Goal: Task Accomplishment & Management: Use online tool/utility

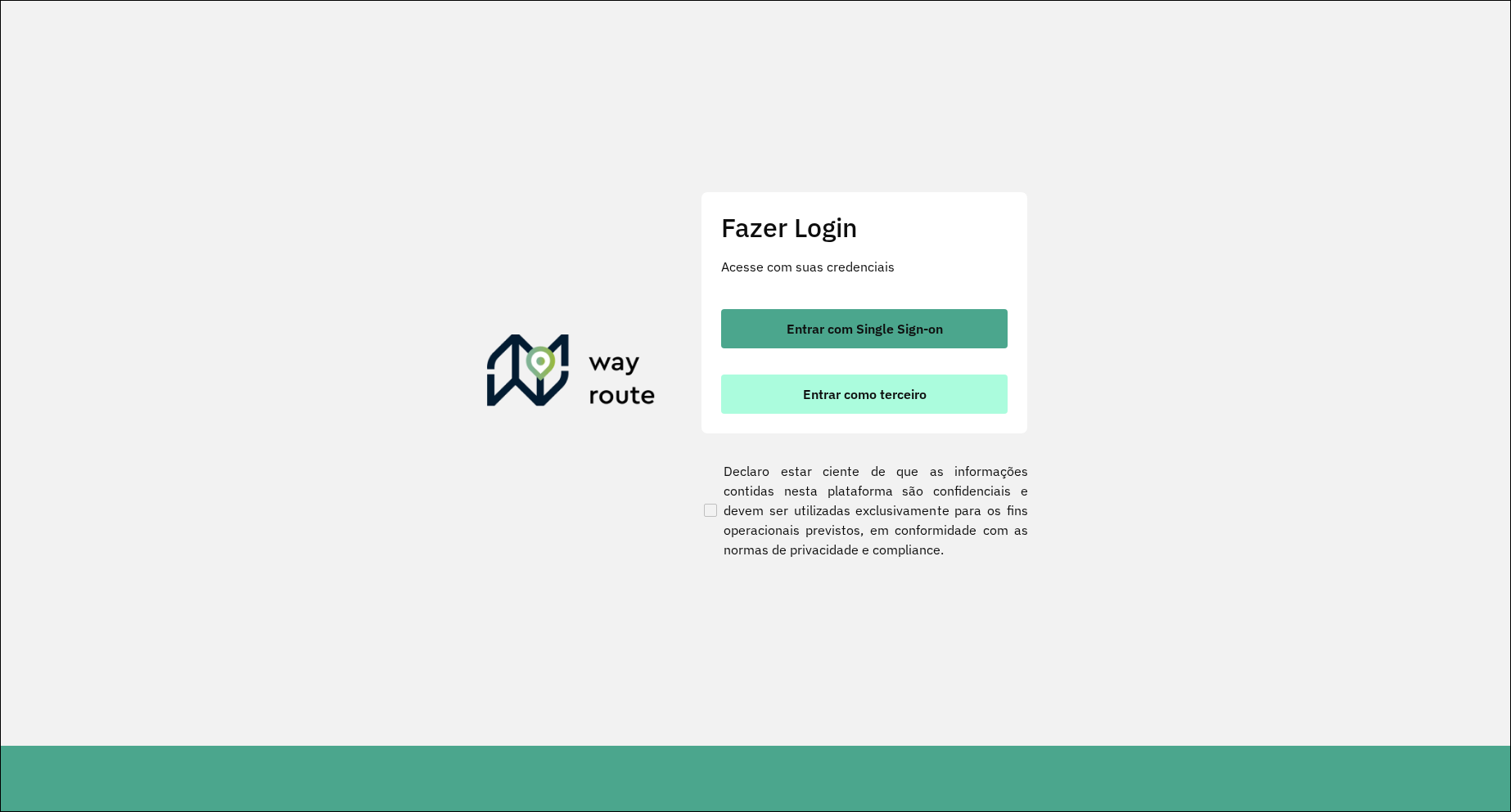
click at [909, 382] on button "Entrar como terceiro" at bounding box center [864, 394] width 287 height 39
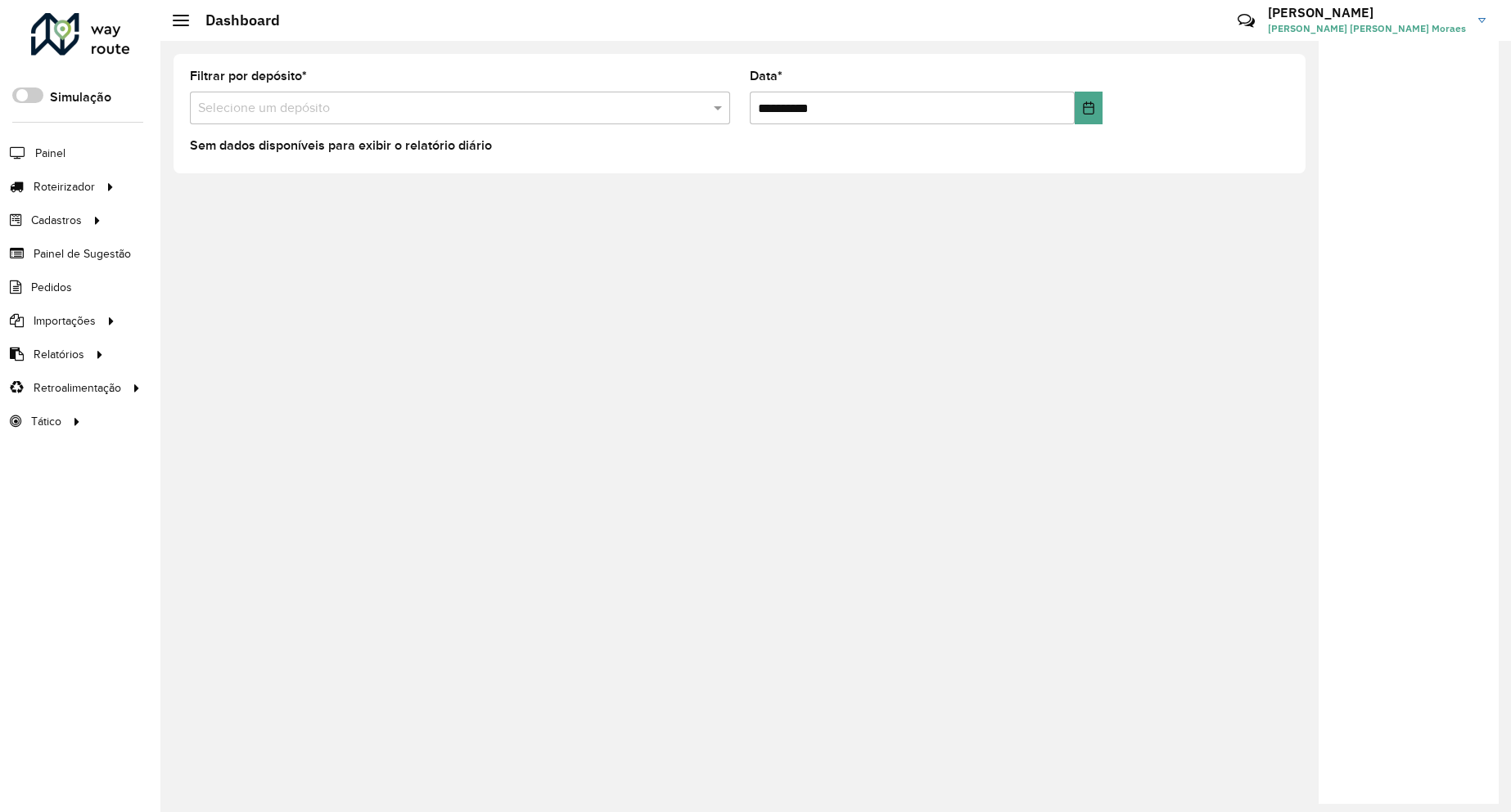
click at [230, 99] on input "text" at bounding box center [444, 109] width 491 height 20
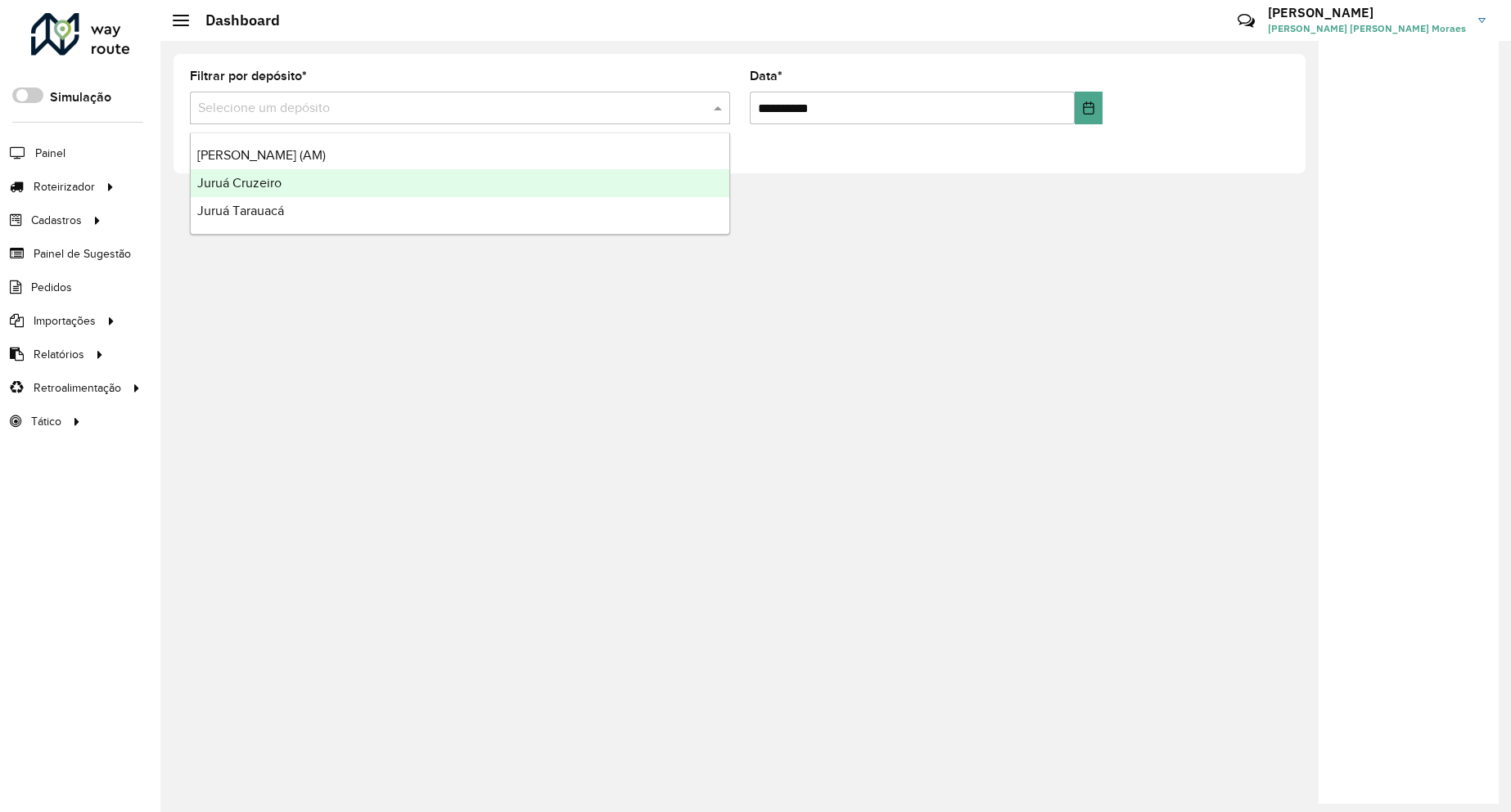
click at [257, 187] on span "Juruá Cruzeiro" at bounding box center [239, 182] width 85 height 14
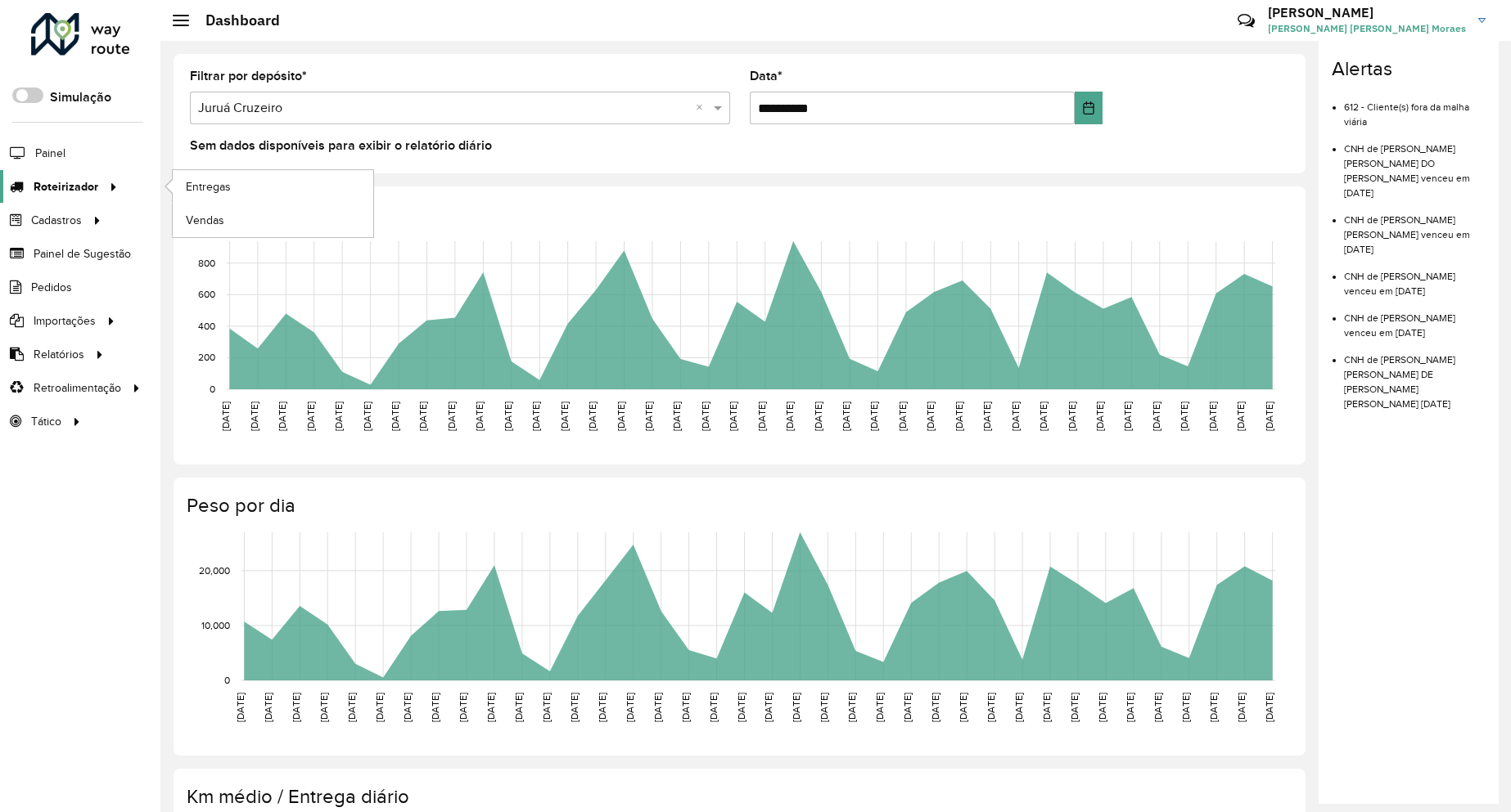
click at [108, 174] on icon at bounding box center [110, 185] width 14 height 25
click at [312, 184] on link "Entregas" at bounding box center [273, 186] width 200 height 33
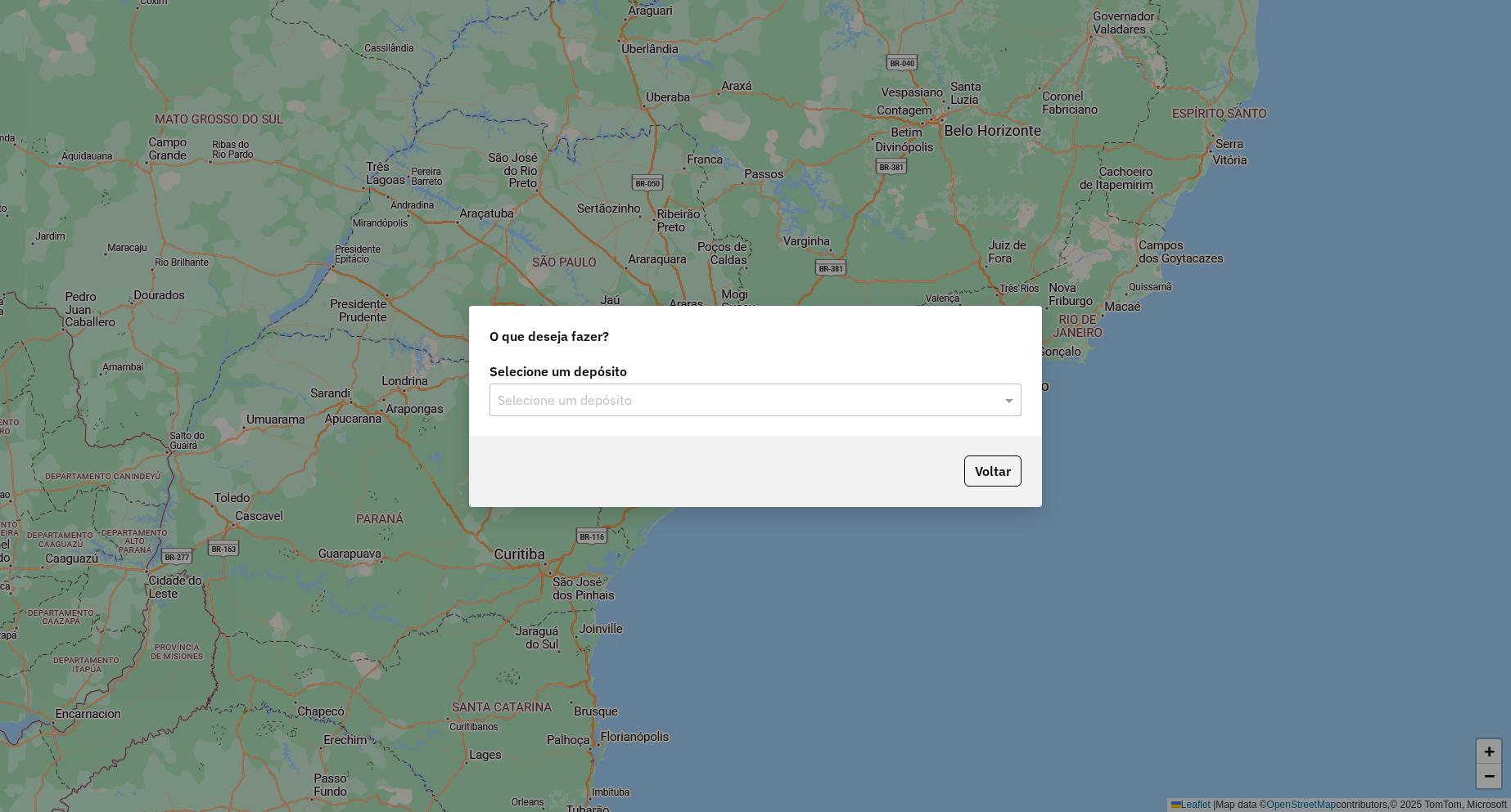
click at [515, 407] on input "text" at bounding box center [739, 401] width 483 height 20
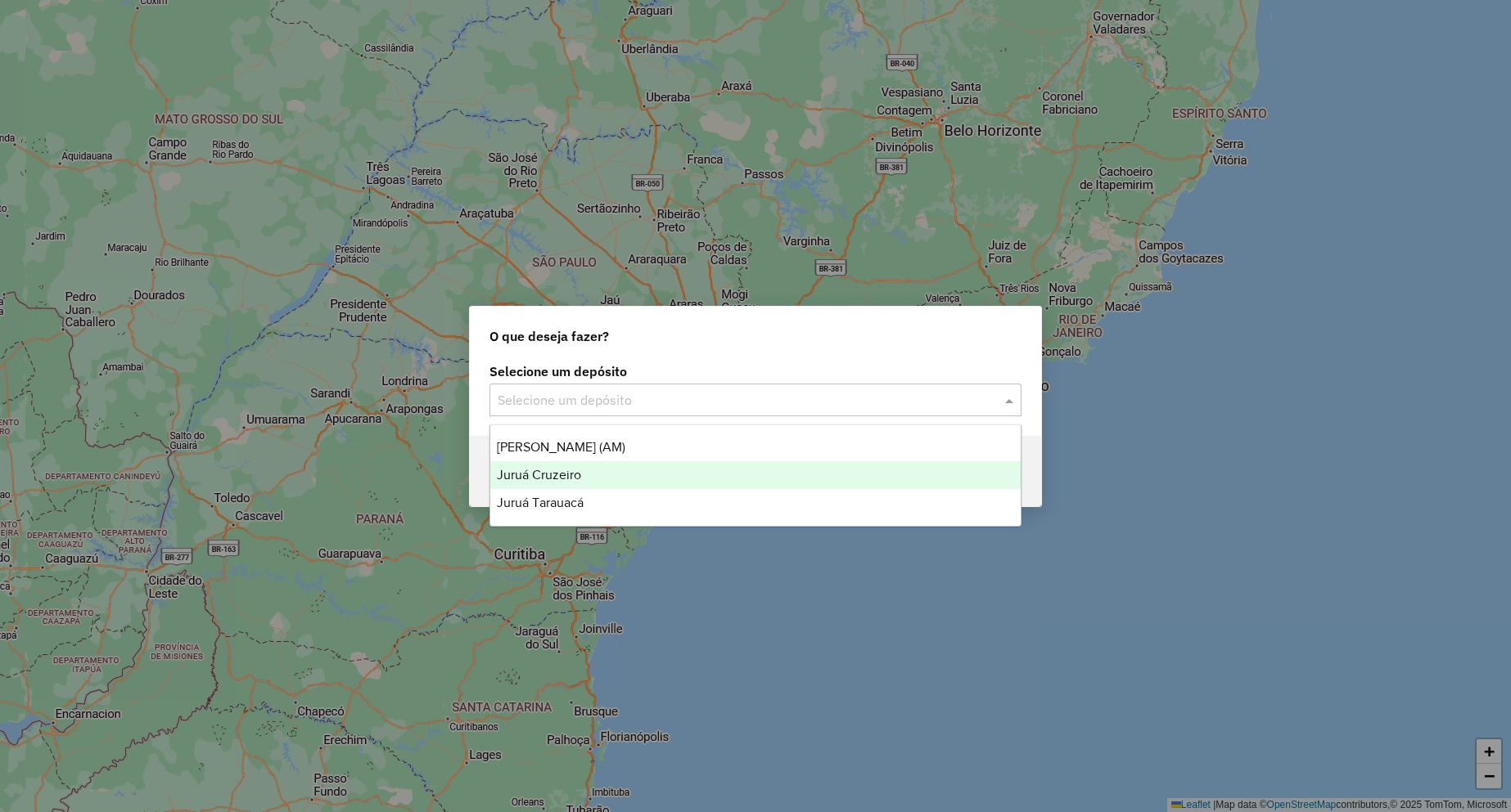
click at [544, 475] on span "Juruá Cruzeiro" at bounding box center [539, 475] width 85 height 14
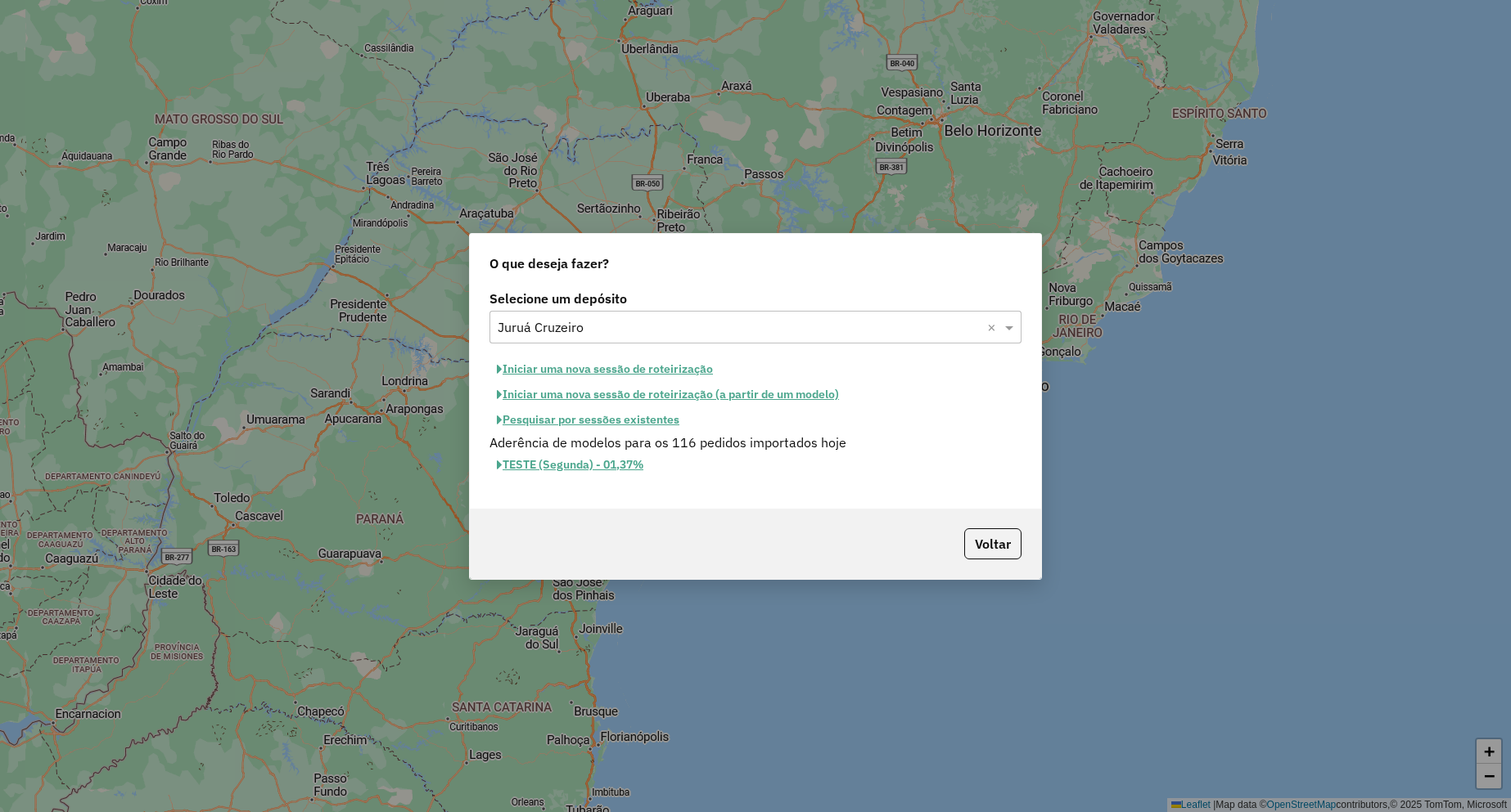
click at [574, 369] on button "Iniciar uma nova sessão de roteirização" at bounding box center [605, 369] width 231 height 25
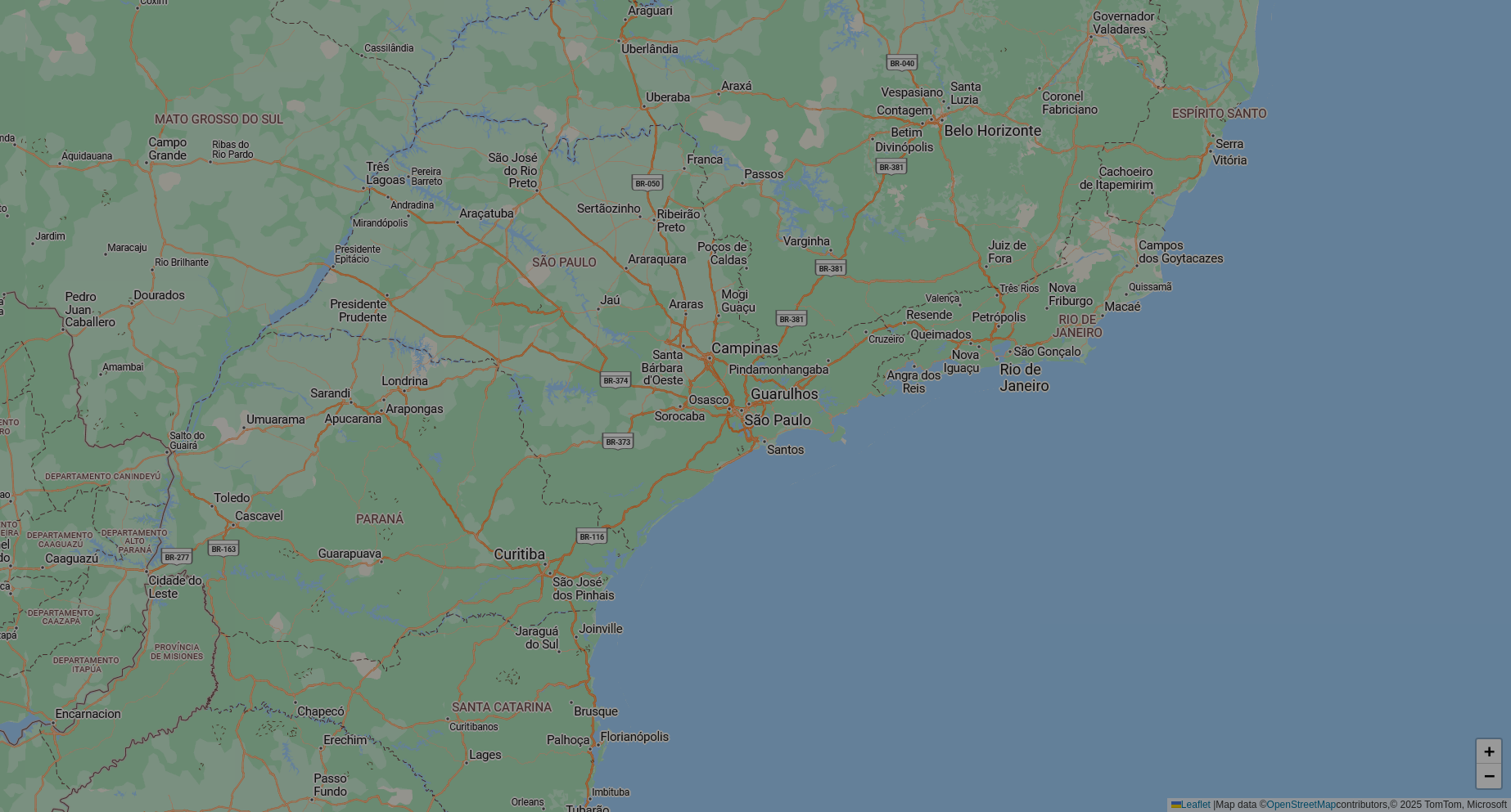
select select "*"
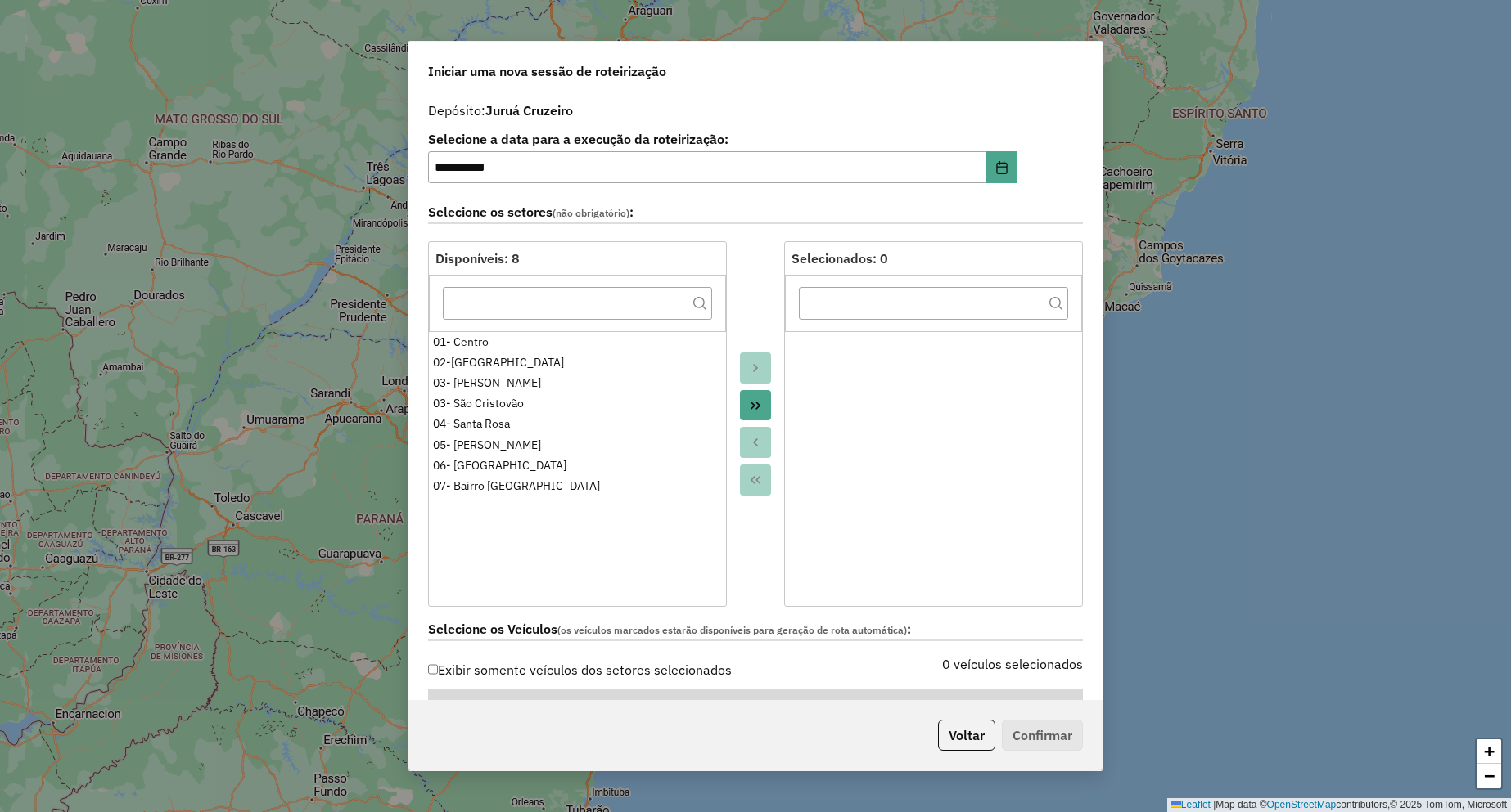
click at [751, 413] on button "Move All to Target" at bounding box center [755, 406] width 31 height 31
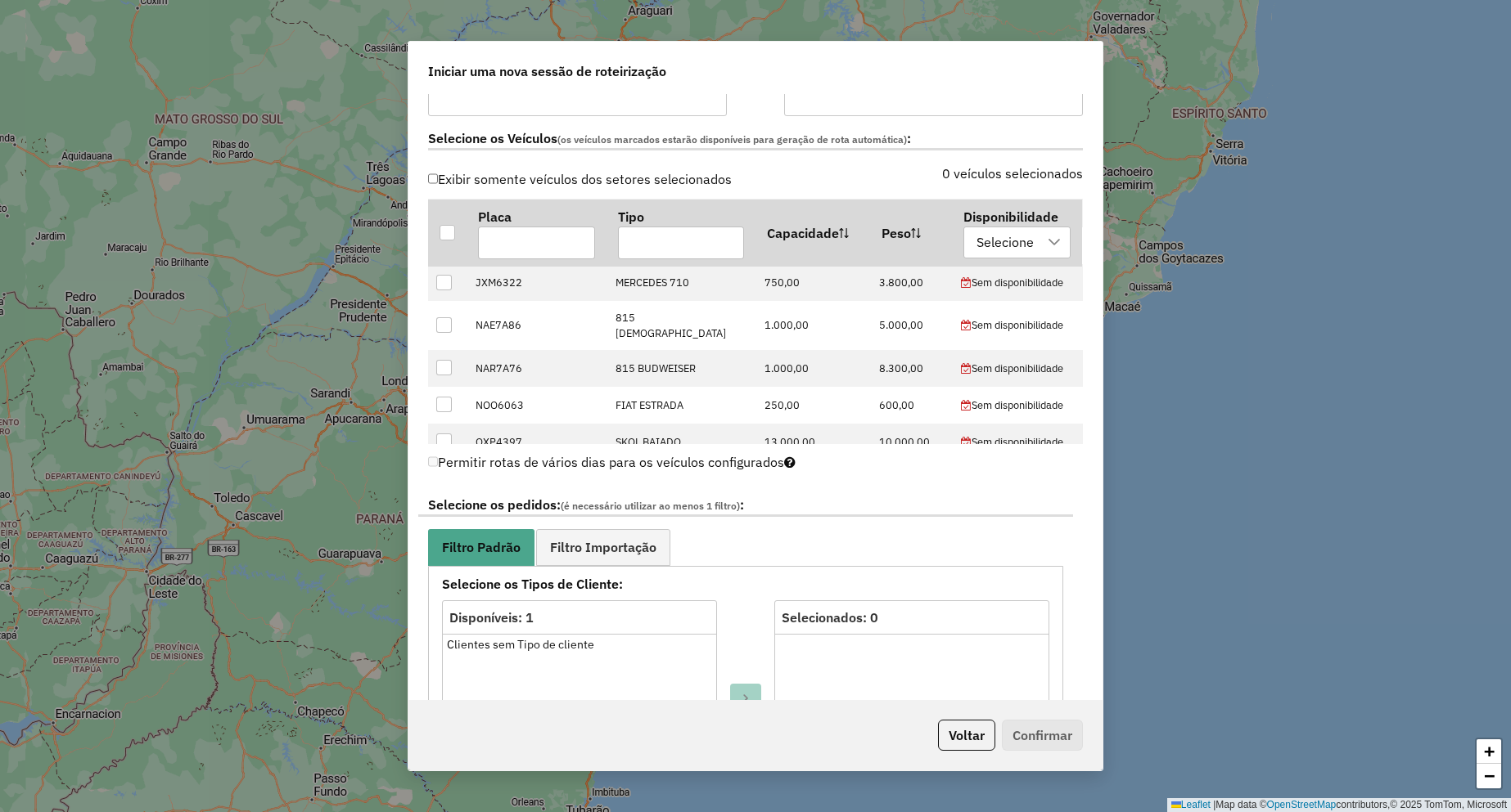
scroll to position [192, 0]
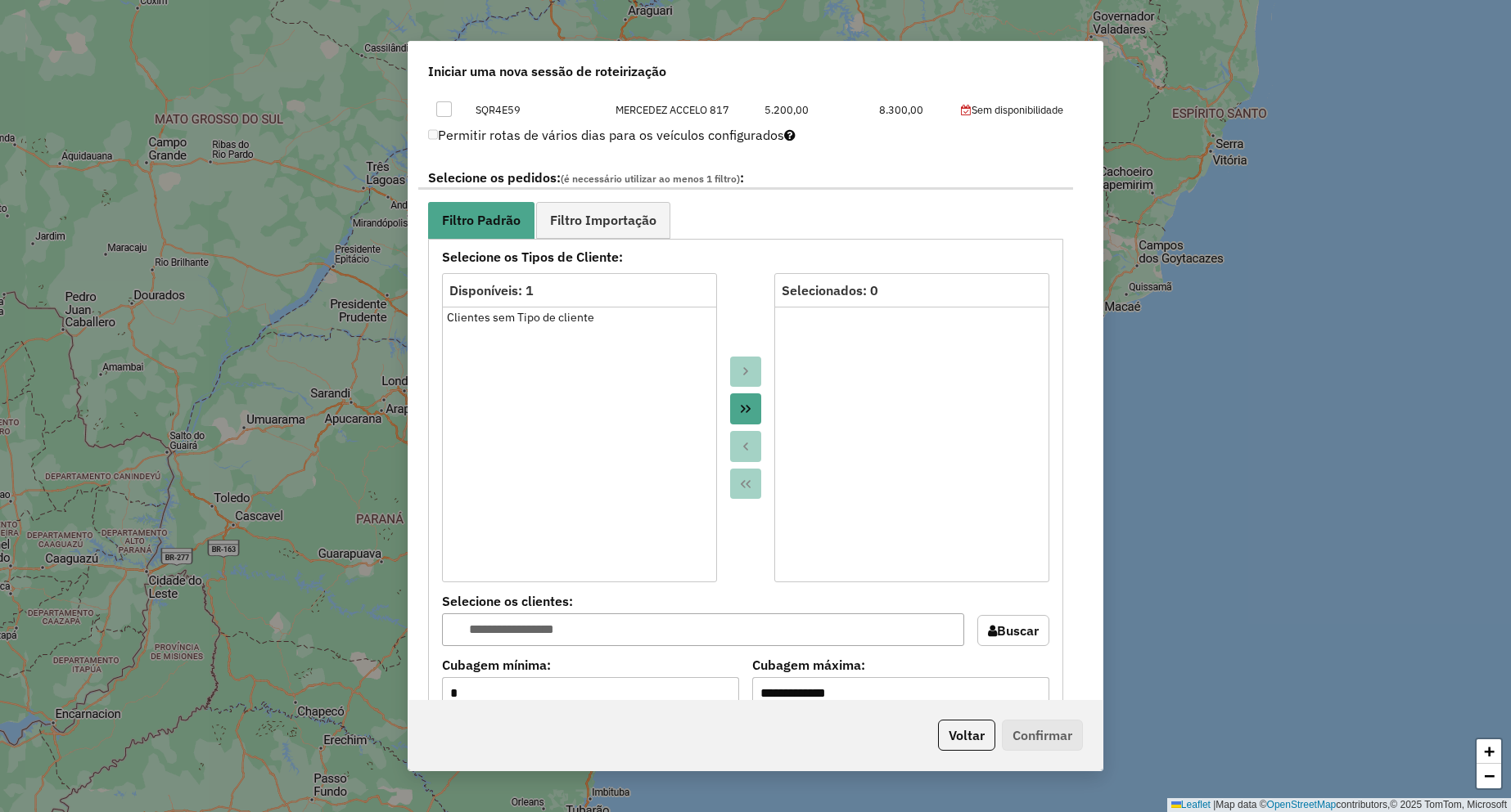
click at [748, 406] on icon "Move All to Target" at bounding box center [745, 409] width 13 height 13
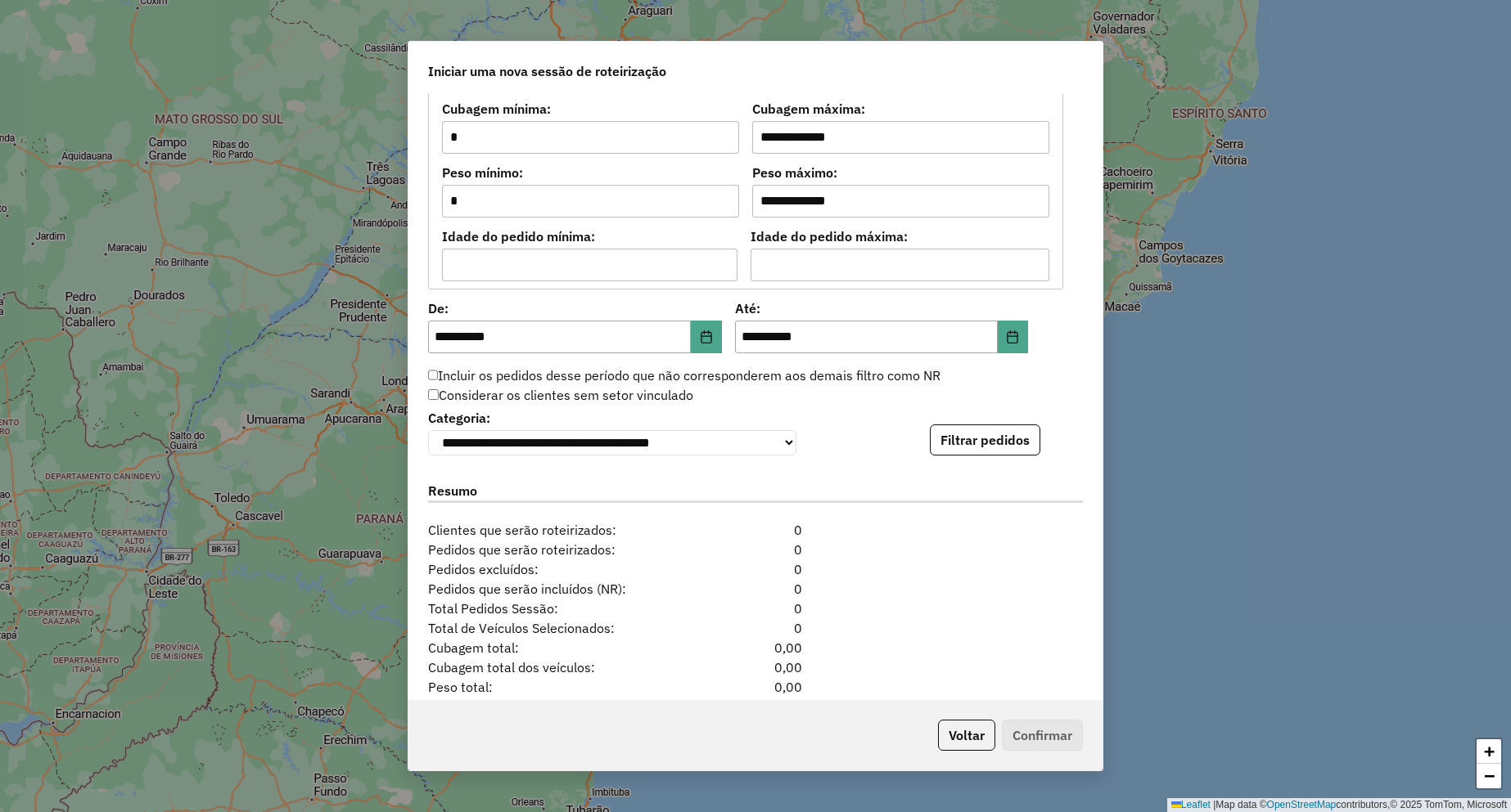
scroll to position [1468, 0]
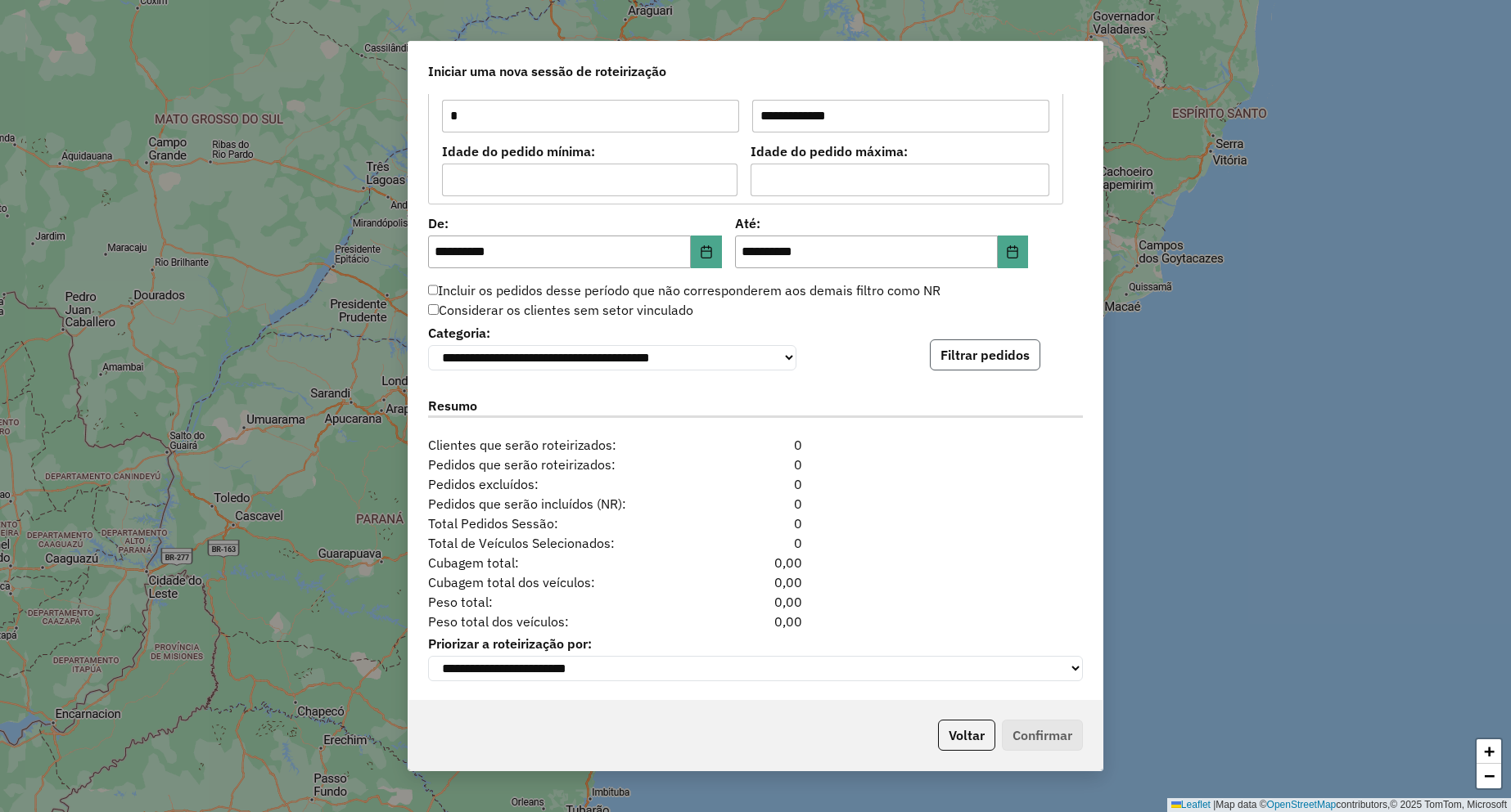
click at [942, 348] on button "Filtrar pedidos" at bounding box center [984, 355] width 110 height 31
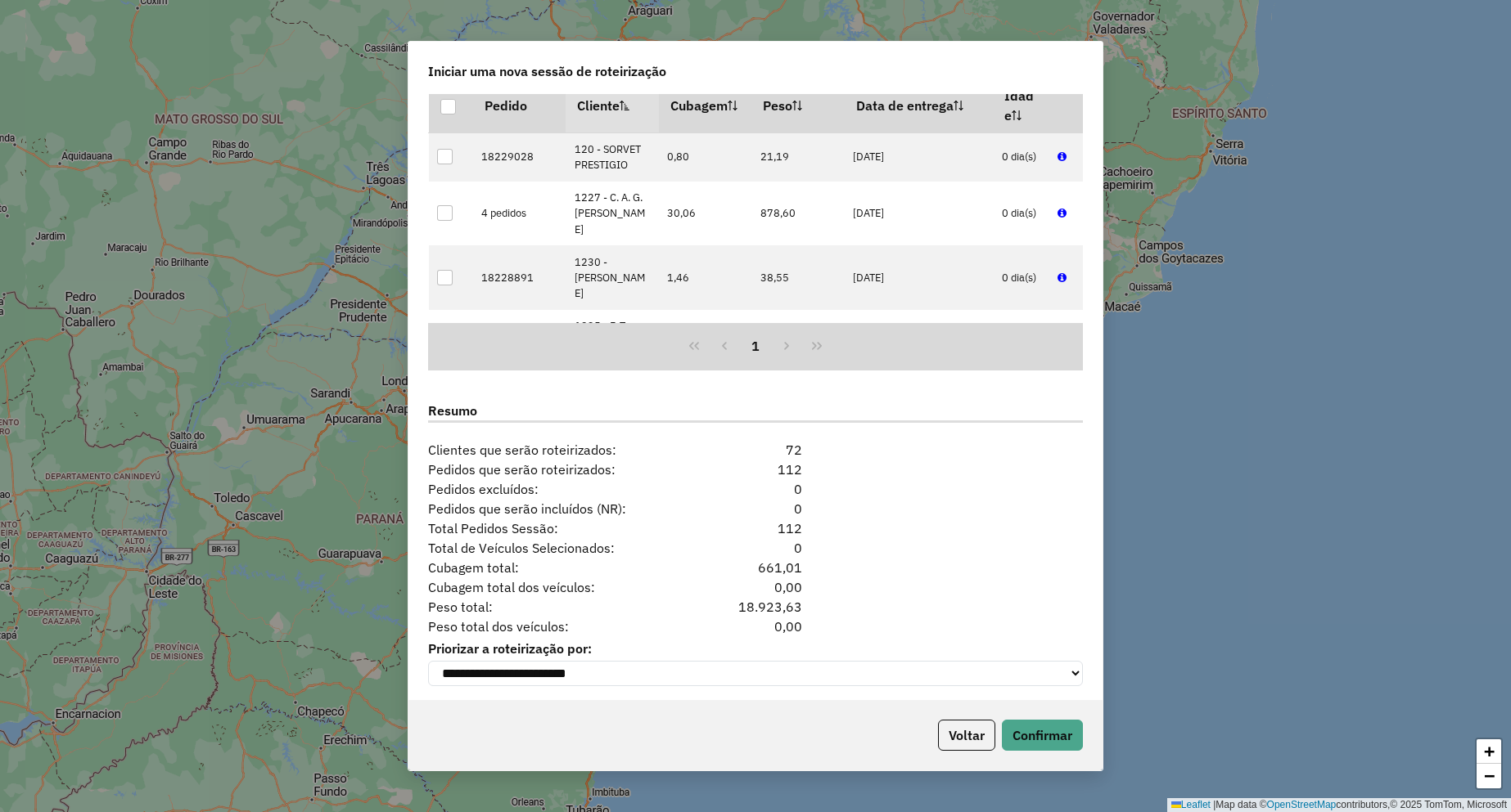
scroll to position [1806, 0]
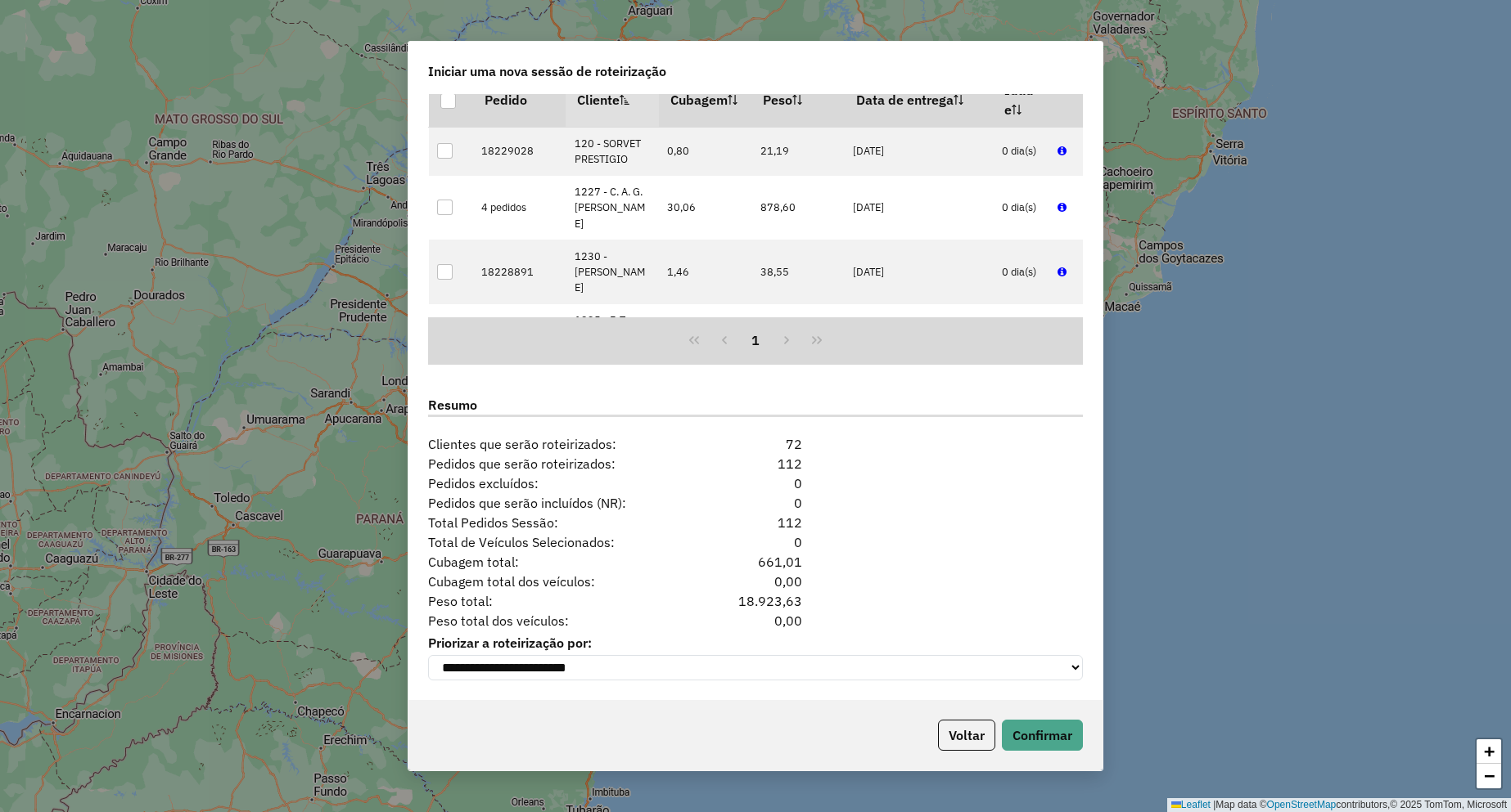
click at [1016, 718] on div "Voltar Confirmar" at bounding box center [755, 735] width 694 height 70
click at [1018, 724] on button "Confirmar" at bounding box center [1042, 736] width 81 height 31
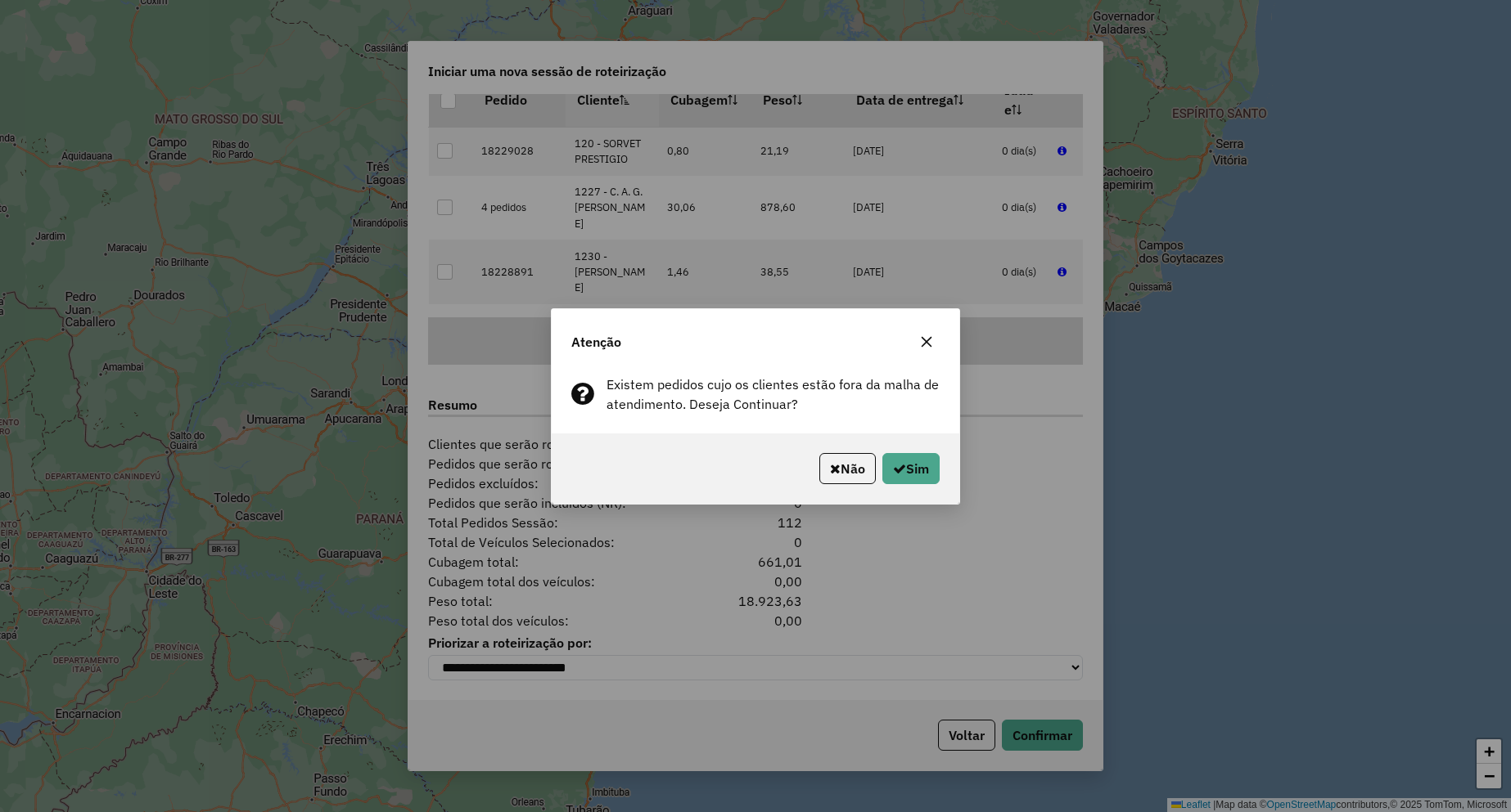
click at [924, 449] on div "Não Sim" at bounding box center [755, 468] width 408 height 70
click at [921, 470] on button "Sim" at bounding box center [911, 468] width 57 height 31
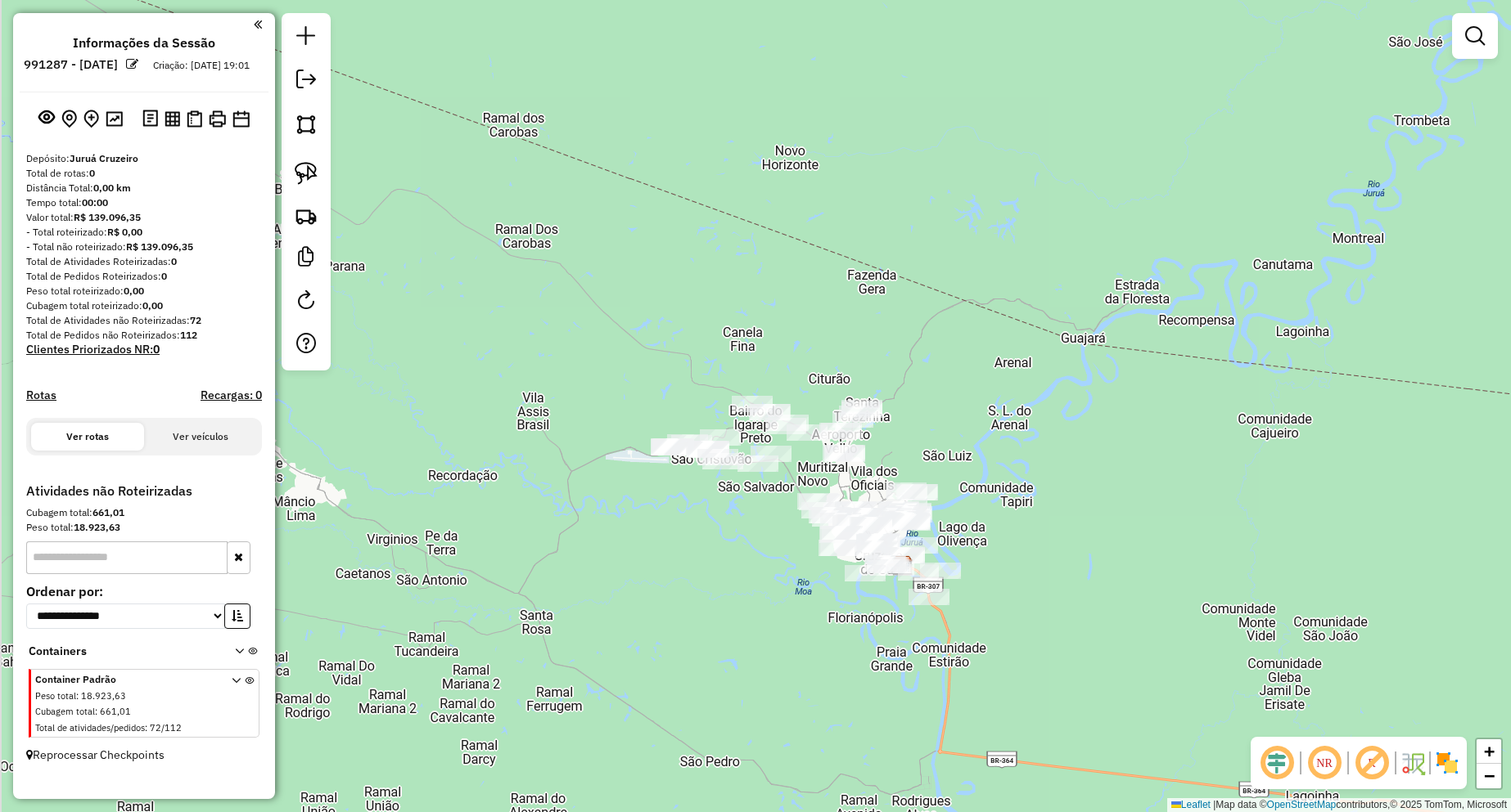
drag, startPoint x: 779, startPoint y: 419, endPoint x: 949, endPoint y: 452, distance: 173.2
click at [949, 452] on div "Janela de atendimento Grade de atendimento Capacidade Transportadoras Veículos …" at bounding box center [755, 406] width 1511 height 812
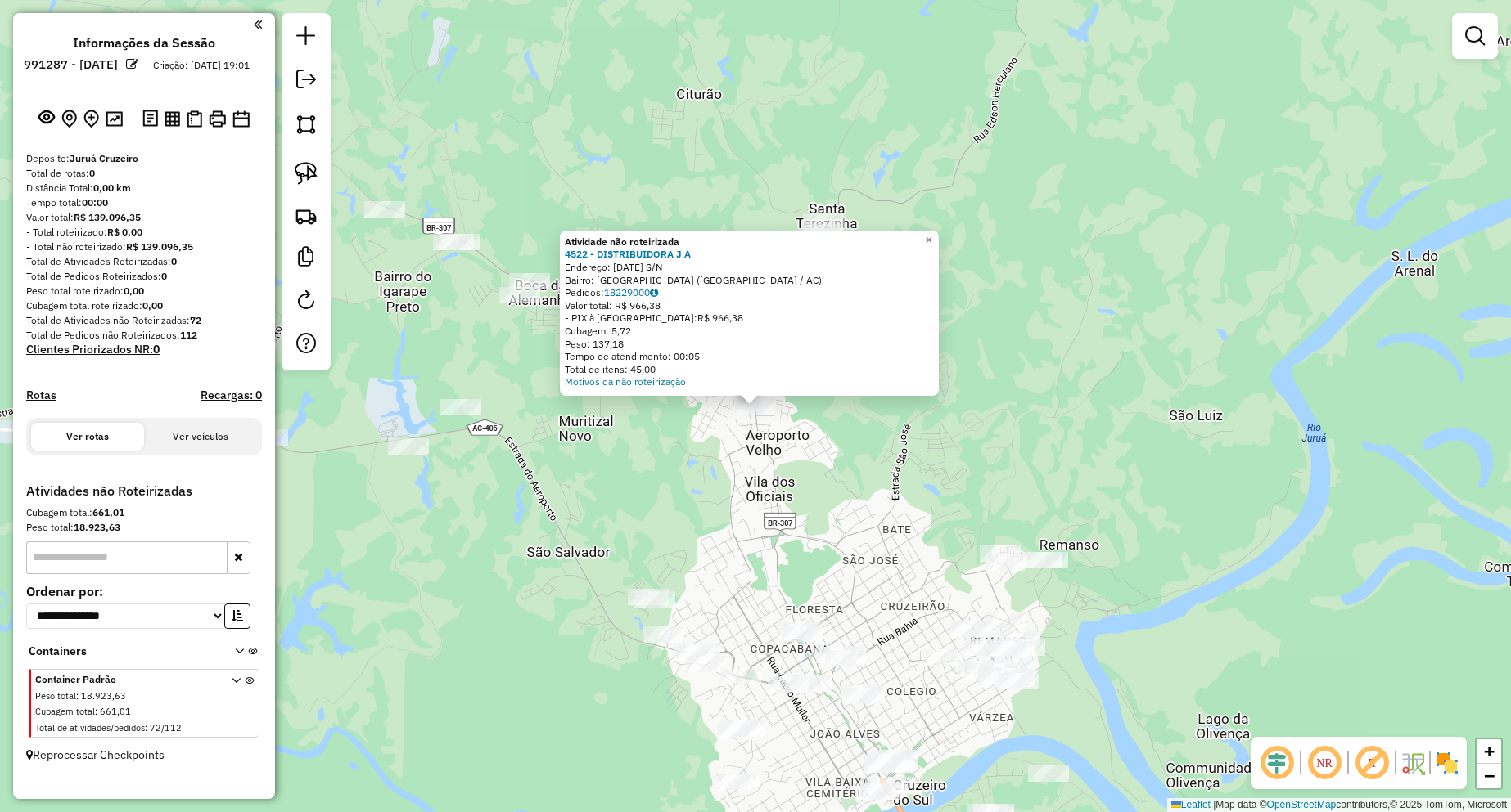
click at [729, 399] on div "Atividade não roteirizada 4522 - DISTRIBUIDORA J A Endereço: [DATE] S/N Bairro:…" at bounding box center [755, 406] width 1511 height 812
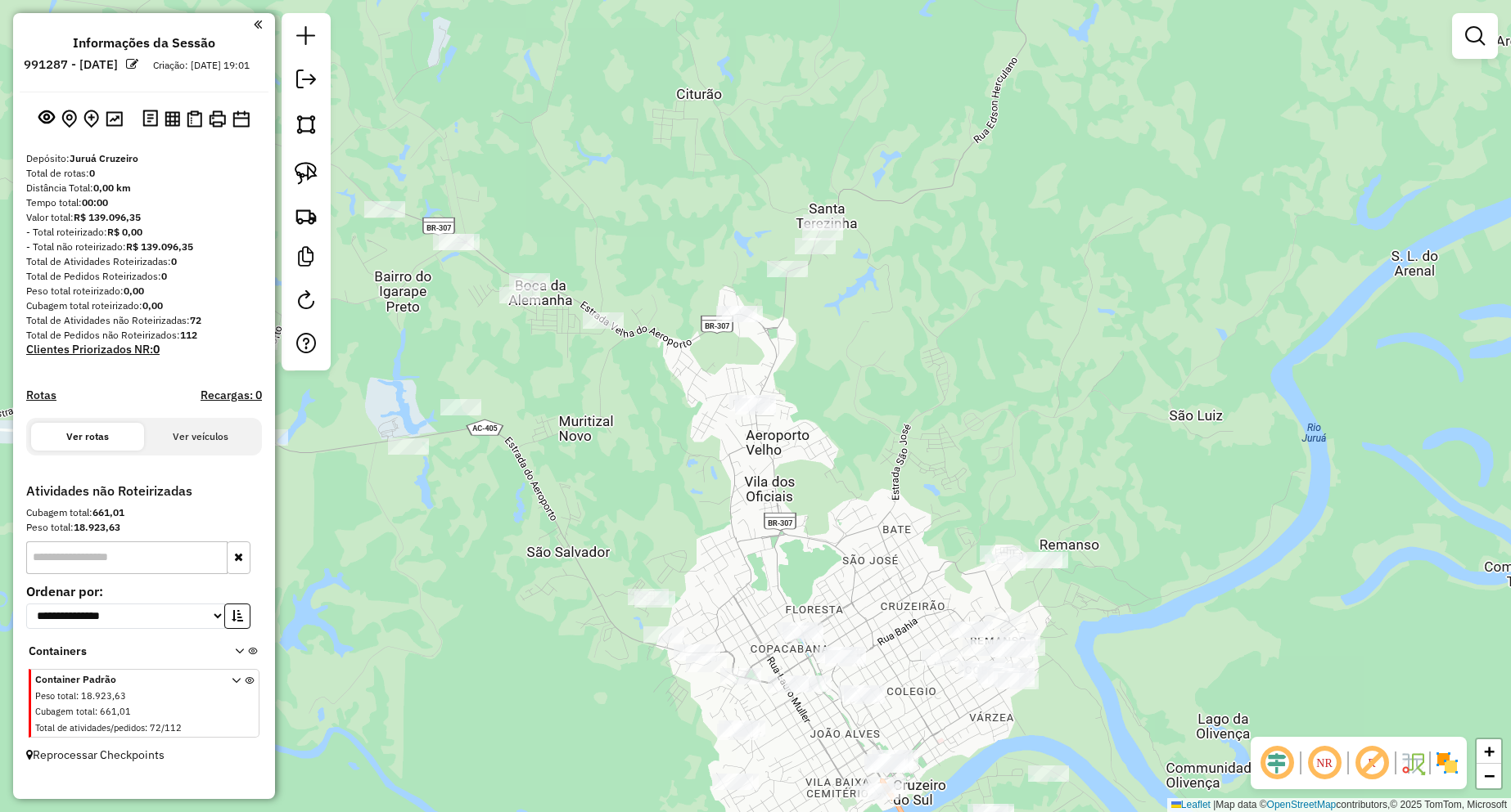
click at [744, 464] on div "Atividade não roteirizada 4522 - DISTRIBUIDORA J A Endereço: [DATE] S/N Bairro:…" at bounding box center [755, 406] width 1511 height 812
click at [314, 175] on img at bounding box center [306, 173] width 23 height 23
drag, startPoint x: 801, startPoint y: 380, endPoint x: 768, endPoint y: 431, distance: 60.7
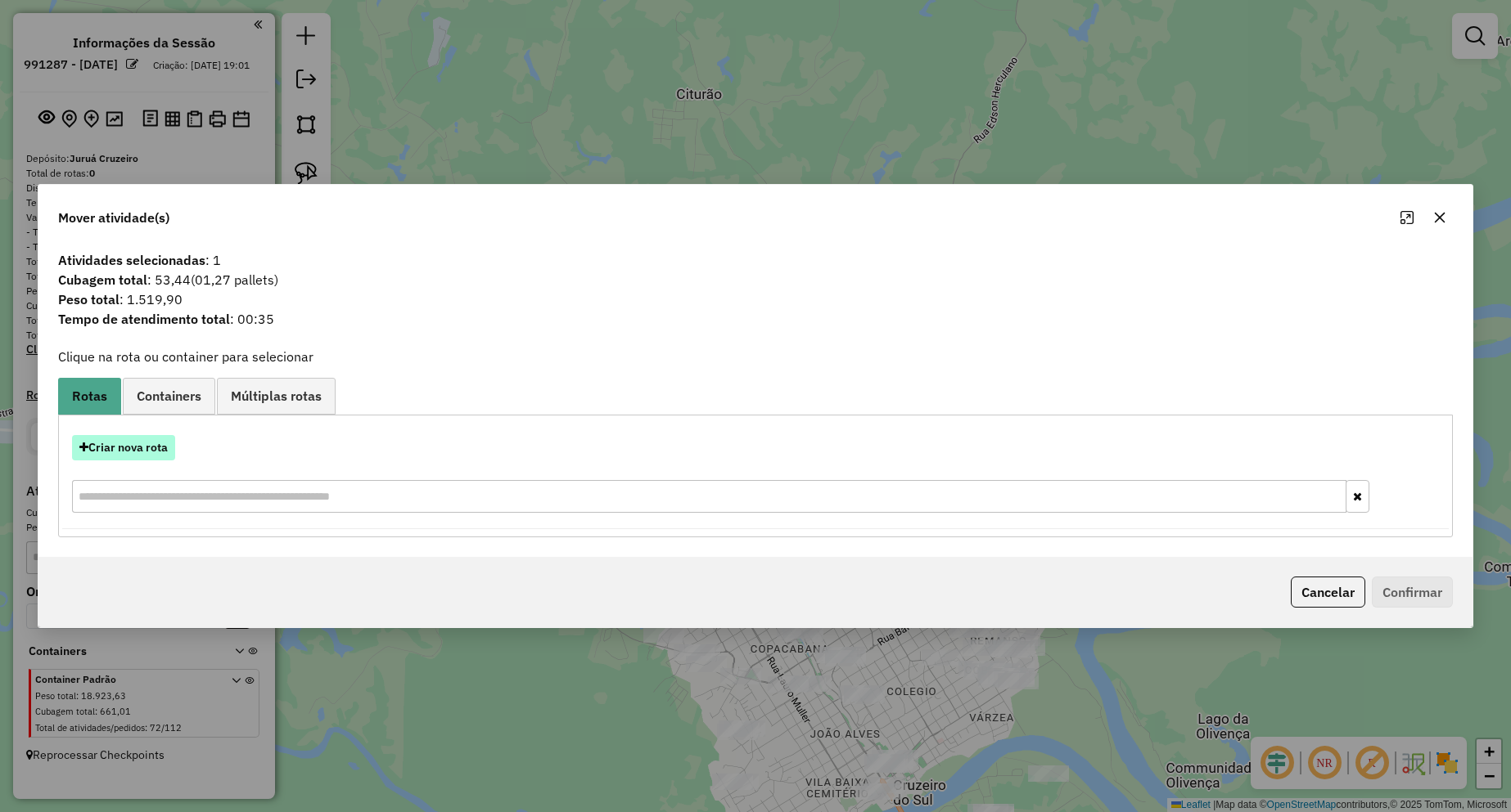
click at [146, 436] on button "Criar nova rota" at bounding box center [123, 448] width 103 height 25
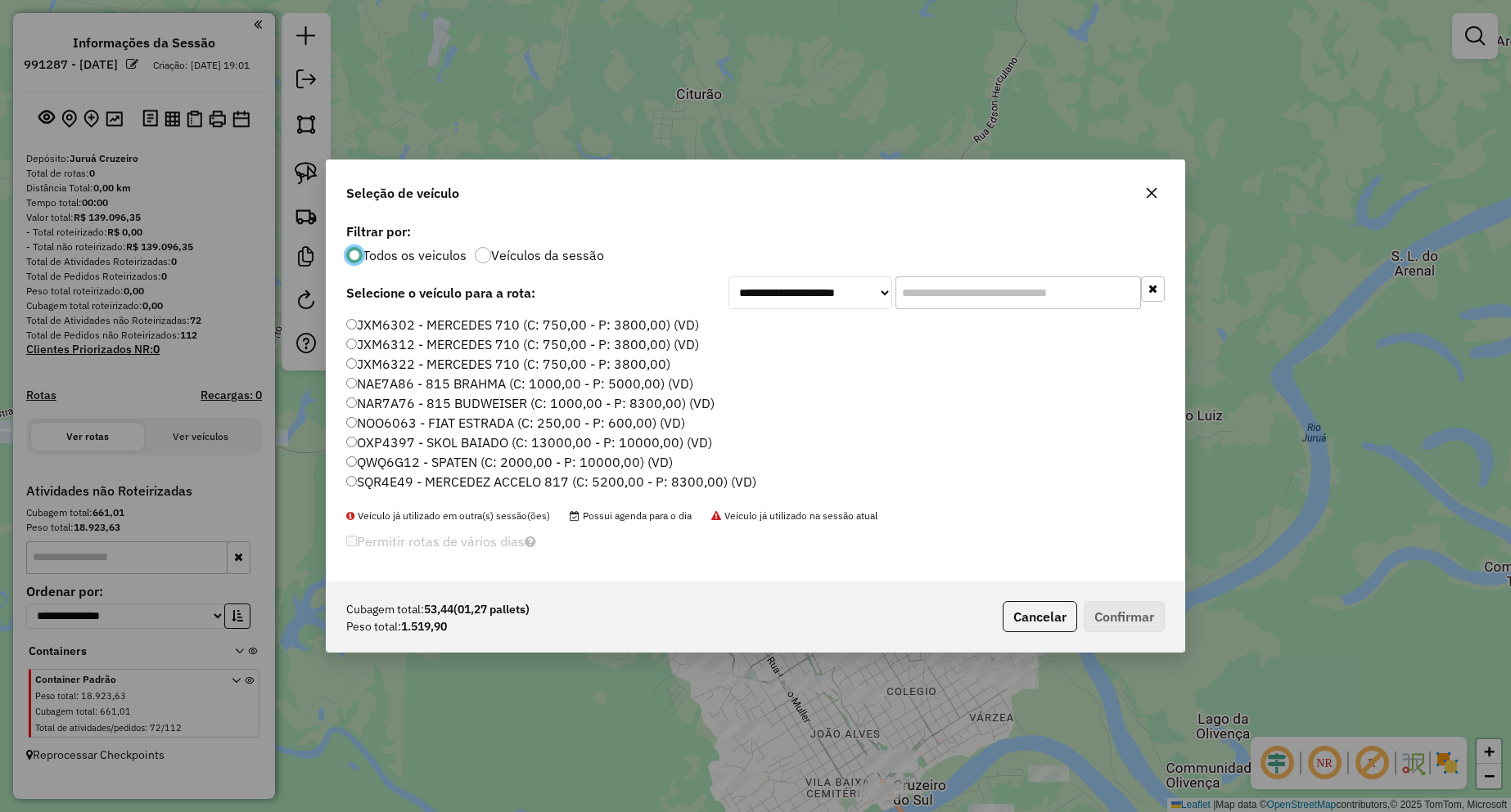
scroll to position [9, 5]
drag, startPoint x: 1015, startPoint y: 597, endPoint x: 1022, endPoint y: 607, distance: 12.2
click at [1022, 607] on div "Cubagem total: 53,44 (01,27 pallets) Peso total: 1.519,90 Cancelar Confirmar" at bounding box center [755, 617] width 858 height 70
click at [1023, 607] on button "Cancelar" at bounding box center [1040, 617] width 75 height 31
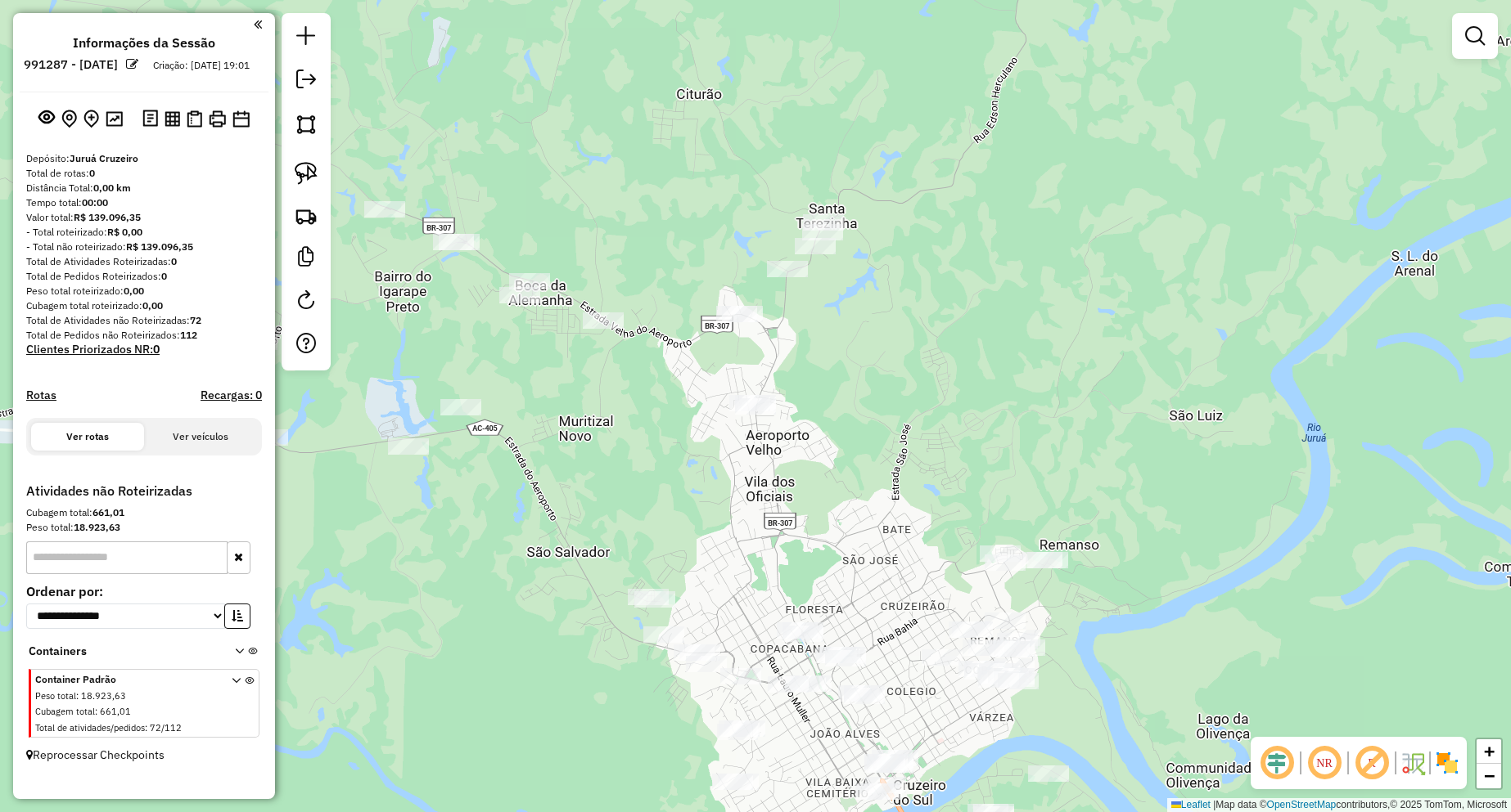
click at [325, 180] on div at bounding box center [307, 191] width 49 height 357
click at [317, 172] on img at bounding box center [306, 173] width 23 height 23
drag, startPoint x: 796, startPoint y: 370, endPoint x: 799, endPoint y: 446, distance: 76.1
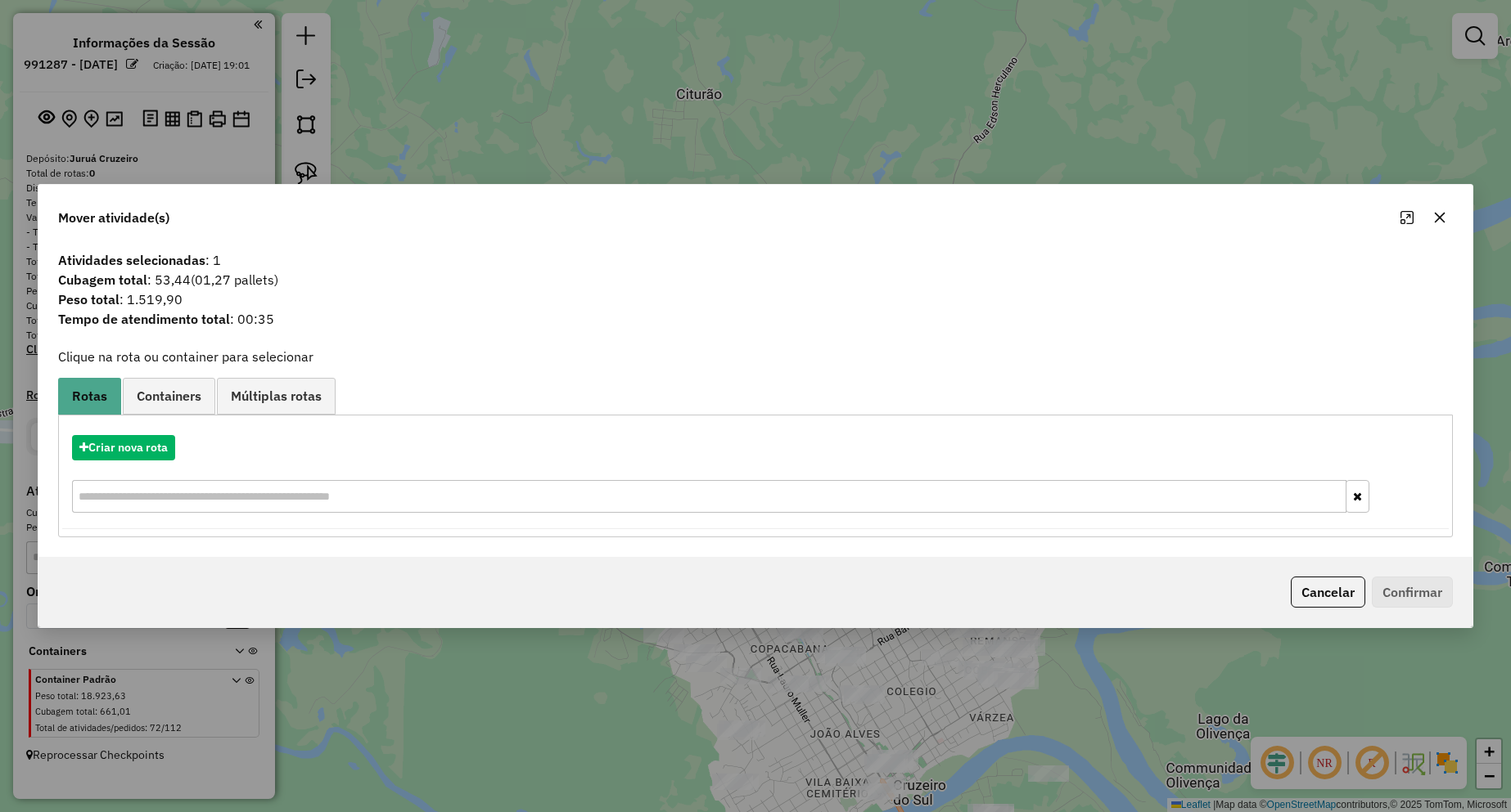
click at [193, 396] on span "Containers" at bounding box center [168, 396] width 65 height 13
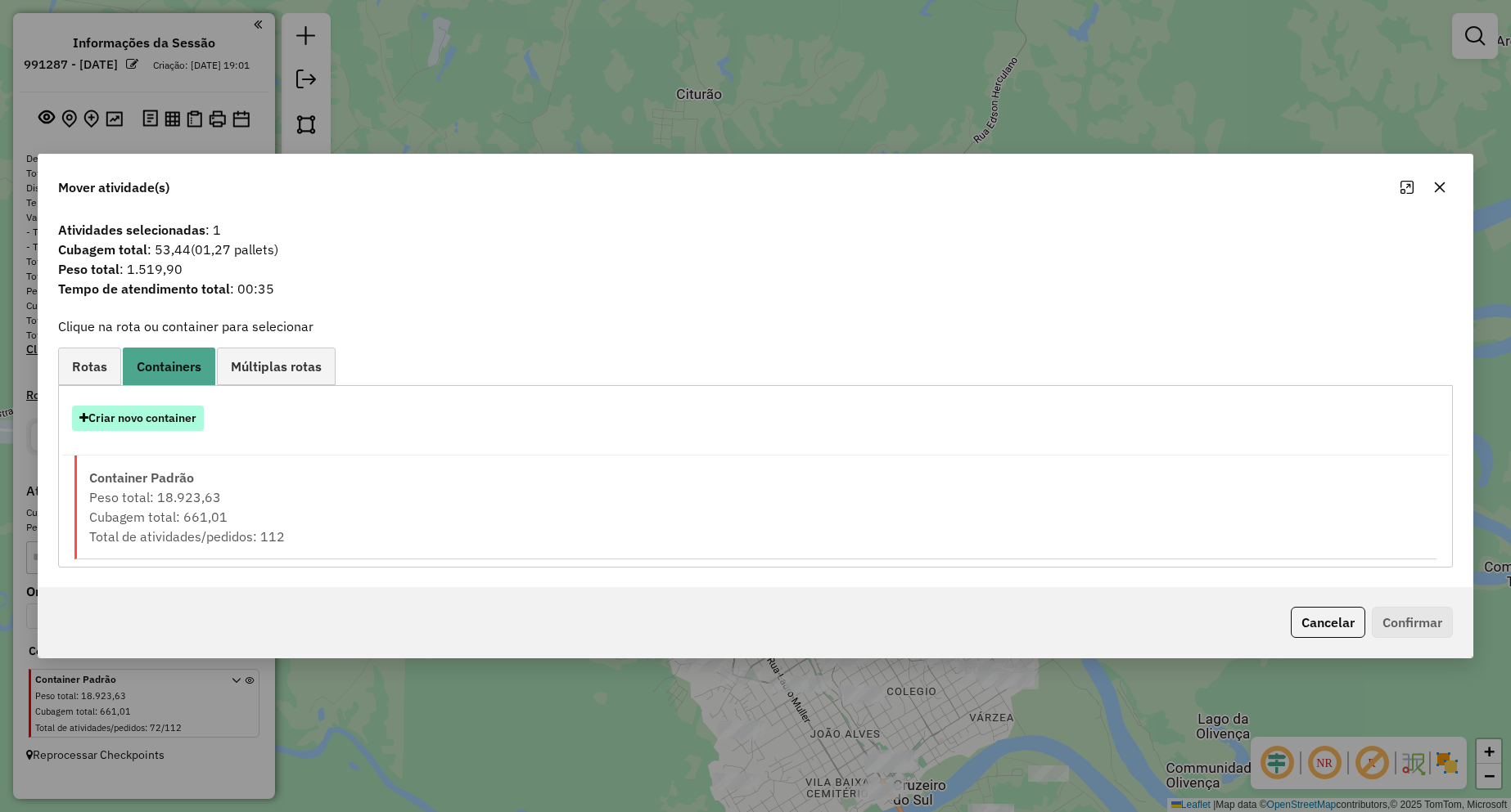
click at [175, 426] on button "Criar novo container" at bounding box center [137, 418] width 132 height 25
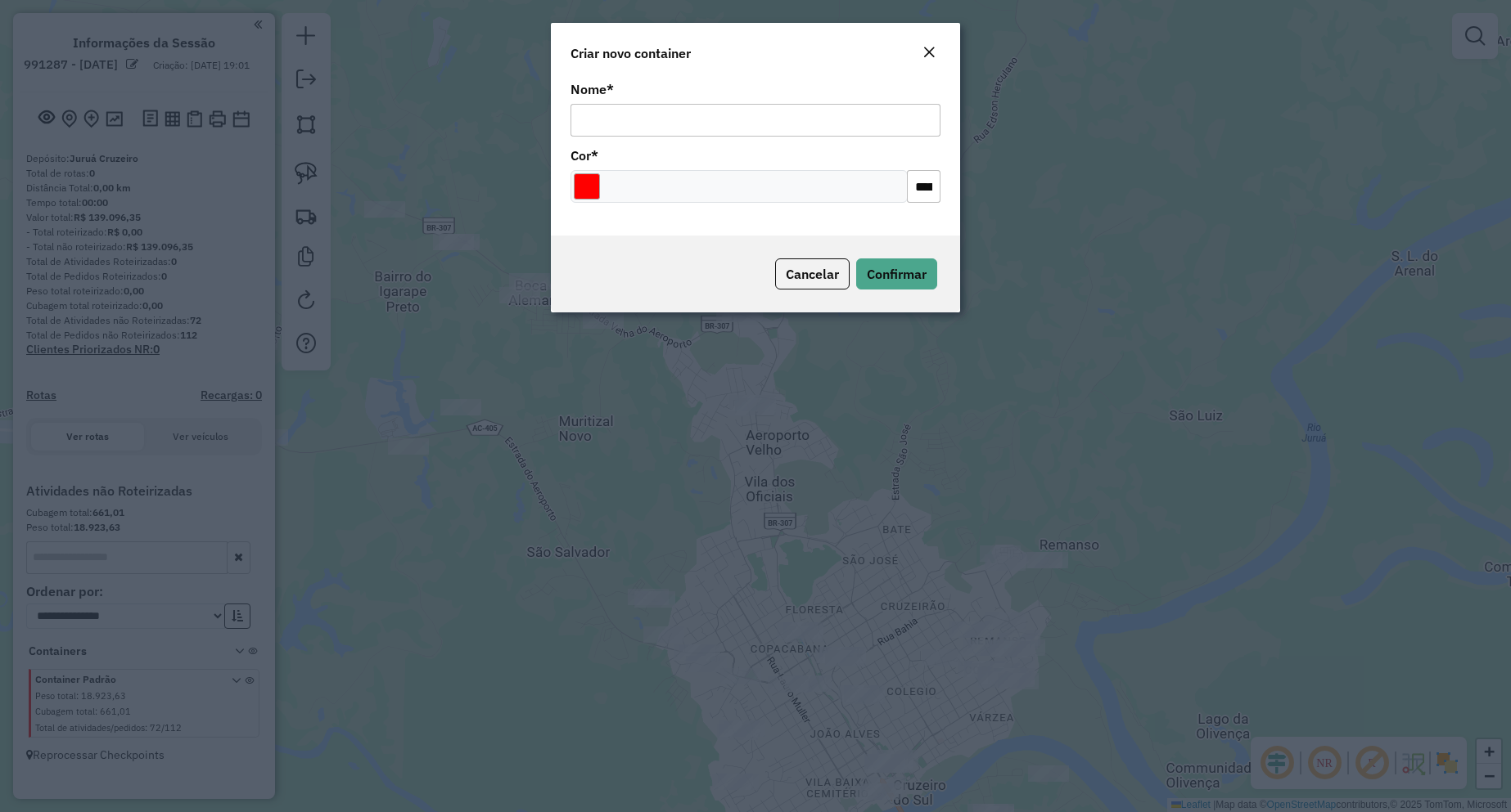
drag, startPoint x: 676, startPoint y: 116, endPoint x: 704, endPoint y: 129, distance: 30.9
click at [676, 116] on input "Nome *" at bounding box center [755, 120] width 370 height 33
type input "**********"
click at [906, 277] on span "Confirmar" at bounding box center [897, 274] width 60 height 16
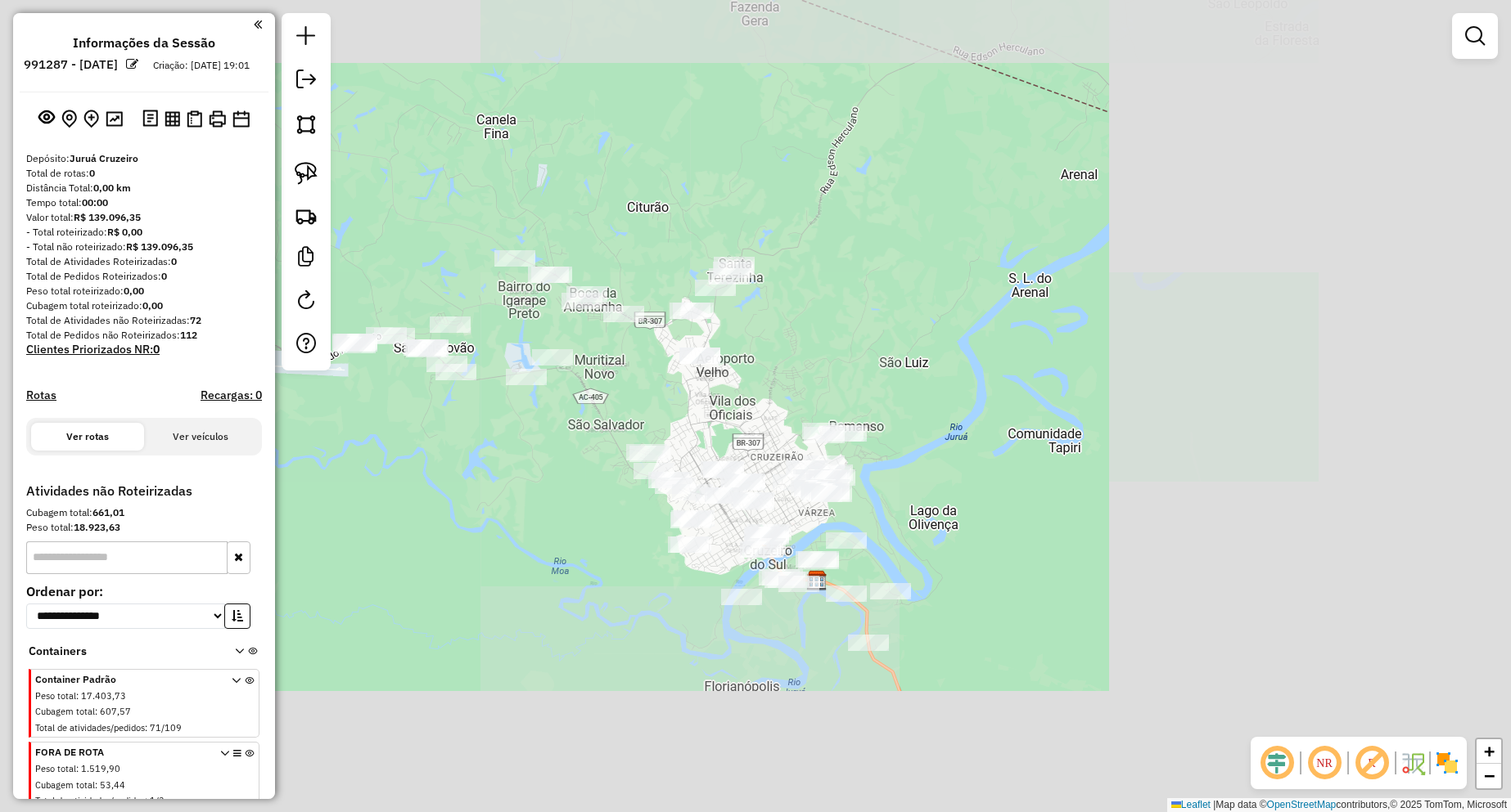
drag, startPoint x: 781, startPoint y: 490, endPoint x: 722, endPoint y: 412, distance: 97.8
click at [722, 394] on div "Janela de atendimento Grade de atendimento Capacidade Transportadoras Veículos …" at bounding box center [755, 406] width 1511 height 812
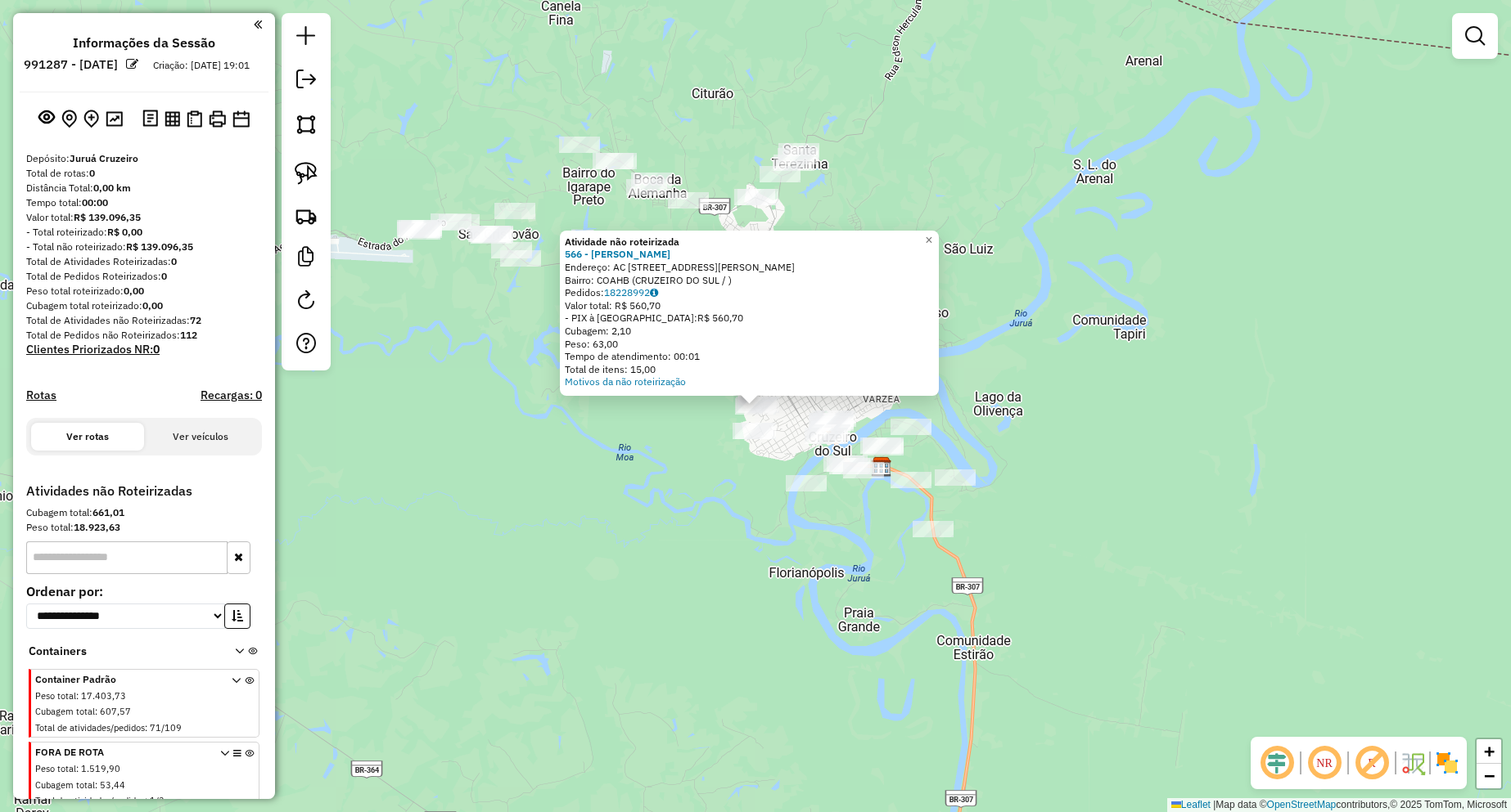
click at [689, 456] on div "Atividade não roteirizada 566 - [PERSON_NAME] Endereço: AC [STREET_ADDRESS][PER…" at bounding box center [755, 406] width 1511 height 812
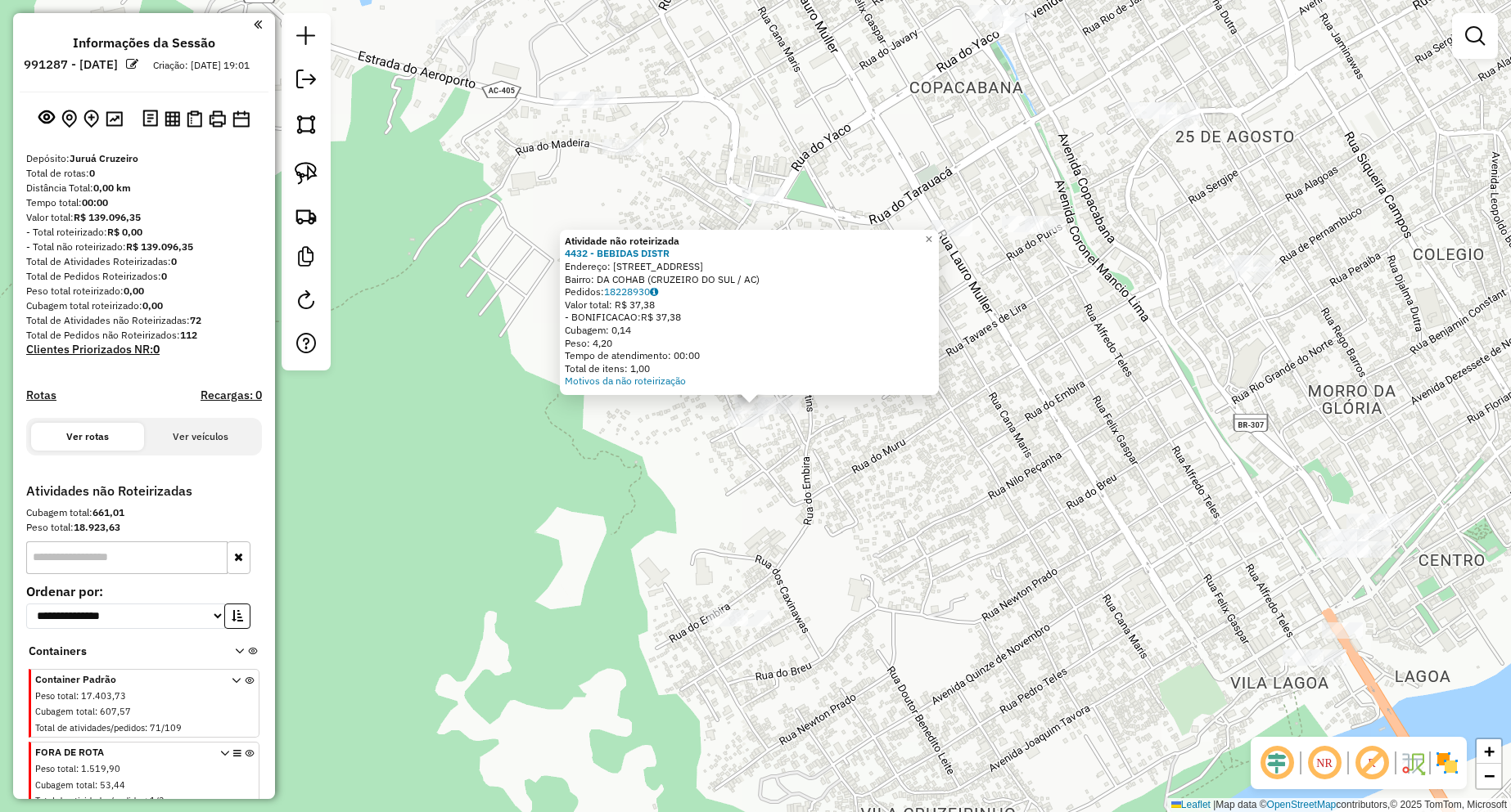
click at [759, 432] on div "Atividade não roteirizada 4432 - BEBIDAS DISTR Endereço: [STREET_ADDRESS] Pedid…" at bounding box center [755, 406] width 1511 height 812
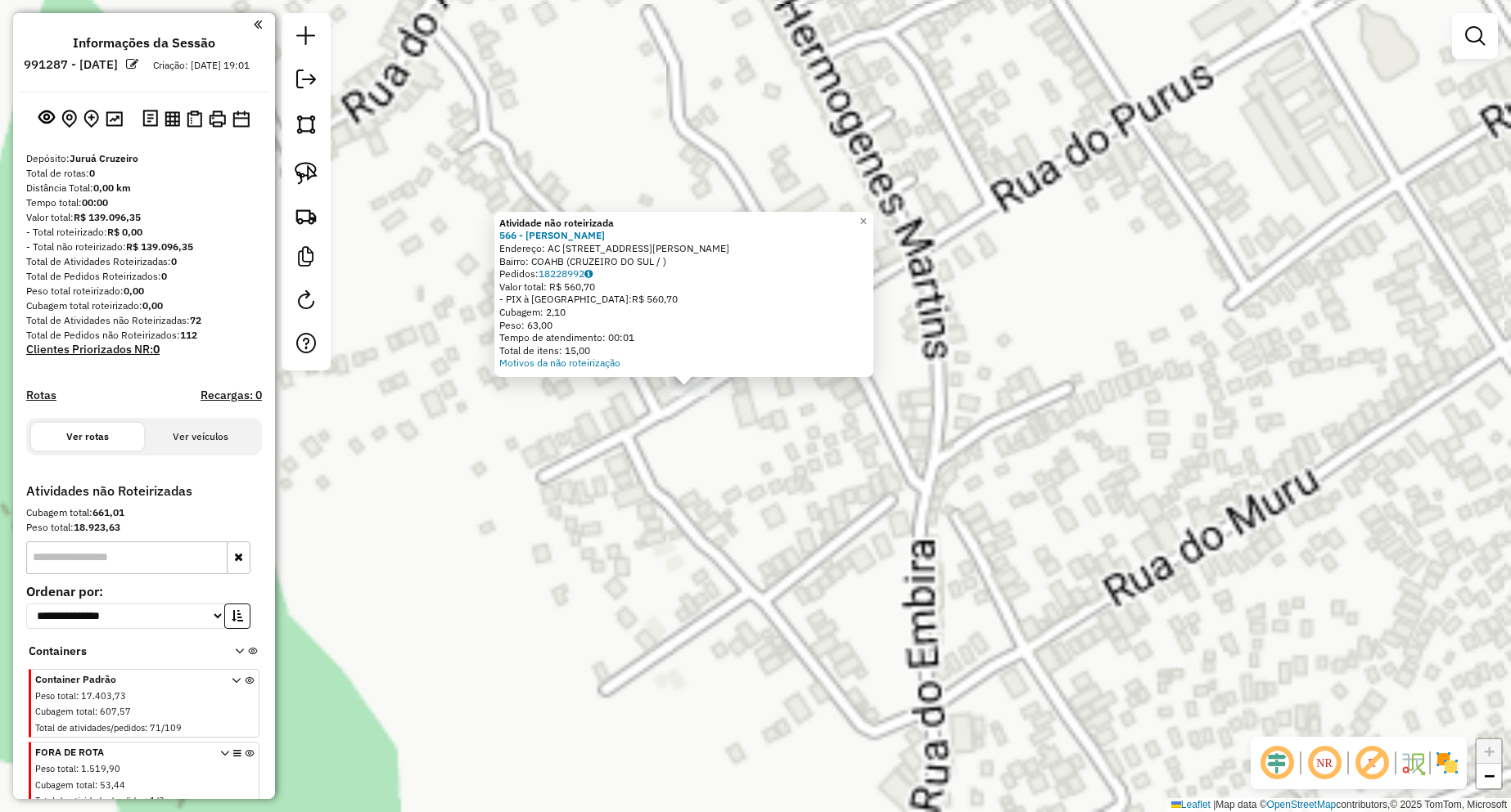
click at [780, 412] on div "Atividade não roteirizada 566 - [PERSON_NAME] Endereço: AC [STREET_ADDRESS][PER…" at bounding box center [755, 406] width 1511 height 812
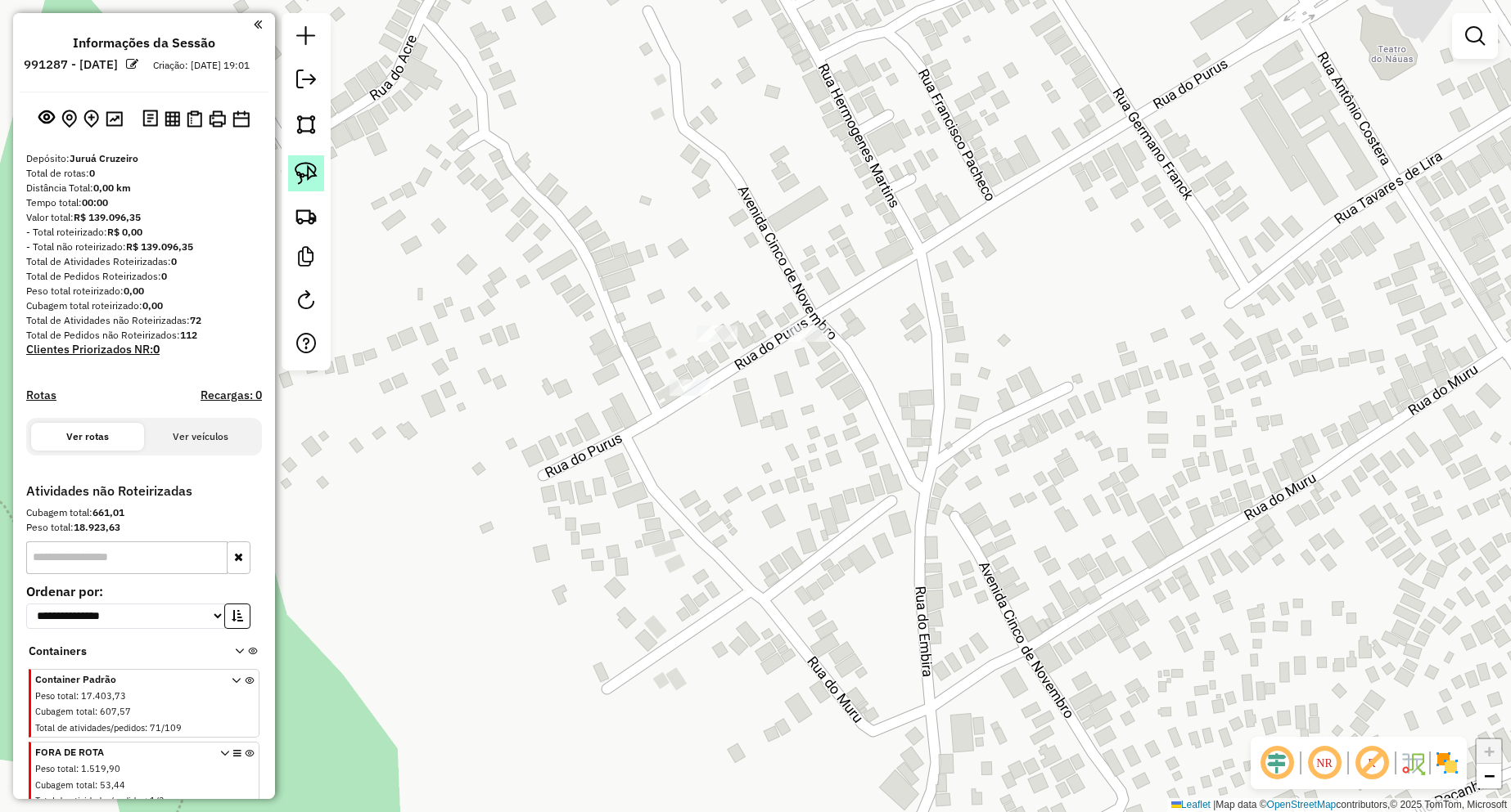
click at [322, 183] on link at bounding box center [307, 174] width 36 height 36
click at [701, 385] on div "Janela de atendimento Grade de atendimento Capacidade Transportadoras Veículos …" at bounding box center [755, 406] width 1511 height 812
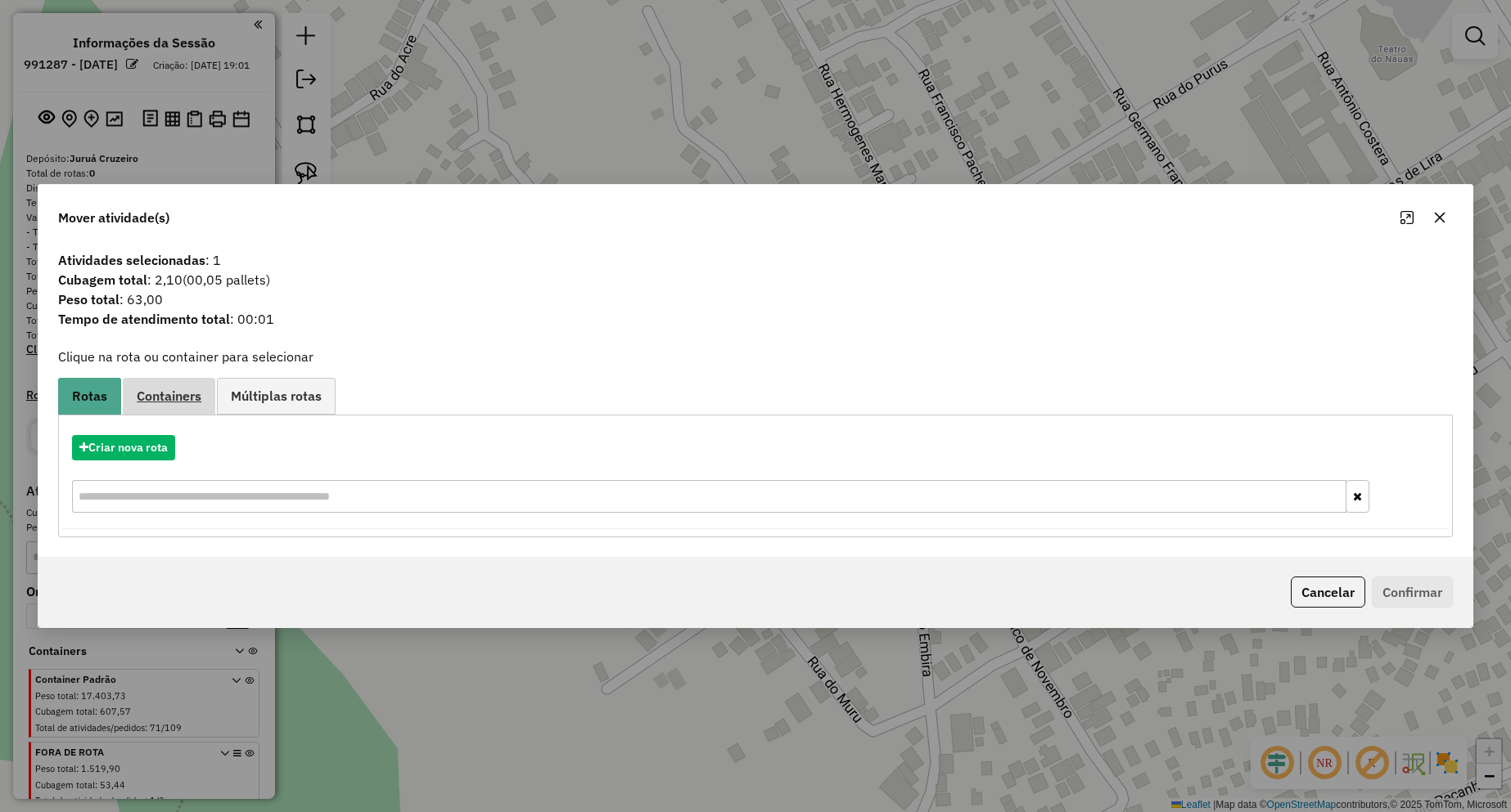
click at [197, 393] on span "Containers" at bounding box center [168, 396] width 65 height 13
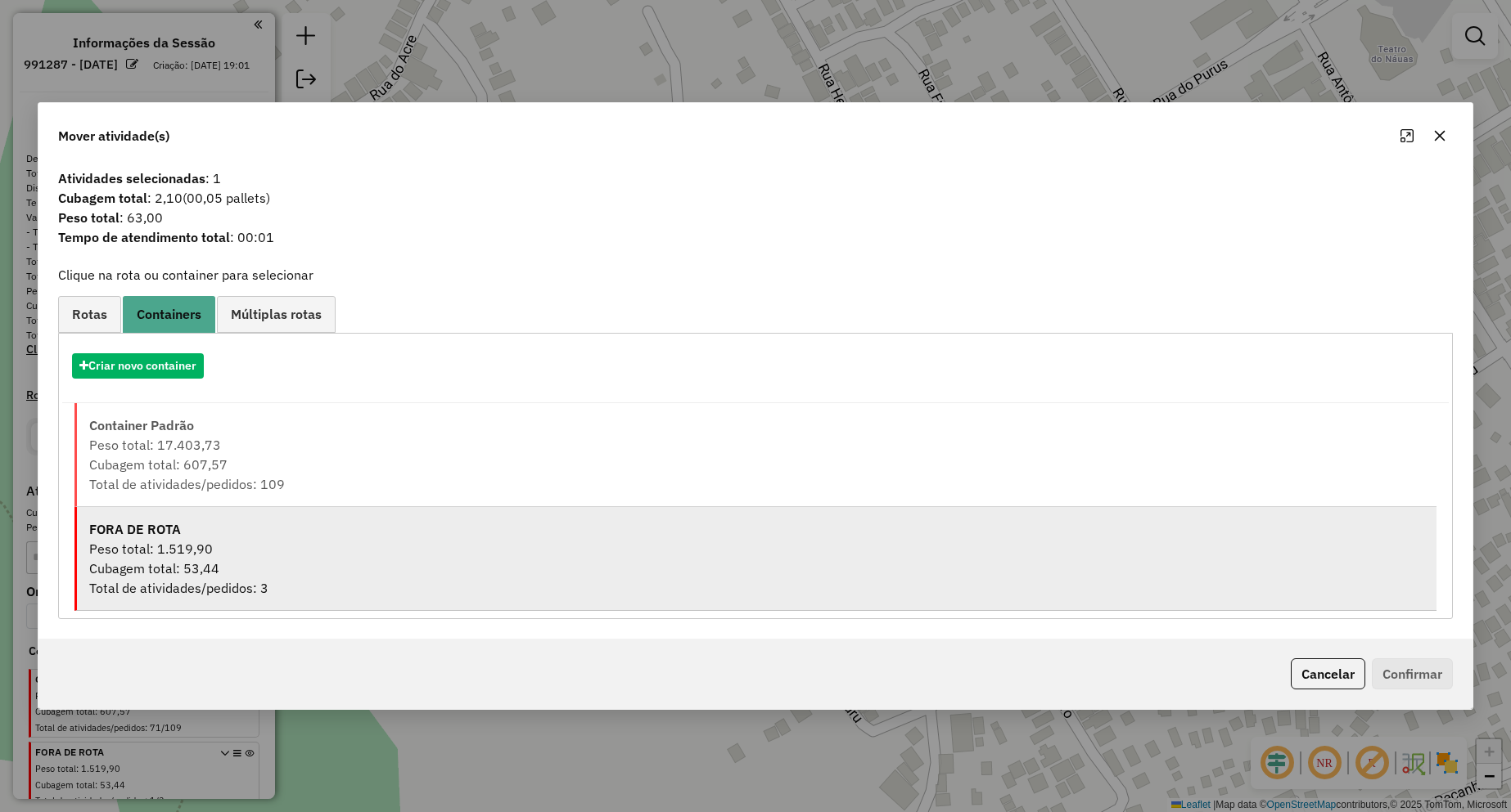
click at [269, 559] on div "Cubagem total: 53,44" at bounding box center [756, 569] width 1335 height 20
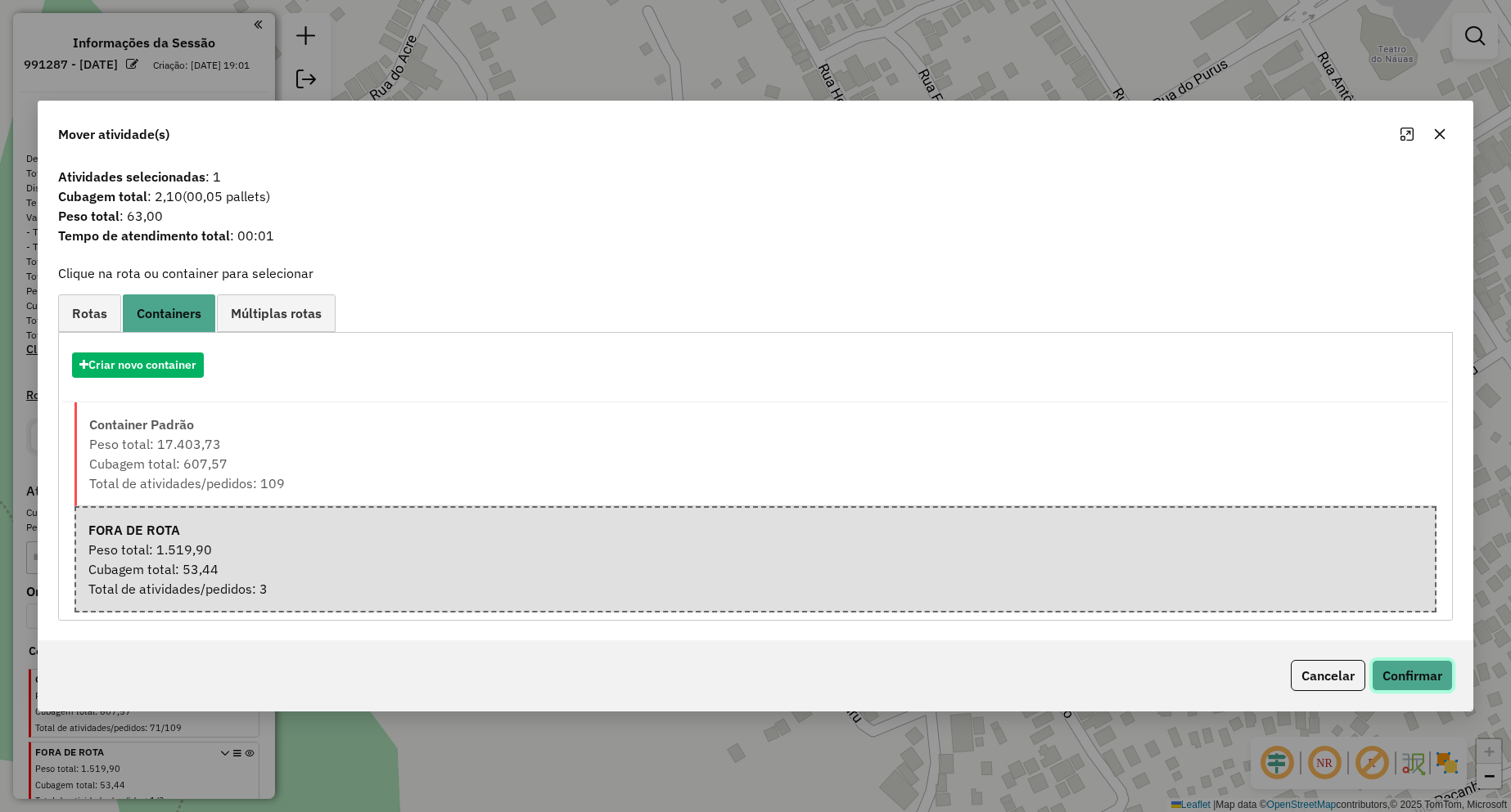
click at [1414, 681] on button "Confirmar" at bounding box center [1412, 676] width 81 height 31
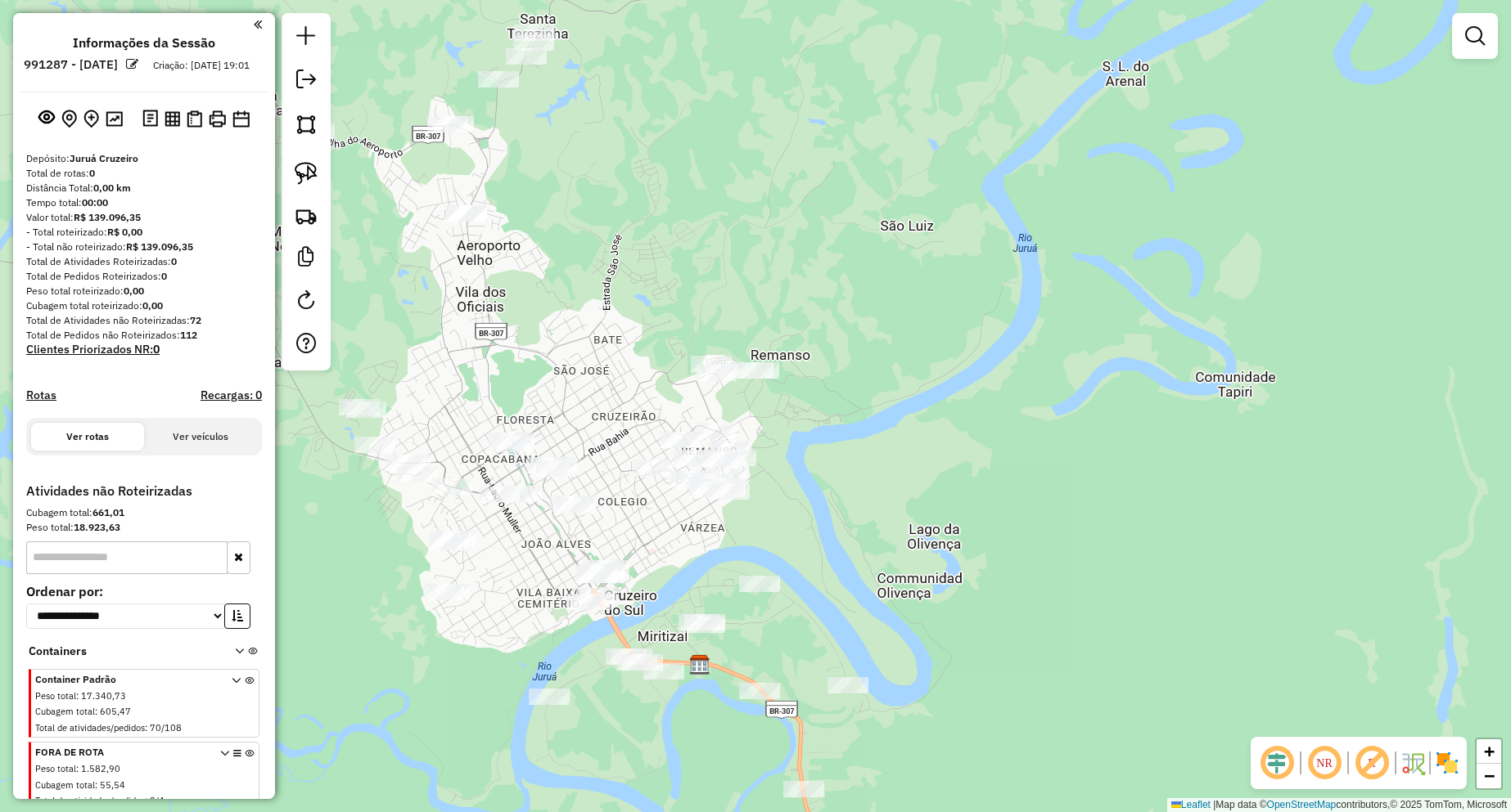
drag, startPoint x: 246, startPoint y: 771, endPoint x: 329, endPoint y: 720, distance: 97.4
click at [246, 771] on icon at bounding box center [249, 779] width 9 height 61
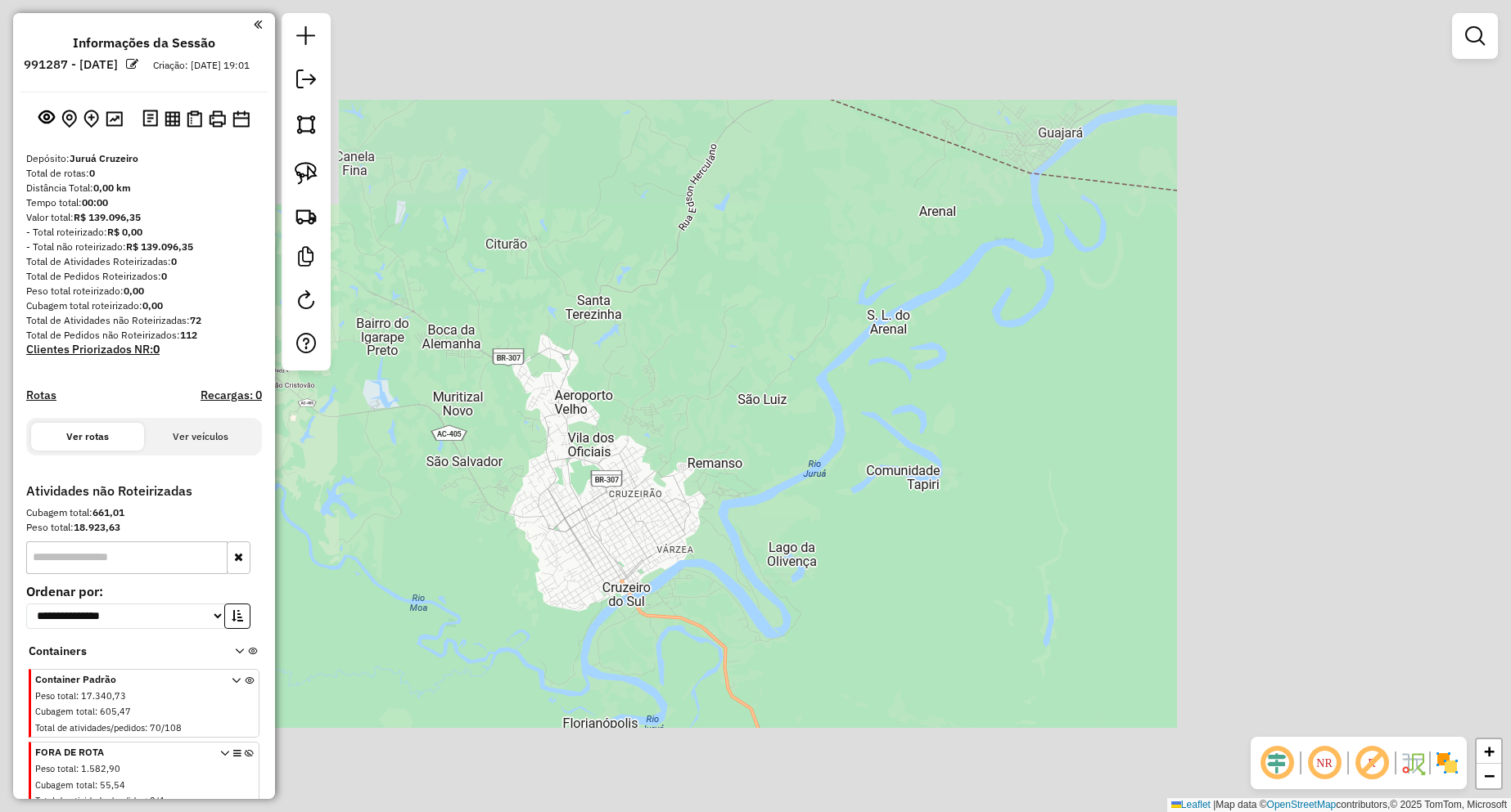
drag, startPoint x: 670, startPoint y: 538, endPoint x: 680, endPoint y: 486, distance: 53.0
click at [680, 486] on div "Janela de atendimento Grade de atendimento Capacidade Transportadoras Veículos …" at bounding box center [755, 406] width 1511 height 812
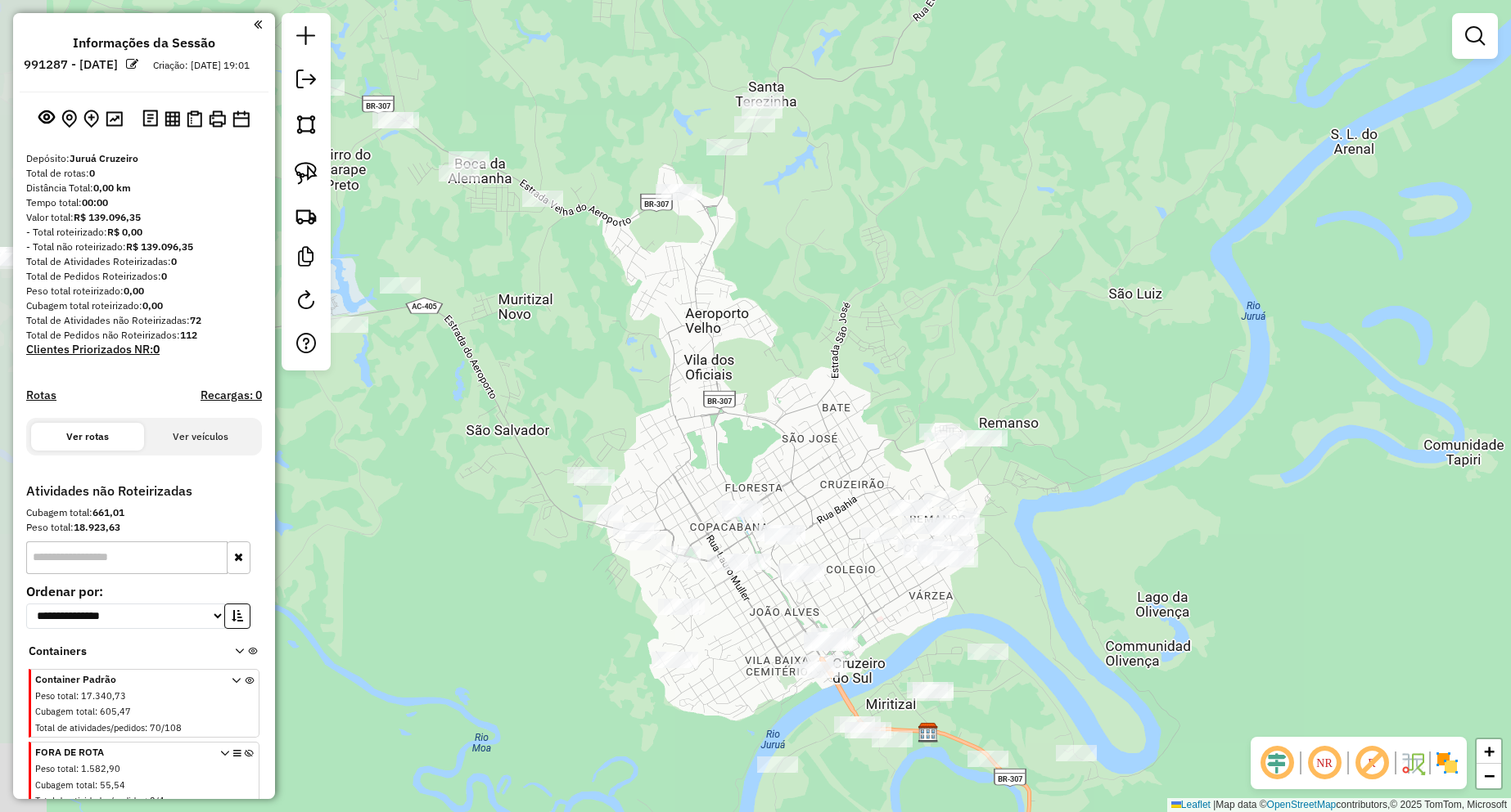
drag, startPoint x: 663, startPoint y: 590, endPoint x: 902, endPoint y: 632, distance: 242.7
click at [902, 632] on div "Janela de atendimento Grade de atendimento Capacidade Transportadoras Veículos …" at bounding box center [755, 406] width 1511 height 812
click at [865, 522] on div "Janela de atendimento Grade de atendimento Capacidade Transportadoras Veículos …" at bounding box center [755, 406] width 1511 height 812
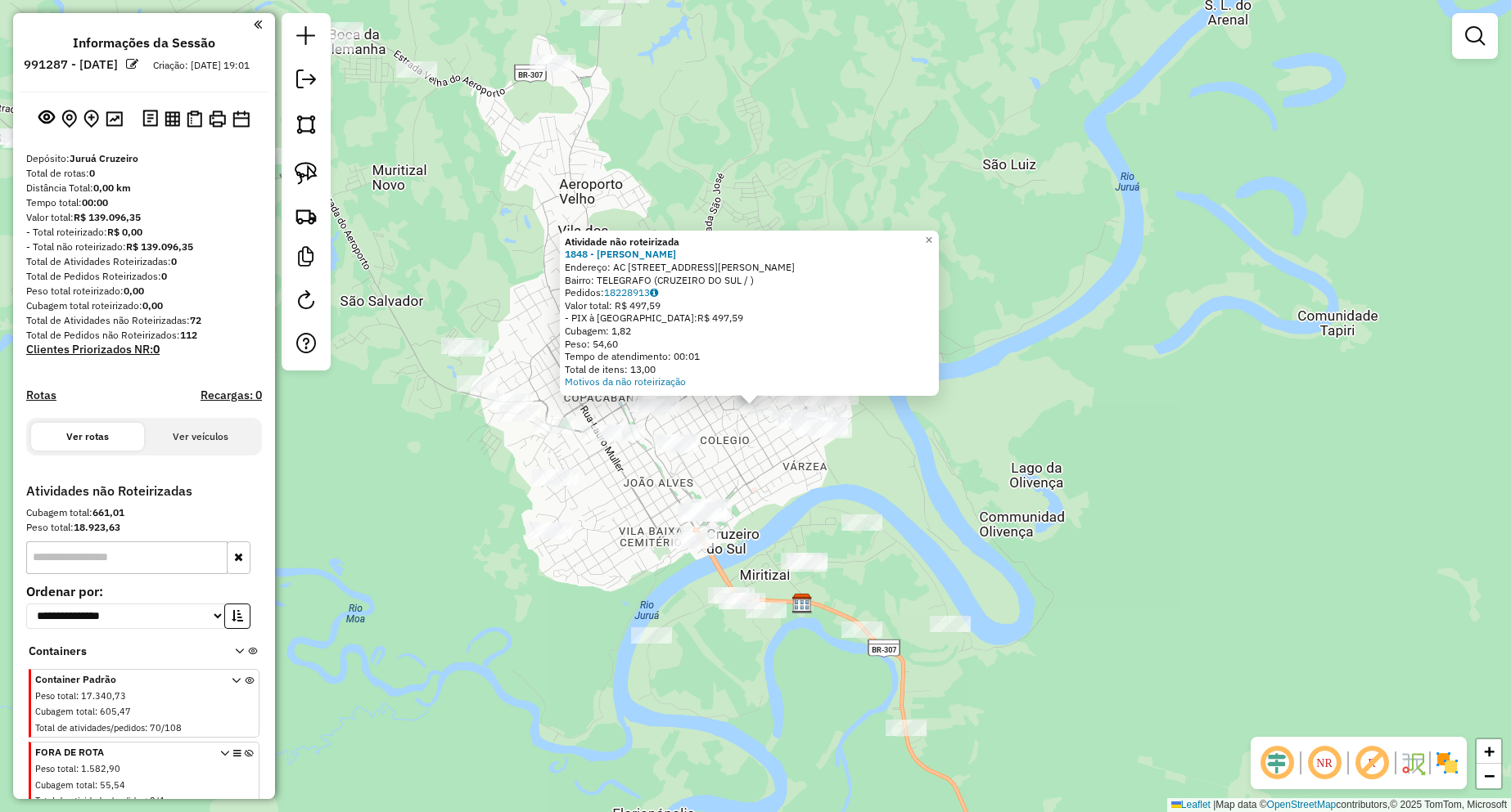
click at [962, 453] on div "Atividade não roteirizada 1848 - [PERSON_NAME]: AC RUA TV [PERSON_NAME] 71 Bair…" at bounding box center [755, 406] width 1511 height 812
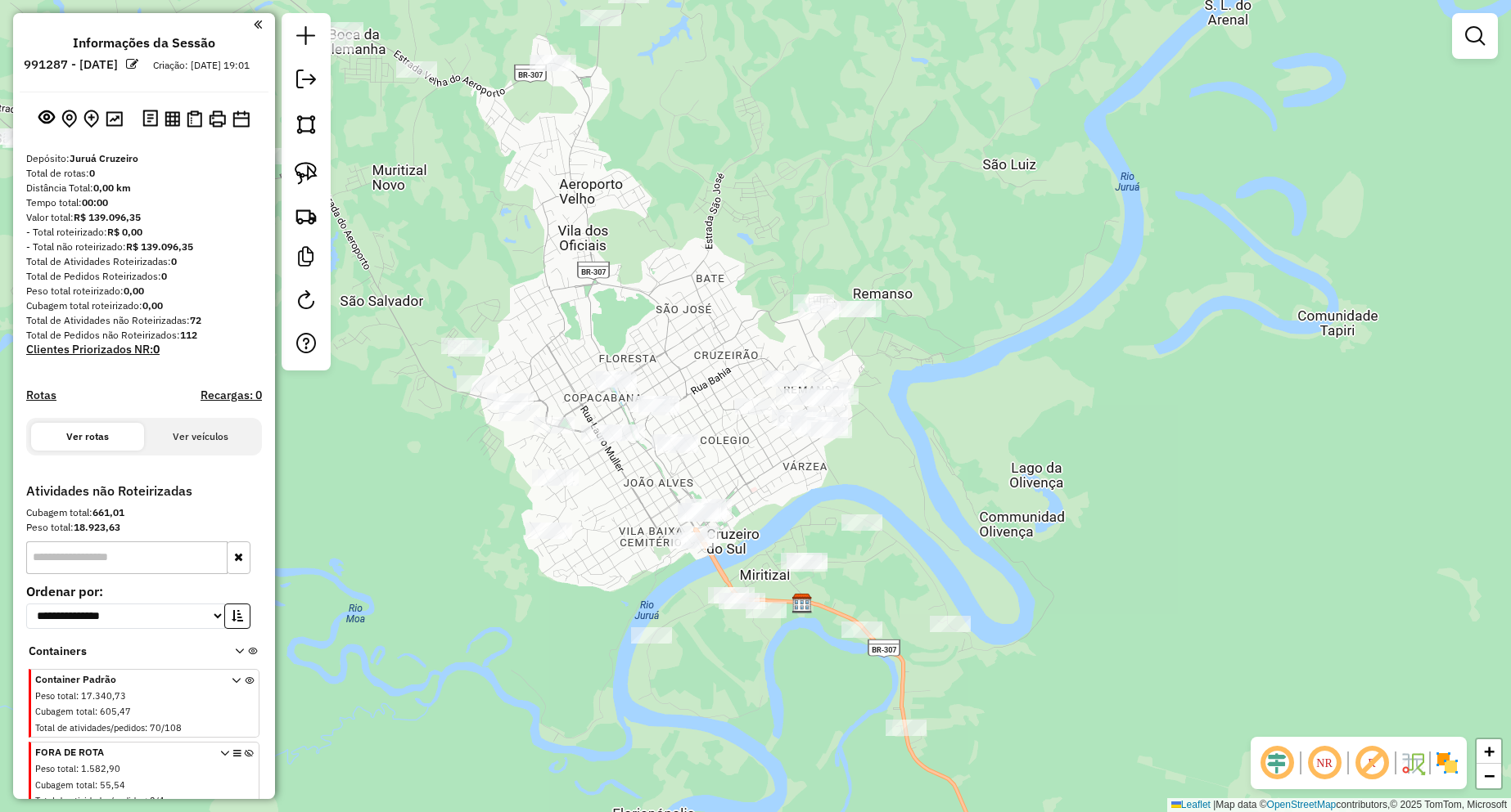
drag, startPoint x: 962, startPoint y: 453, endPoint x: 980, endPoint y: 468, distance: 23.4
click at [980, 468] on div "Janela de atendimento Grade de atendimento Capacidade Transportadoras Veículos …" at bounding box center [755, 406] width 1511 height 812
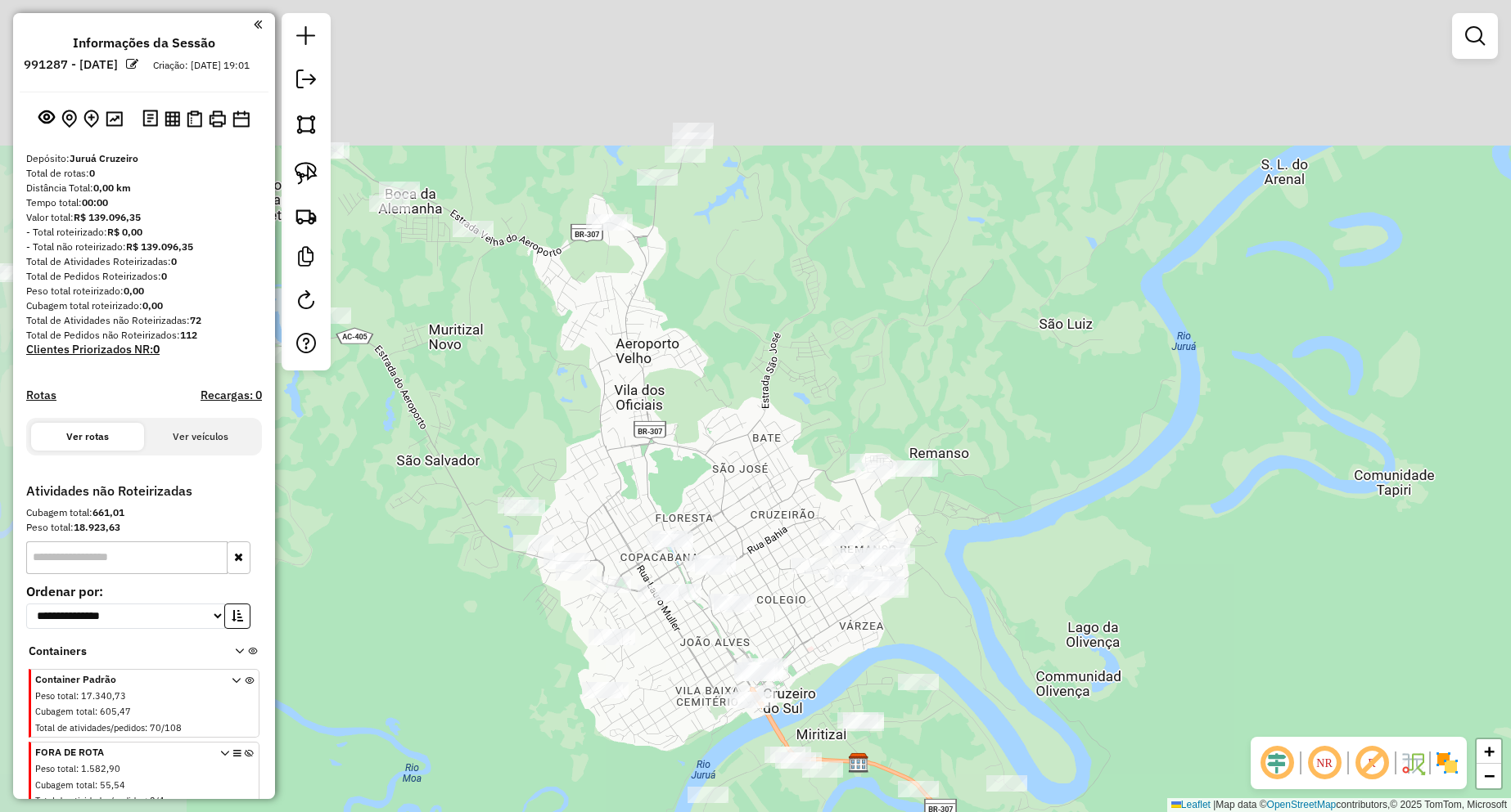
drag, startPoint x: 842, startPoint y: 367, endPoint x: 1054, endPoint y: 517, distance: 259.7
click at [1072, 557] on div "Janela de atendimento Grade de atendimento Capacidade Transportadoras Veículos …" at bounding box center [755, 406] width 1511 height 812
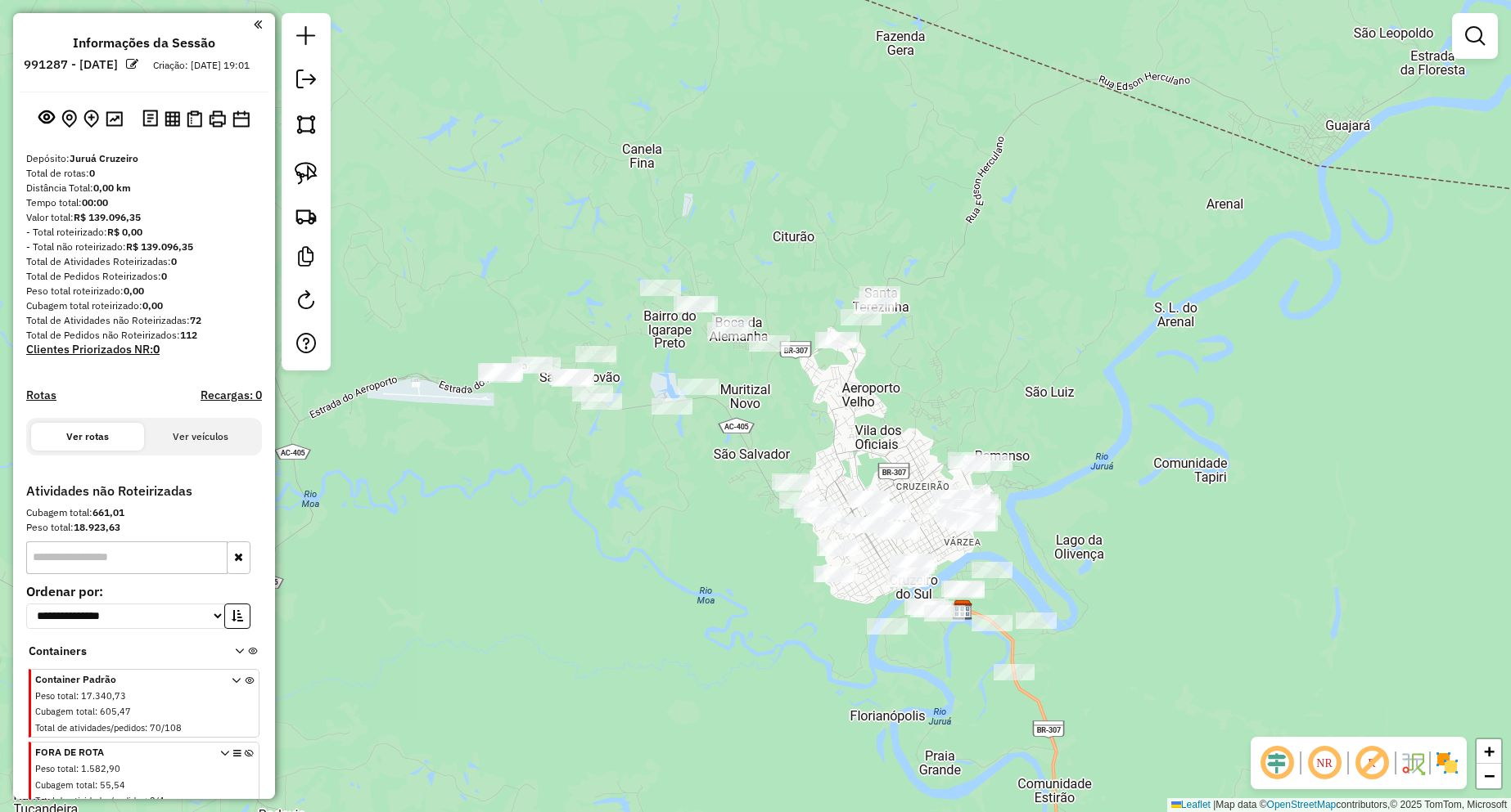
drag, startPoint x: 771, startPoint y: 345, endPoint x: 889, endPoint y: 404, distance: 131.9
click at [889, 404] on div "Janela de atendimento Grade de atendimento Capacidade Transportadoras Veículos …" at bounding box center [755, 406] width 1511 height 812
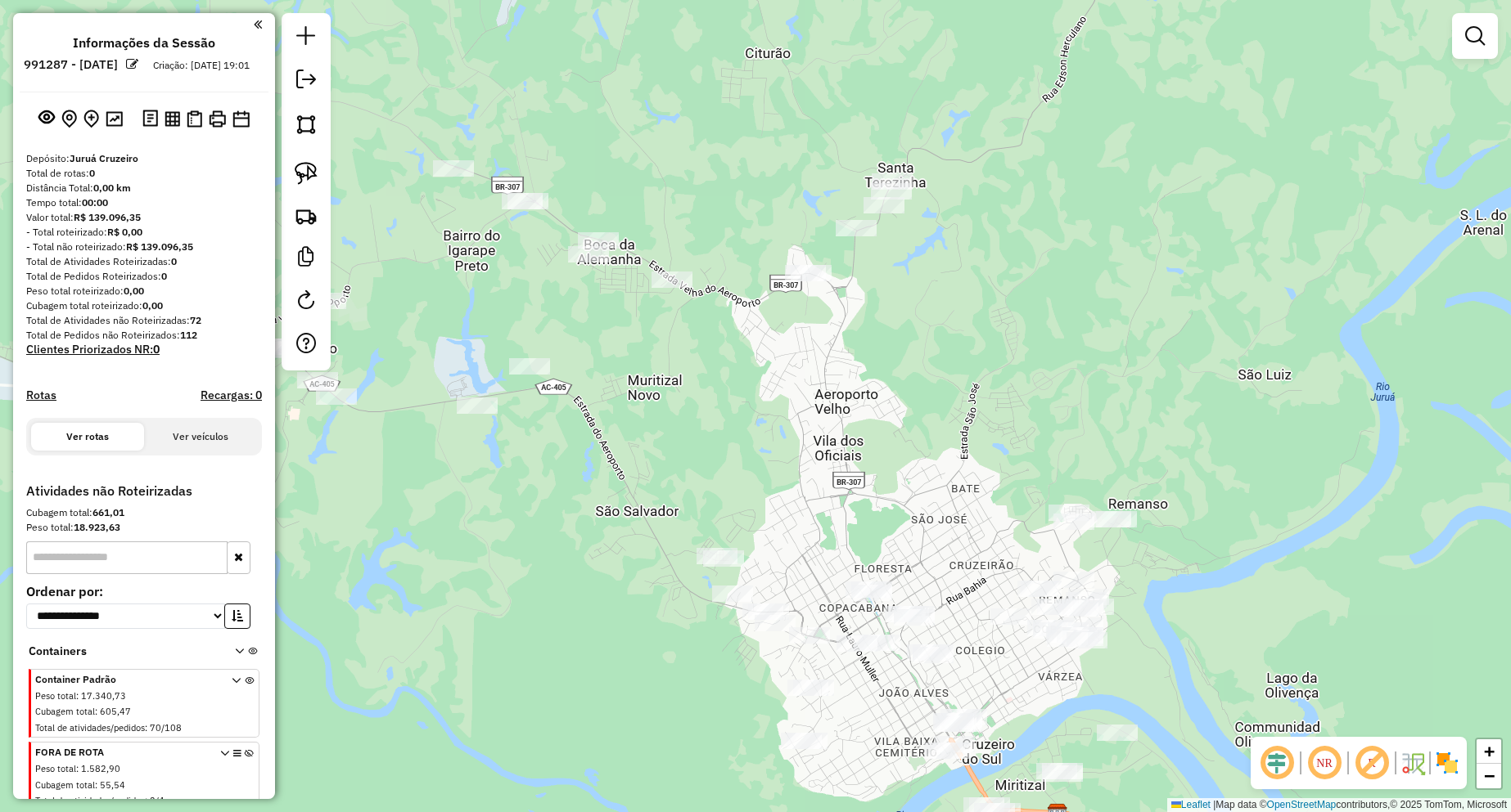
drag, startPoint x: 829, startPoint y: 431, endPoint x: 869, endPoint y: 373, distance: 70.5
click at [867, 374] on div "Janela de atendimento Grade de atendimento Capacidade Transportadoras Veículos …" at bounding box center [755, 406] width 1511 height 812
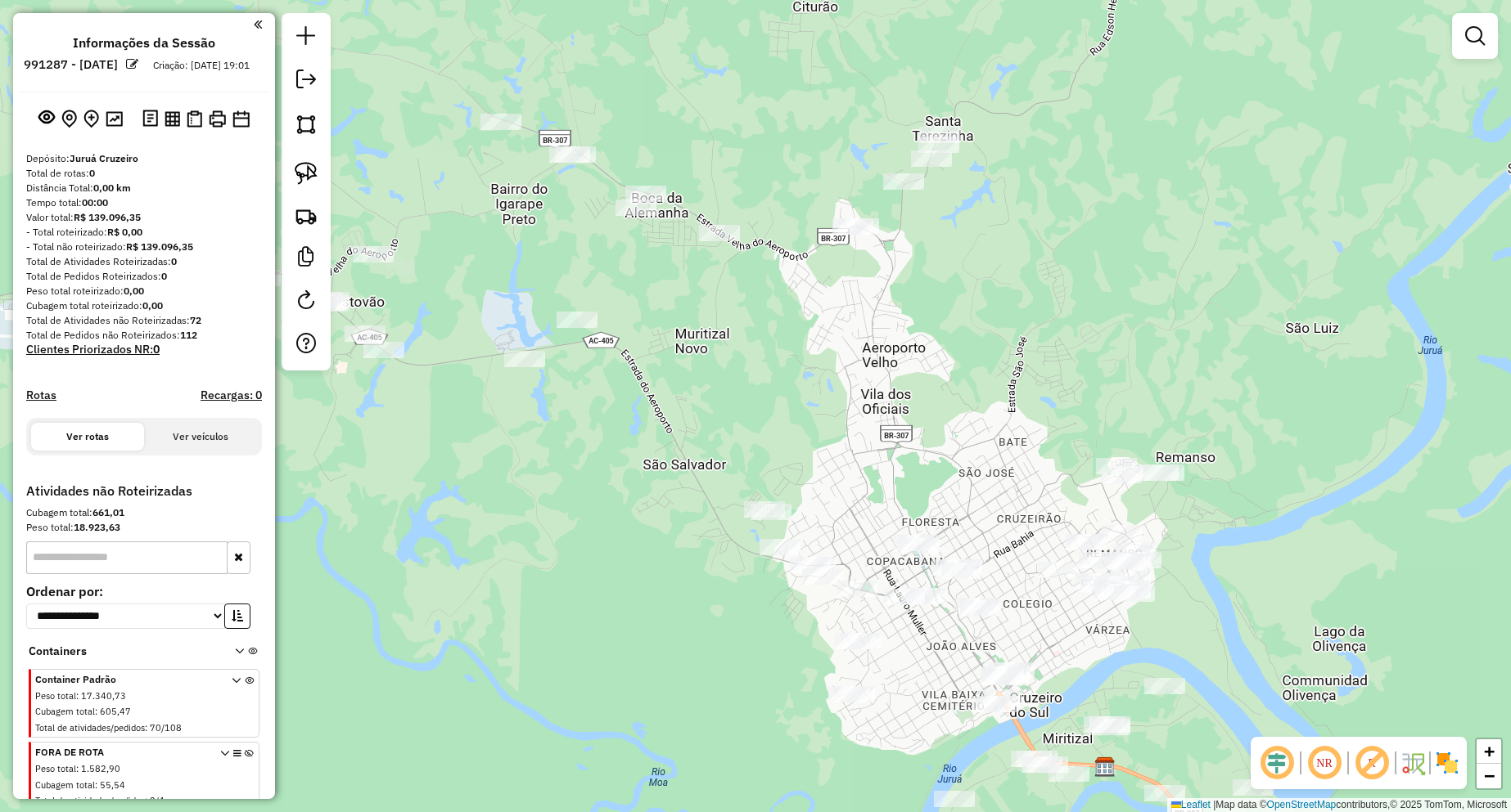
drag, startPoint x: 630, startPoint y: 403, endPoint x: 741, endPoint y: 479, distance: 134.5
click at [740, 479] on div "Janela de atendimento Grade de atendimento Capacidade Transportadoras Veículos …" at bounding box center [755, 406] width 1511 height 812
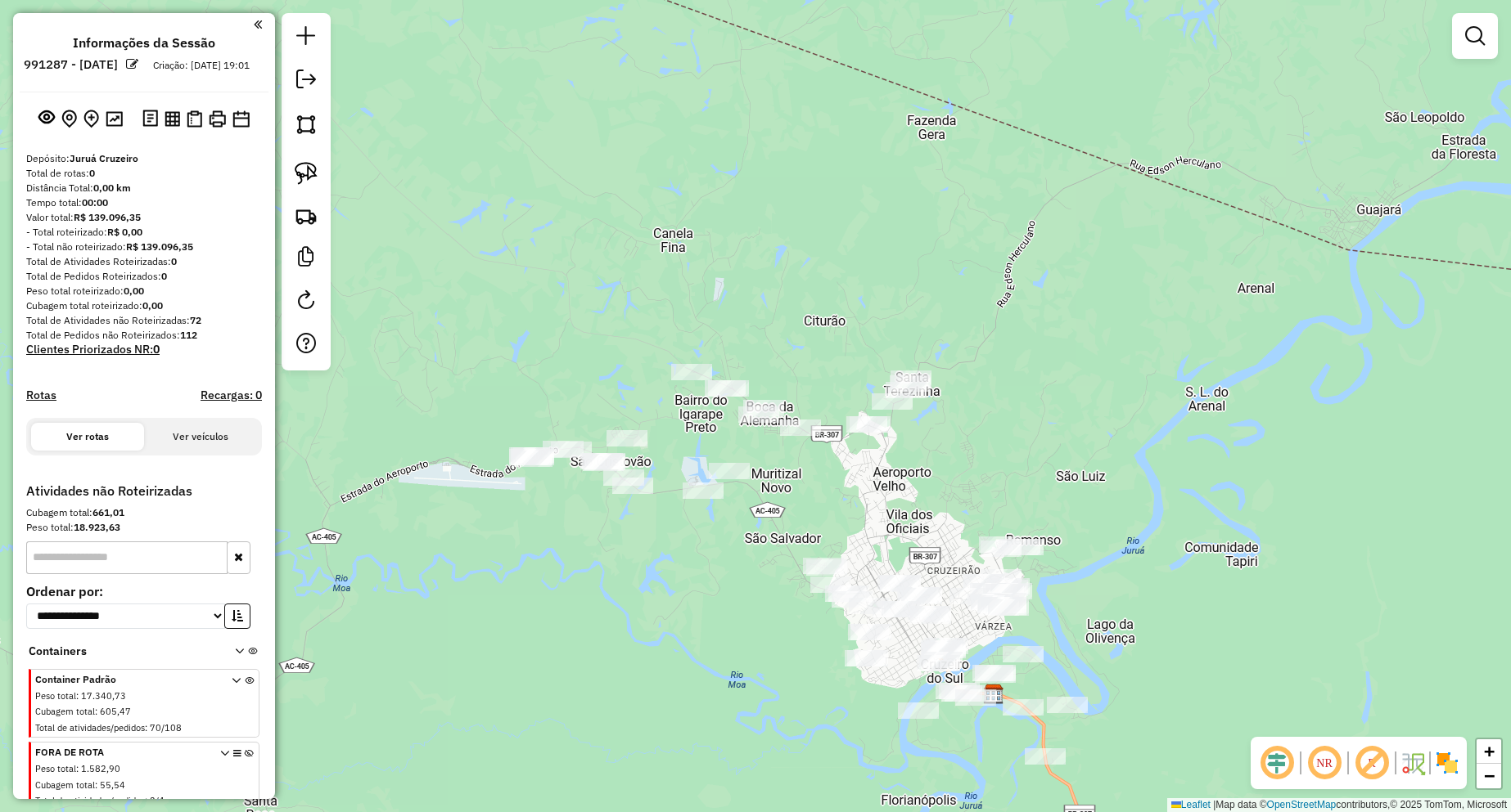
drag, startPoint x: 446, startPoint y: 405, endPoint x: 443, endPoint y: 373, distance: 32.1
click at [448, 391] on div "Janela de atendimento Grade de atendimento Capacidade Transportadoras Veículos …" at bounding box center [755, 406] width 1511 height 812
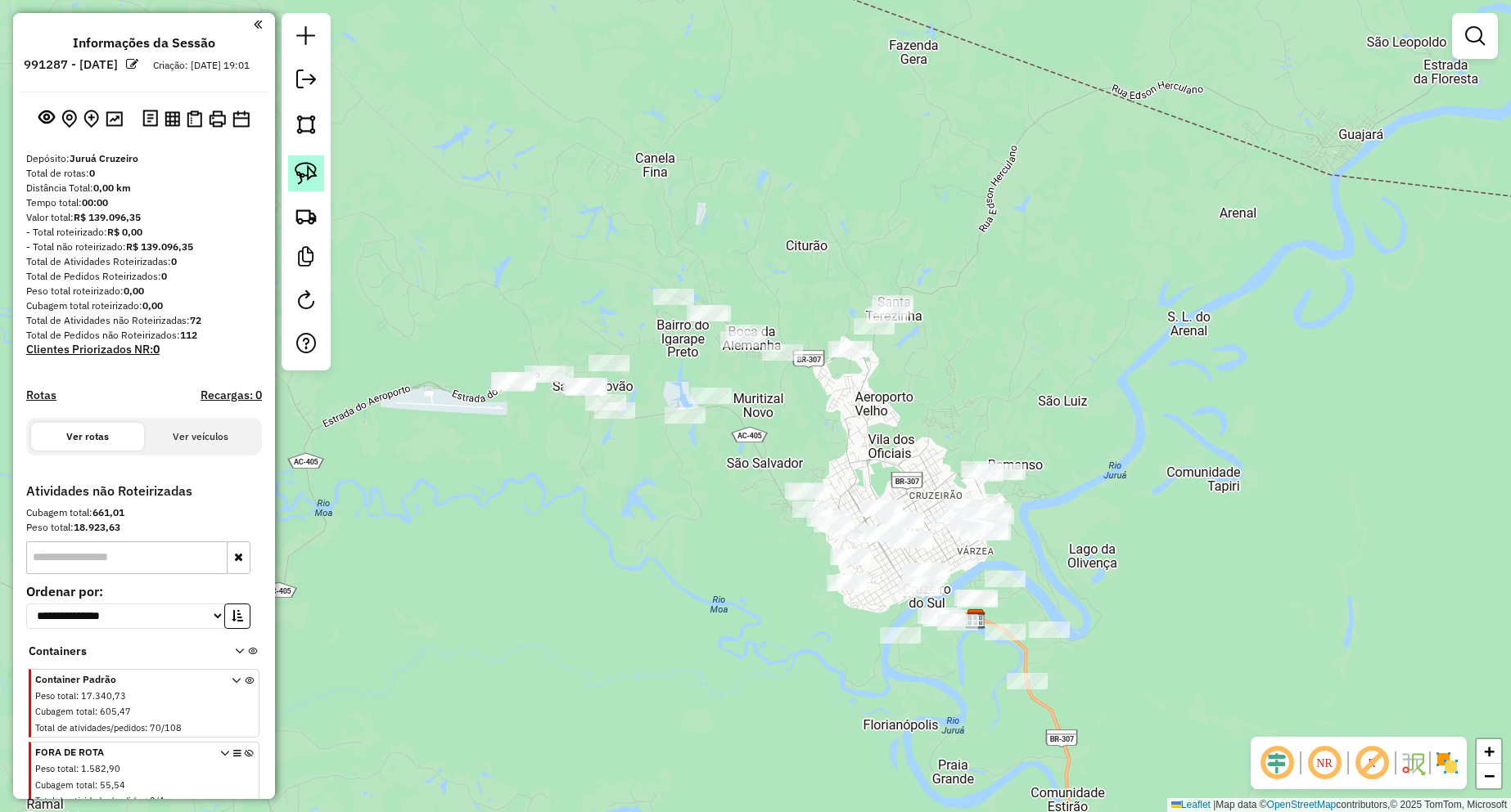
click at [297, 166] on img at bounding box center [306, 173] width 23 height 23
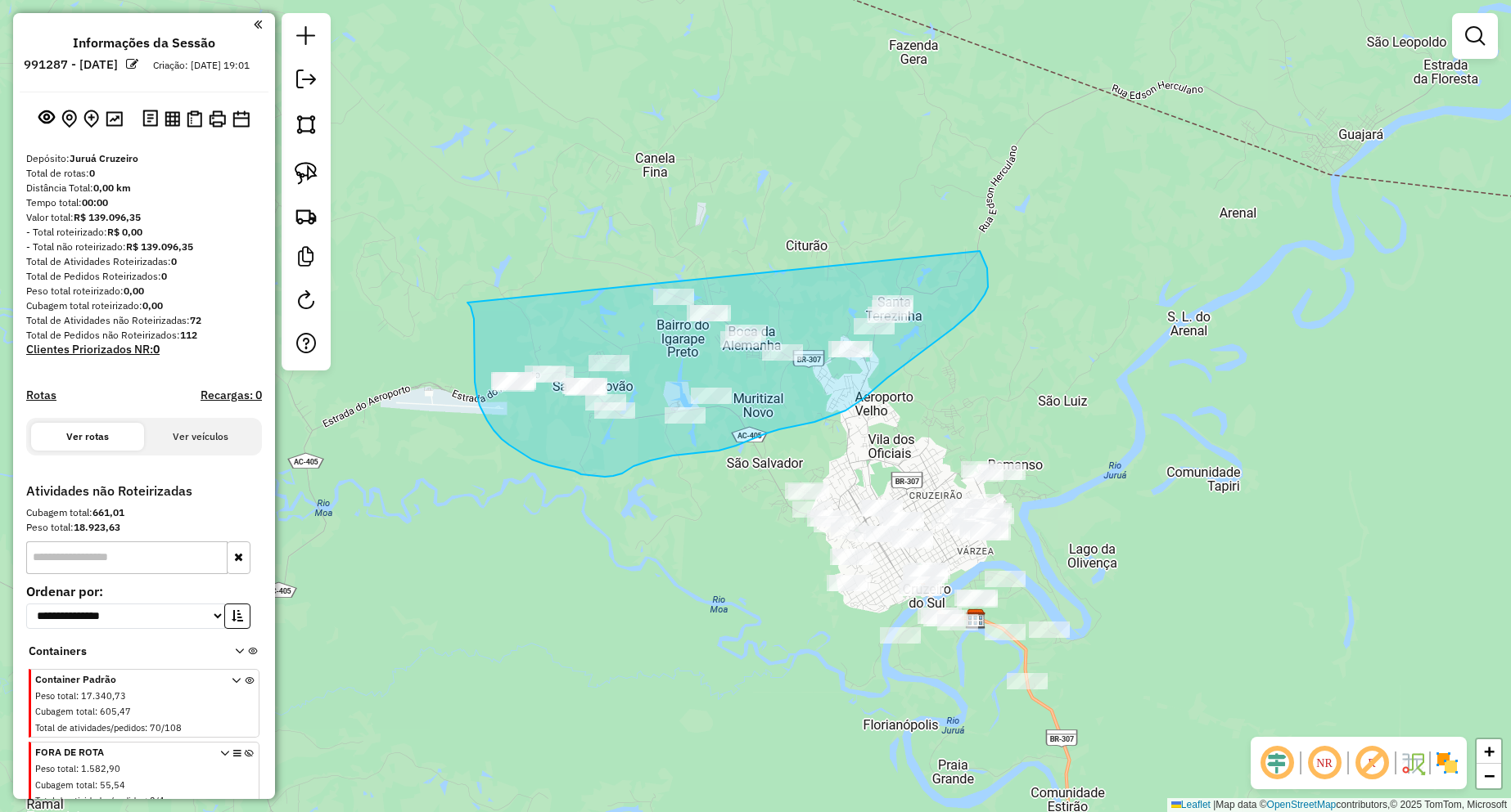
drag, startPoint x: 470, startPoint y: 306, endPoint x: 967, endPoint y: 225, distance: 503.6
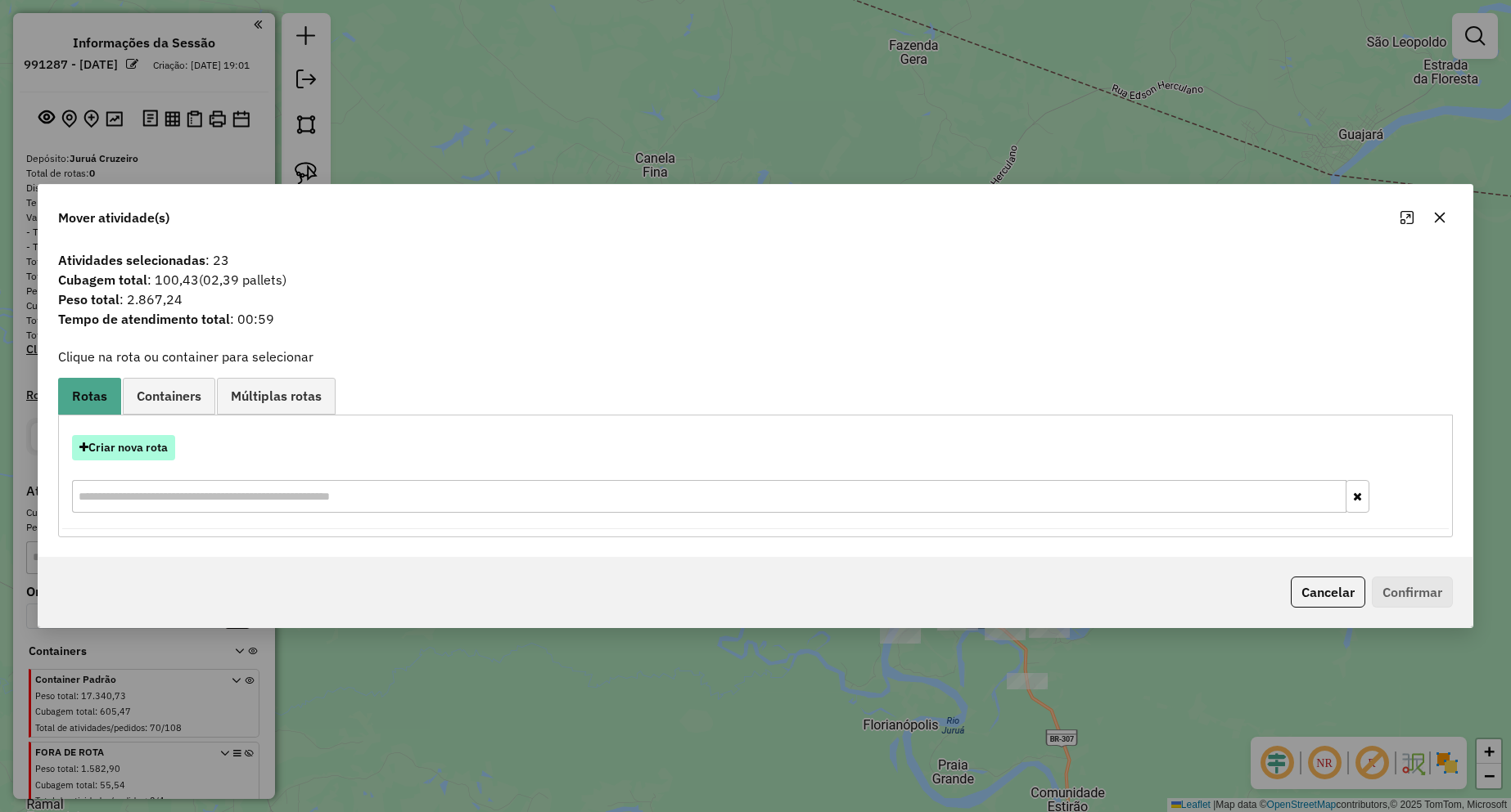
click at [151, 453] on button "Criar nova rota" at bounding box center [123, 448] width 103 height 25
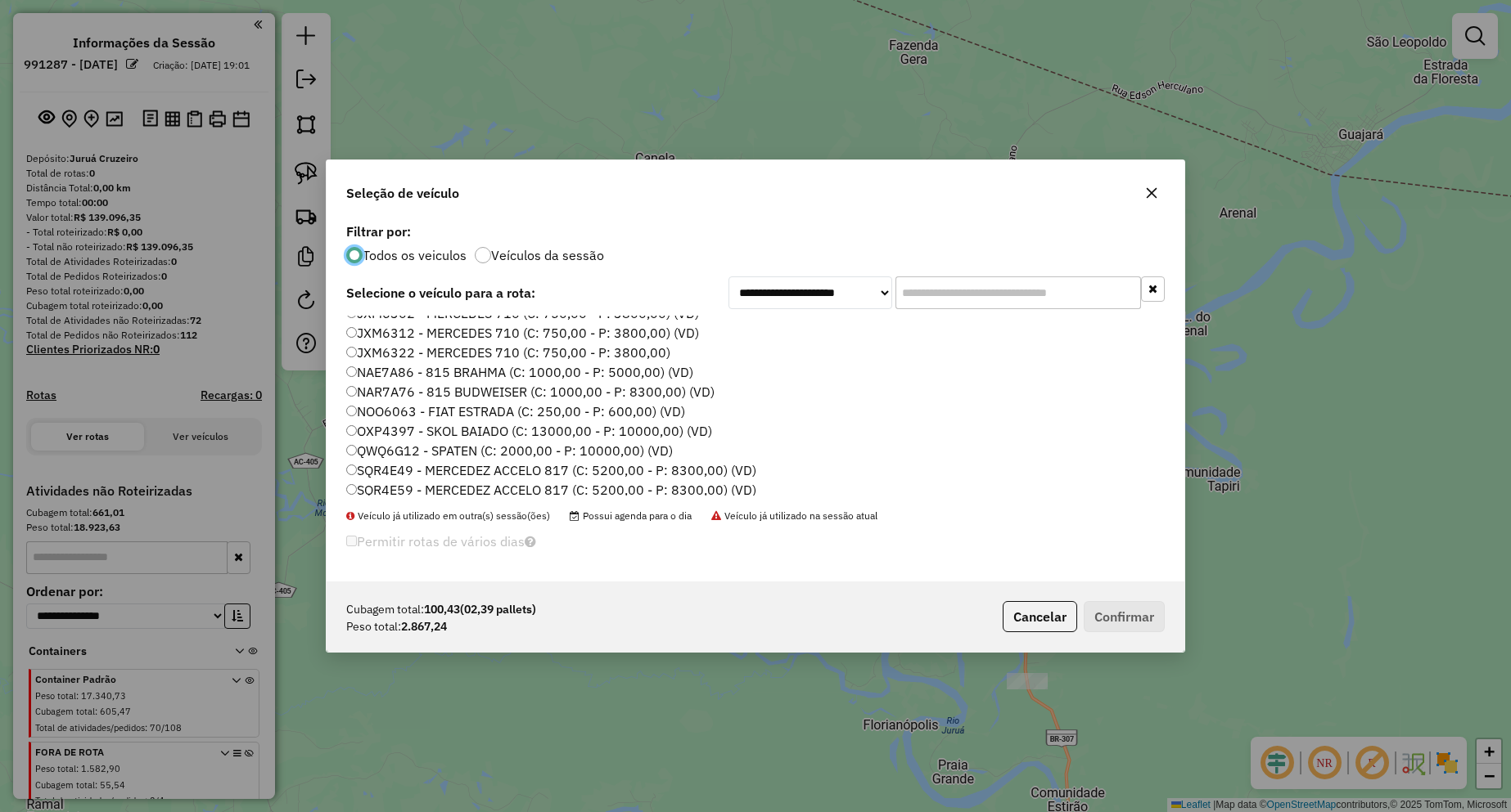
scroll to position [16, 0]
click at [429, 466] on label "SQR4E49 - MERCEDEZ ACCELO 817 (C: 5200,00 - P: 8300,00) (VD)" at bounding box center [551, 466] width 410 height 20
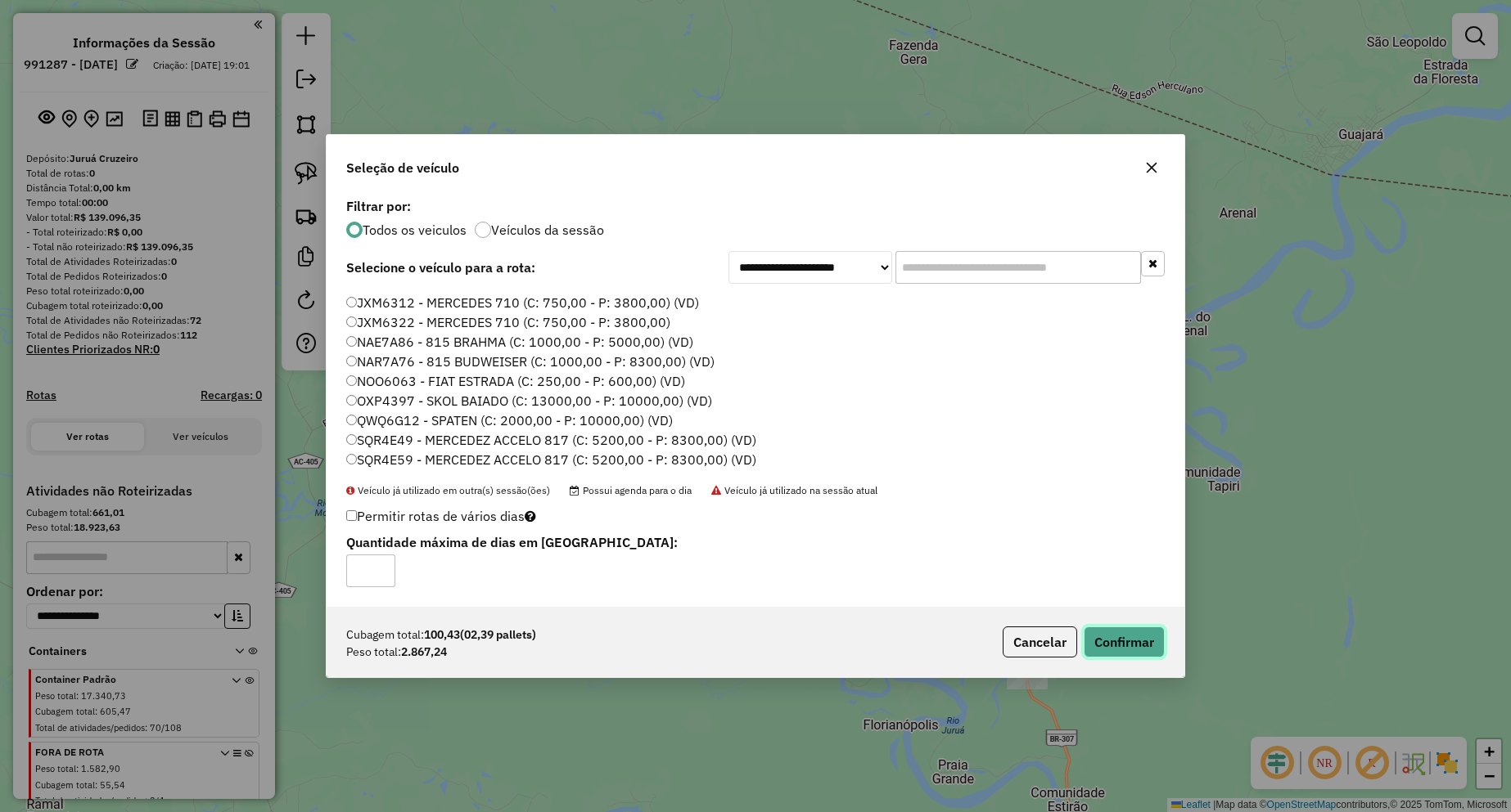
click at [1104, 634] on button "Confirmar" at bounding box center [1123, 642] width 81 height 31
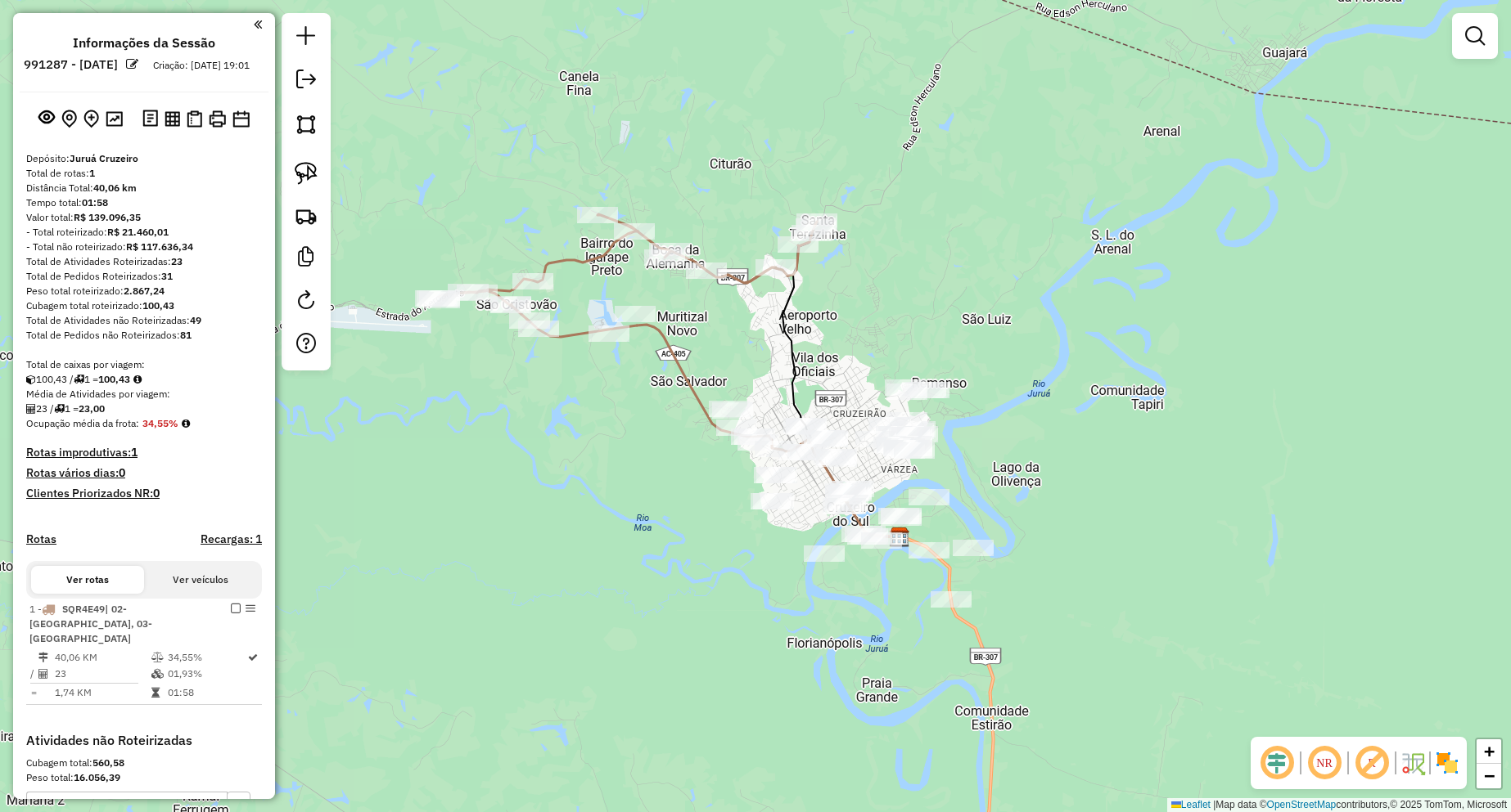
drag, startPoint x: 659, startPoint y: 486, endPoint x: 670, endPoint y: 406, distance: 80.8
click at [580, 396] on div "Janela de atendimento Grade de atendimento Capacidade Transportadoras Veículos …" at bounding box center [755, 406] width 1511 height 812
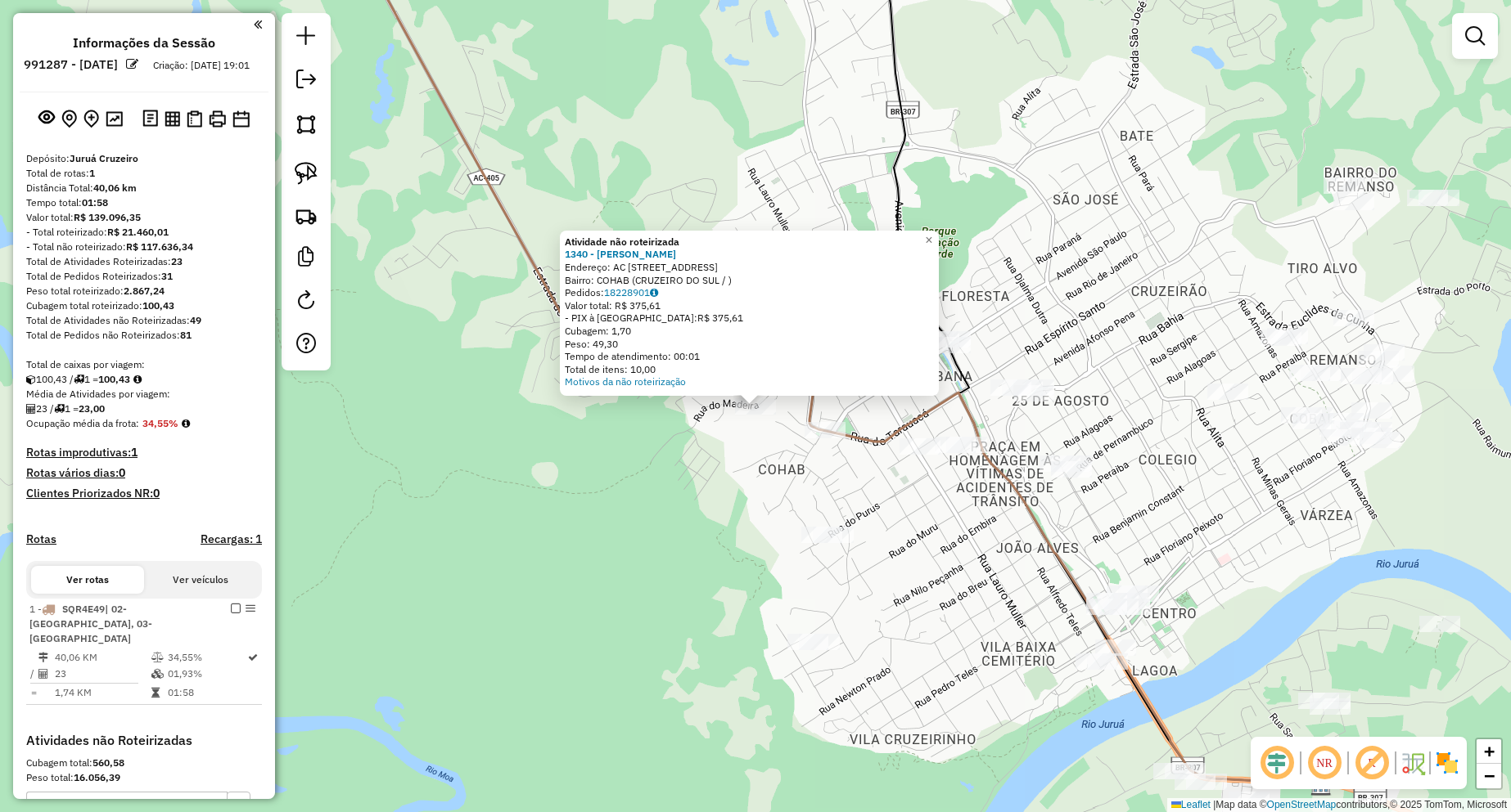
click at [694, 481] on div "Atividade não roteirizada 1340 - [PERSON_NAME] COSTA Endereço: AC [STREET_ADDRE…" at bounding box center [755, 406] width 1511 height 812
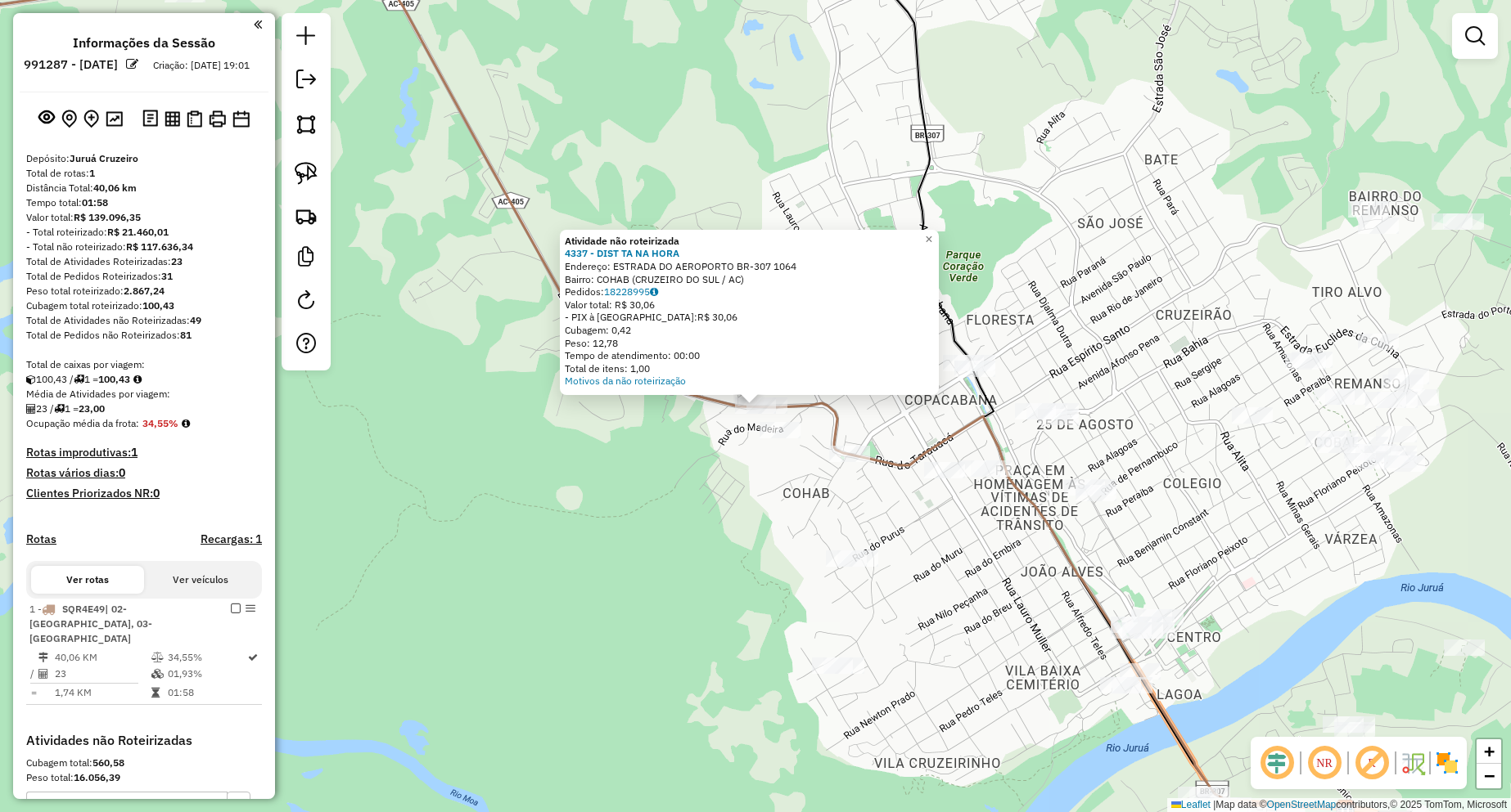
click at [738, 459] on div "Atividade não roteirizada 4337 - DIST TA NA HORA Endereço: ESTRADA DO AEROPORTO…" at bounding box center [755, 406] width 1511 height 812
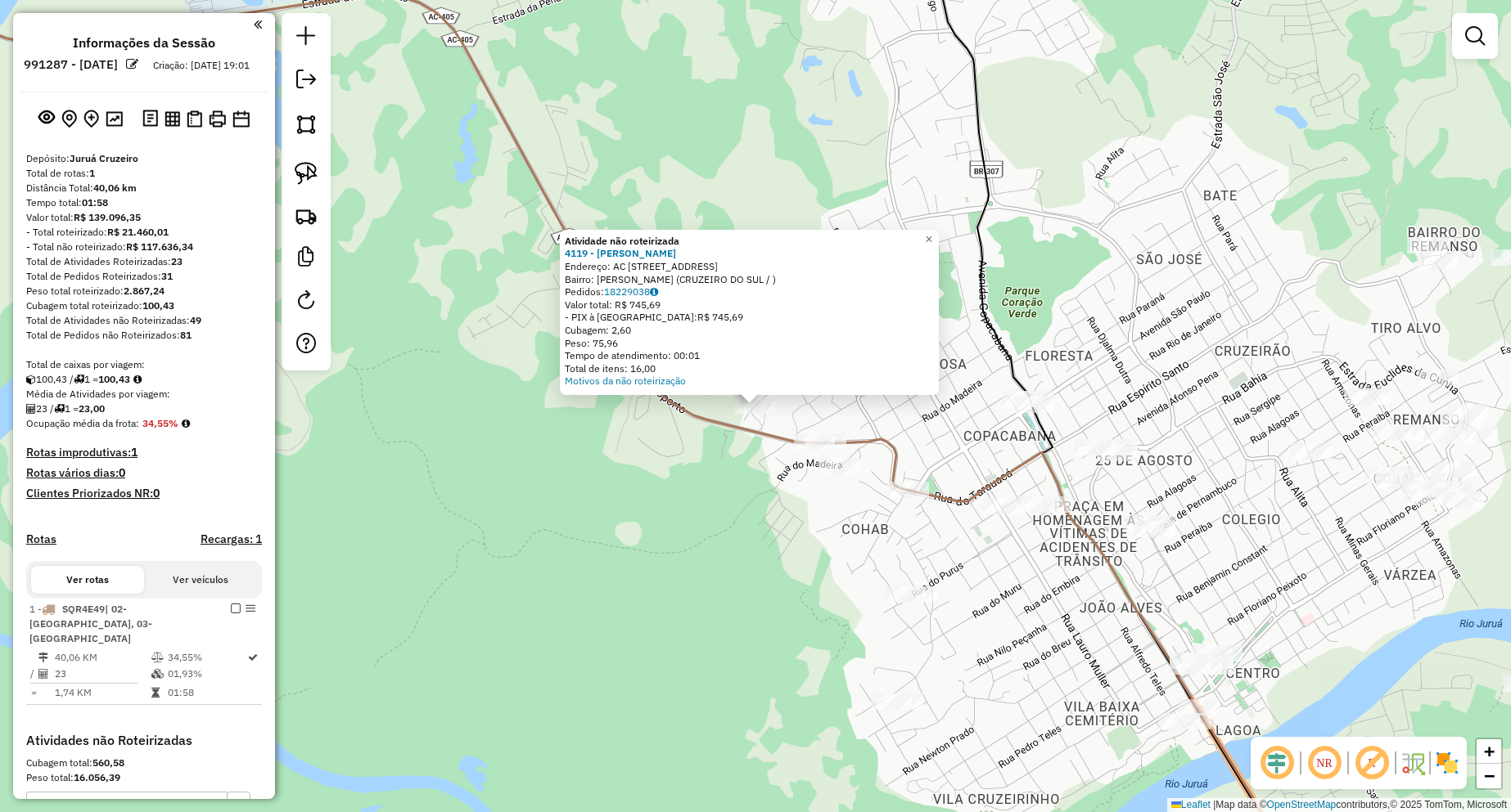
click at [712, 499] on div "Atividade não roteirizada 4119 - [PERSON_NAME]: AC RUA CHANDELEIS 1258 Bairro: …" at bounding box center [755, 406] width 1511 height 812
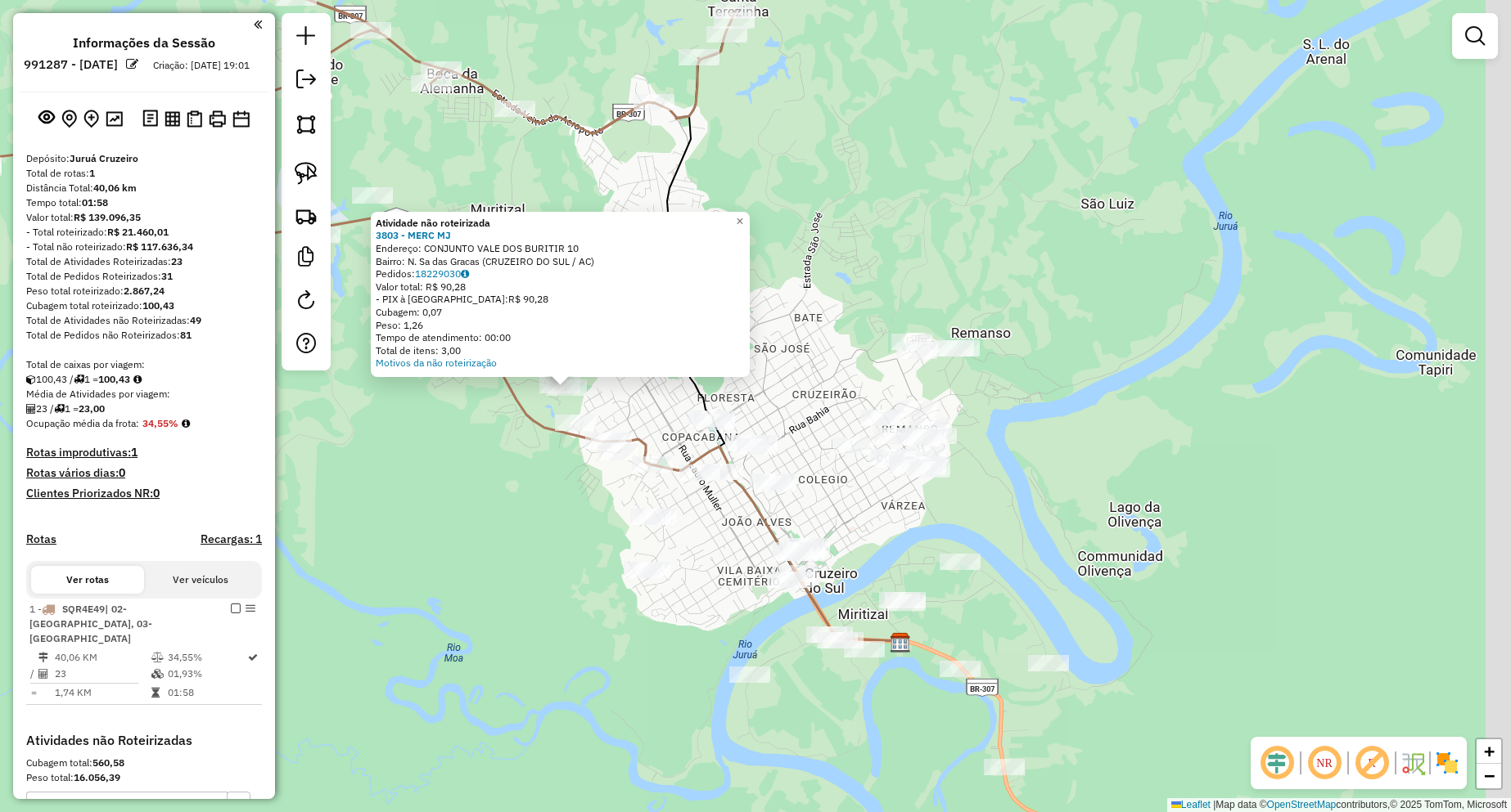
drag, startPoint x: 755, startPoint y: 539, endPoint x: 575, endPoint y: 465, distance: 194.6
click at [575, 466] on div "Atividade não roteirizada 3803 - MERC MJ Endereço: CONJUNTO VALE DOS BURITIR 10…" at bounding box center [755, 406] width 1511 height 812
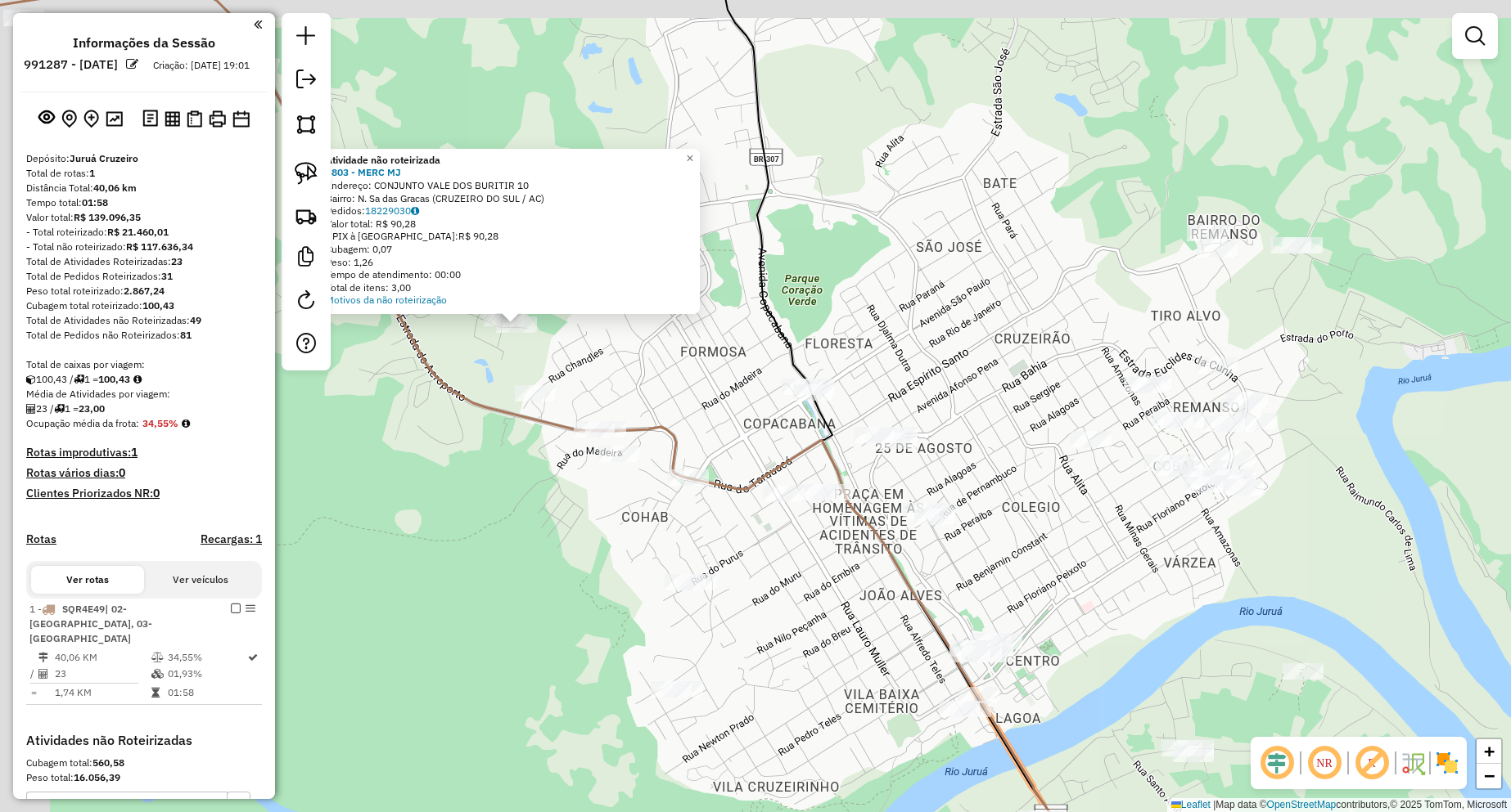
drag, startPoint x: 650, startPoint y: 463, endPoint x: 806, endPoint y: 529, distance: 169.4
click at [806, 529] on div "Atividade não roteirizada 3803 - MERC MJ Endereço: CONJUNTO VALE DOS BURITIR 10…" at bounding box center [755, 406] width 1511 height 812
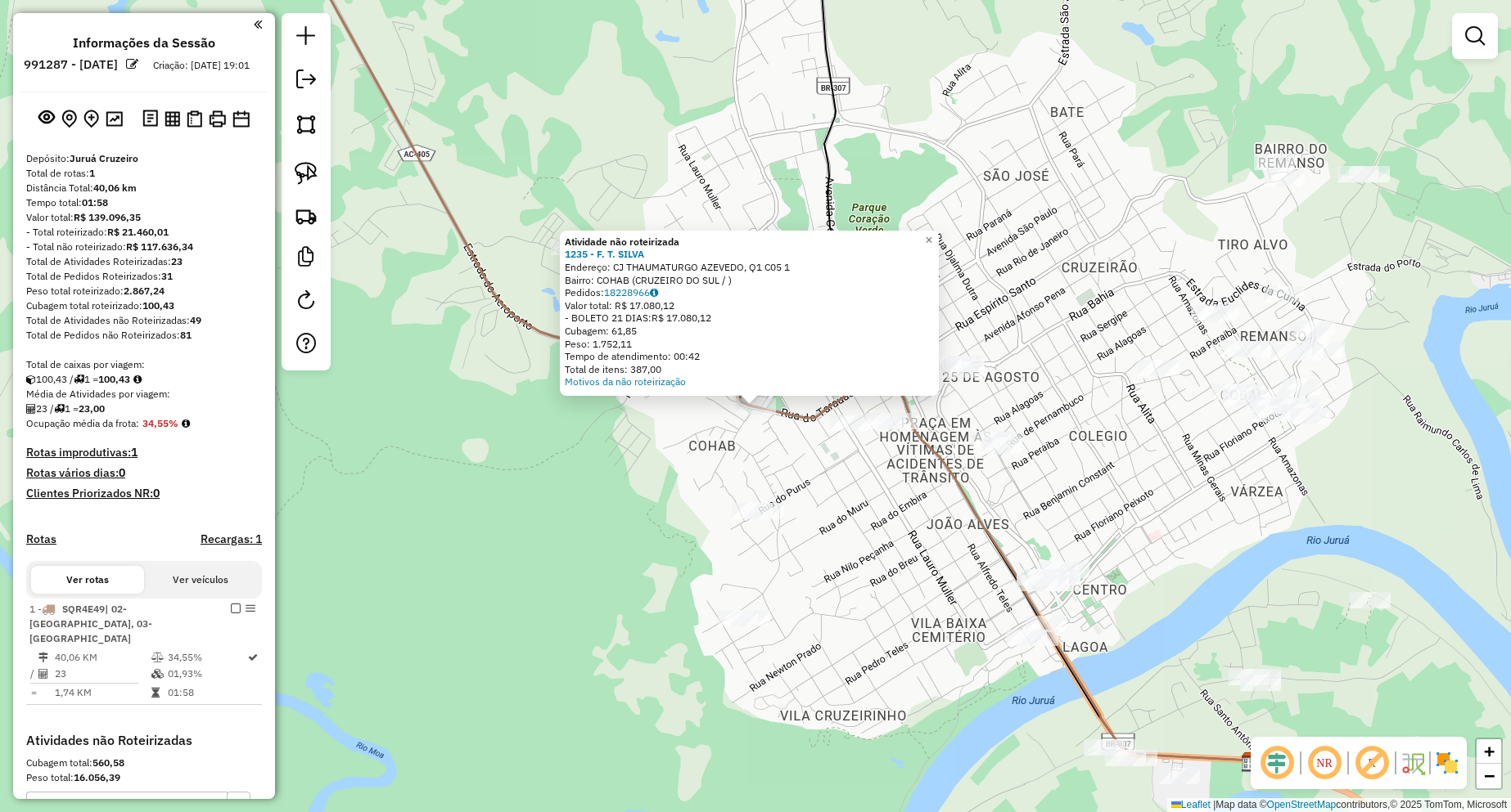
click at [673, 498] on div "Atividade não roteirizada 1235 - F. T. SILVA Endereço: CJ THAUMATURGO AZEVEDO, …" at bounding box center [755, 406] width 1511 height 812
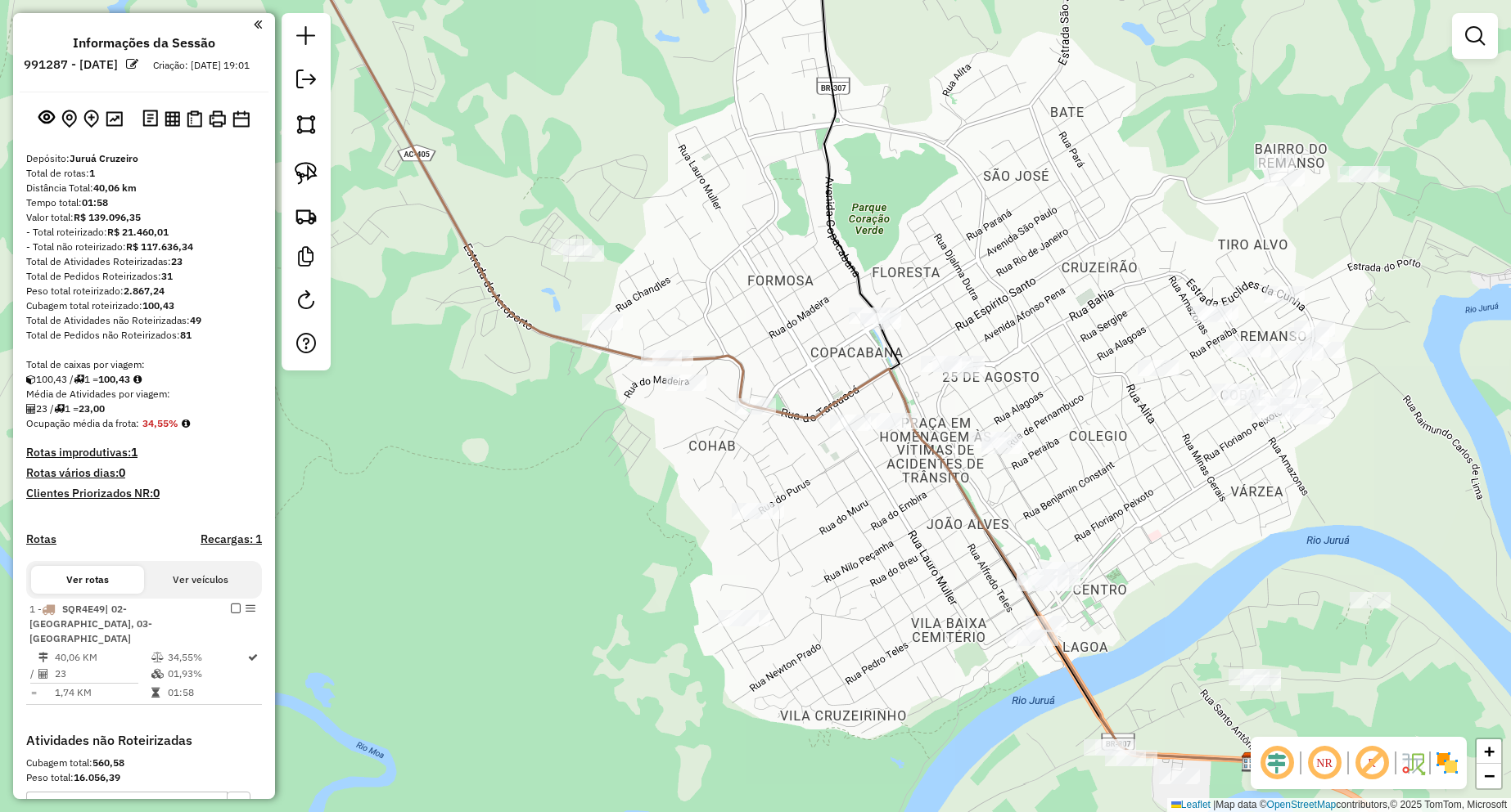
click at [734, 415] on div "Janela de atendimento Grade de atendimento Capacidade Transportadoras Veículos …" at bounding box center [755, 406] width 1511 height 812
click at [740, 415] on div at bounding box center [755, 406] width 41 height 16
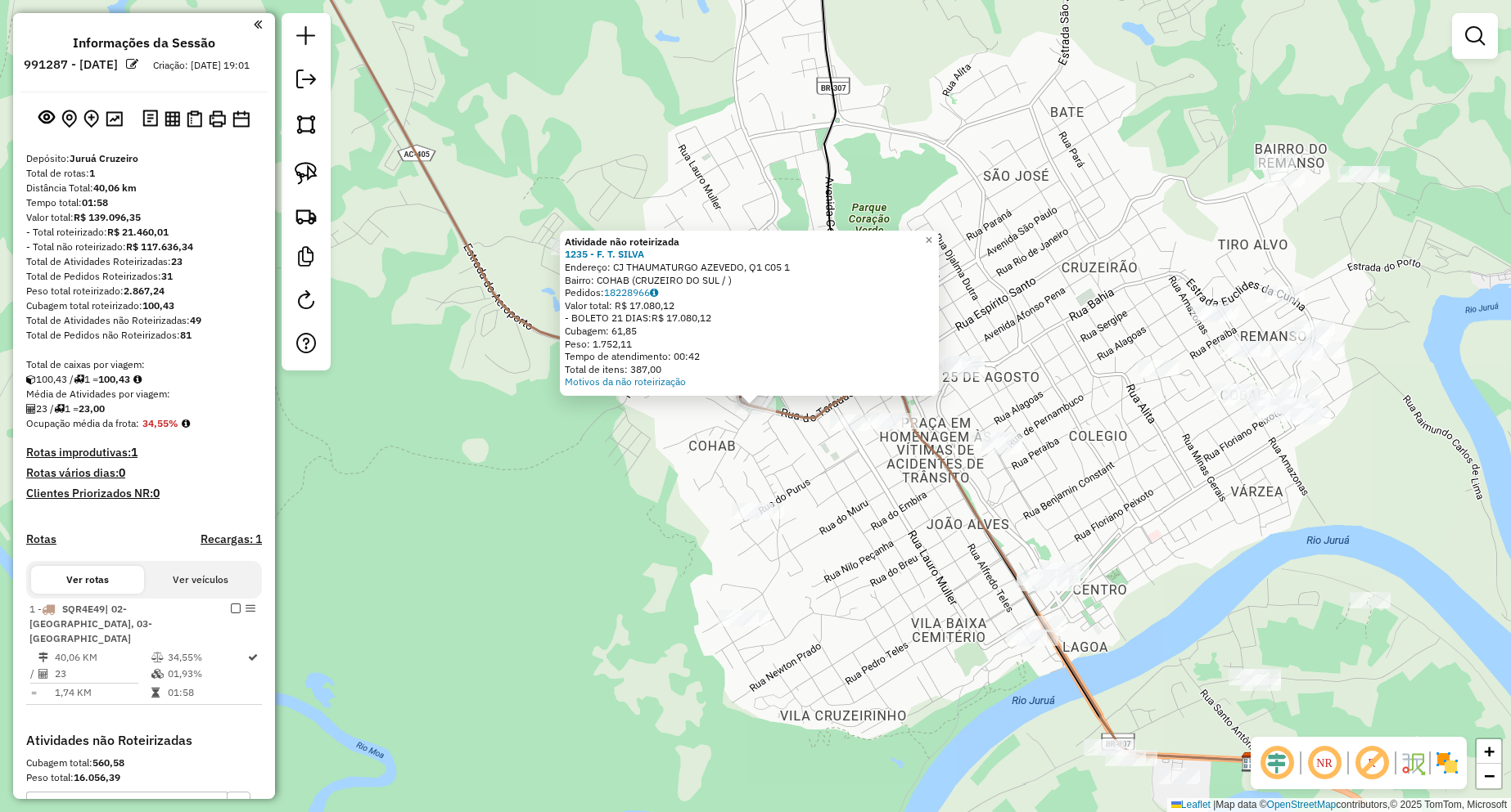
click at [747, 445] on div "Atividade não roteirizada 1235 - F. T. SILVA Endereço: CJ THAUMATURGO AZEVEDO, …" at bounding box center [755, 406] width 1511 height 812
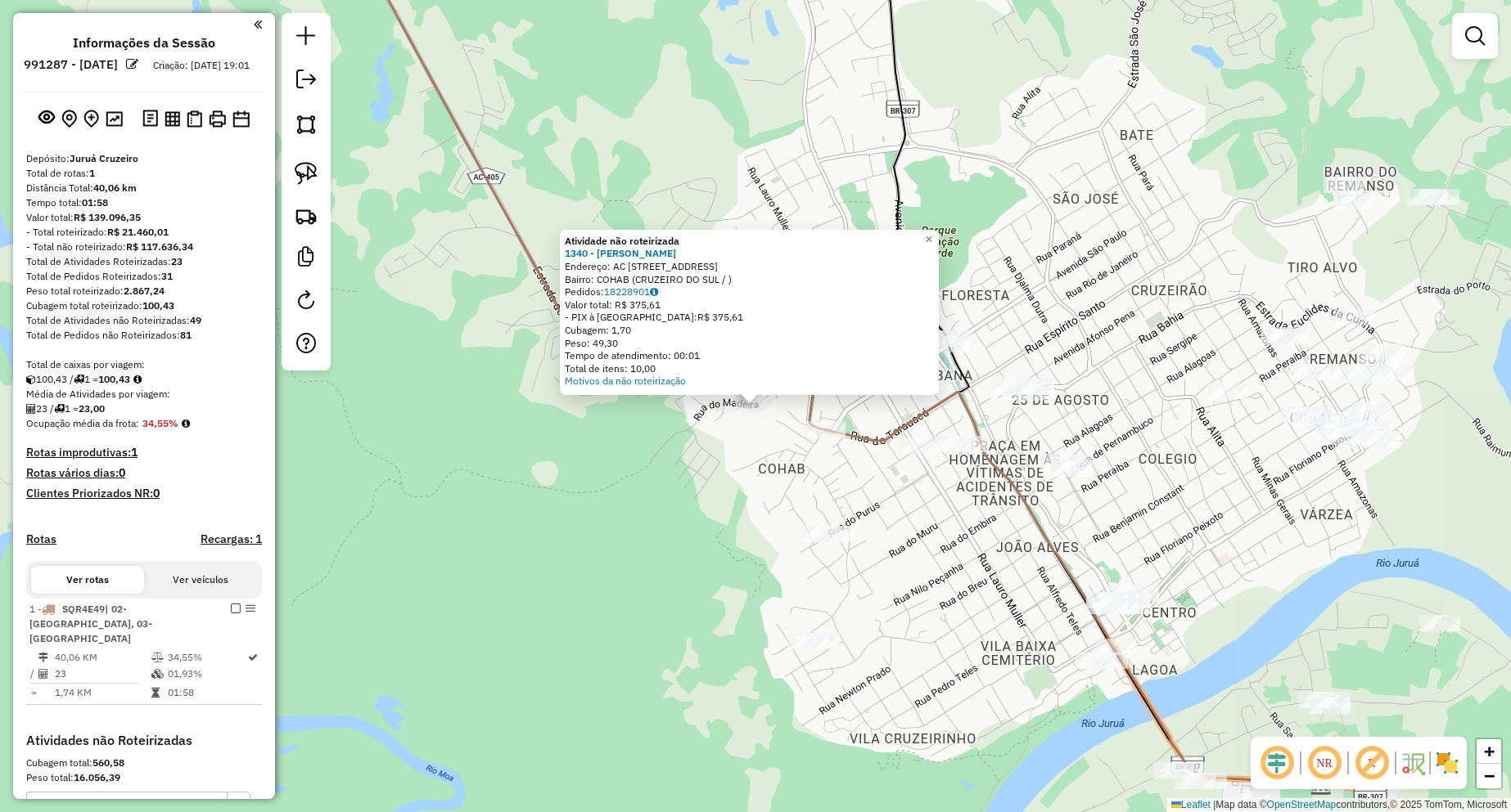
click at [690, 470] on div "Atividade não roteirizada 1340 - [PERSON_NAME] COSTA Endereço: AC [STREET_ADDRE…" at bounding box center [755, 406] width 1511 height 812
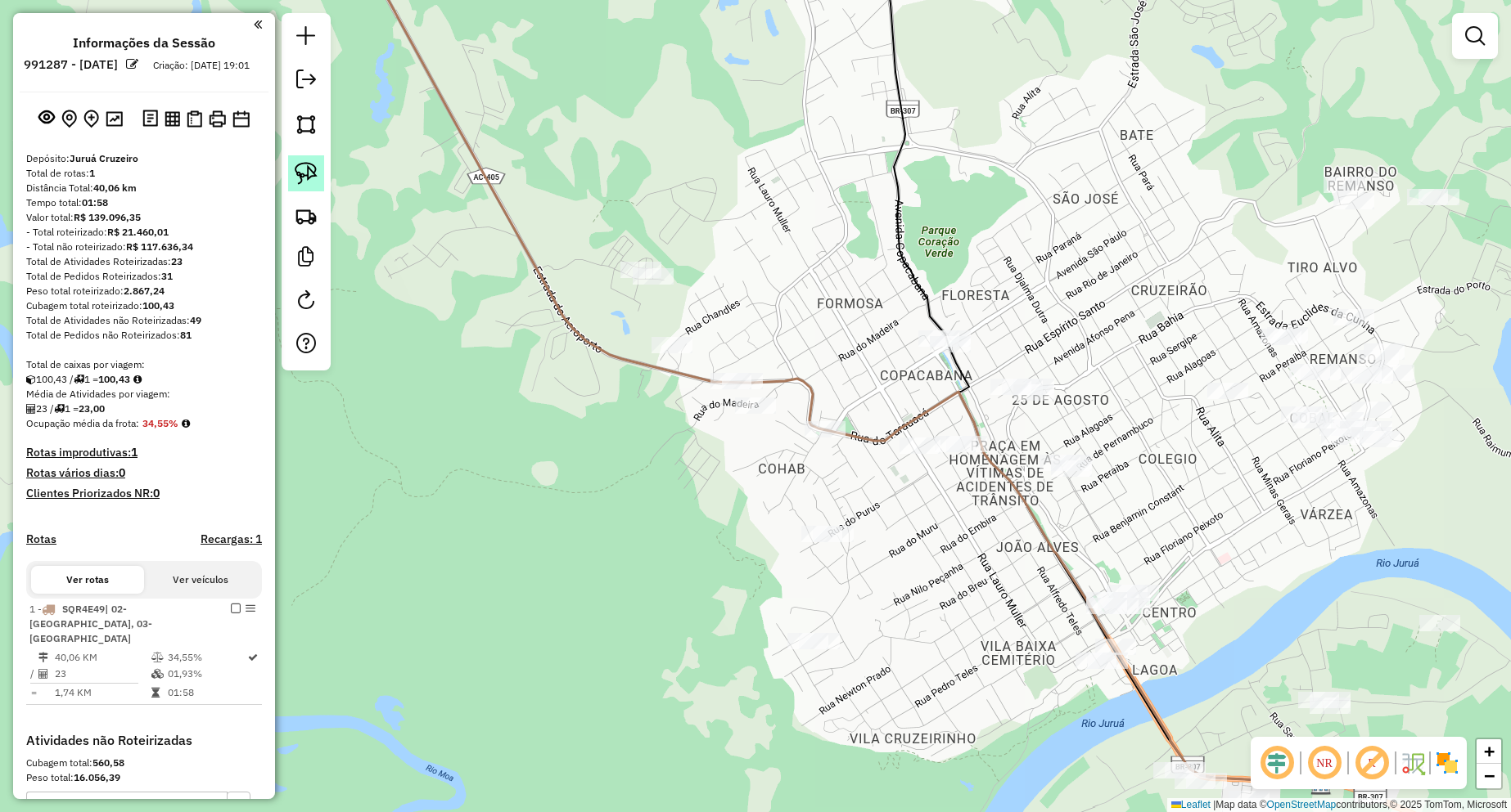
click at [306, 179] on img at bounding box center [306, 173] width 23 height 23
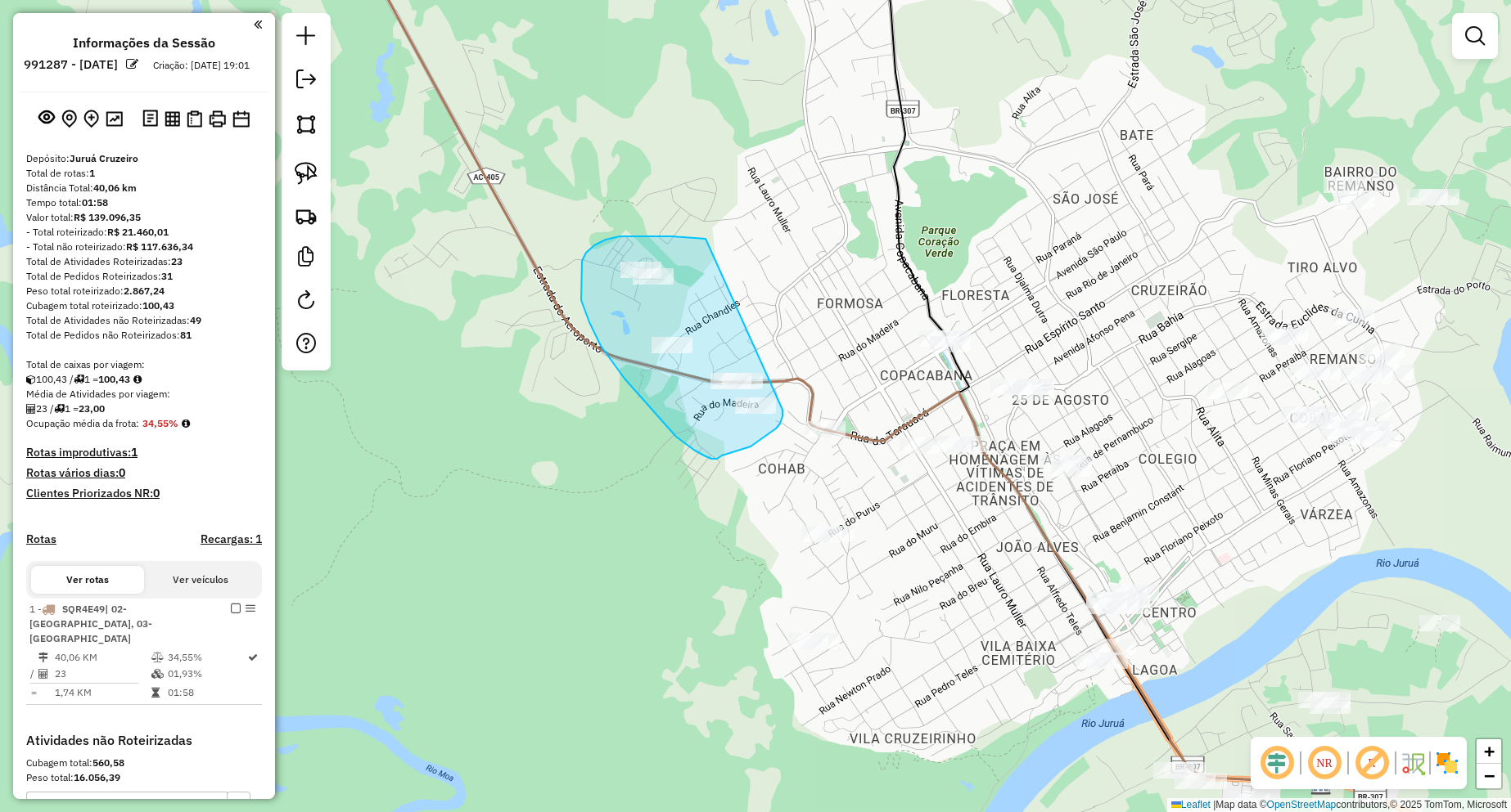
drag, startPoint x: 690, startPoint y: 237, endPoint x: 782, endPoint y: 410, distance: 195.9
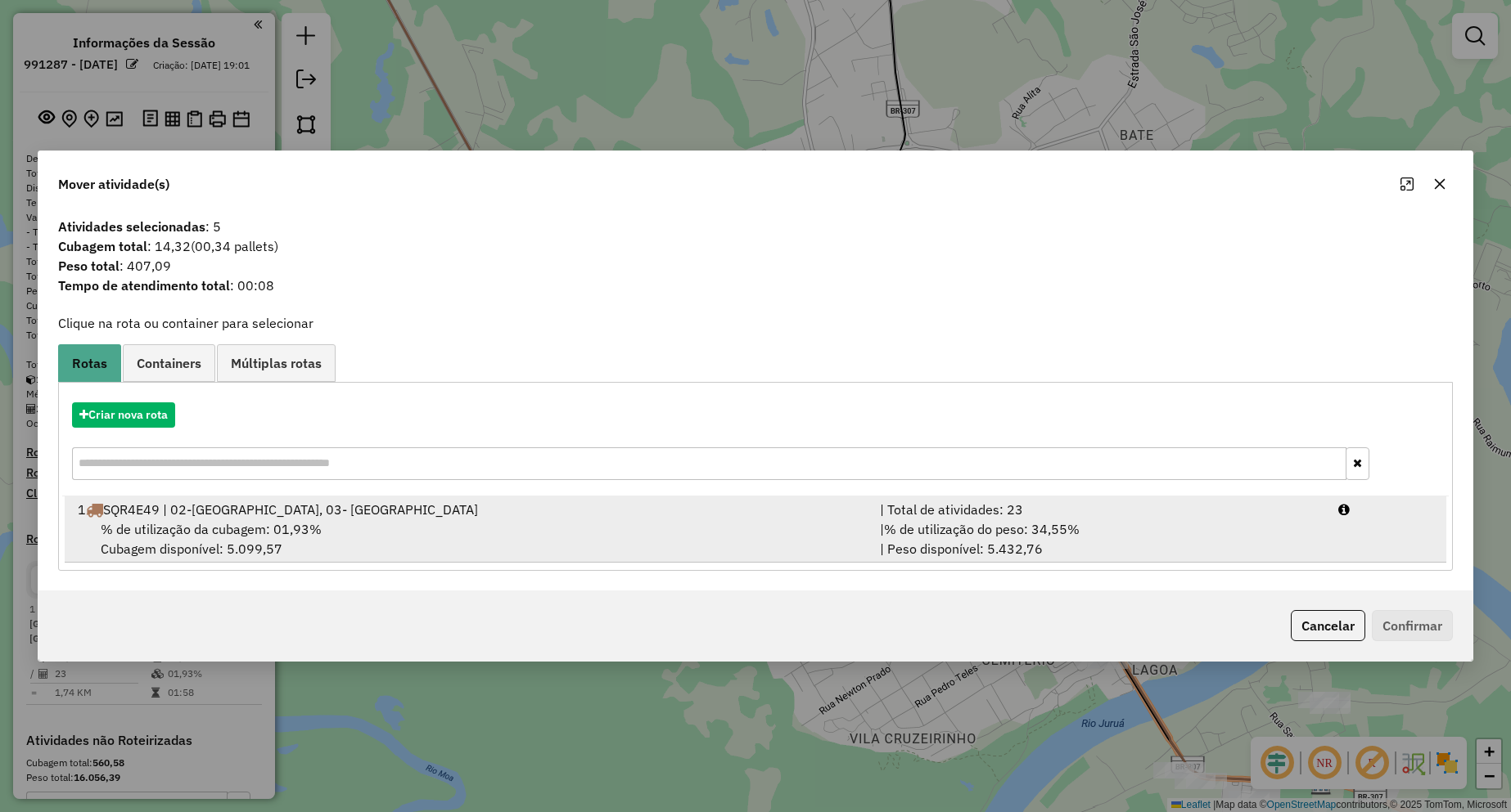
click at [290, 525] on span "% de utilização da cubagem: 01,93%" at bounding box center [211, 529] width 221 height 16
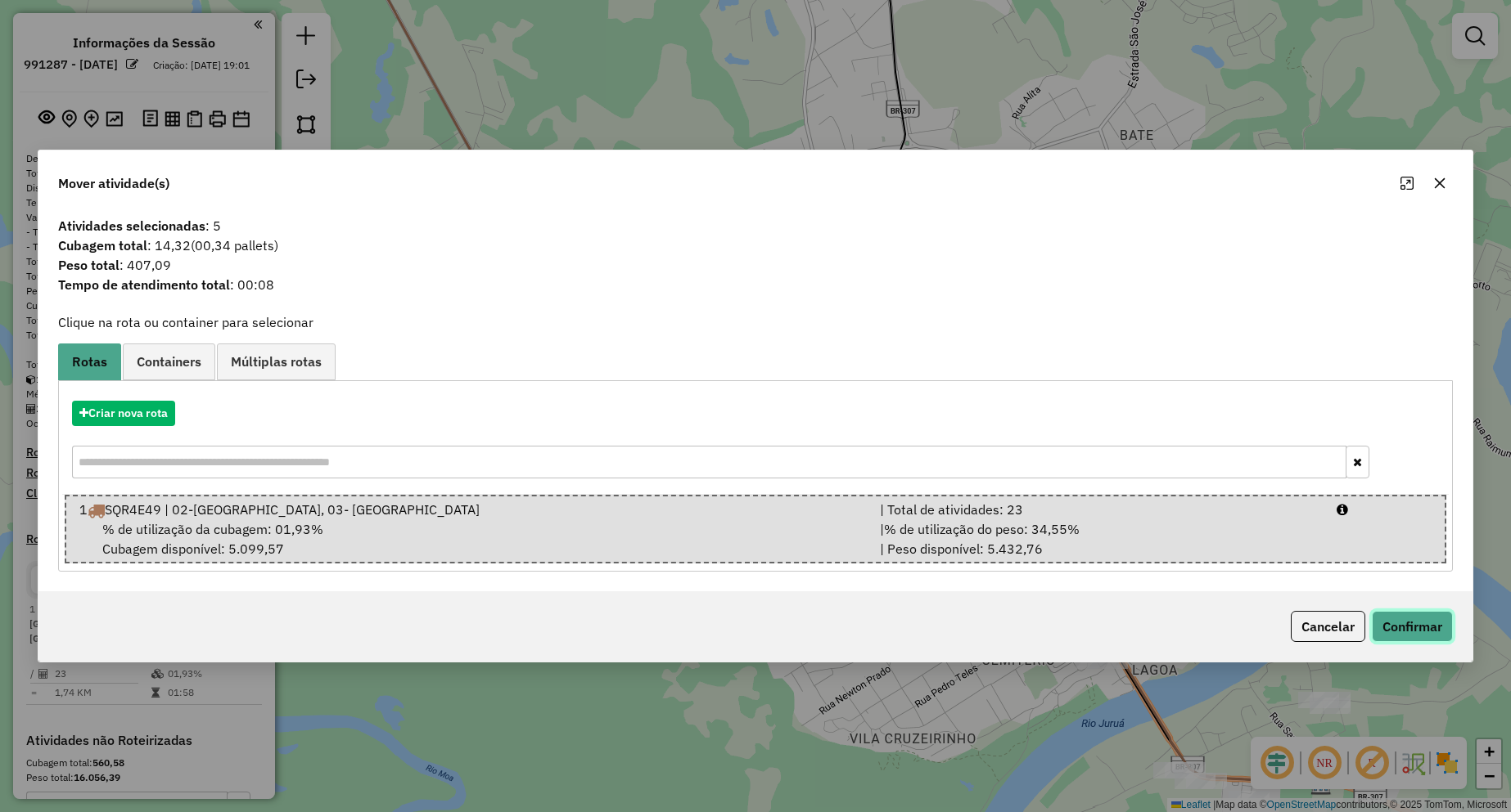
click at [1413, 626] on button "Confirmar" at bounding box center [1412, 627] width 81 height 31
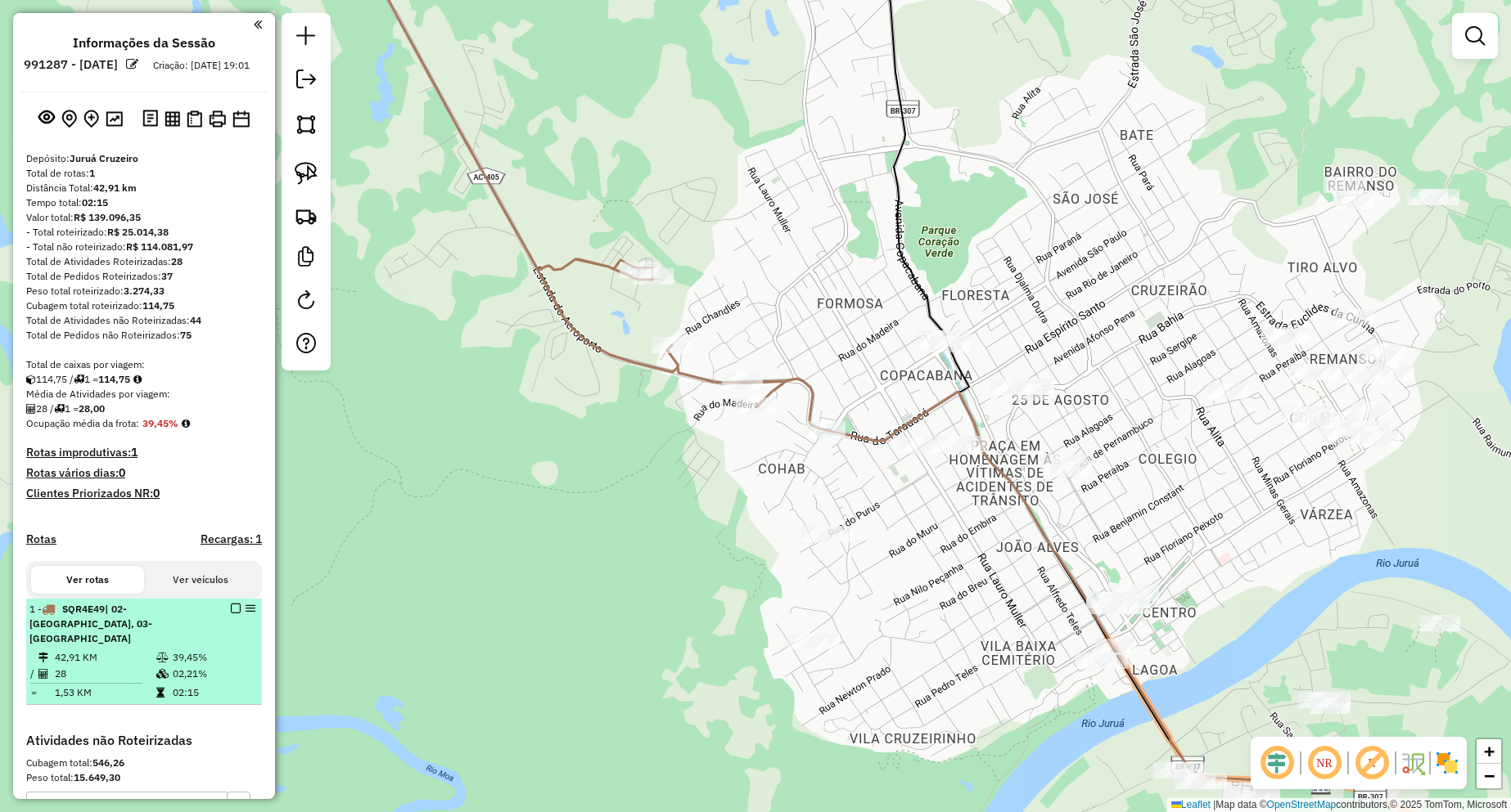
click at [129, 645] on span "| 02-[GEOGRAPHIC_DATA], 03- [GEOGRAPHIC_DATA]" at bounding box center [90, 624] width 123 height 42
select select "**********"
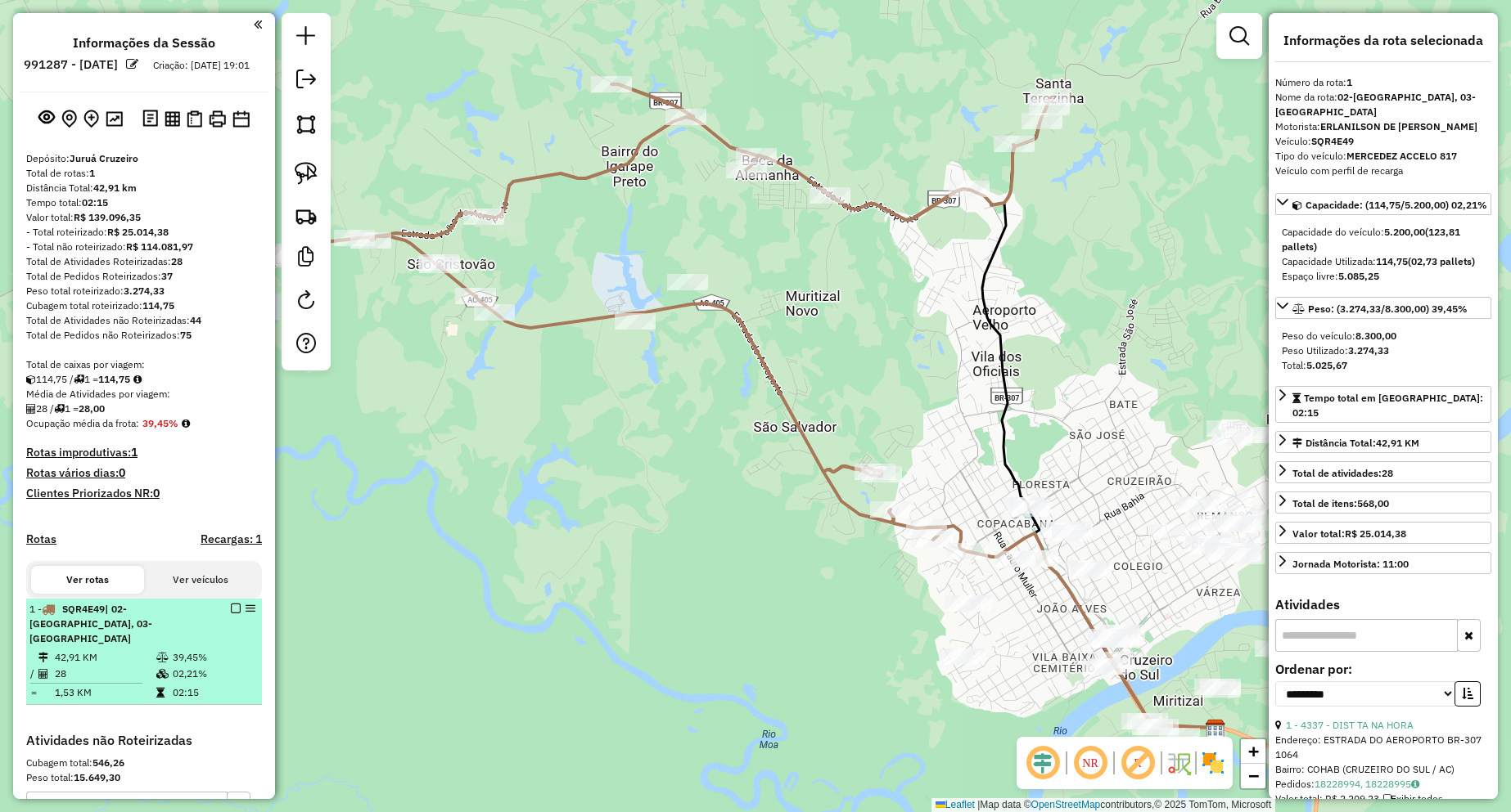
click at [231, 614] on em at bounding box center [236, 608] width 10 height 10
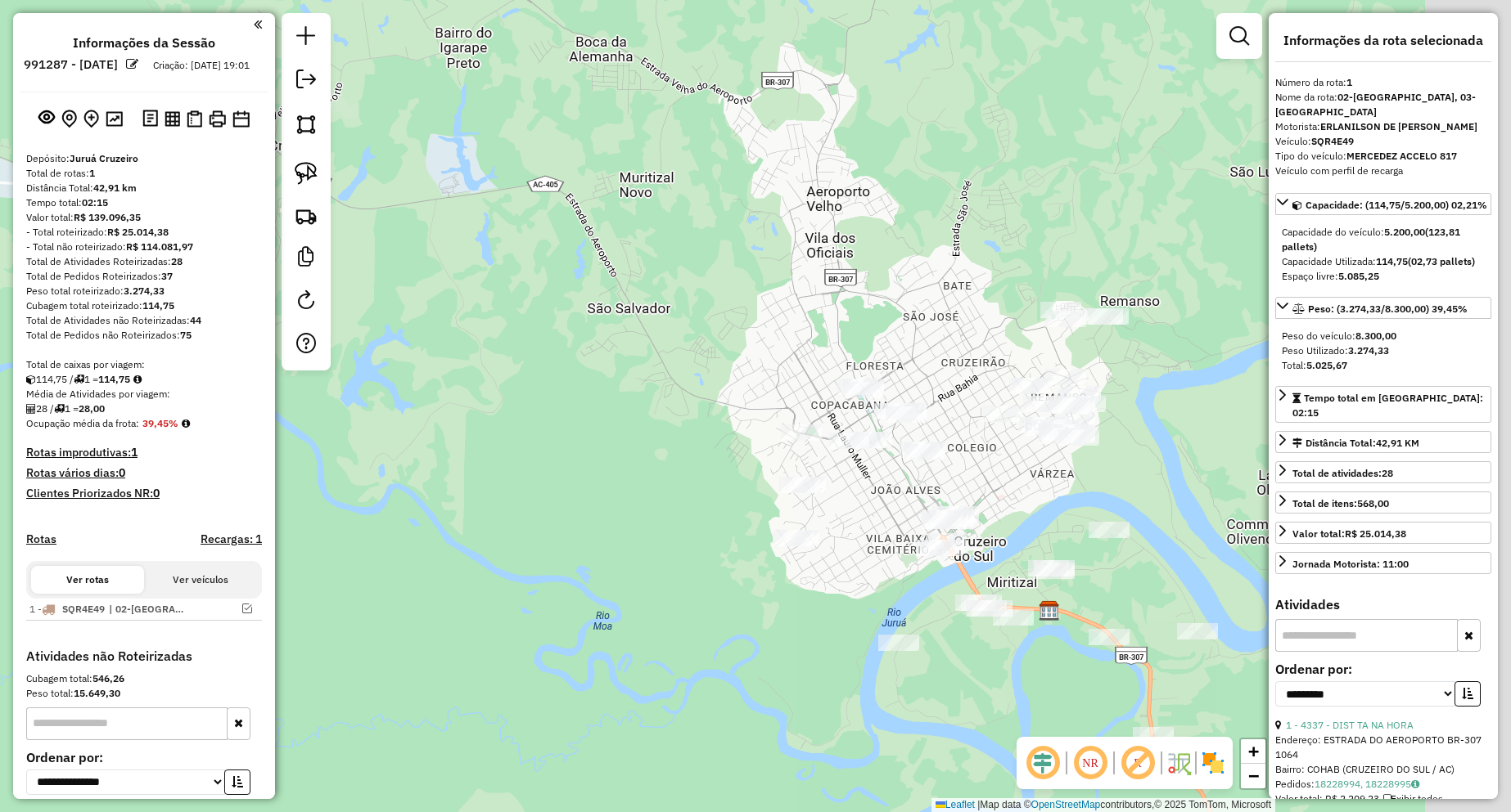
drag, startPoint x: 706, startPoint y: 582, endPoint x: 569, endPoint y: 495, distance: 162.3
click at [569, 495] on div "Janela de atendimento Grade de atendimento Capacidade Transportadoras Veículos …" at bounding box center [755, 406] width 1511 height 812
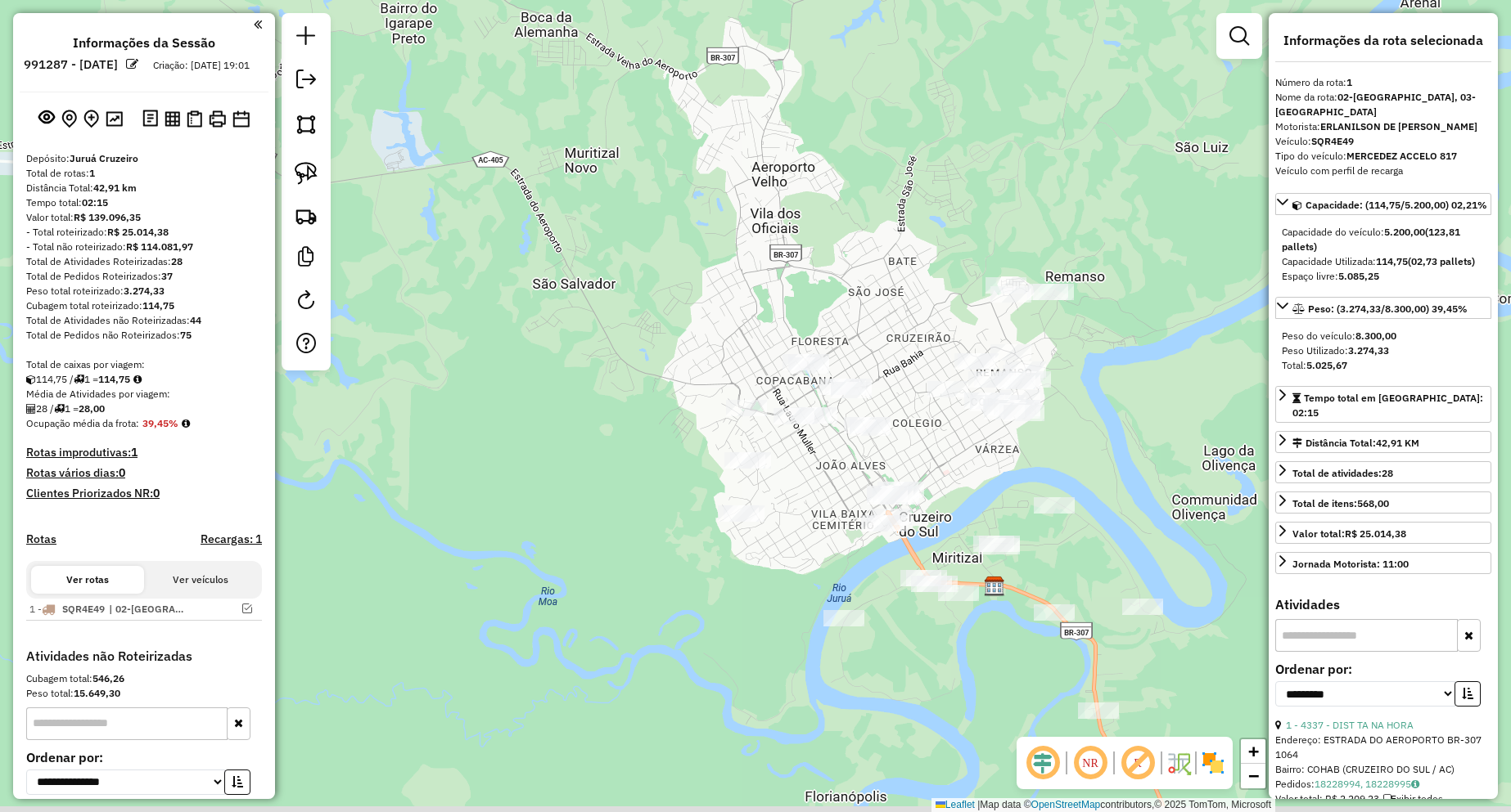
drag, startPoint x: 630, startPoint y: 511, endPoint x: 612, endPoint y: 494, distance: 24.8
click at [572, 486] on div "Janela de atendimento Grade de atendimento Capacidade Transportadoras Veículos …" at bounding box center [755, 406] width 1511 height 812
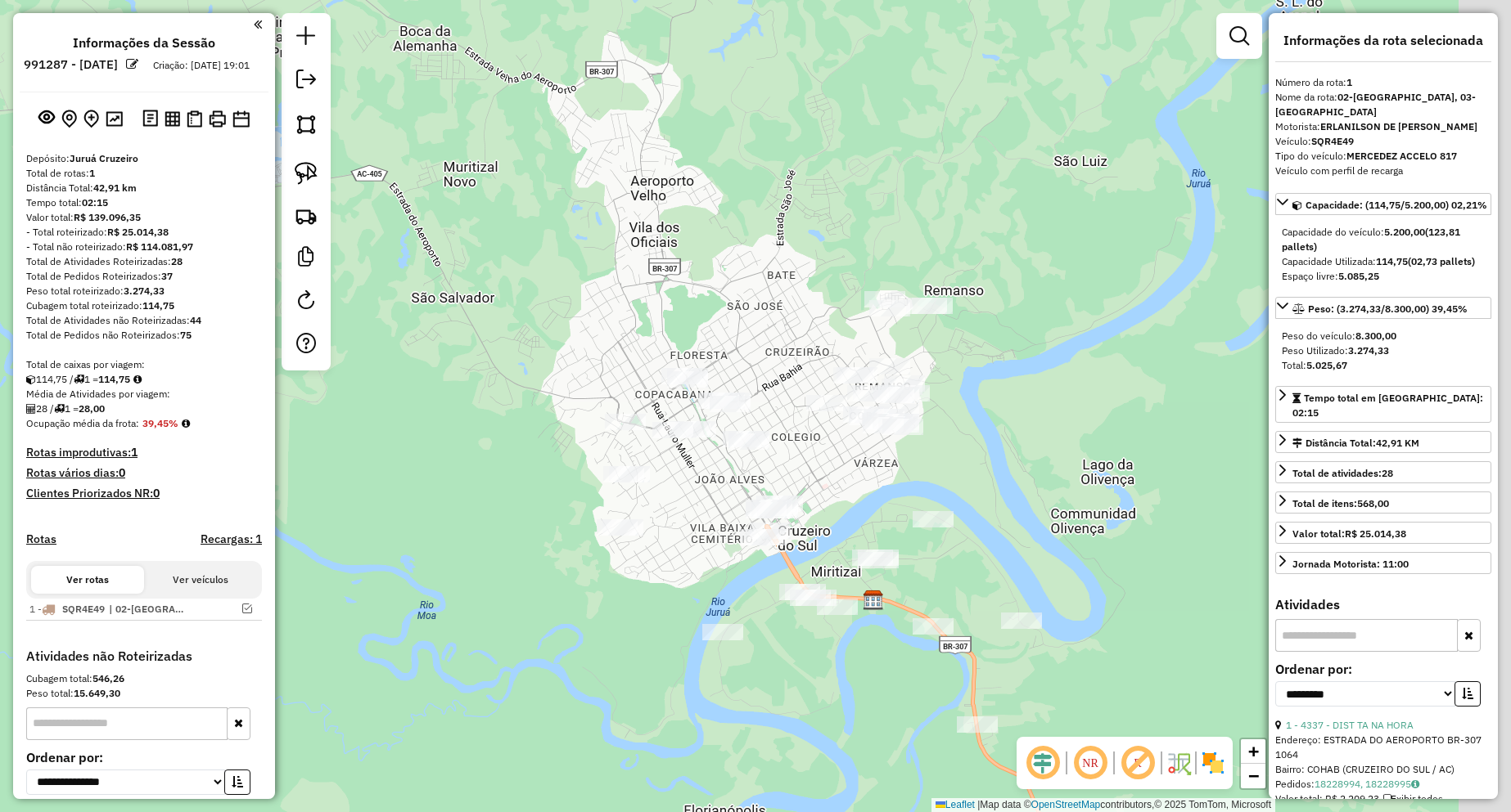
drag, startPoint x: 989, startPoint y: 445, endPoint x: 866, endPoint y: 469, distance: 125.3
click at [866, 469] on div "Janela de atendimento Grade de atendimento Capacidade Transportadoras Veículos …" at bounding box center [755, 406] width 1511 height 812
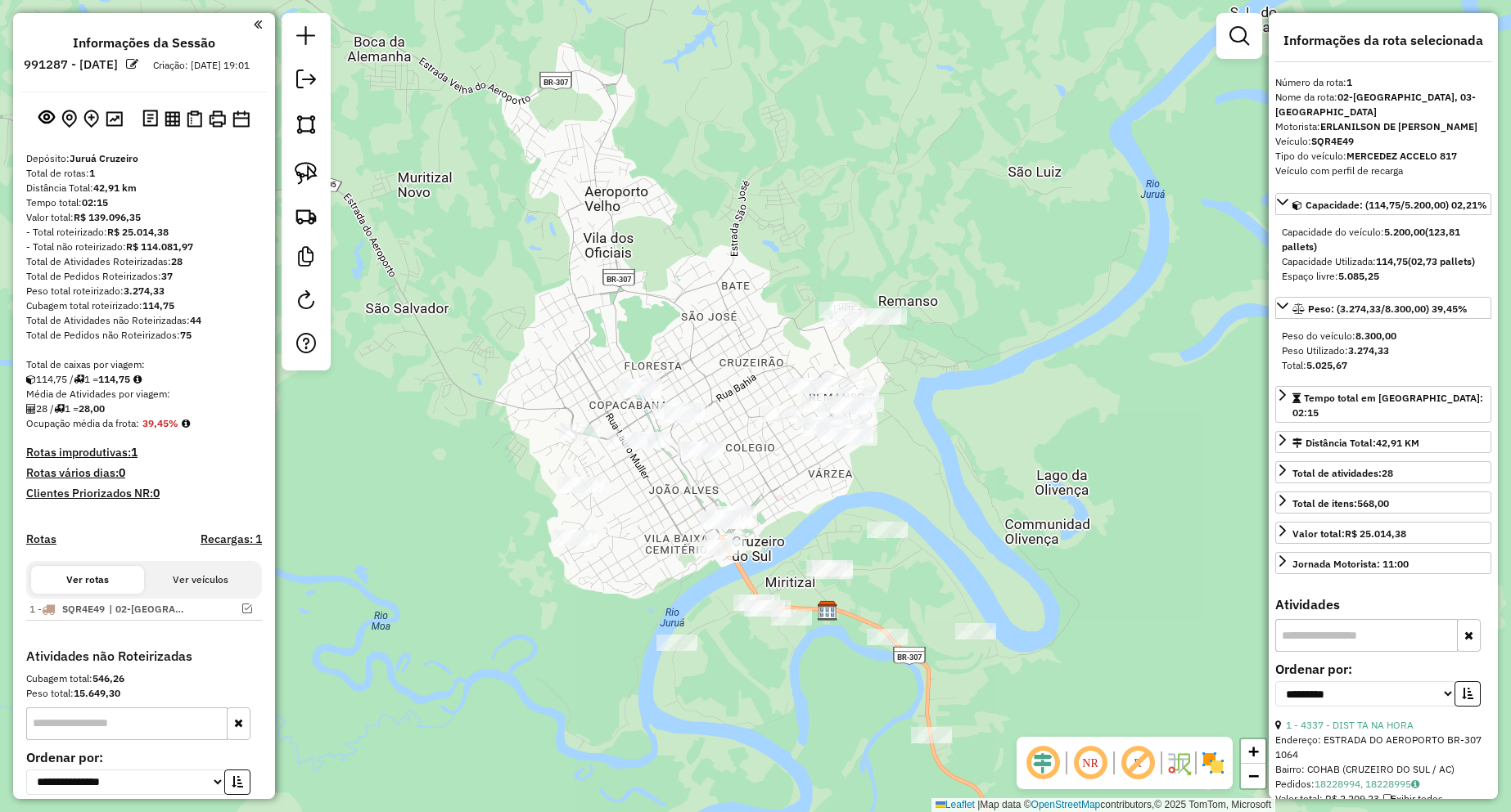
click at [705, 441] on div "Janela de atendimento Grade de atendimento Capacidade Transportadoras Veículos …" at bounding box center [755, 406] width 1511 height 812
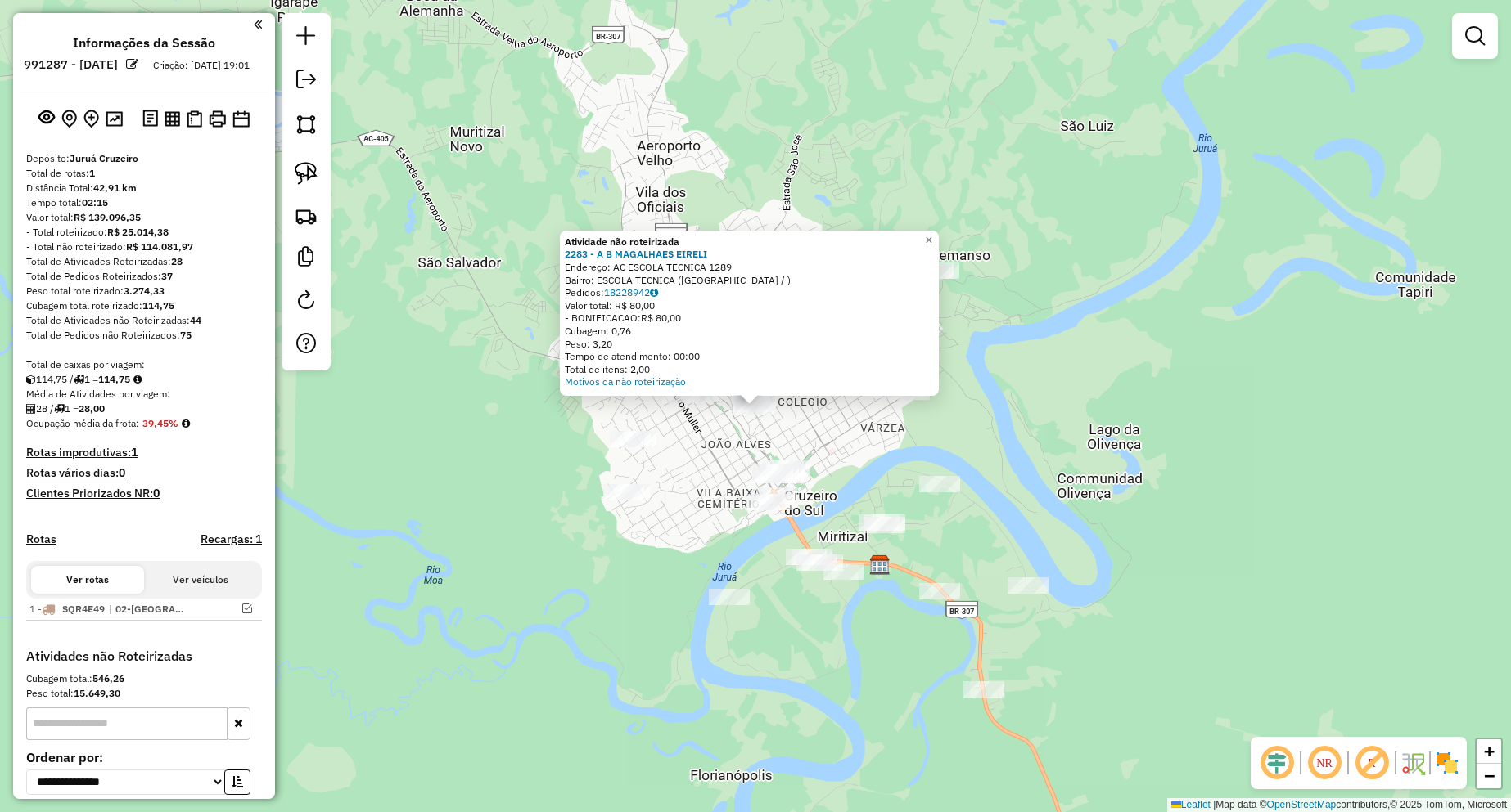
click at [980, 416] on div "Atividade não roteirizada 2283 - A B MAGALHAES EIRELI Endereço: AC ESCOLA TECNI…" at bounding box center [755, 406] width 1511 height 812
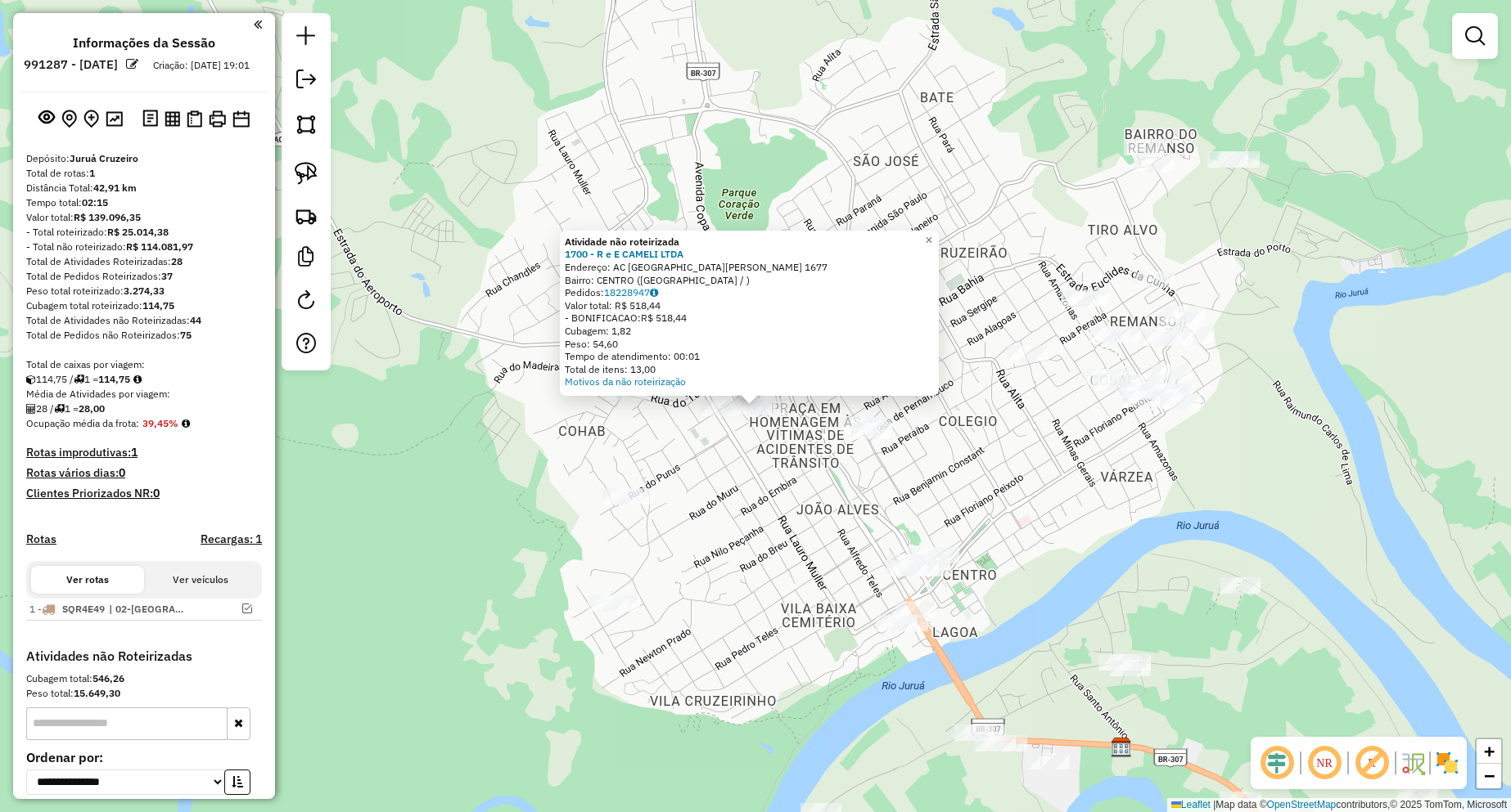
click at [764, 469] on div "Atividade não roteirizada 1700 - R e E CAMELI LTDA Endereço: AC [GEOGRAPHIC_DAT…" at bounding box center [755, 406] width 1511 height 812
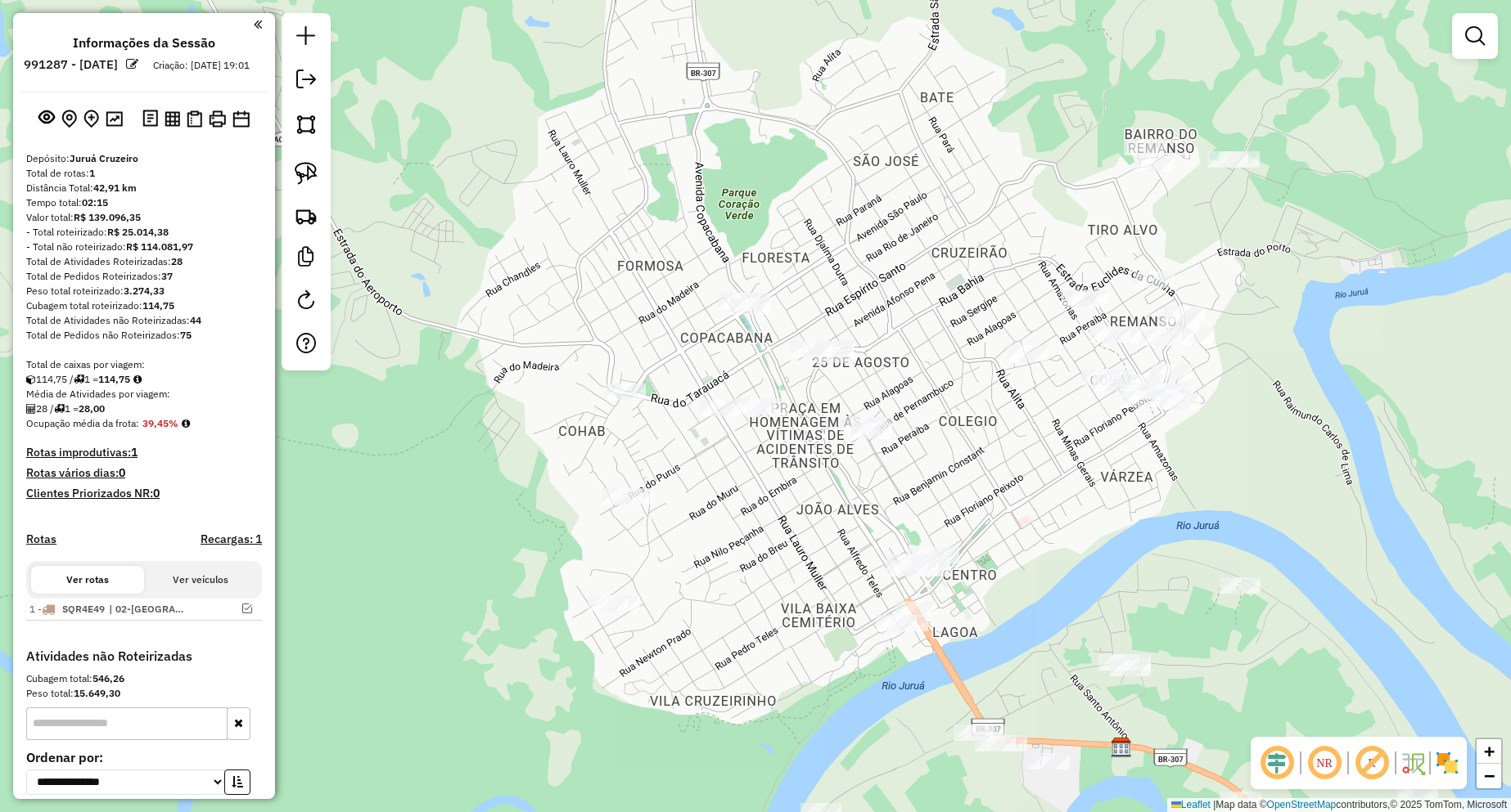
click at [716, 416] on div at bounding box center [720, 408] width 41 height 16
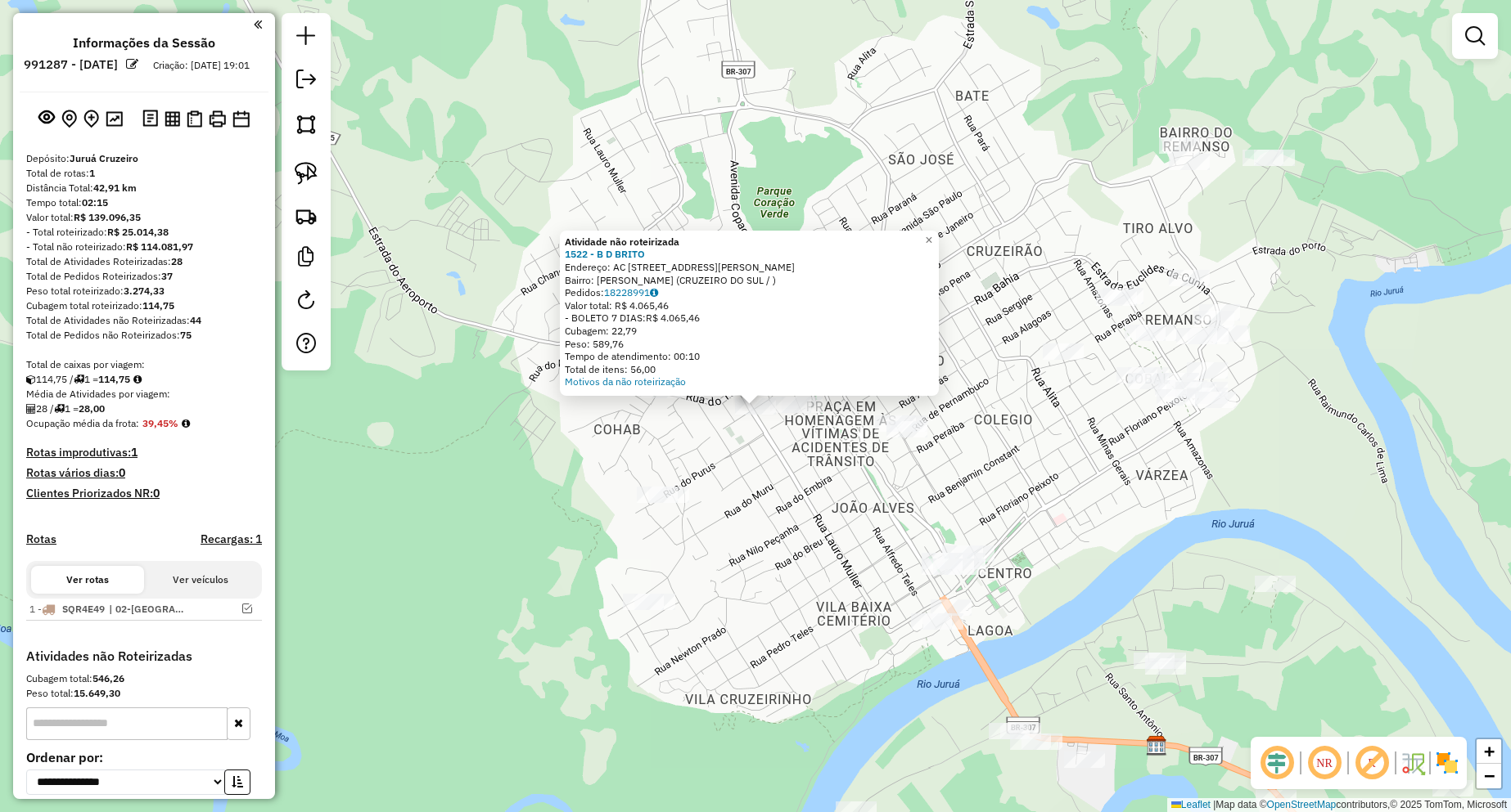
click at [767, 476] on div "Atividade não roteirizada 1522 - B D [PERSON_NAME]: AC [STREET_ADDRESS][PERSON_…" at bounding box center [755, 406] width 1511 height 812
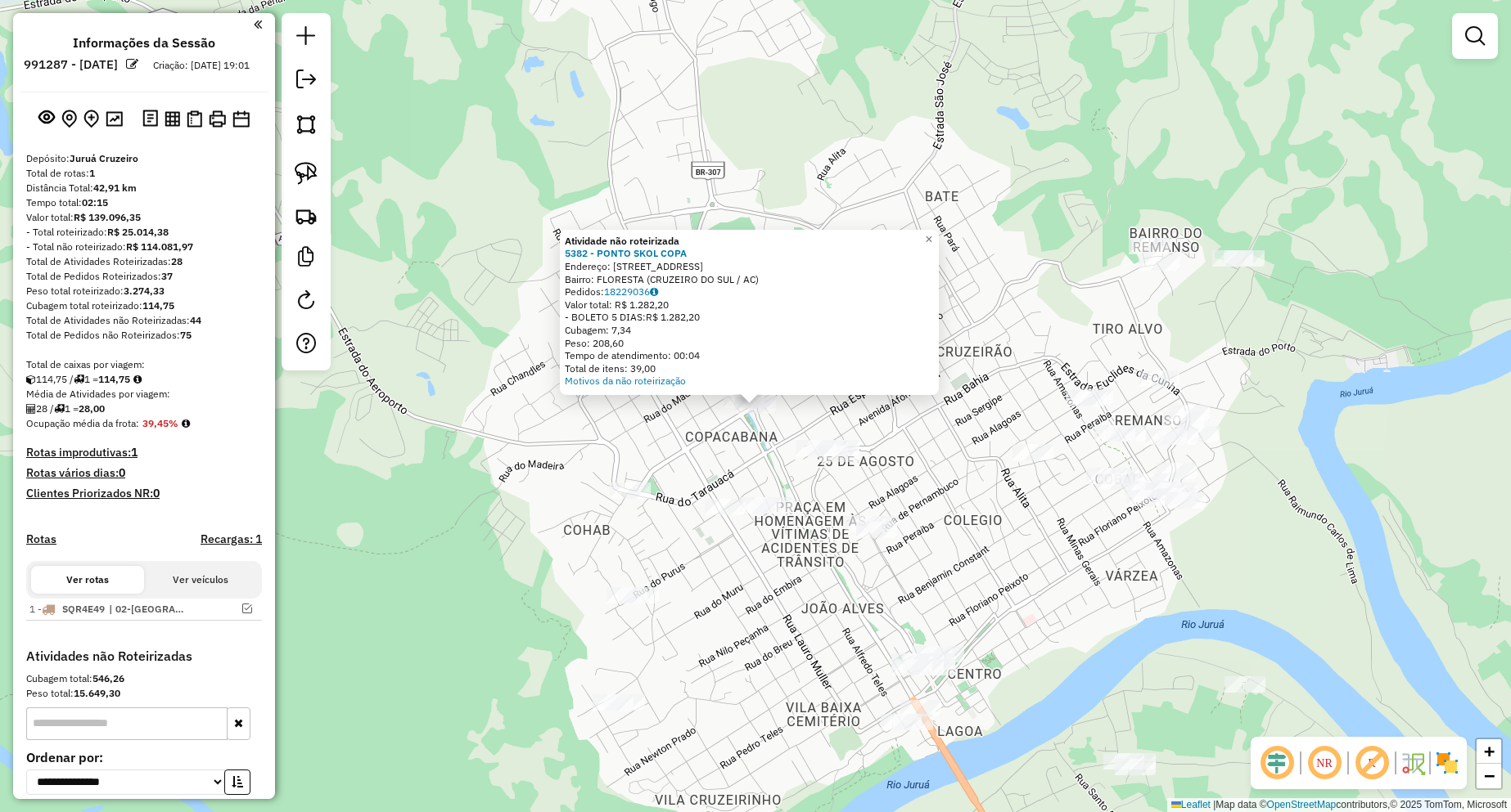
click at [730, 454] on div "Atividade não roteirizada 5382 - PONTO SKOL COPA Endereço: [STREET_ADDRESS] Ped…" at bounding box center [755, 406] width 1511 height 812
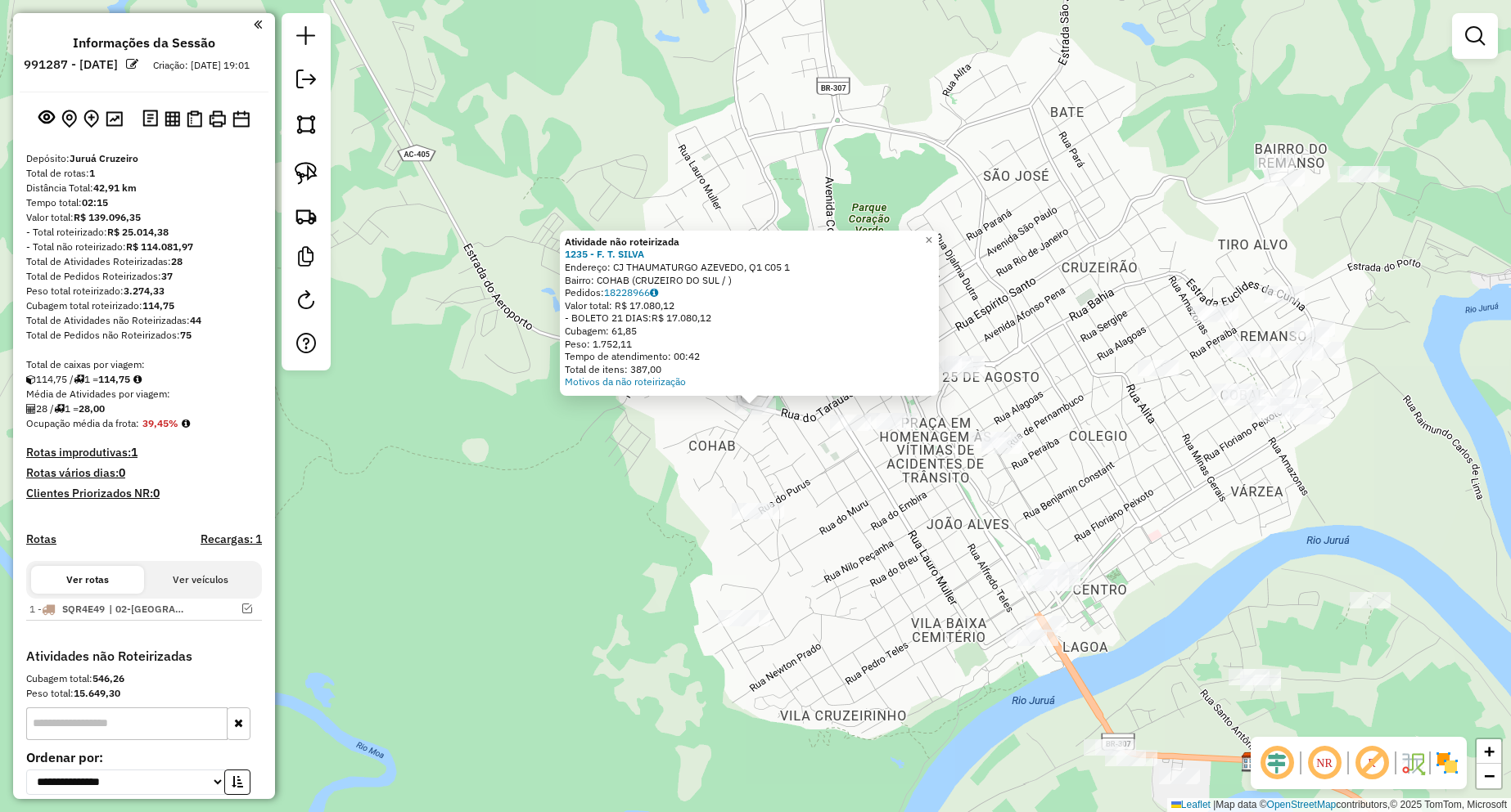
click at [823, 535] on div "Atividade não roteirizada 1235 - F. T. SILVA Endereço: CJ THAUMATURGO AZEVEDO, …" at bounding box center [755, 406] width 1511 height 812
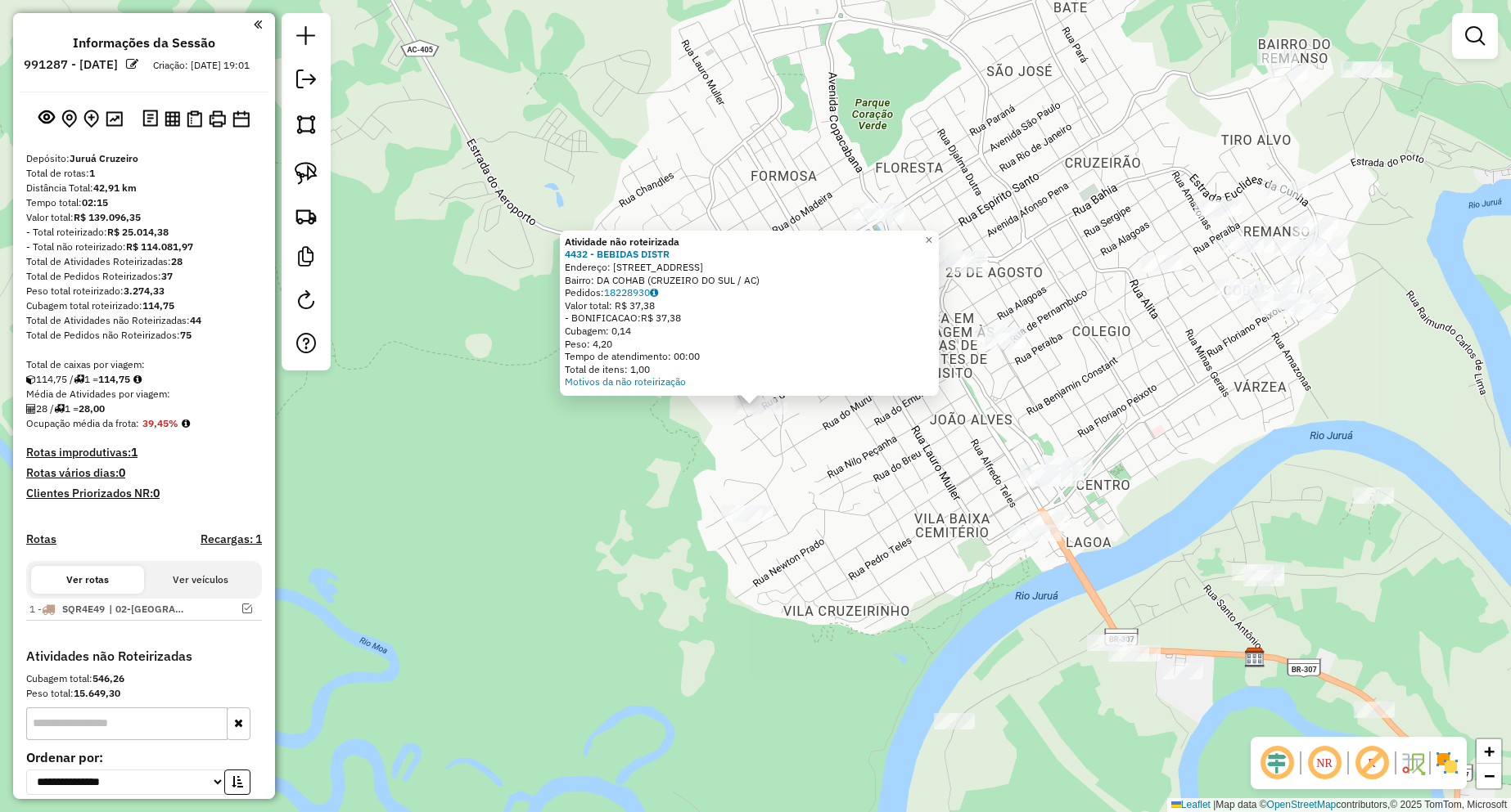
click at [751, 533] on div "Atividade não roteirizada 4432 - BEBIDAS DISTR Endereço: [STREET_ADDRESS] Pedid…" at bounding box center [755, 406] width 1511 height 812
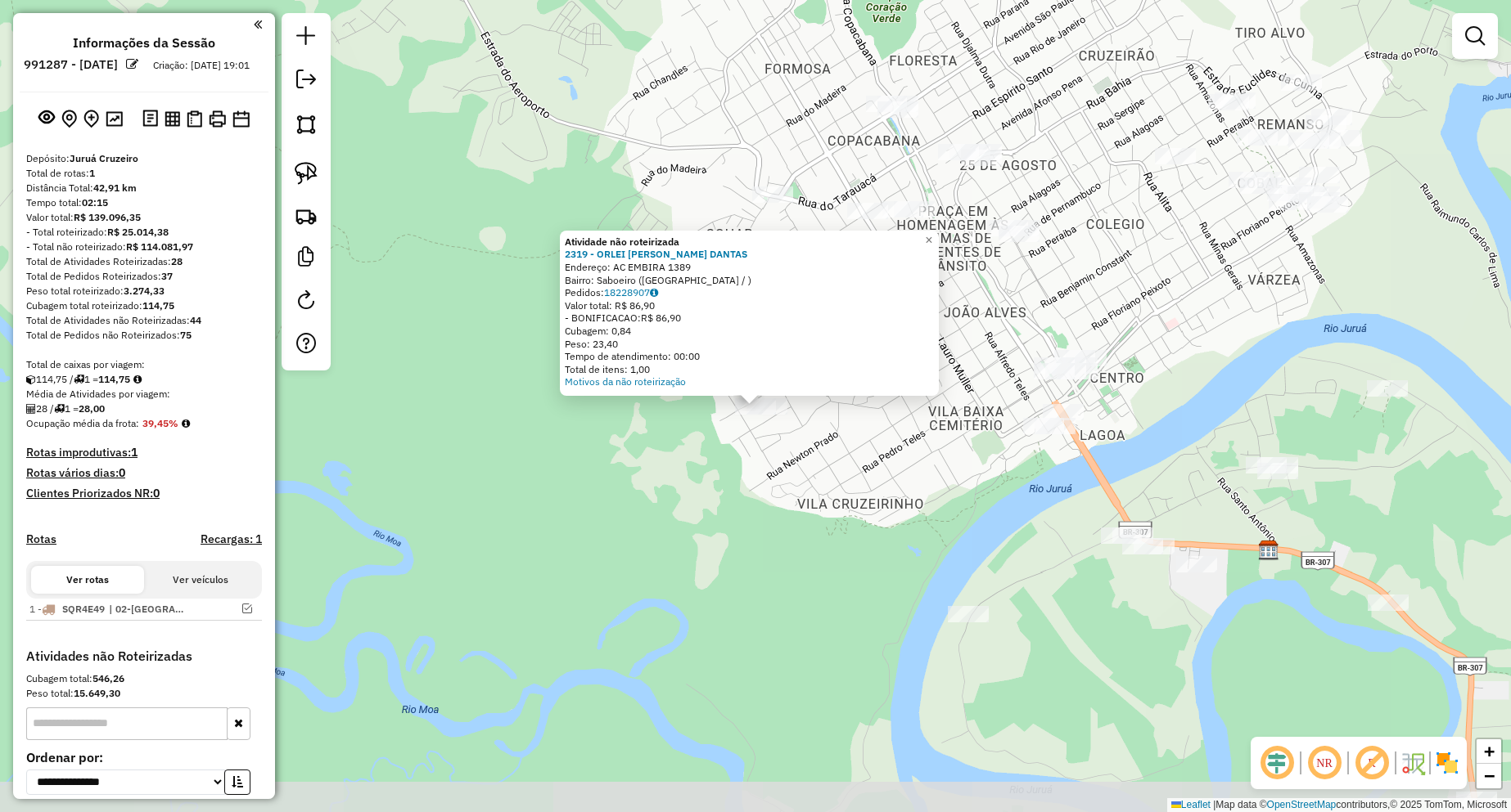
click at [829, 530] on div "Atividade não roteirizada 2319 - ORLEI [PERSON_NAME] DANTAS Endereço: AC EMBIRA…" at bounding box center [755, 406] width 1511 height 812
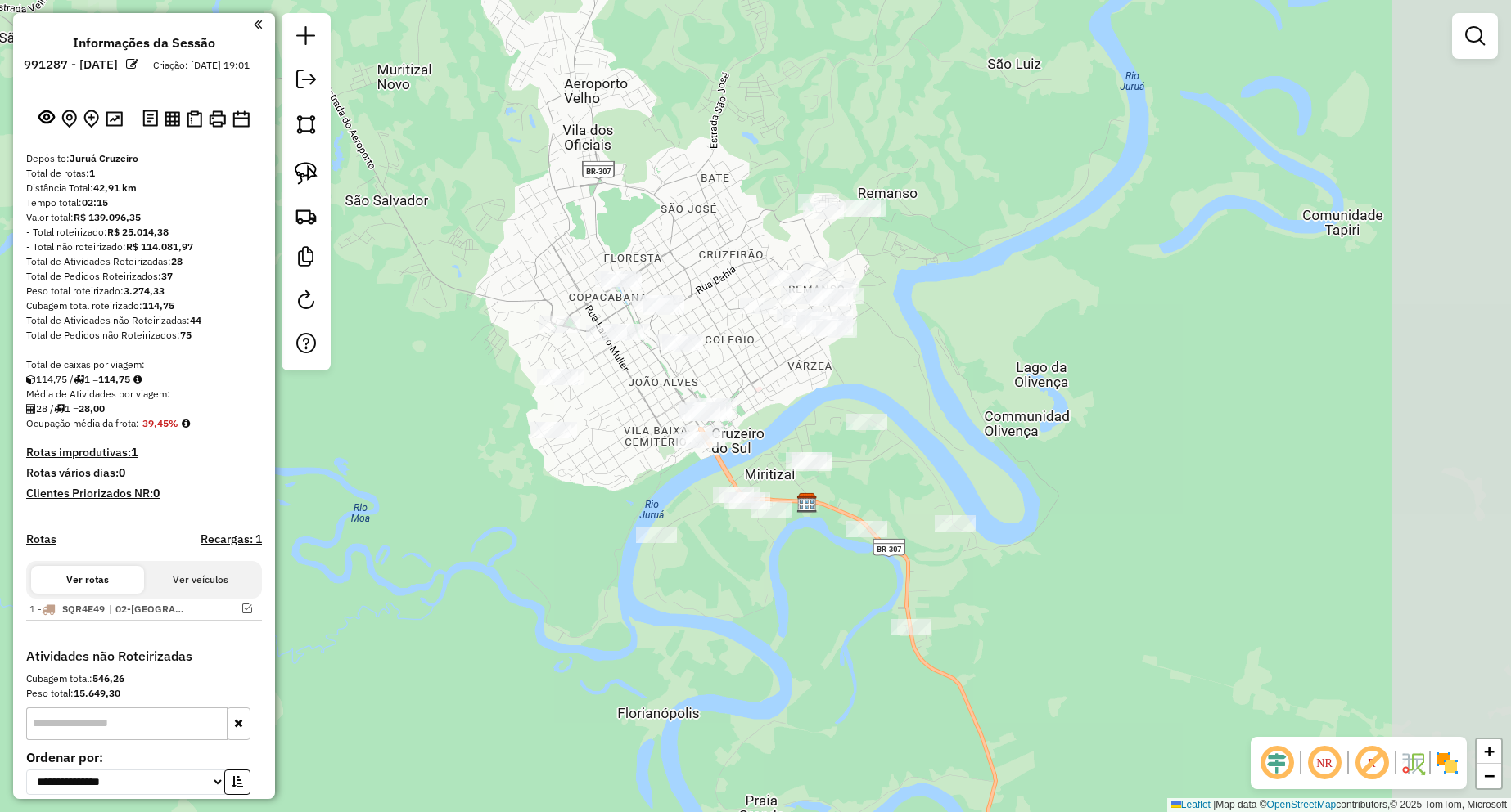
drag, startPoint x: 894, startPoint y: 499, endPoint x: 586, endPoint y: 400, distance: 323.5
click at [586, 400] on div "Janela de atendimento Grade de atendimento Capacidade Transportadoras Veículos …" at bounding box center [755, 406] width 1511 height 812
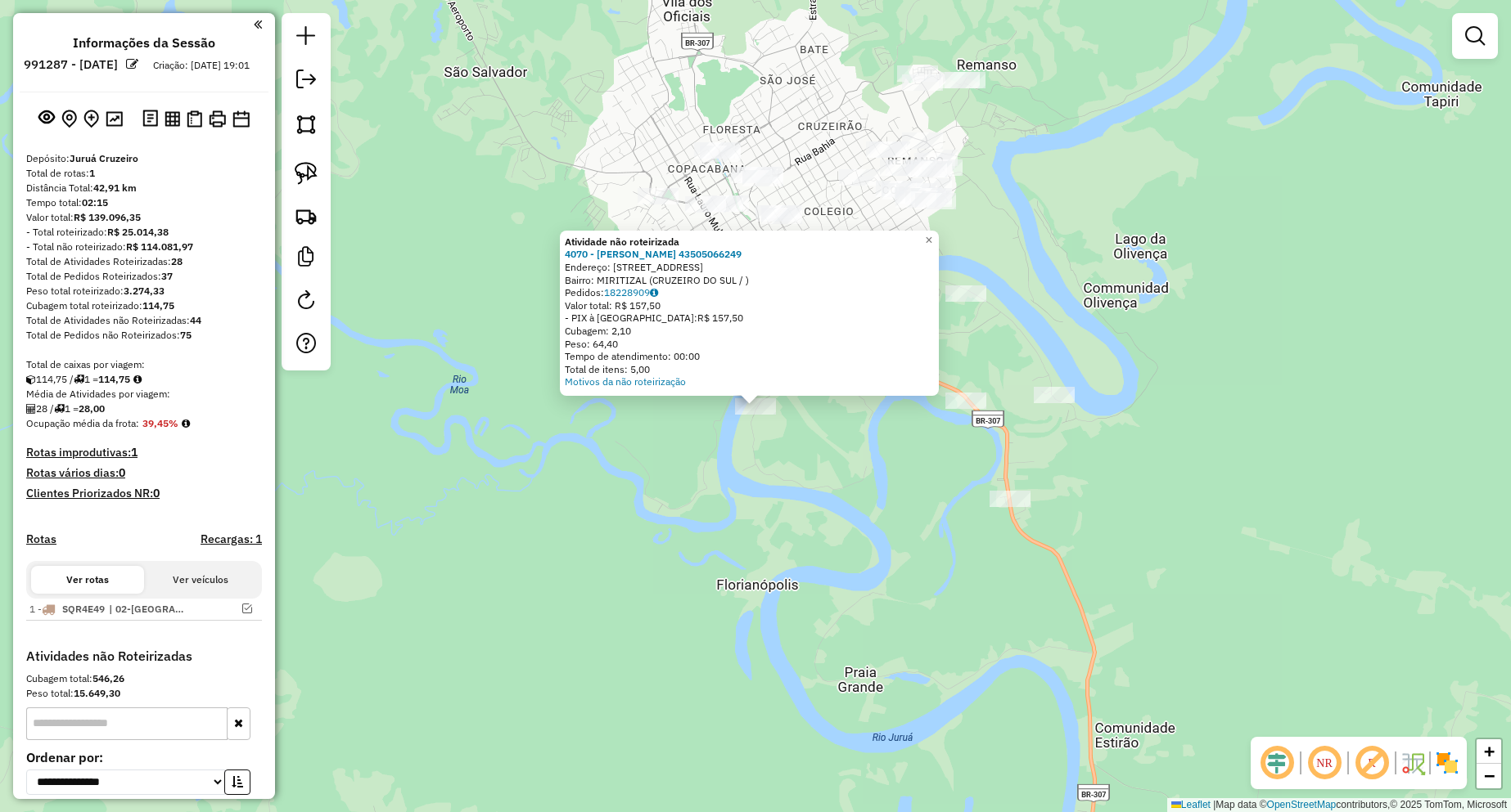
click at [885, 455] on div "Atividade não roteirizada 4070 - [PERSON_NAME] 43505066249 Endereço: [STREET_AD…" at bounding box center [755, 406] width 1511 height 812
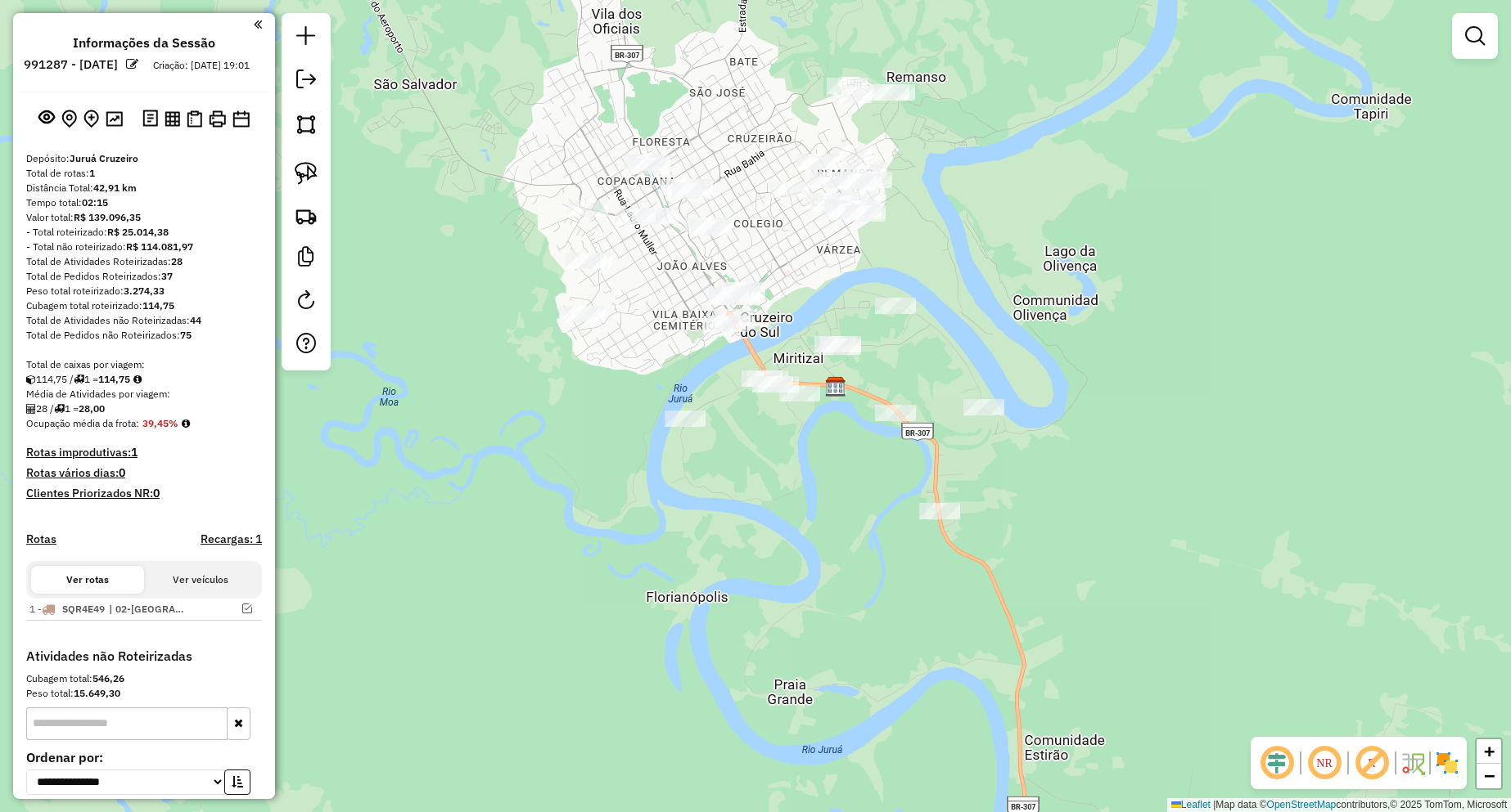
click at [815, 472] on div "Janela de atendimento Grade de atendimento Capacidade Transportadoras Veículos …" at bounding box center [755, 406] width 1511 height 812
click at [314, 180] on img at bounding box center [306, 173] width 23 height 23
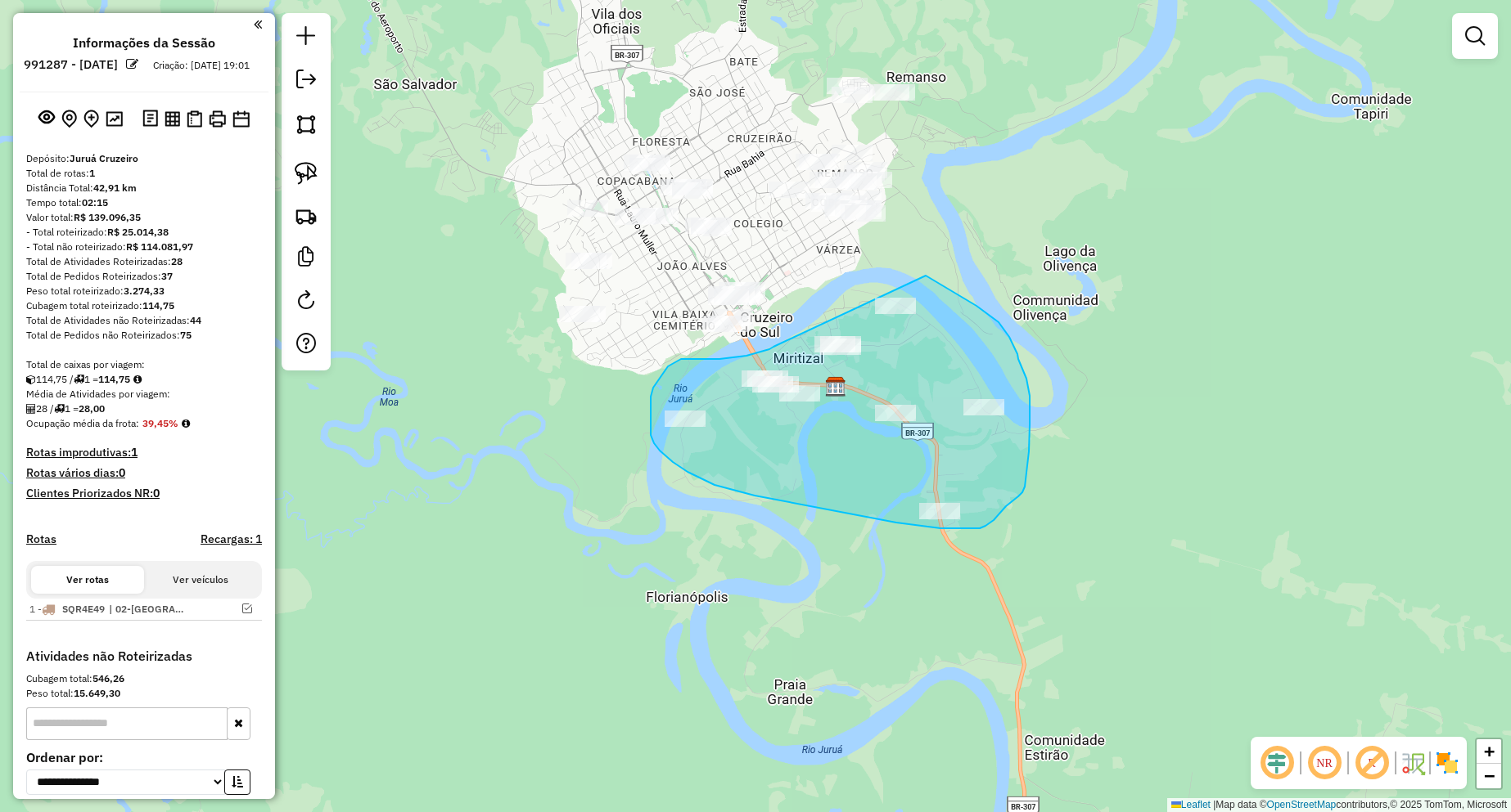
drag, startPoint x: 773, startPoint y: 346, endPoint x: 924, endPoint y: 275, distance: 166.9
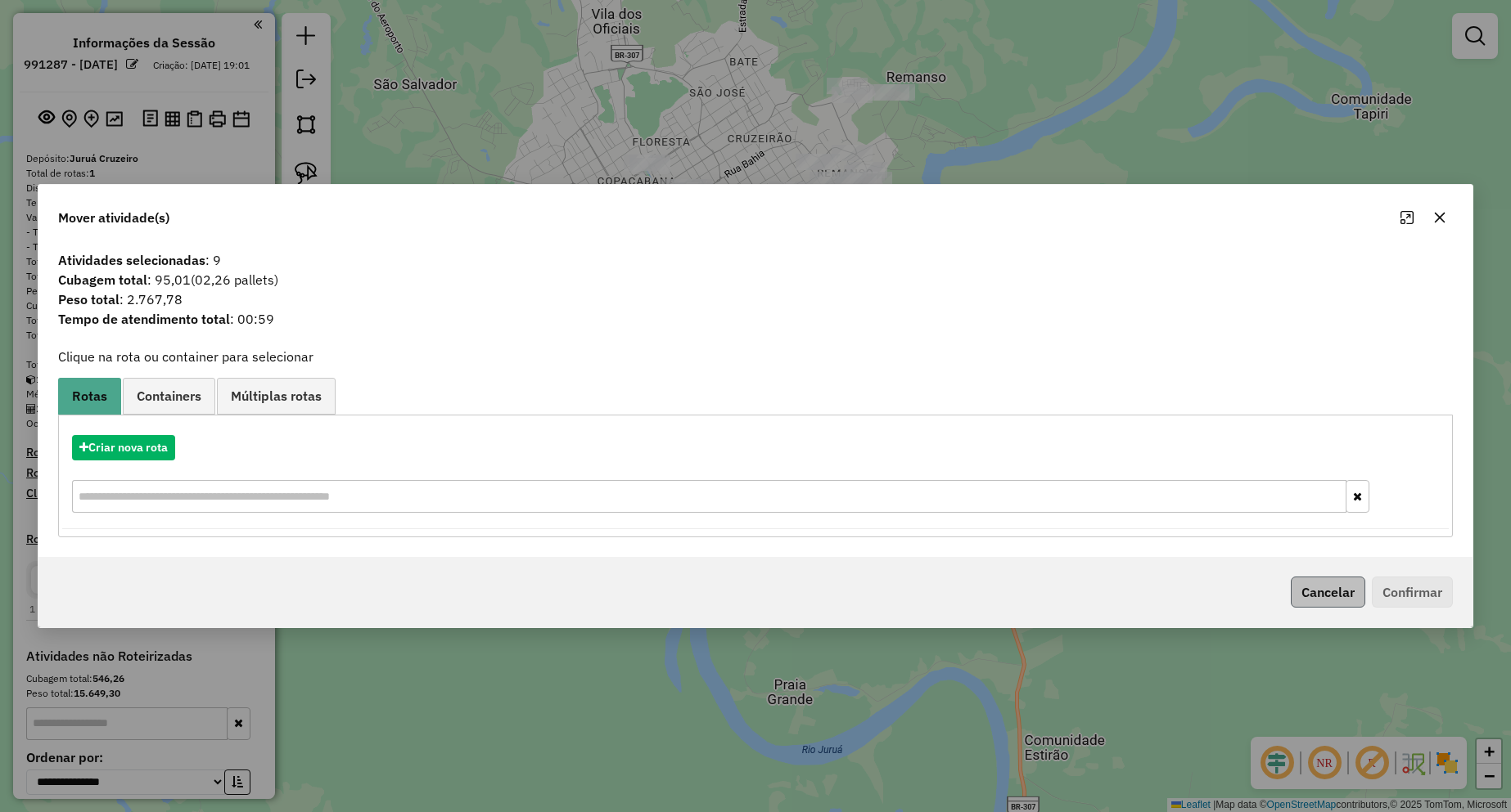
drag, startPoint x: 1310, startPoint y: 576, endPoint x: 1314, endPoint y: 588, distance: 12.6
click at [1310, 576] on div "Cancelar Confirmar" at bounding box center [755, 592] width 1434 height 70
click at [1314, 588] on button "Cancelar" at bounding box center [1328, 592] width 75 height 31
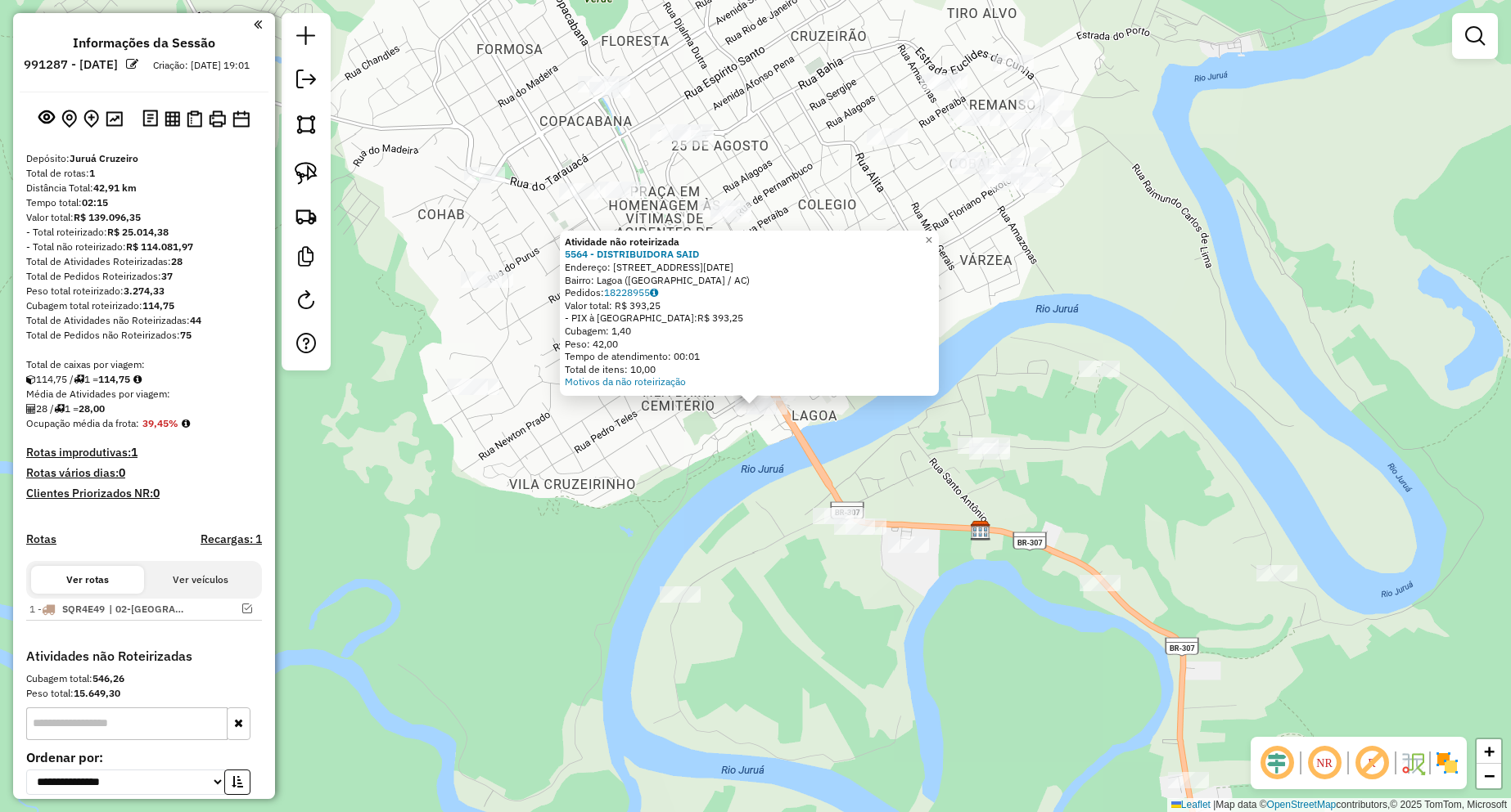
click at [847, 438] on div "Atividade não roteirizada 5564 - DISTRIBUIDORA SAID Endereço: [STREET_ADDRESS][…" at bounding box center [755, 406] width 1511 height 812
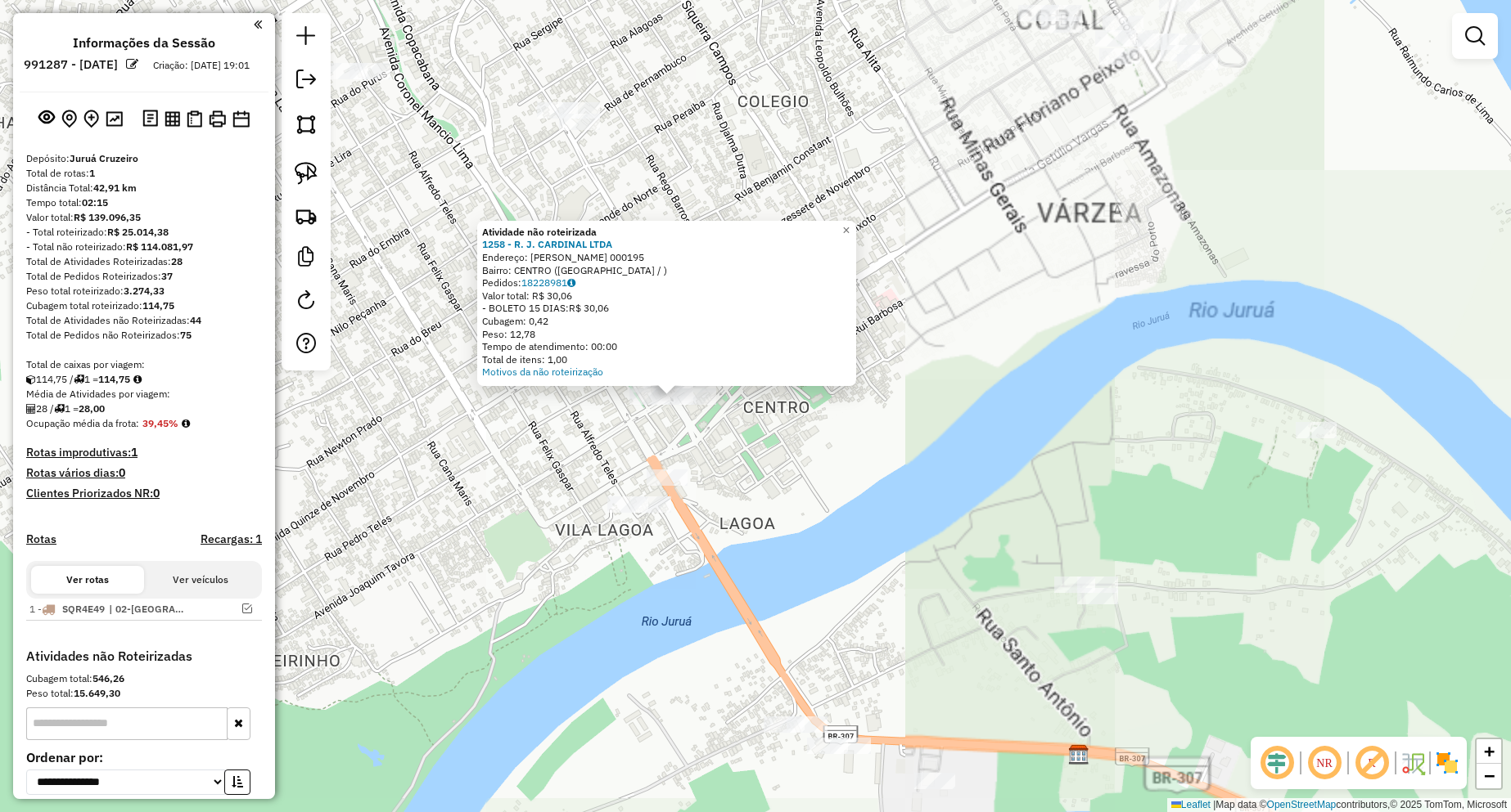
click at [842, 468] on div "Atividade não roteirizada 1258 - R. J. CARDINAL LTDA Endereço: R [PERSON_NAME] …" at bounding box center [755, 406] width 1511 height 812
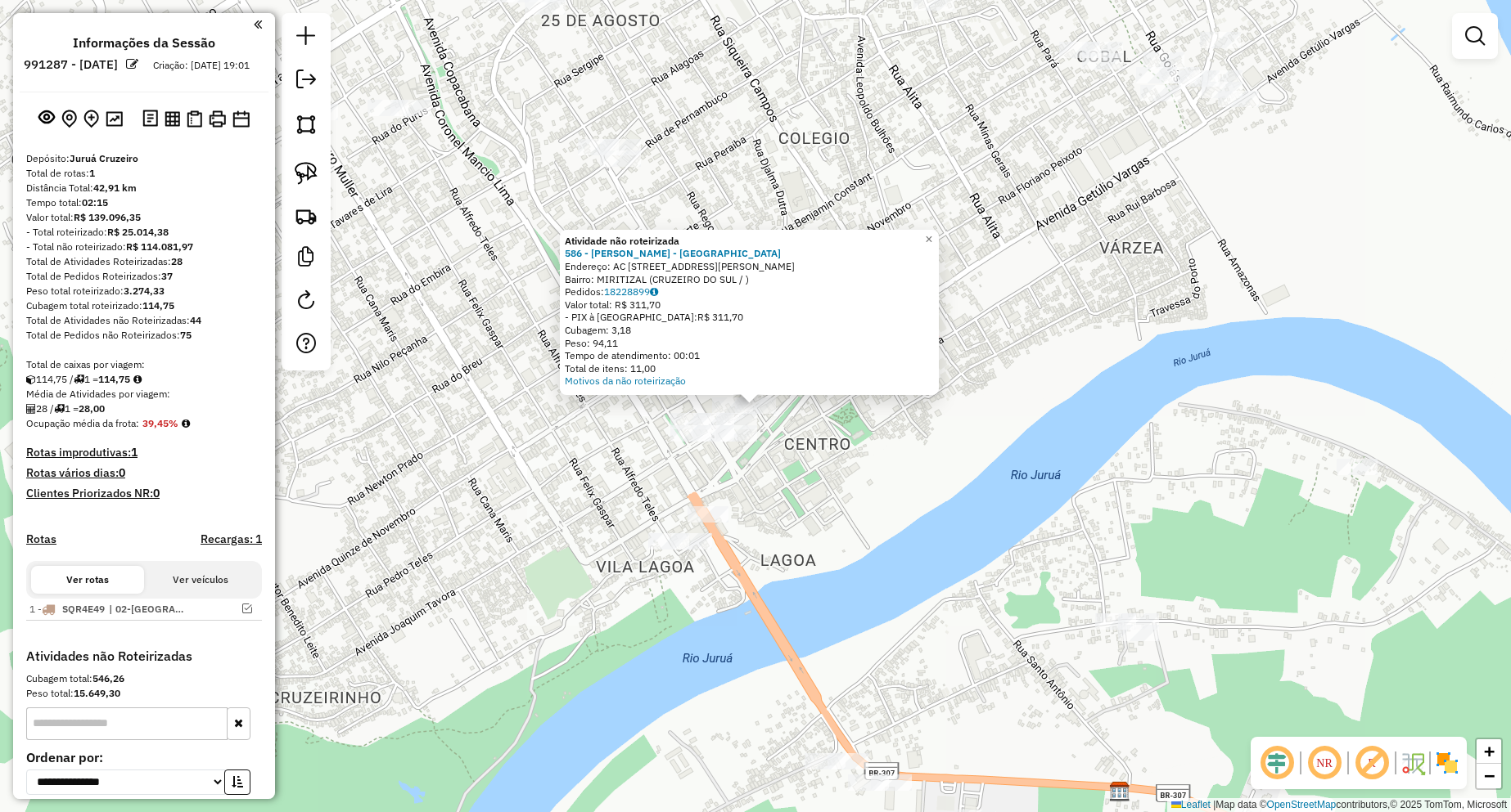
click at [758, 436] on div "Atividade não roteirizada 586 - [PERSON_NAME] - ME Endereço: AC AVENIDA MADRE […" at bounding box center [755, 406] width 1511 height 812
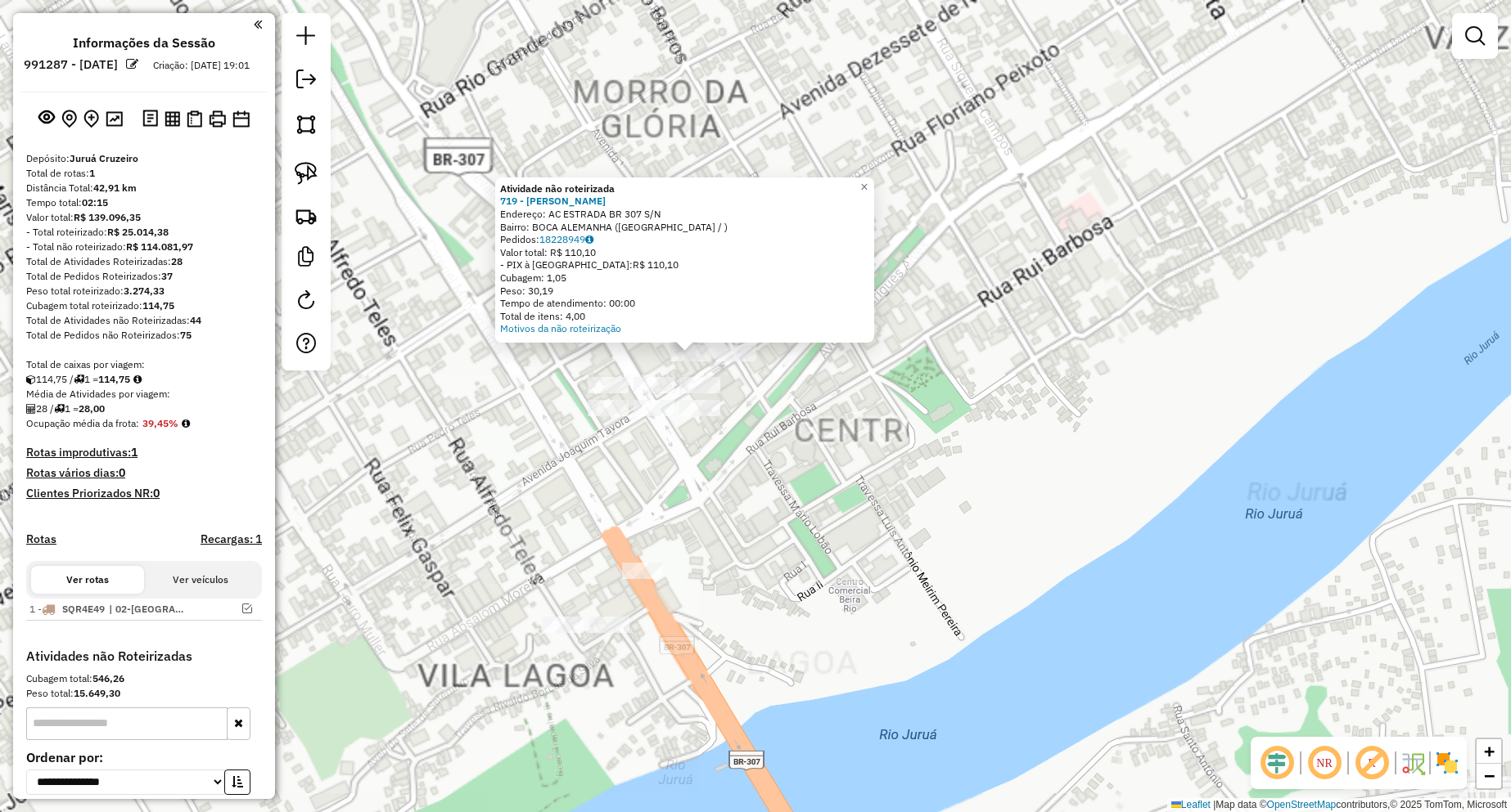
click at [831, 470] on div "Atividade não roteirizada 719 - CLEICIANE [PERSON_NAME]: AC ESTRADA BR 307 S/N …" at bounding box center [755, 406] width 1511 height 812
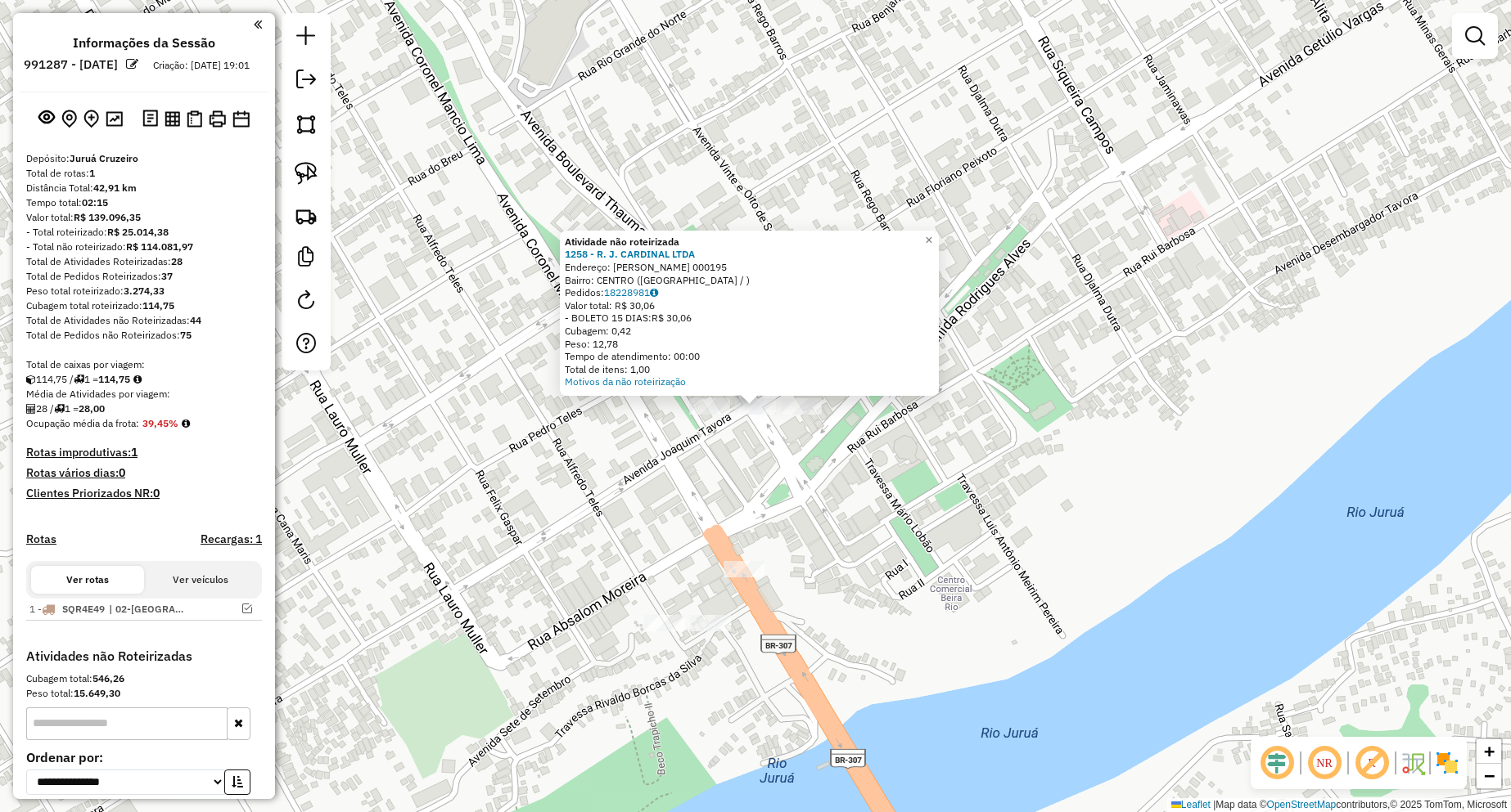
click at [728, 465] on div "Atividade não roteirizada 1258 - R. J. CARDINAL LTDA Endereço: R [PERSON_NAME] …" at bounding box center [755, 406] width 1511 height 812
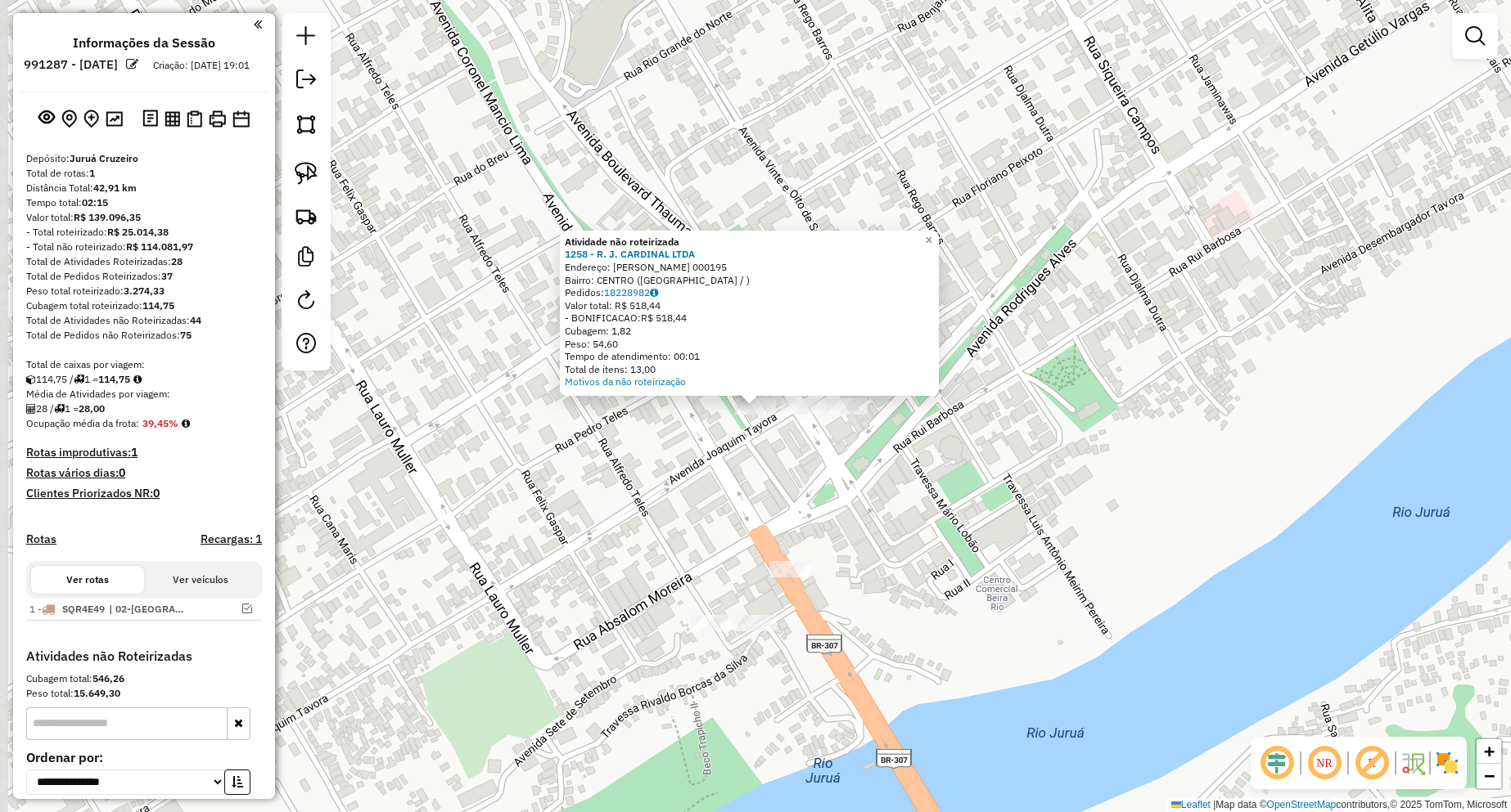
click at [739, 475] on div "Atividade não roteirizada 1258 - R. J. CARDINAL LTDA Endereço: R [PERSON_NAME] …" at bounding box center [755, 406] width 1511 height 812
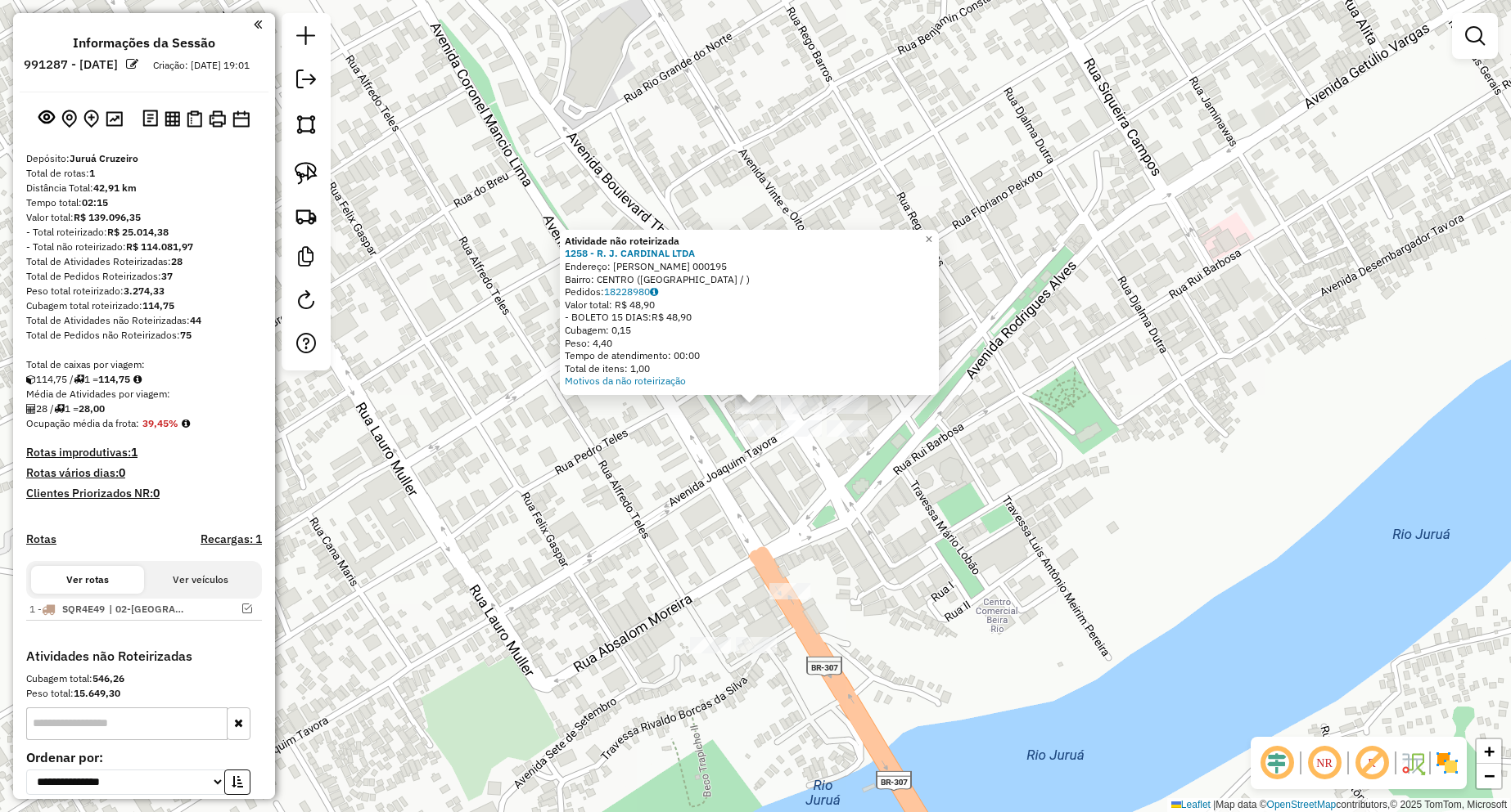
click at [617, 452] on div "Atividade não roteirizada 1258 - R. J. CARDINAL LTDA Endereço: R [PERSON_NAME] …" at bounding box center [755, 406] width 1511 height 812
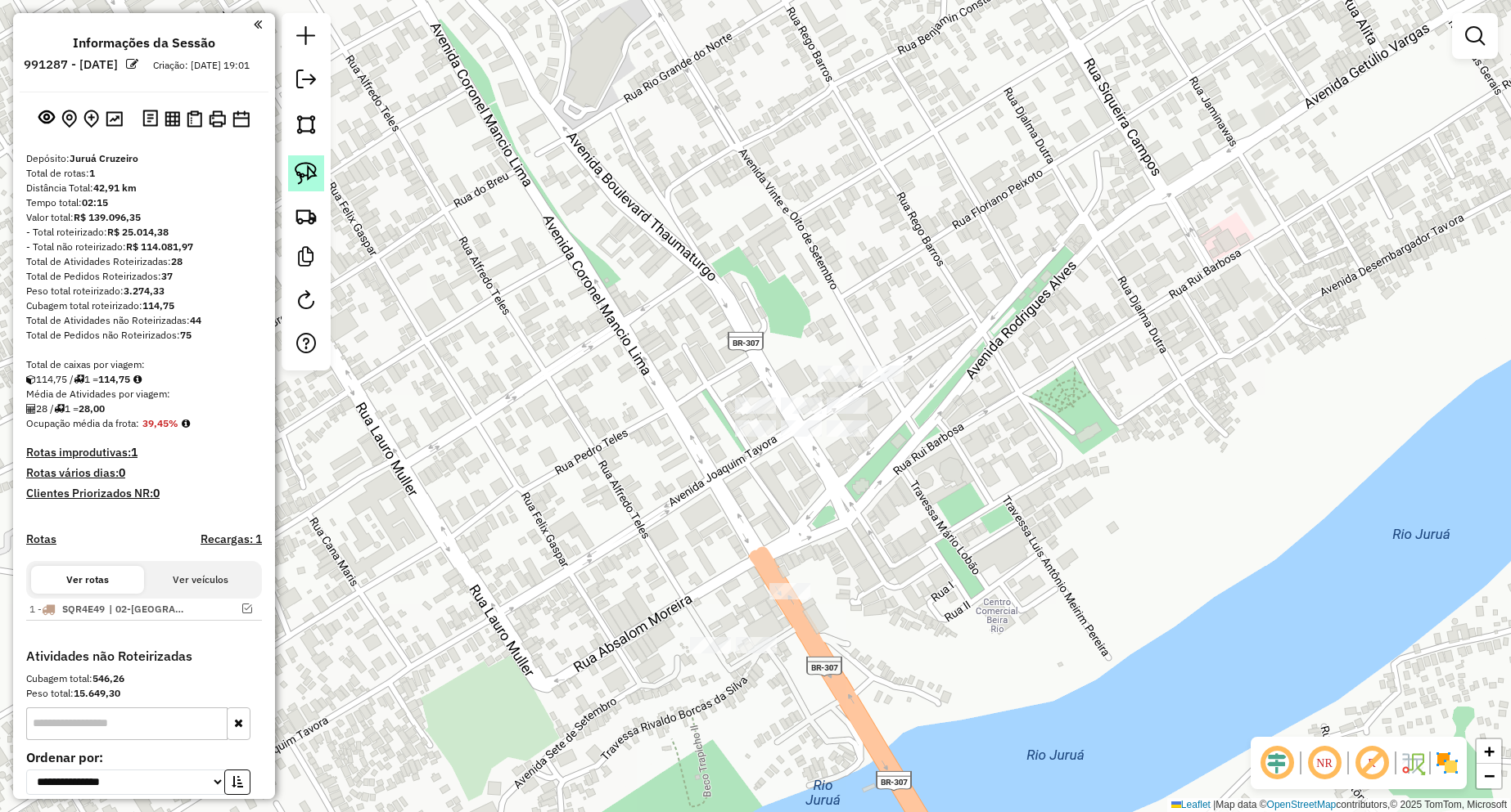
click at [308, 176] on img at bounding box center [306, 173] width 23 height 23
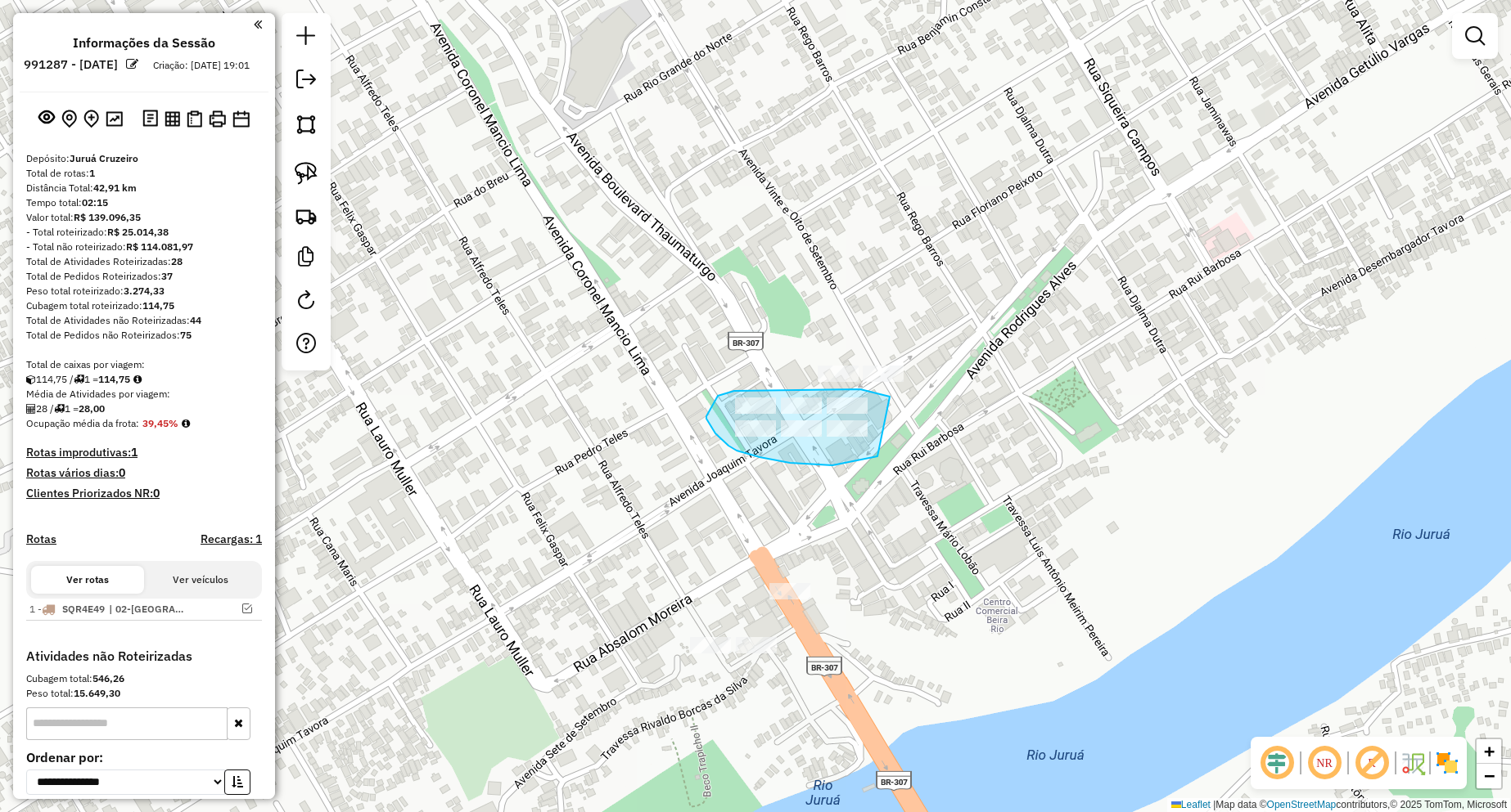
drag, startPoint x: 862, startPoint y: 390, endPoint x: 878, endPoint y: 456, distance: 67.9
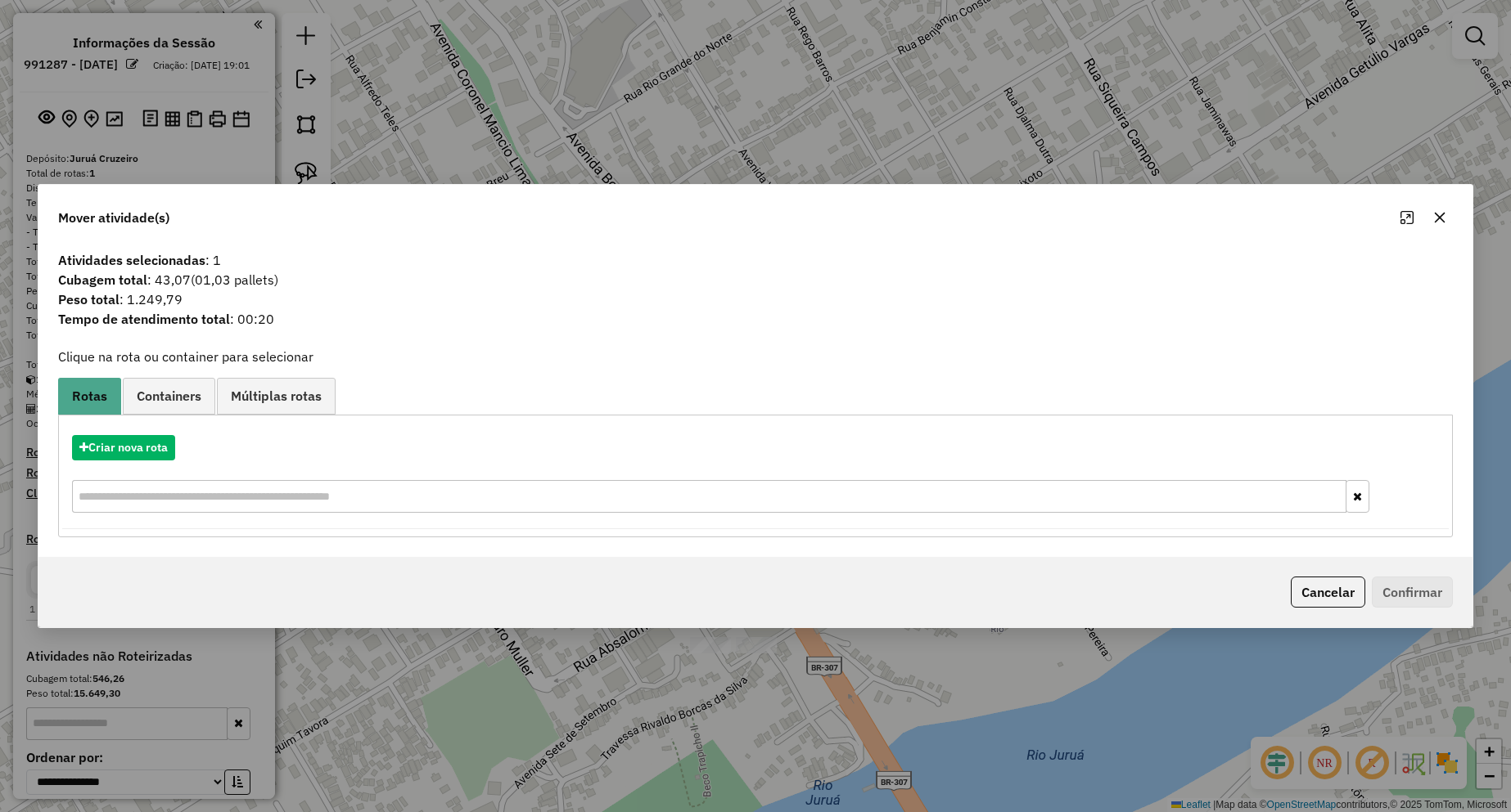
click at [136, 446] on hb-app "Aguarde... Pop-up bloqueado! Seu navegador bloqueou automáticamente a abertura …" at bounding box center [755, 406] width 1511 height 812
click at [136, 446] on button "Criar nova rota" at bounding box center [123, 448] width 103 height 25
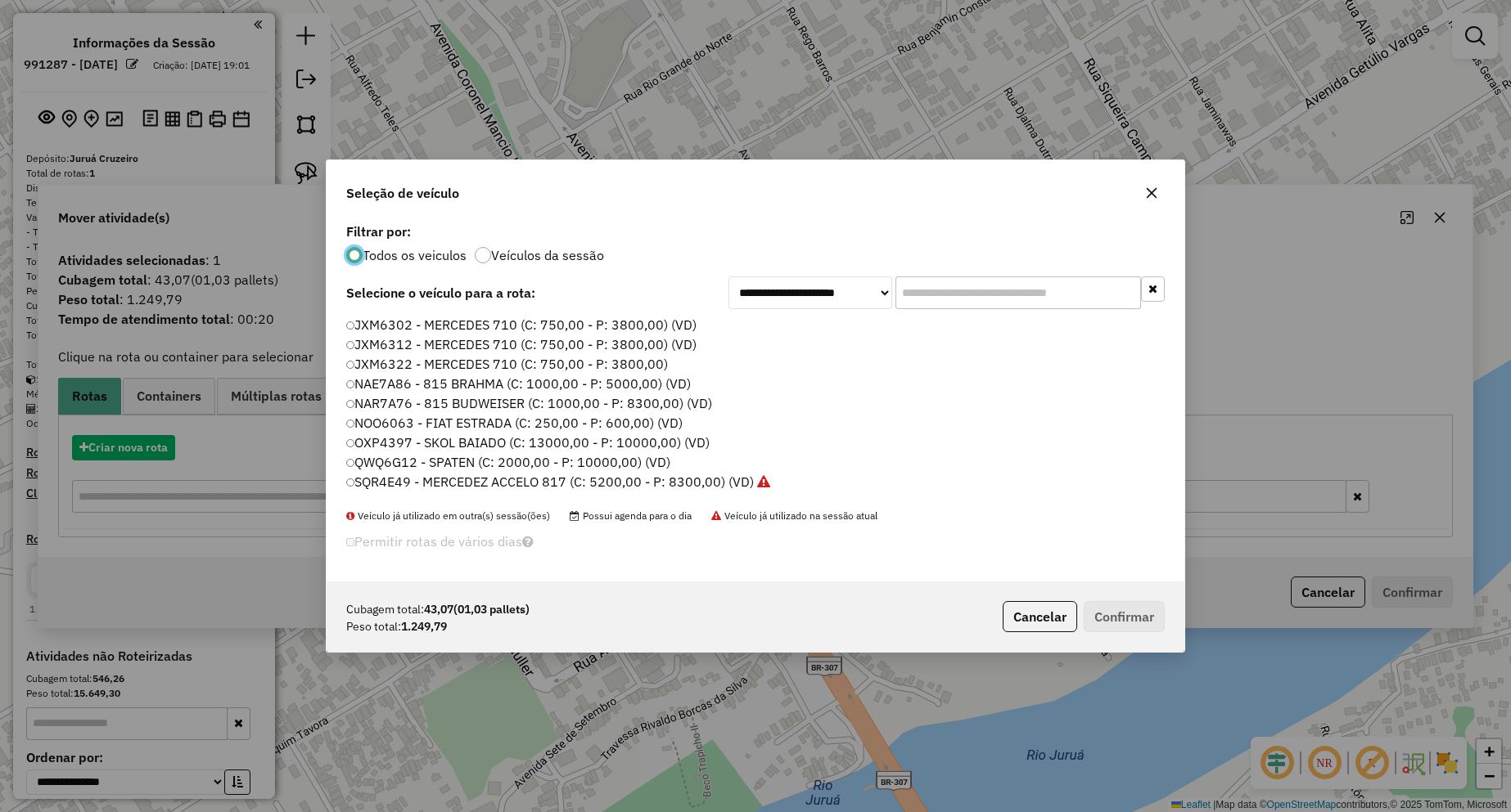
scroll to position [9, 5]
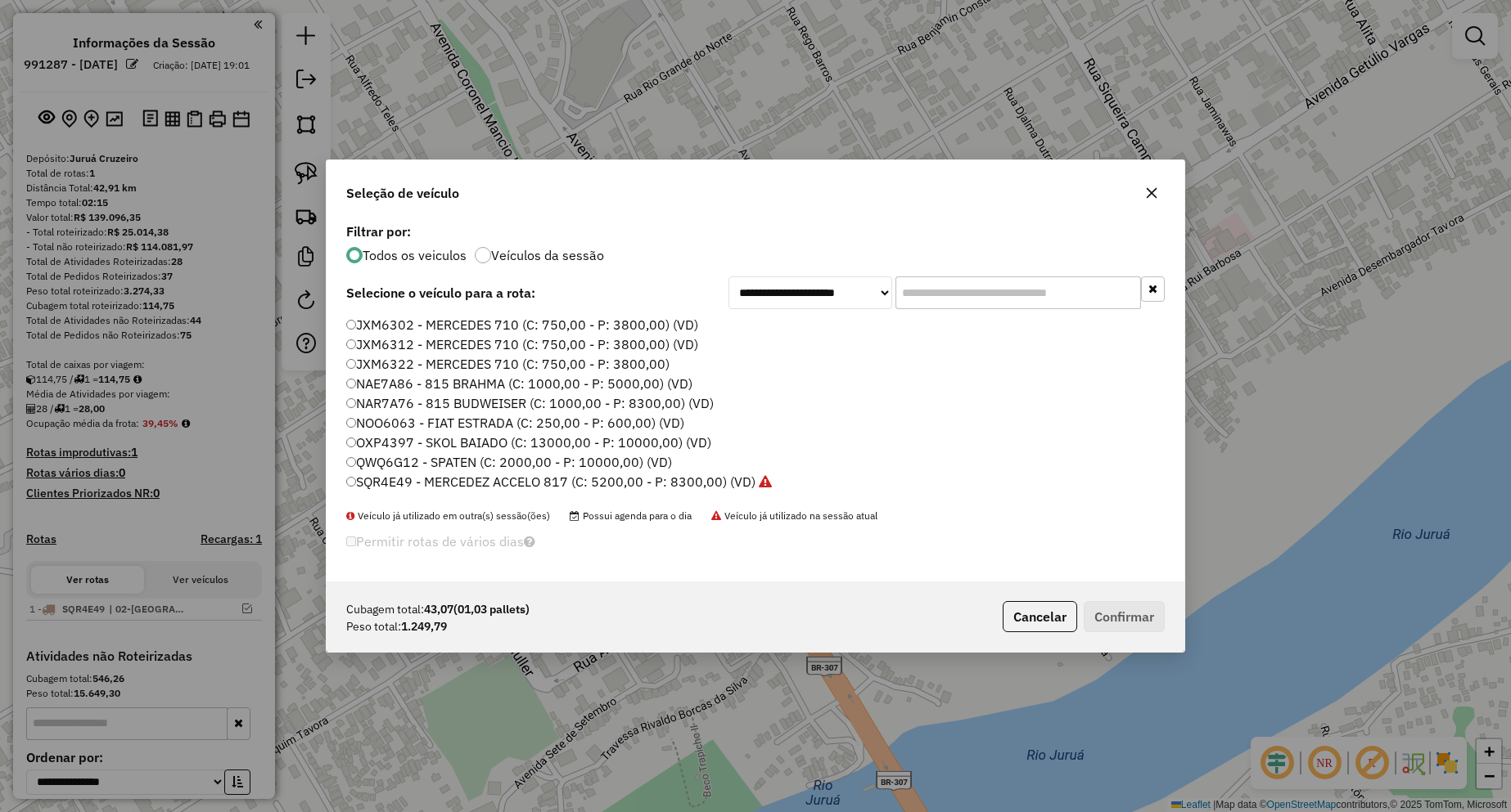
click at [396, 346] on label "JXM6312 - MERCEDES 710 (C: 750,00 - P: 3800,00) (VD)" at bounding box center [522, 345] width 352 height 20
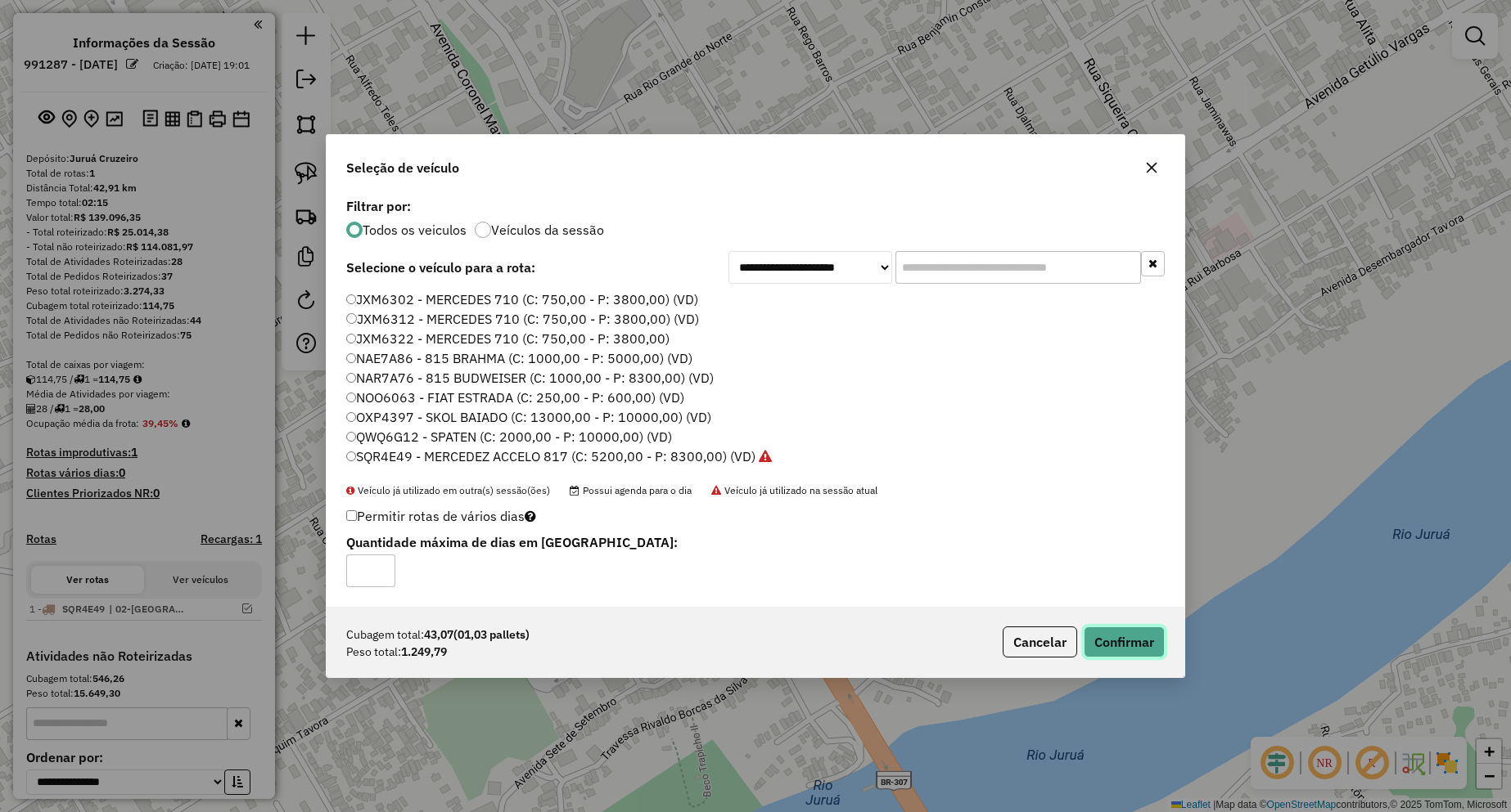
click at [1121, 635] on button "Confirmar" at bounding box center [1123, 642] width 81 height 31
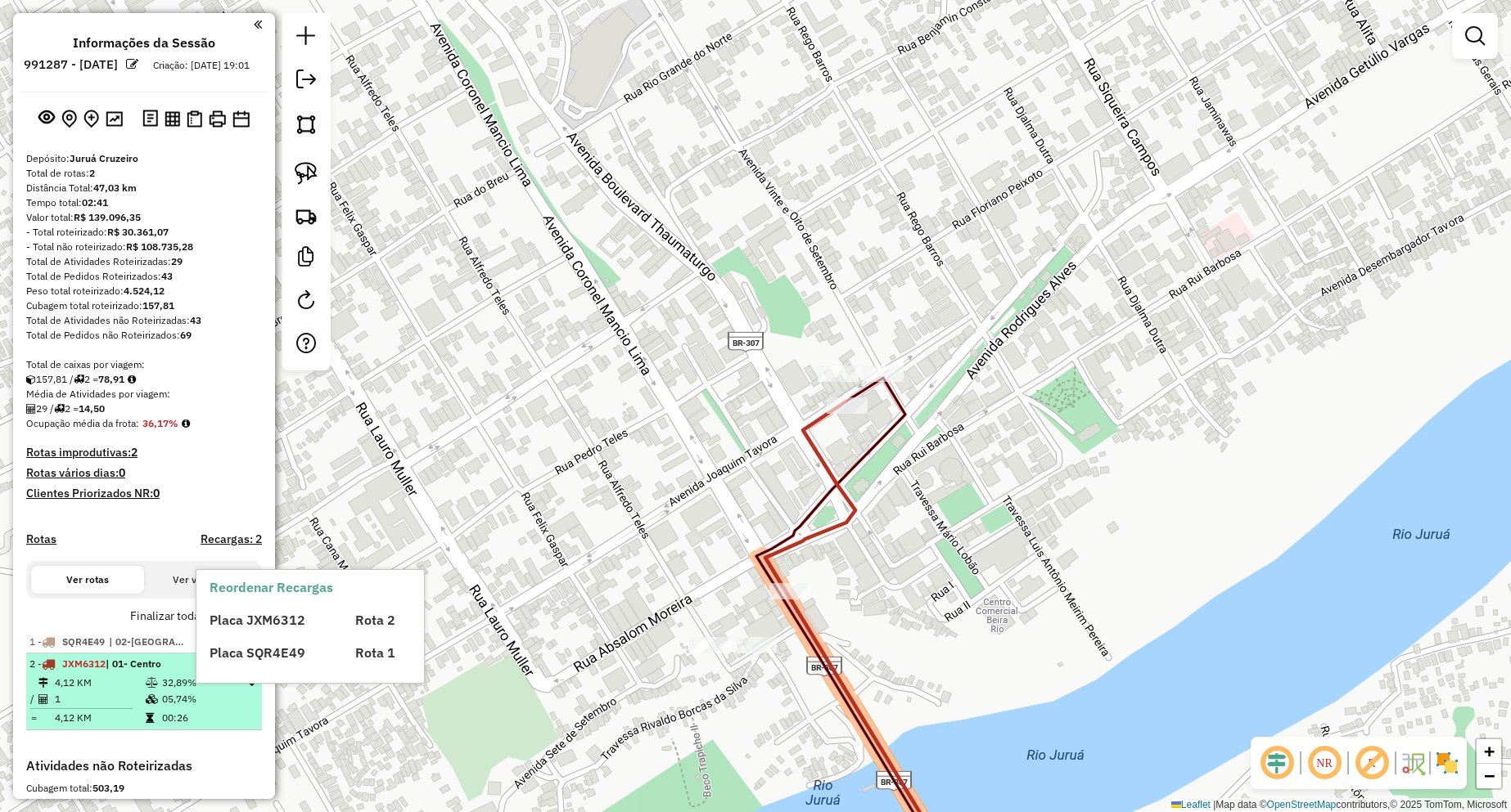
click at [228, 675] on div "Reordenar Recargas Placa JXM6312 Rota 2 Placa SQR4E49 Rota 1" at bounding box center [310, 627] width 227 height 113
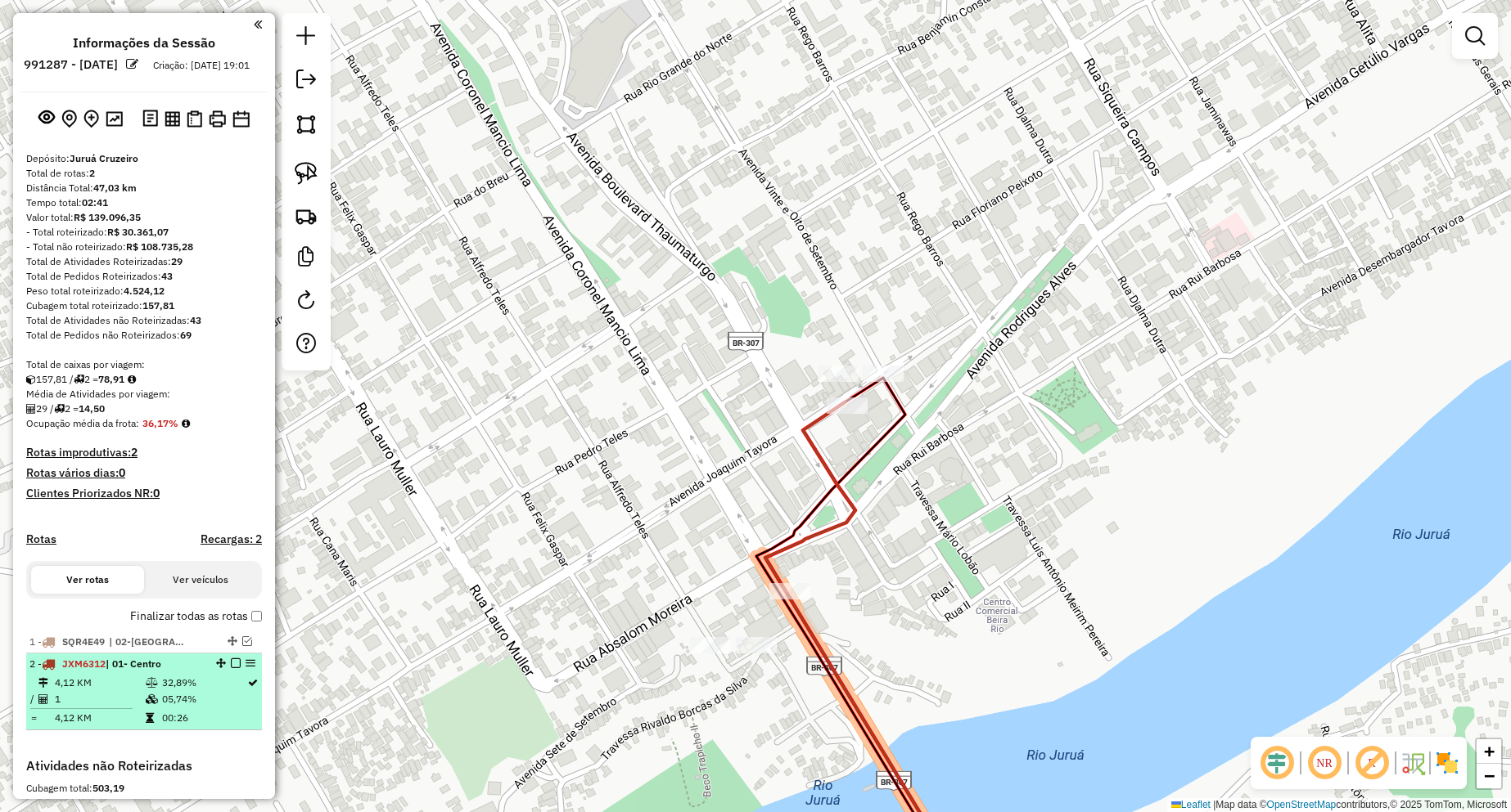
click at [233, 672] on div "2 - JXM6312 | 01- Centro" at bounding box center [144, 664] width 229 height 15
select select "**********"
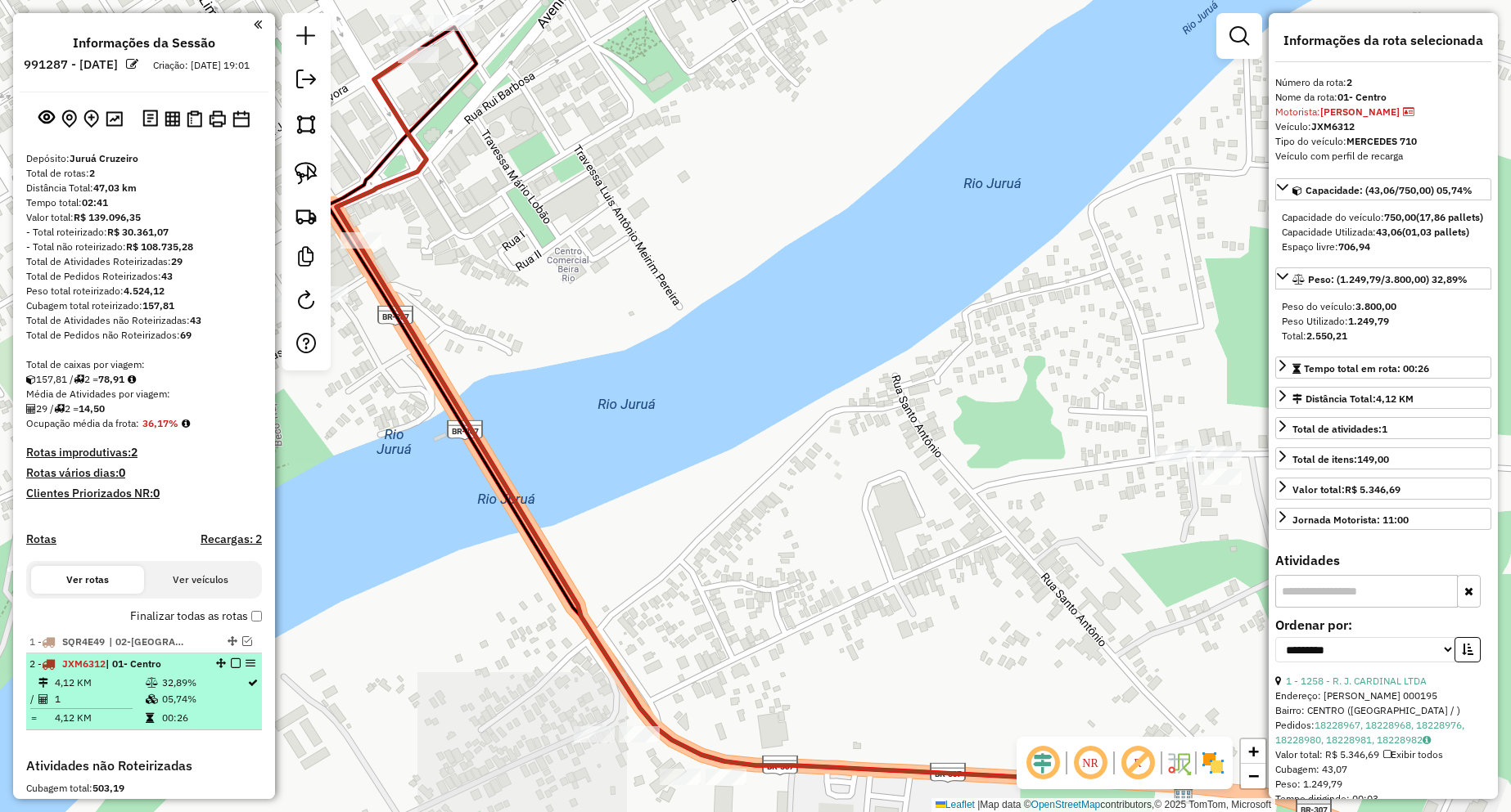
click at [232, 668] on em at bounding box center [236, 663] width 10 height 10
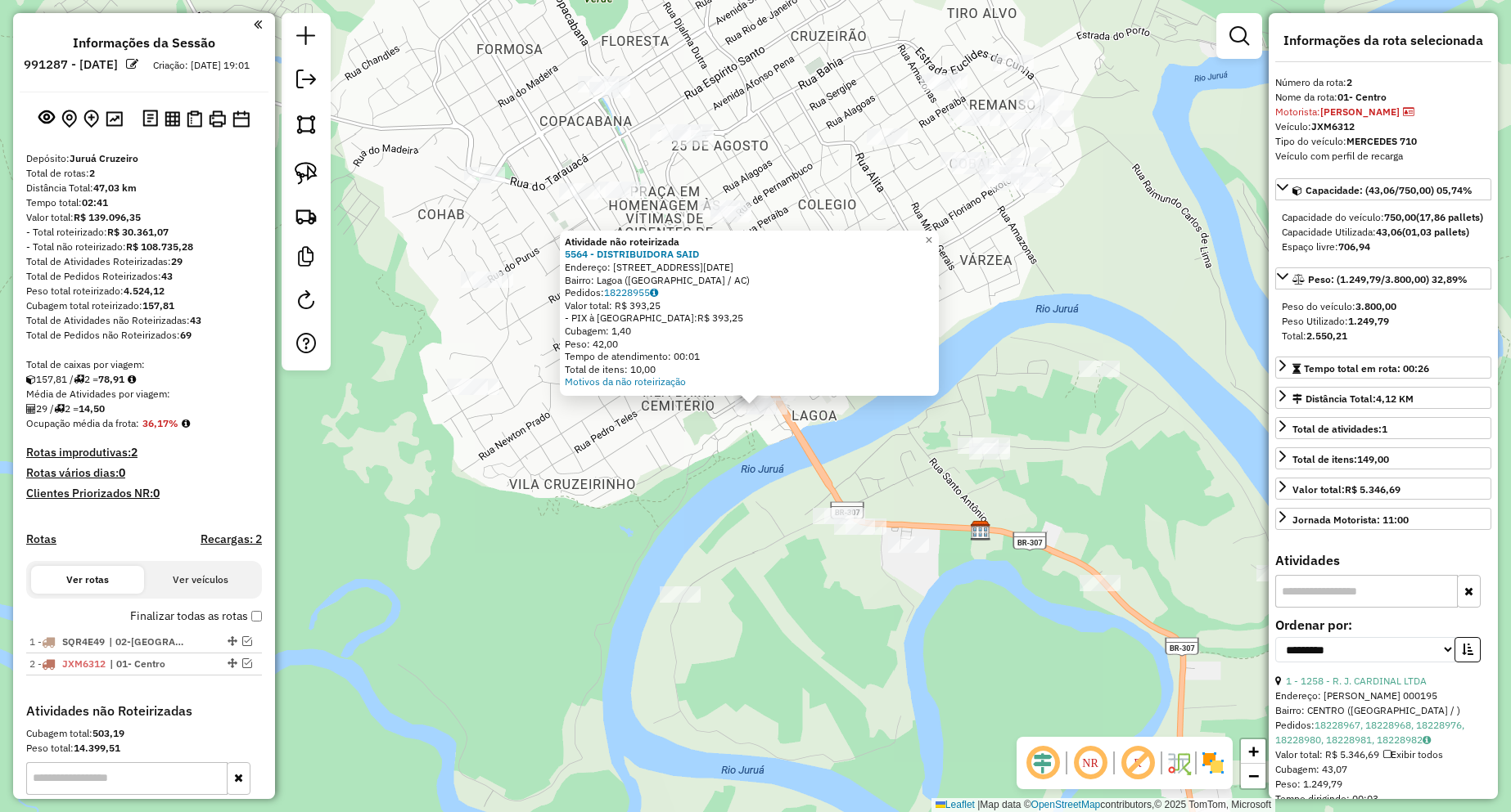
click at [874, 431] on div "Atividade não roteirizada 5564 - DISTRIBUIDORA SAID Endereço: [STREET_ADDRESS][…" at bounding box center [755, 406] width 1511 height 812
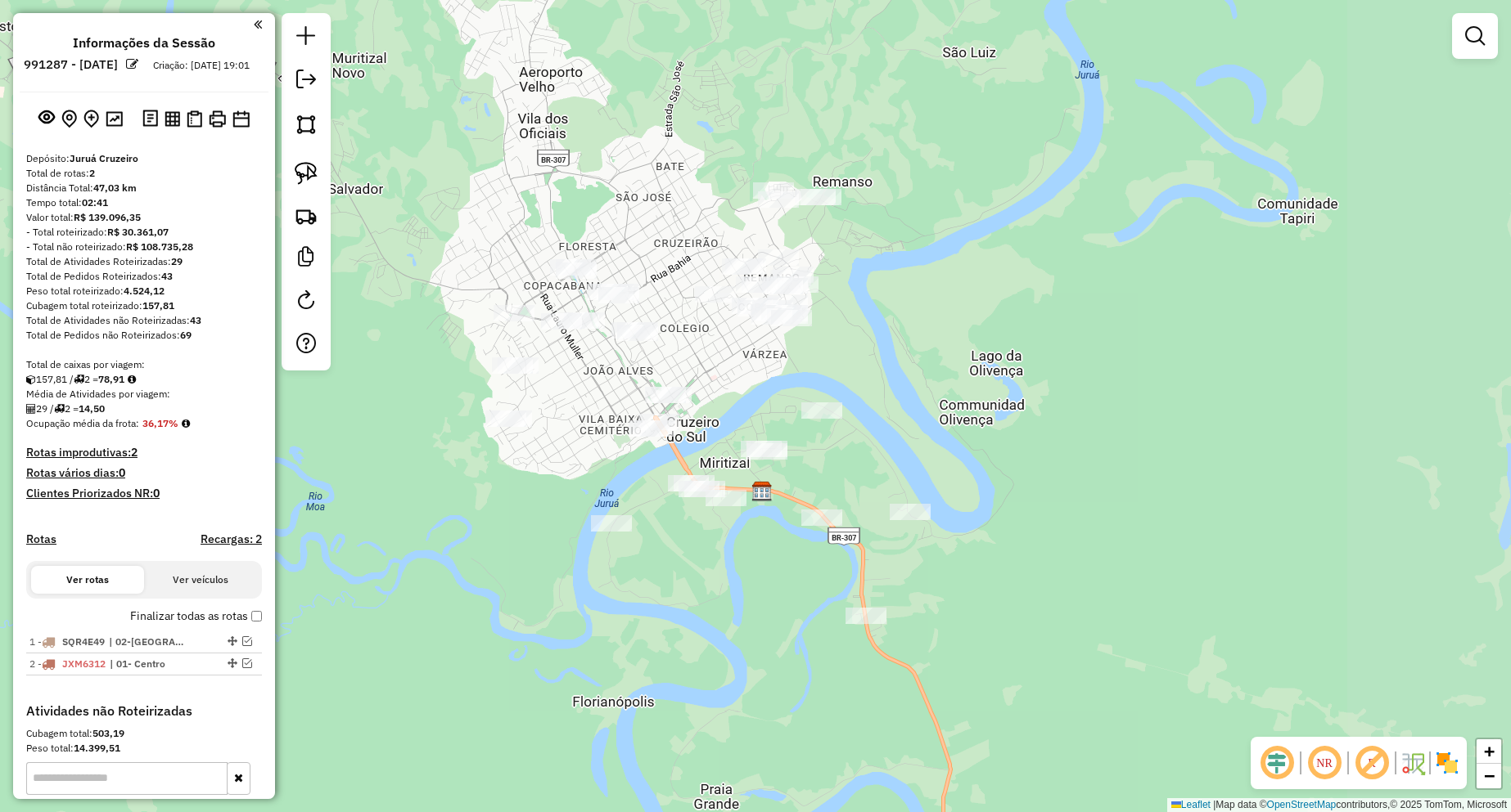
drag, startPoint x: 899, startPoint y: 474, endPoint x: 675, endPoint y: 480, distance: 224.1
click at [675, 480] on div "Janela de atendimento Grade de atendimento Capacidade Transportadoras Veículos …" at bounding box center [755, 406] width 1511 height 812
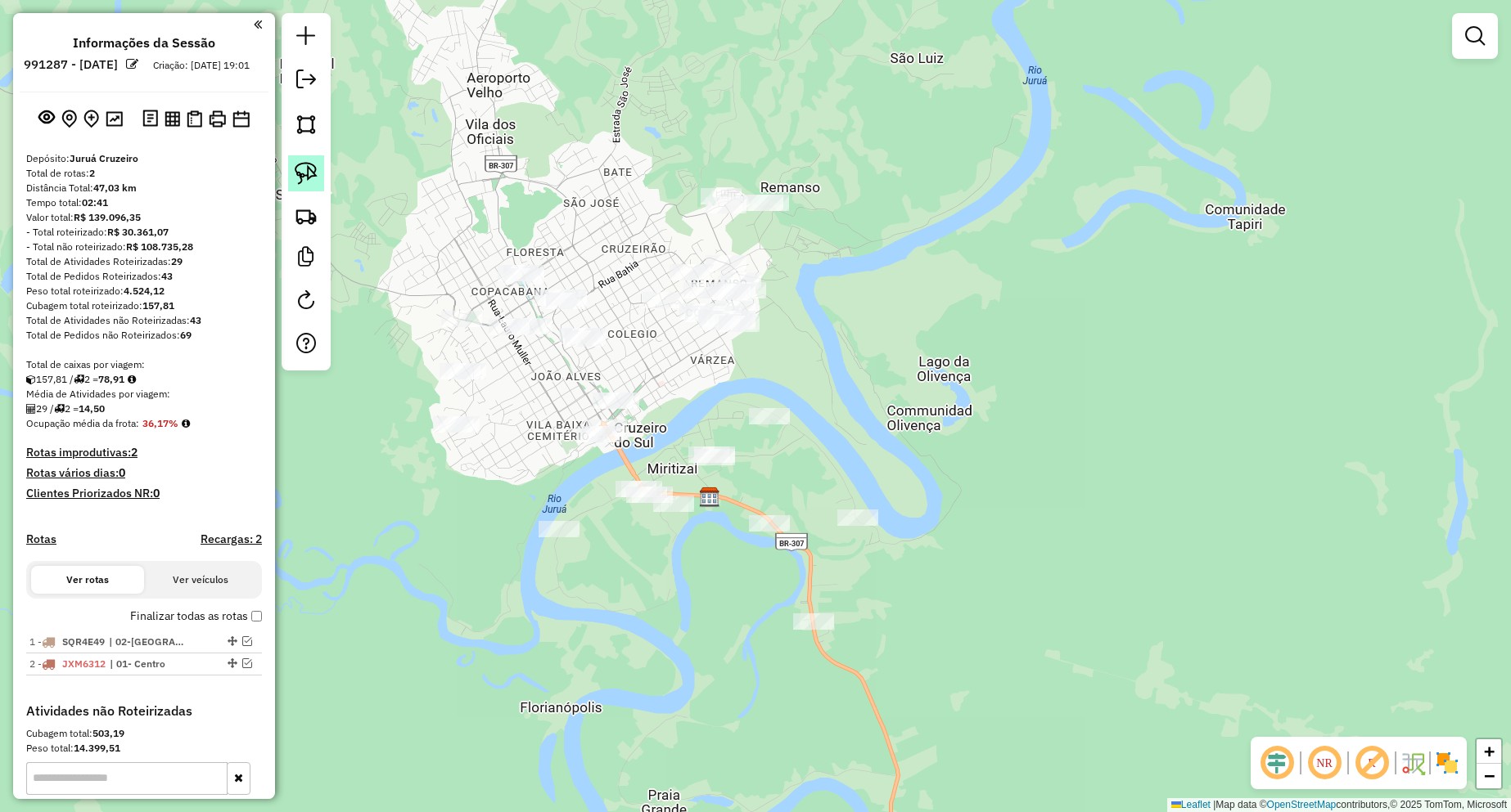
click at [317, 180] on link at bounding box center [307, 174] width 36 height 36
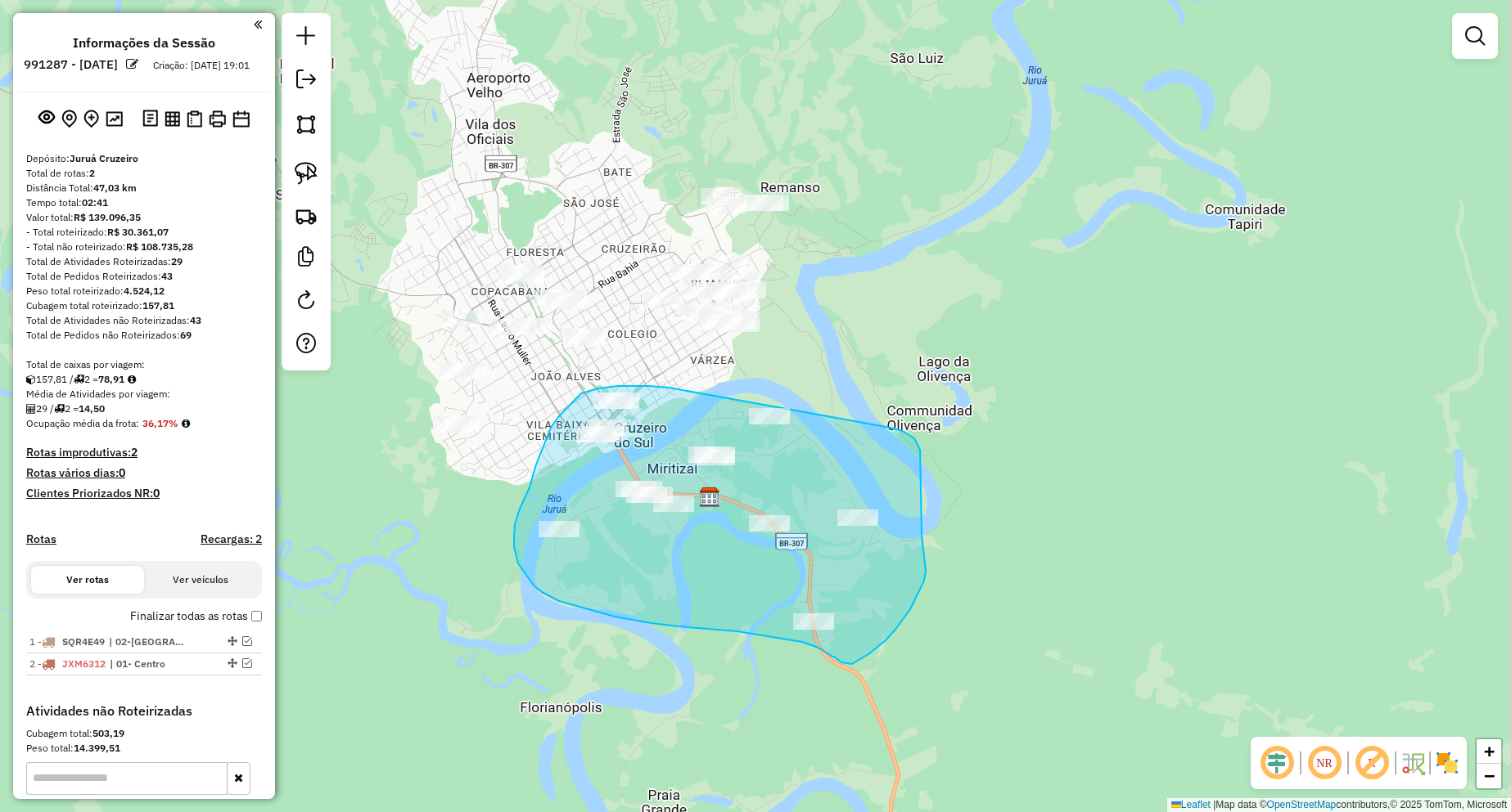
drag, startPoint x: 669, startPoint y: 387, endPoint x: 881, endPoint y: 428, distance: 215.9
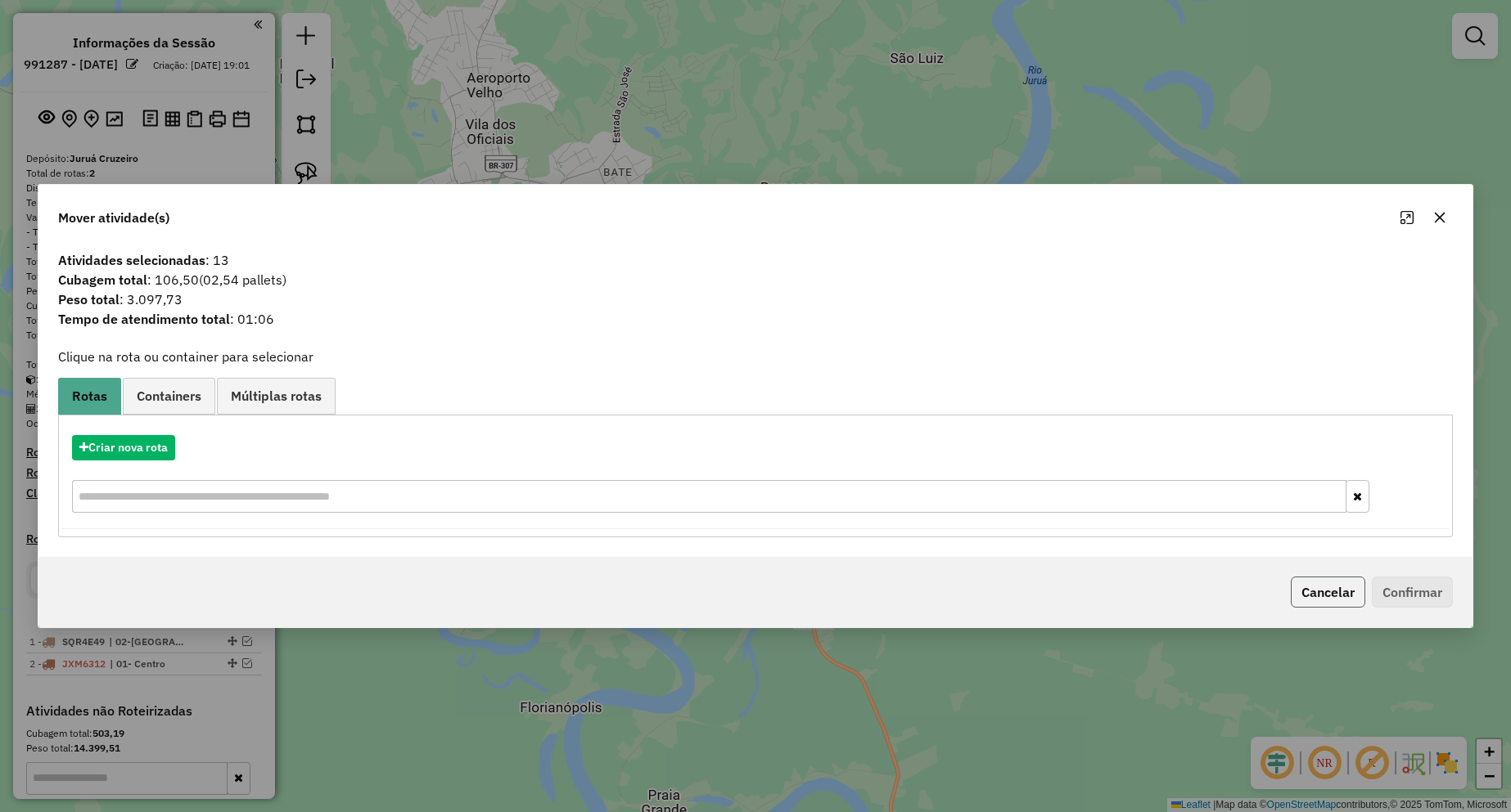
click at [1320, 579] on button "Cancelar" at bounding box center [1328, 592] width 75 height 31
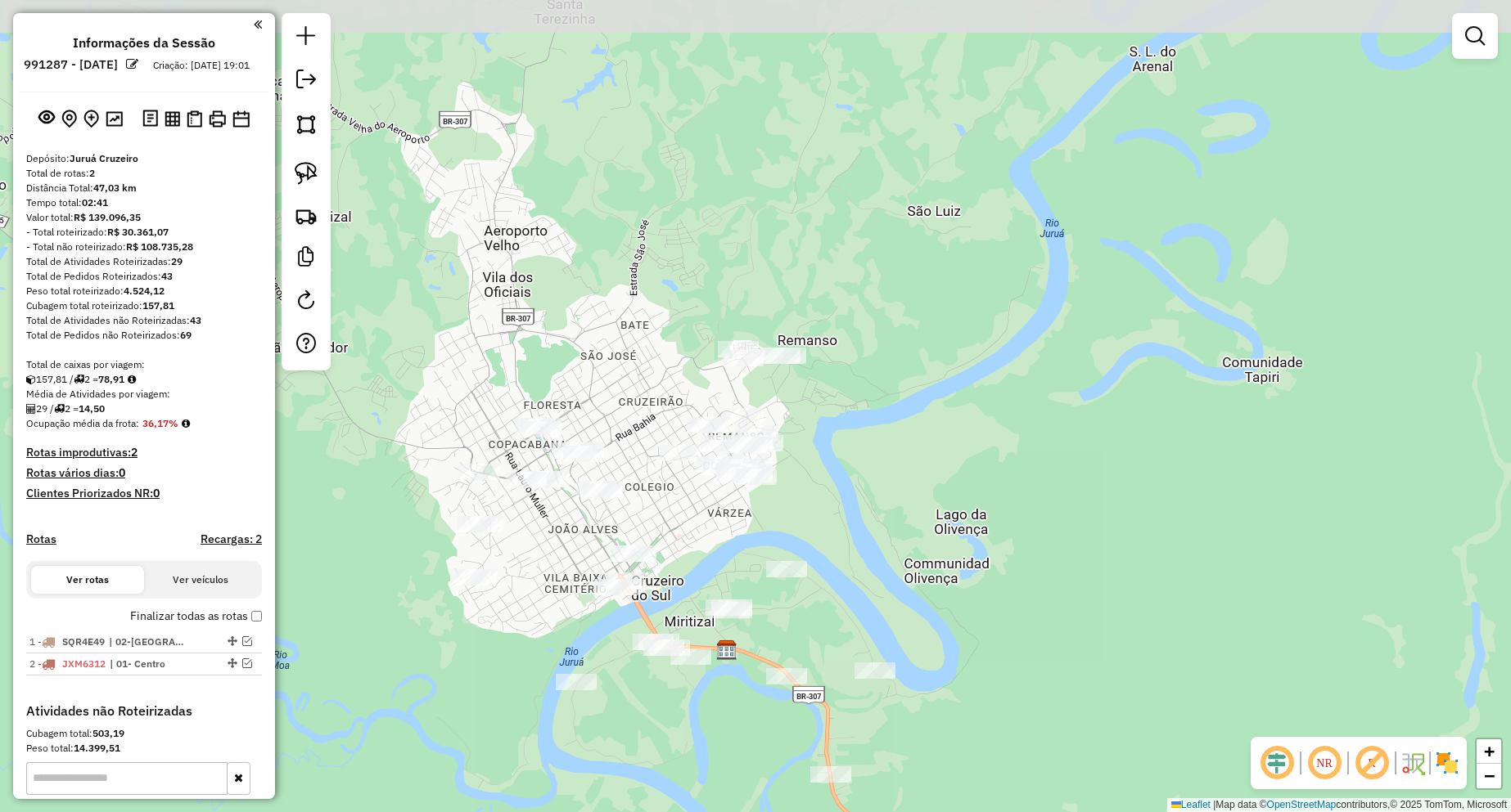
drag, startPoint x: 860, startPoint y: 365, endPoint x: 877, endPoint y: 518, distance: 153.9
click at [877, 518] on div "Janela de atendimento Grade de atendimento Capacidade Transportadoras Veículos …" at bounding box center [755, 406] width 1511 height 812
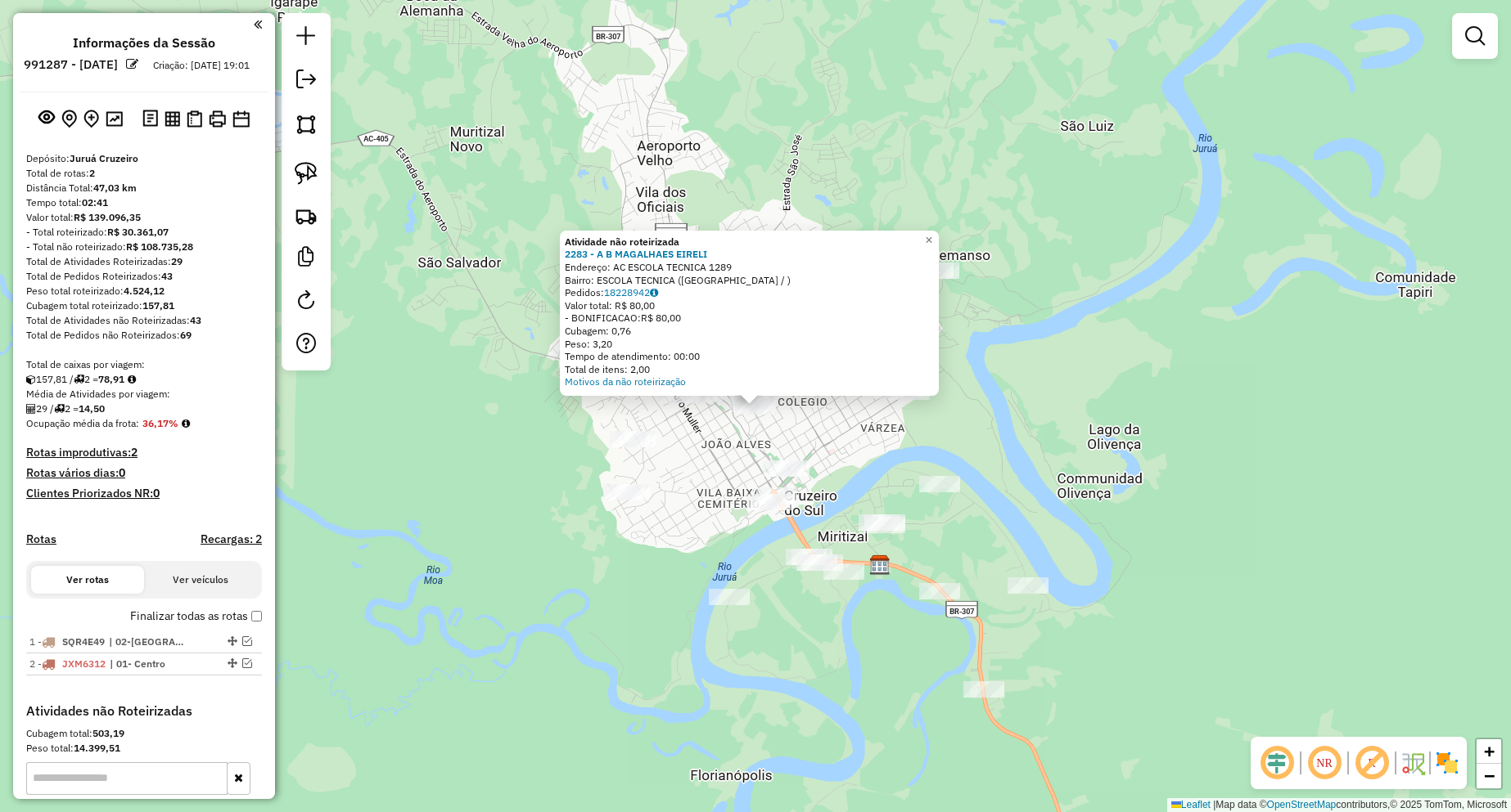
click at [1103, 453] on div "Atividade não roteirizada 2283 - A B MAGALHAES EIRELI Endereço: AC ESCOLA TECNI…" at bounding box center [755, 406] width 1511 height 812
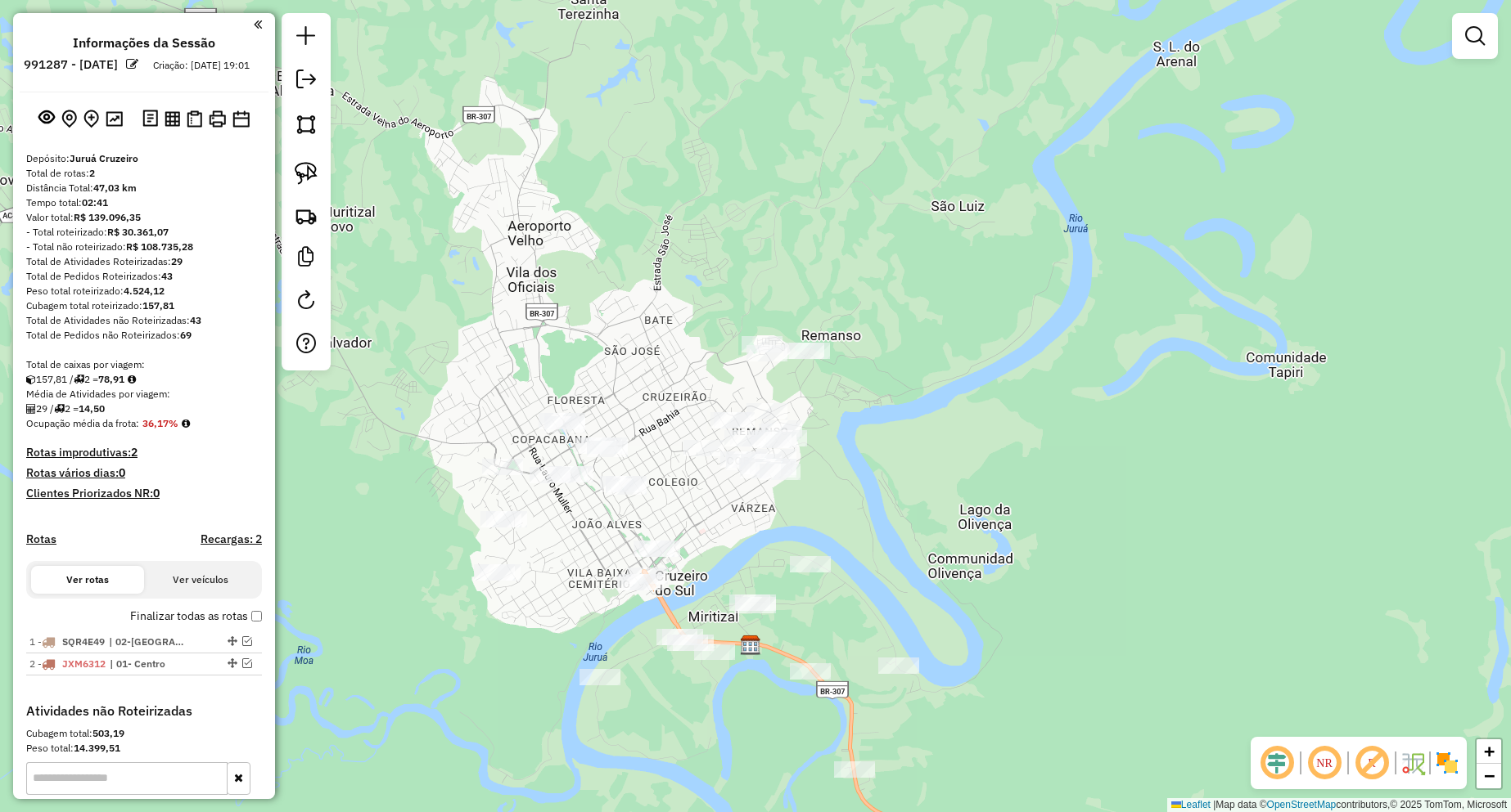
drag, startPoint x: 1091, startPoint y: 453, endPoint x: 968, endPoint y: 528, distance: 144.1
click at [968, 528] on div "Janela de atendimento Grade de atendimento Capacidade Transportadoras Veículos …" at bounding box center [755, 406] width 1511 height 812
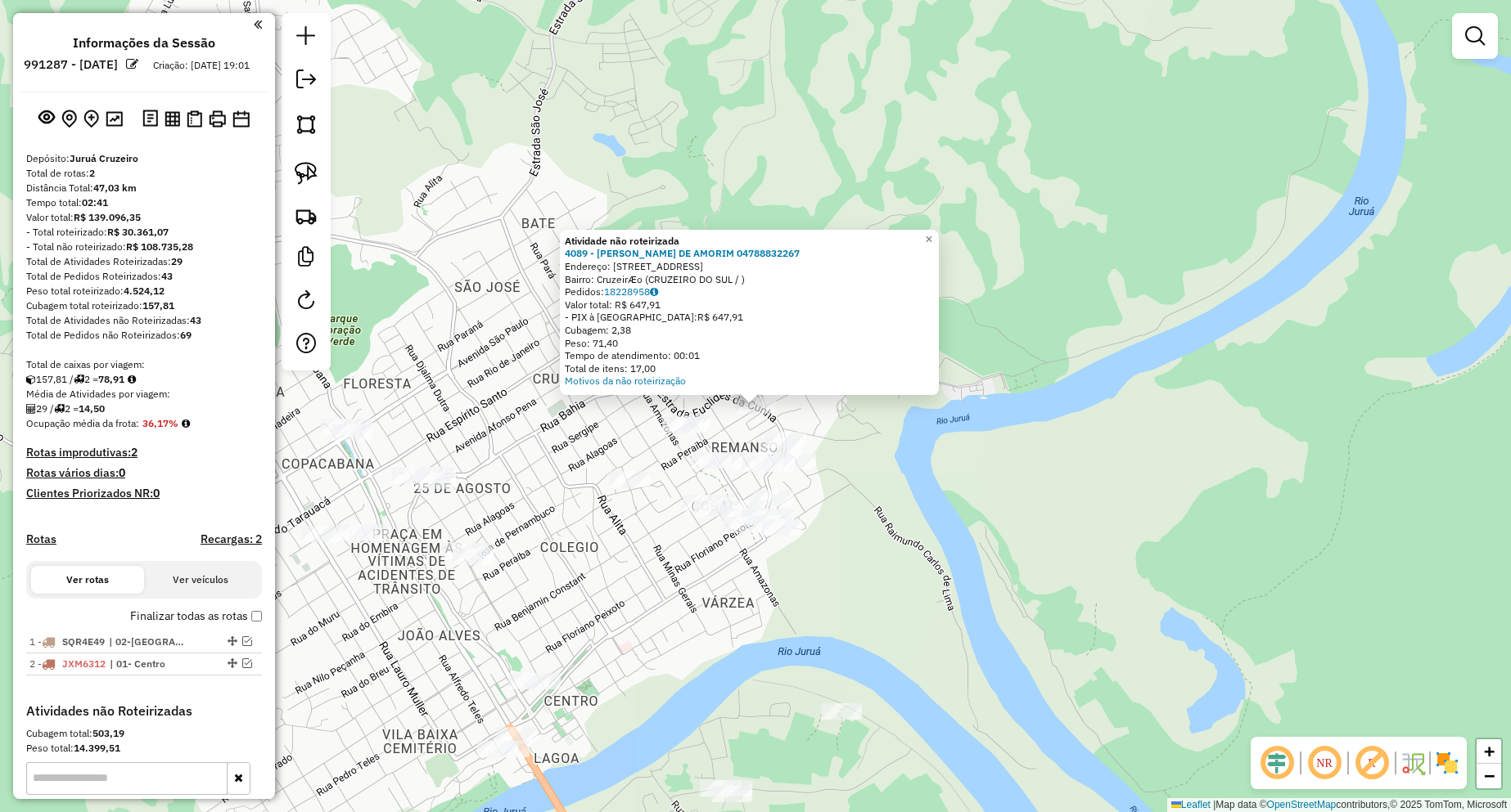
click at [1087, 421] on div "Atividade não roteirizada 4089 - DAIANE ARAUJO DE AMORIM 04788832267 Endereço: …" at bounding box center [755, 406] width 1511 height 812
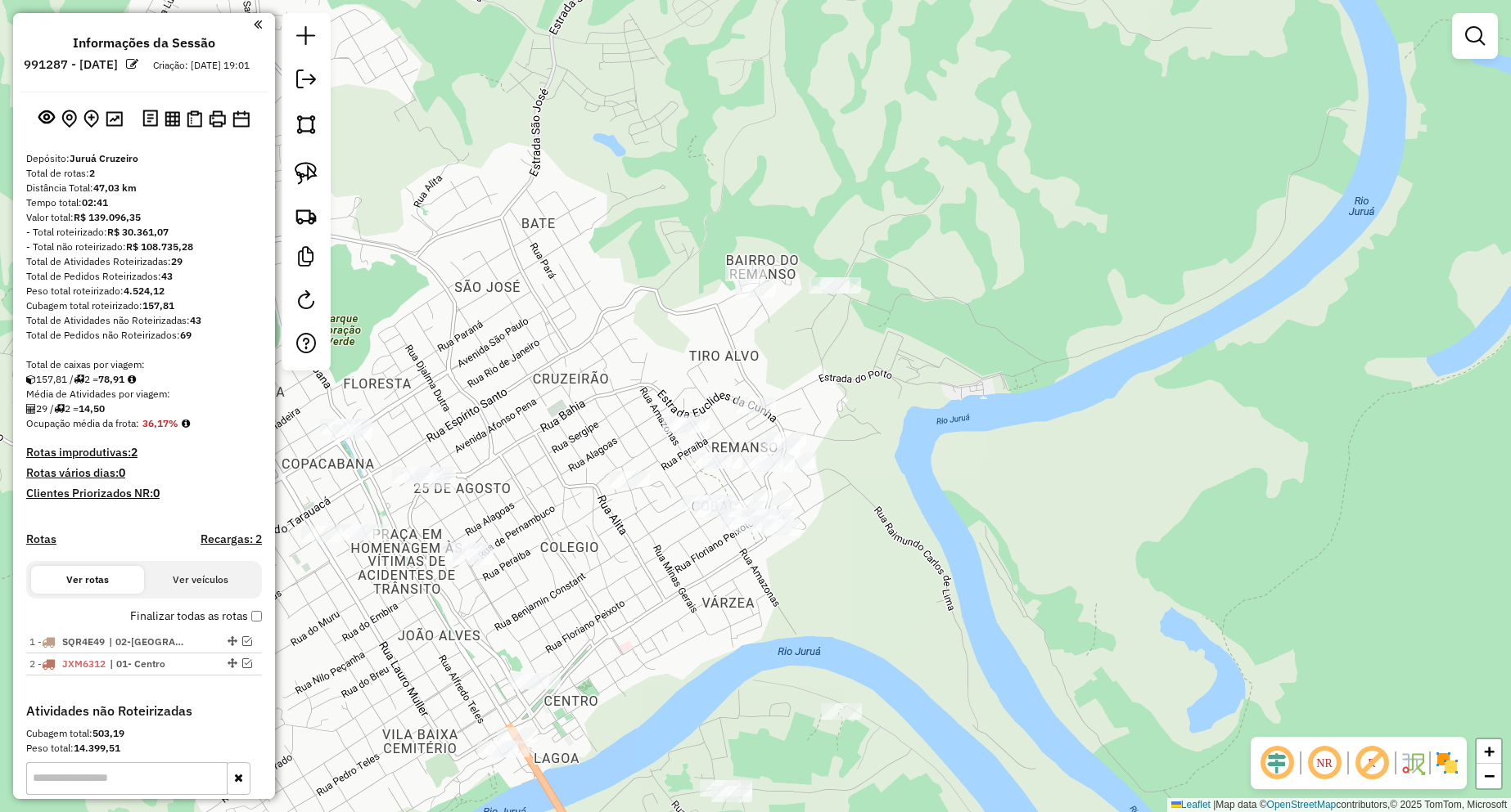
click at [332, 175] on div "Janela de atendimento Grade de atendimento Capacidade Transportadoras Veículos …" at bounding box center [755, 406] width 1511 height 812
click at [314, 180] on img at bounding box center [306, 173] width 23 height 23
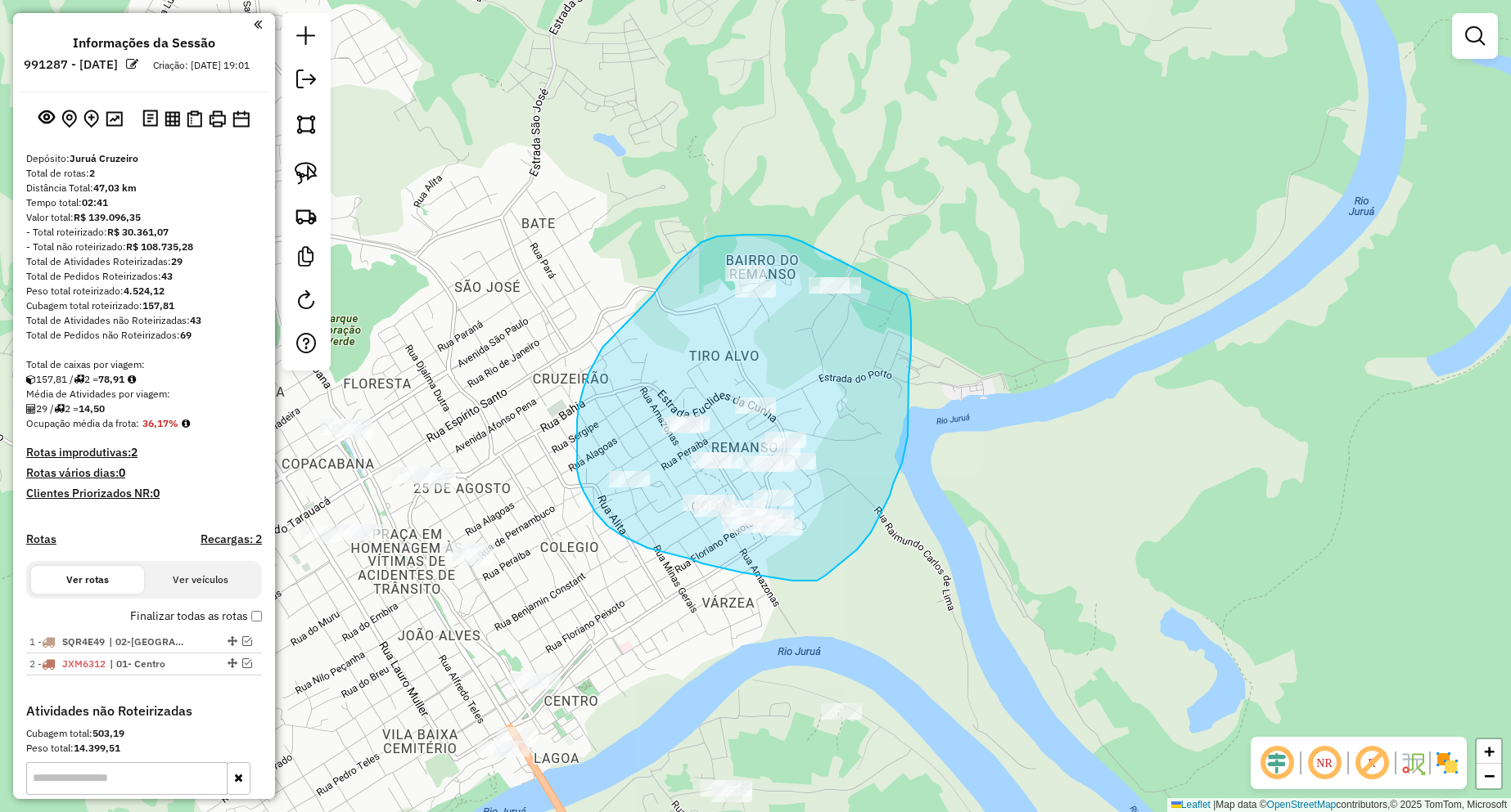
drag, startPoint x: 801, startPoint y: 241, endPoint x: 906, endPoint y: 295, distance: 118.1
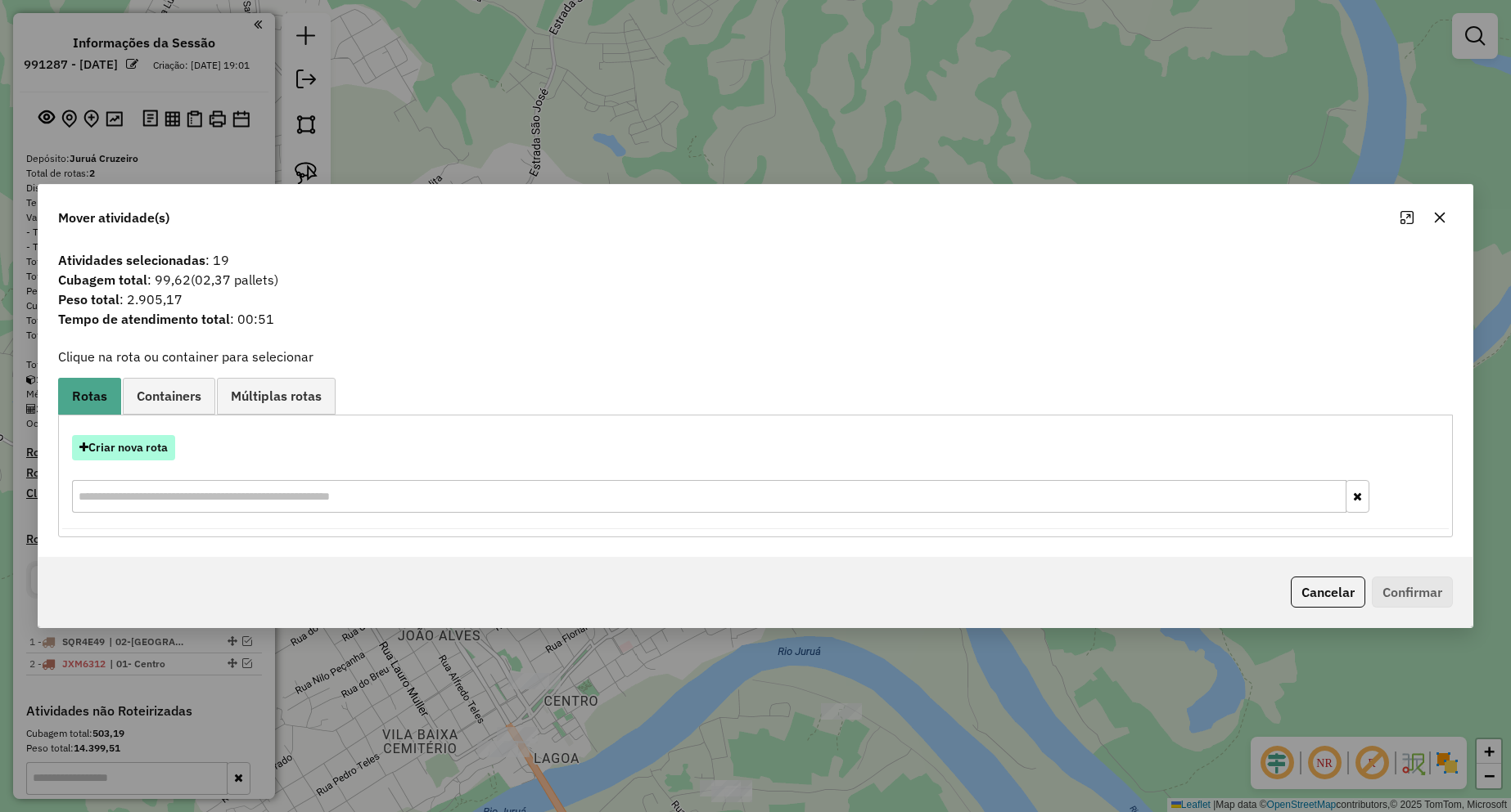
click at [148, 446] on button "Criar nova rota" at bounding box center [123, 448] width 103 height 25
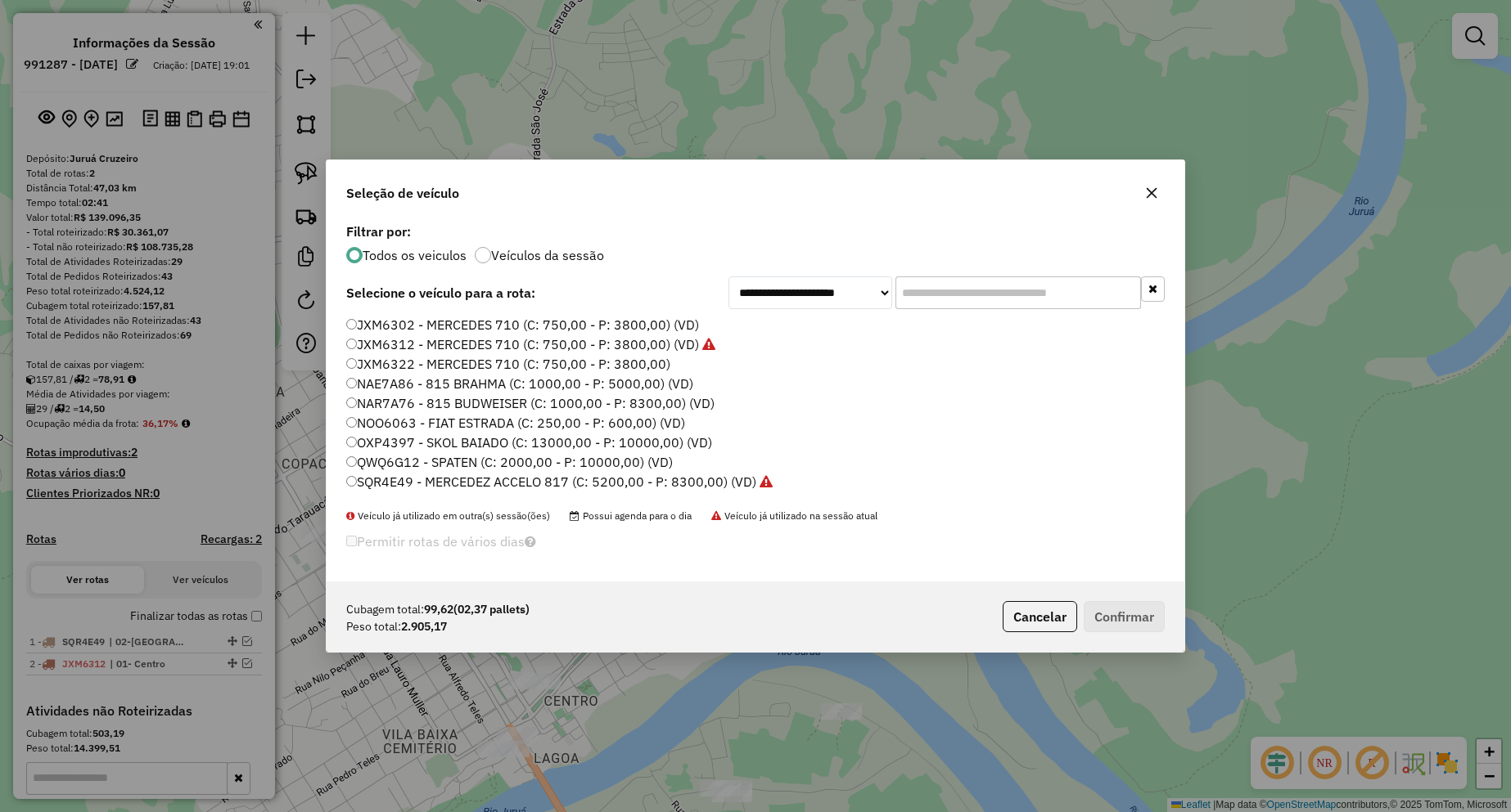
click at [488, 403] on label "NAR7A76 - 815 BUDWEISER (C: 1000,00 - P: 8300,00) (VD)" at bounding box center [530, 404] width 368 height 20
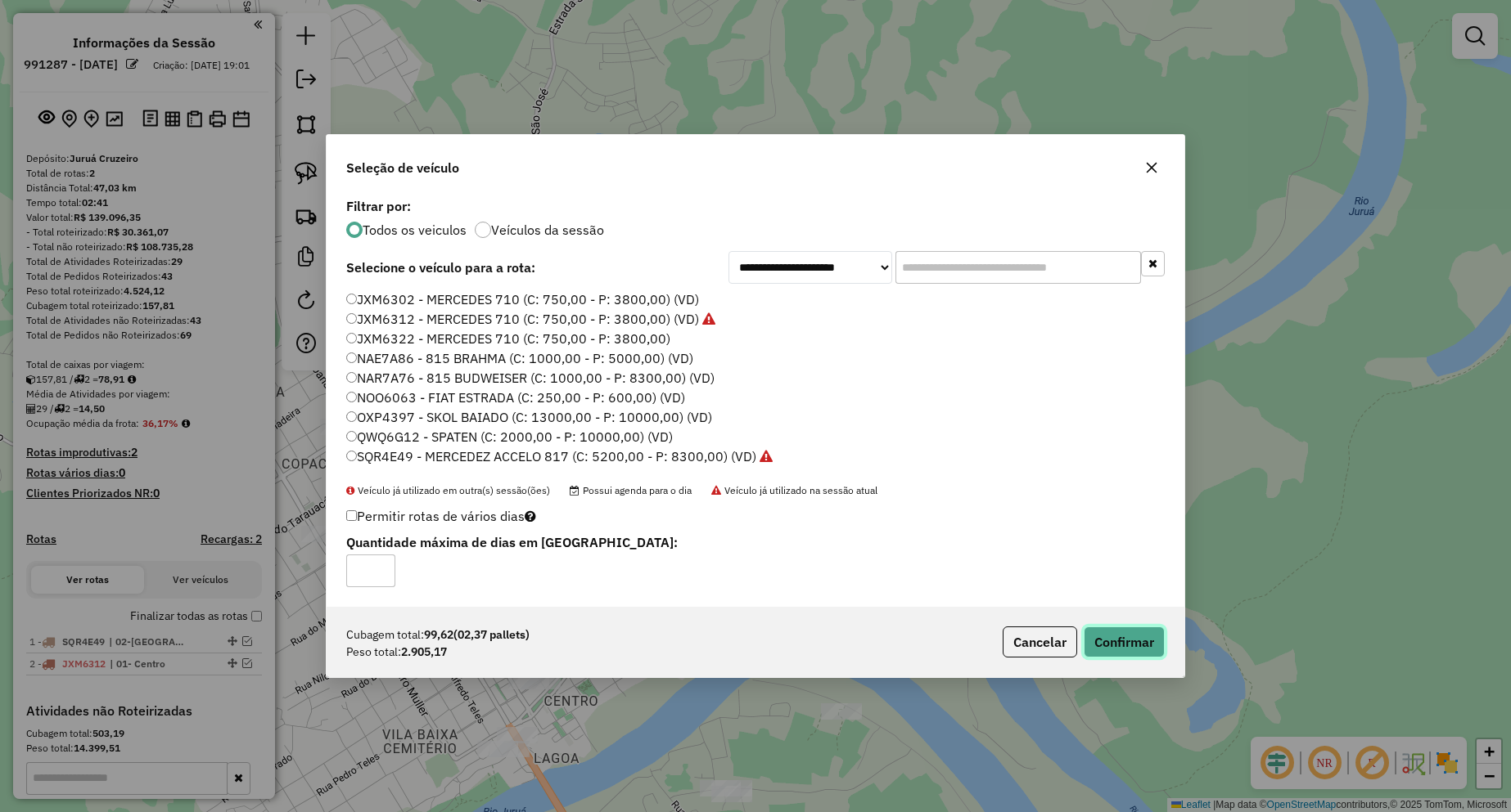
click at [1121, 653] on button "Confirmar" at bounding box center [1123, 642] width 81 height 31
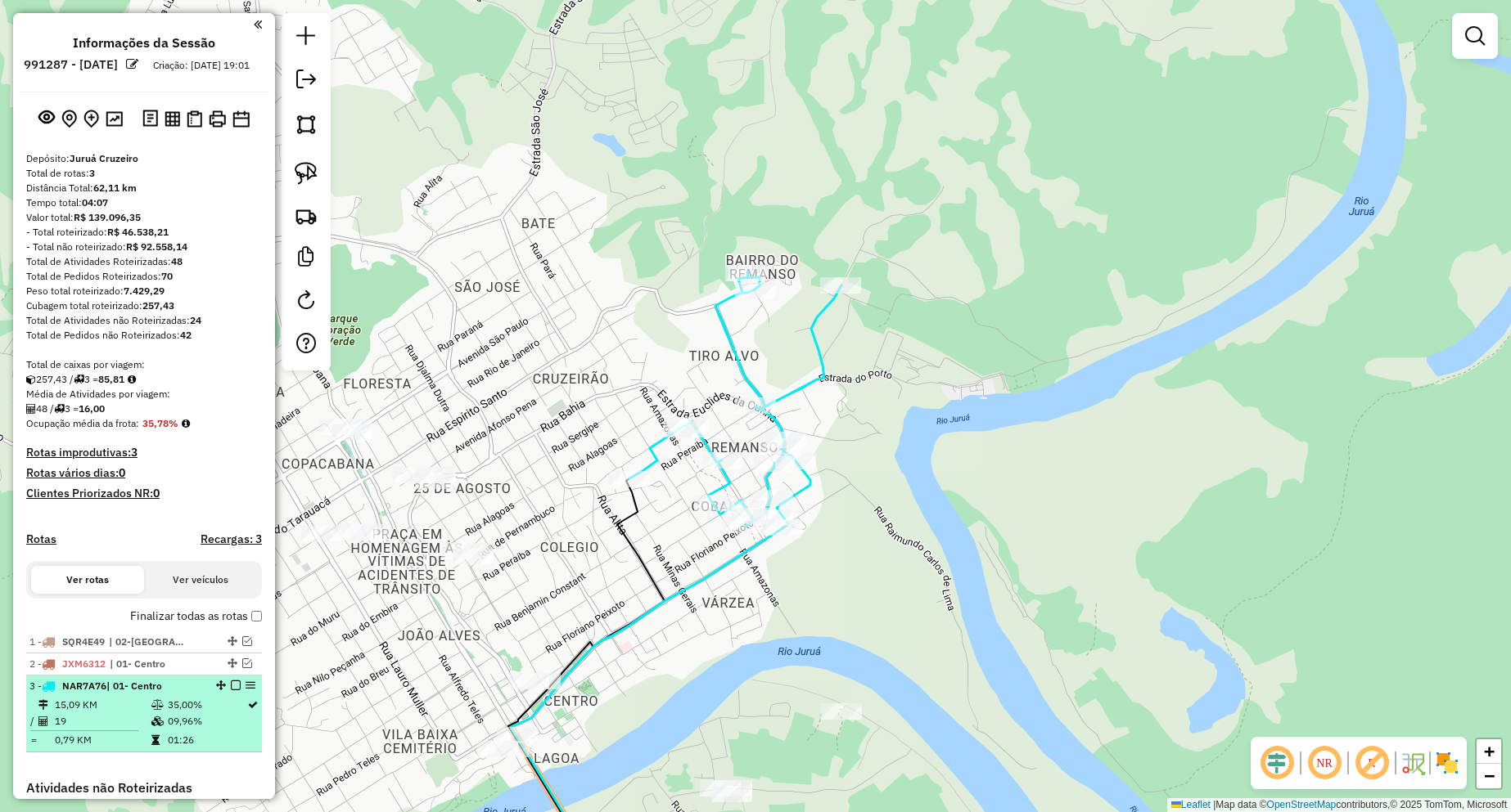
click at [232, 690] on em at bounding box center [236, 686] width 10 height 10
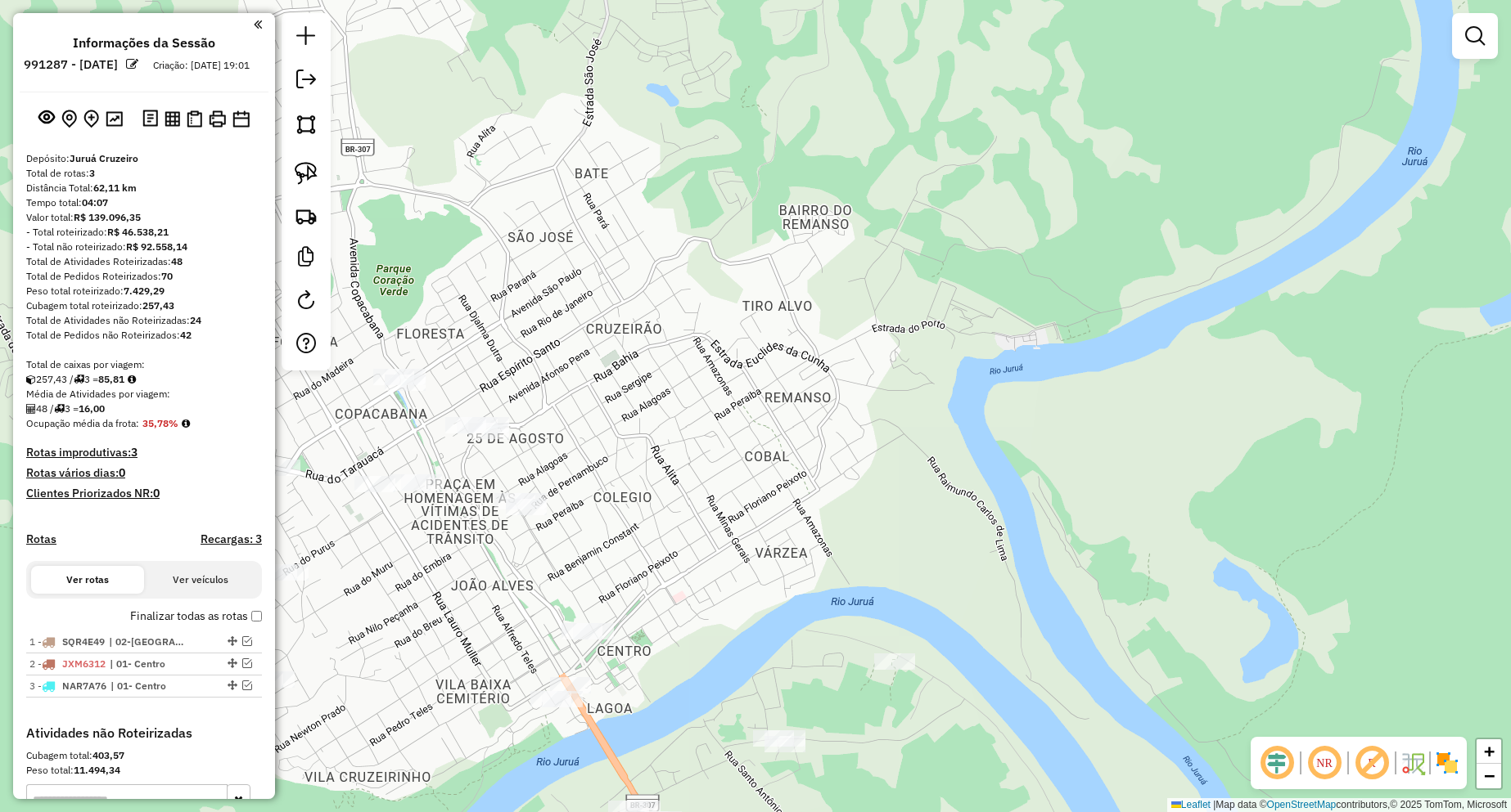
drag, startPoint x: 807, startPoint y: 418, endPoint x: 853, endPoint y: 382, distance: 58.4
click at [853, 382] on div "Janela de atendimento Grade de atendimento Capacidade Transportadoras Veículos …" at bounding box center [755, 406] width 1511 height 812
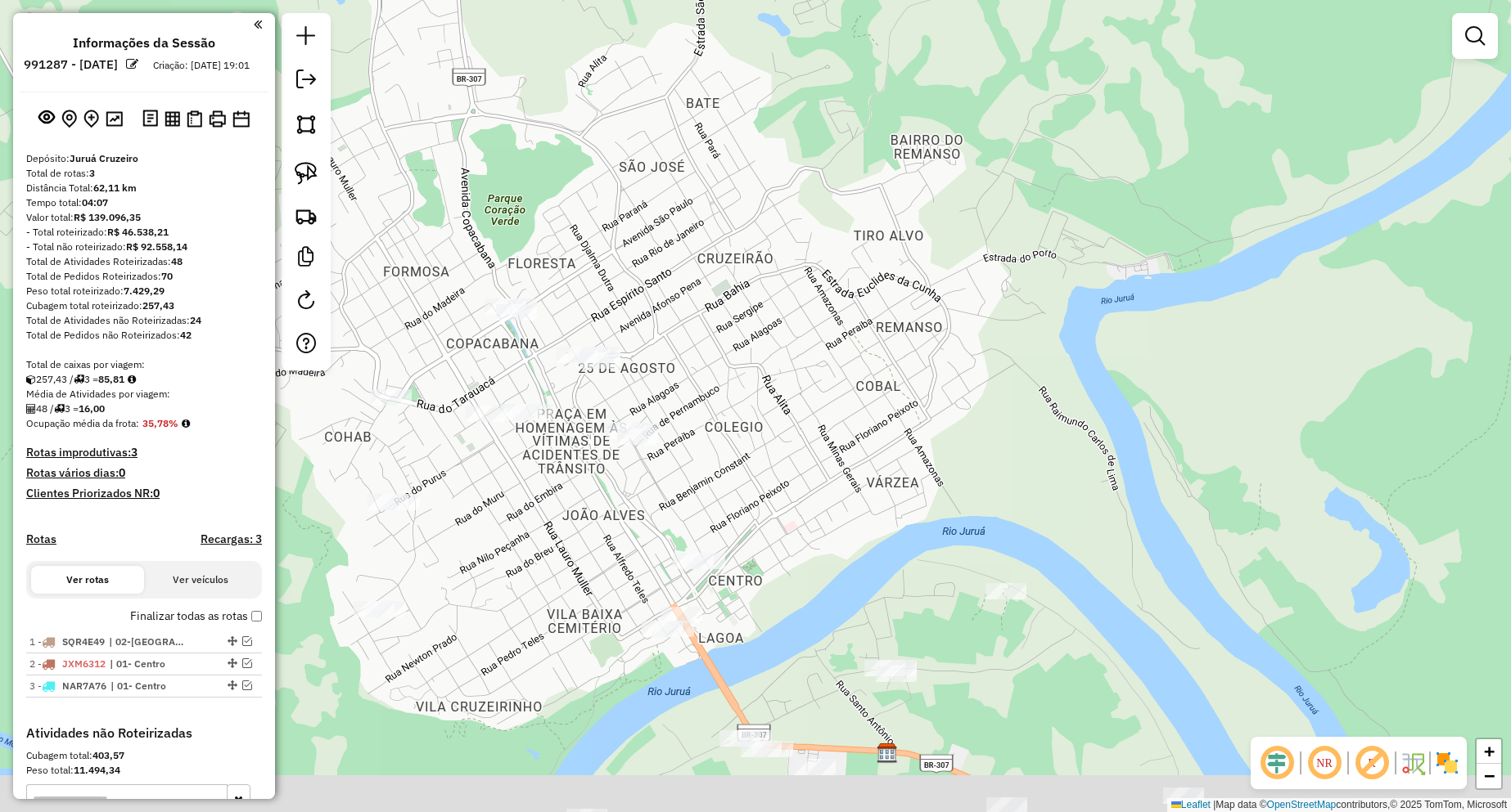
drag, startPoint x: 794, startPoint y: 423, endPoint x: 870, endPoint y: 381, distance: 86.8
click at [870, 381] on div "Janela de atendimento Grade de atendimento Capacidade Transportadoras Veículos …" at bounding box center [755, 406] width 1511 height 812
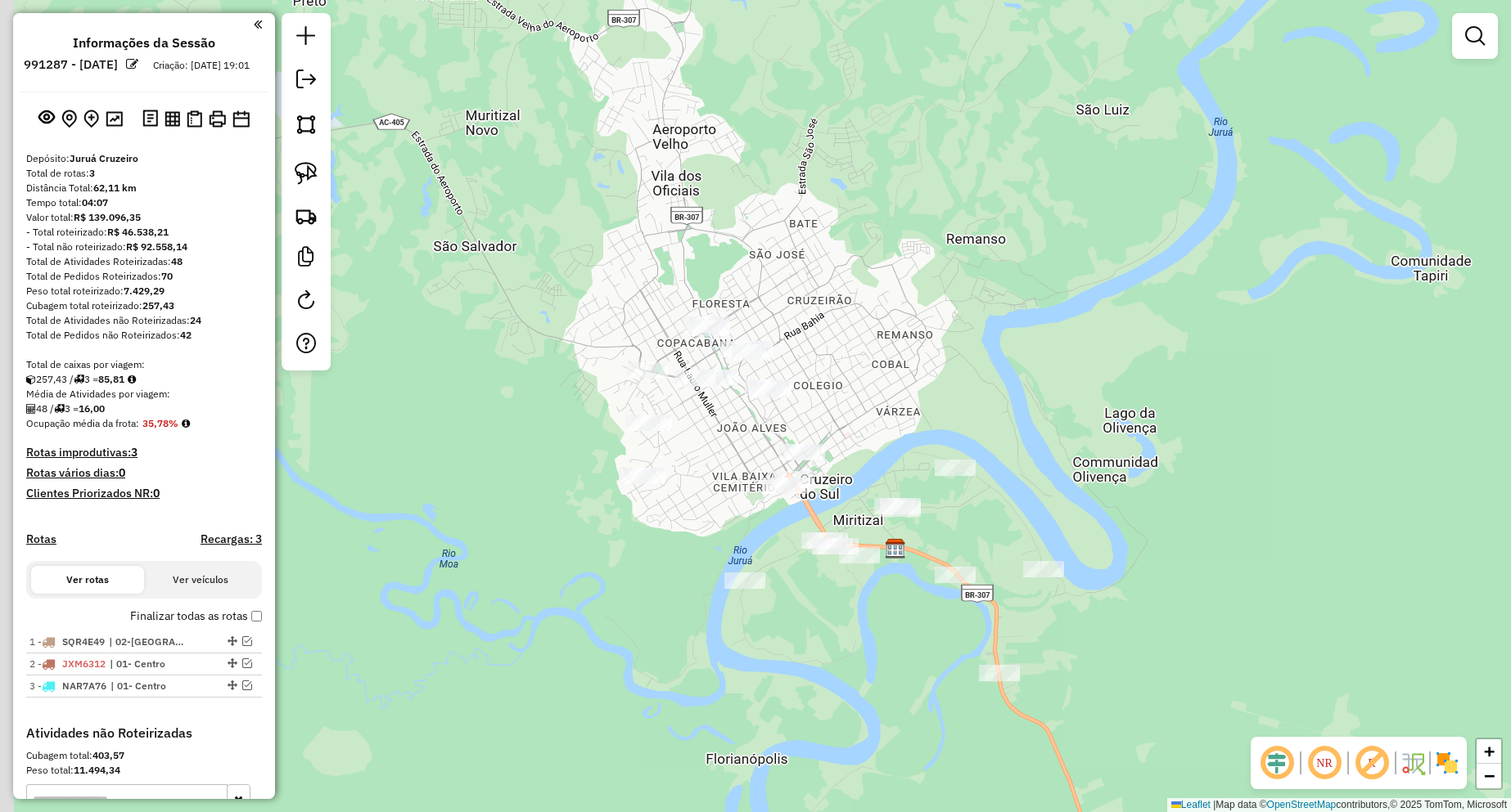
click at [814, 406] on div "Janela de atendimento Grade de atendimento Capacidade Transportadoras Veículos …" at bounding box center [755, 406] width 1511 height 812
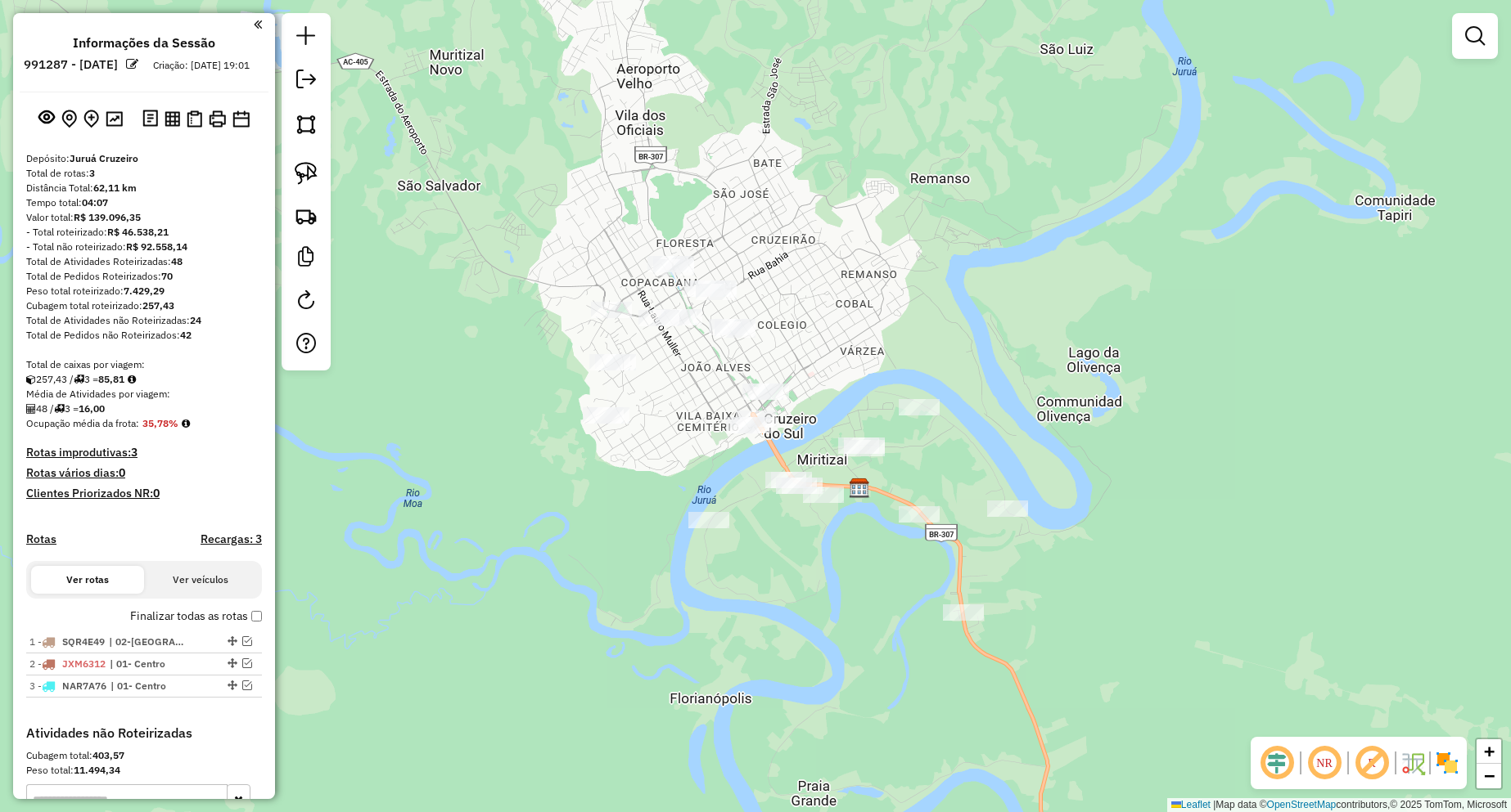
drag, startPoint x: 856, startPoint y: 450, endPoint x: 823, endPoint y: 413, distance: 49.6
click at [823, 413] on div "Janela de atendimento Grade de atendimento Capacidade Transportadoras Veículos …" at bounding box center [755, 406] width 1511 height 812
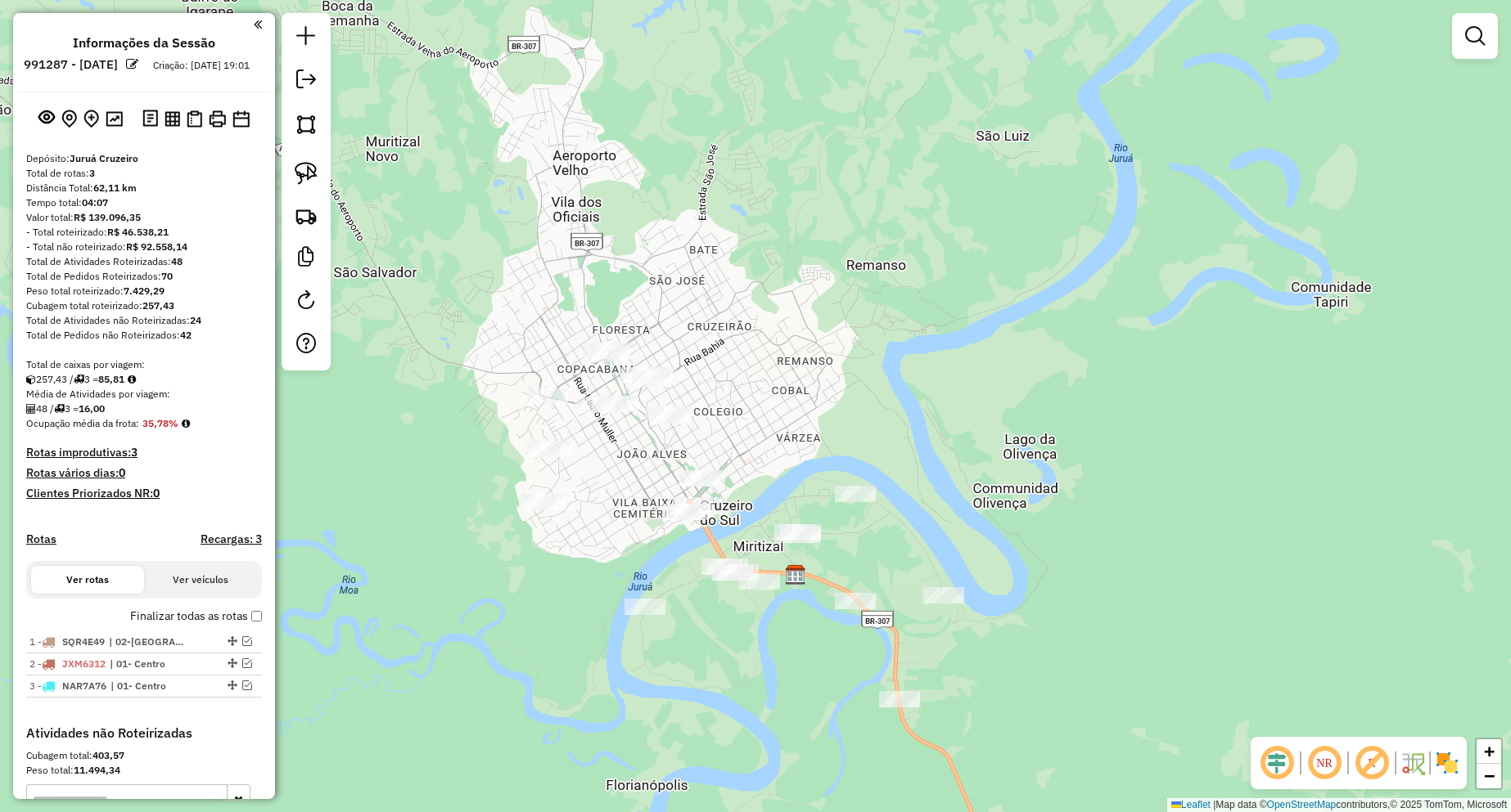
drag, startPoint x: 860, startPoint y: 399, endPoint x: 804, endPoint y: 490, distance: 106.9
click at [804, 490] on div "Janela de atendimento Grade de atendimento Capacidade Transportadoras Veículos …" at bounding box center [755, 406] width 1511 height 812
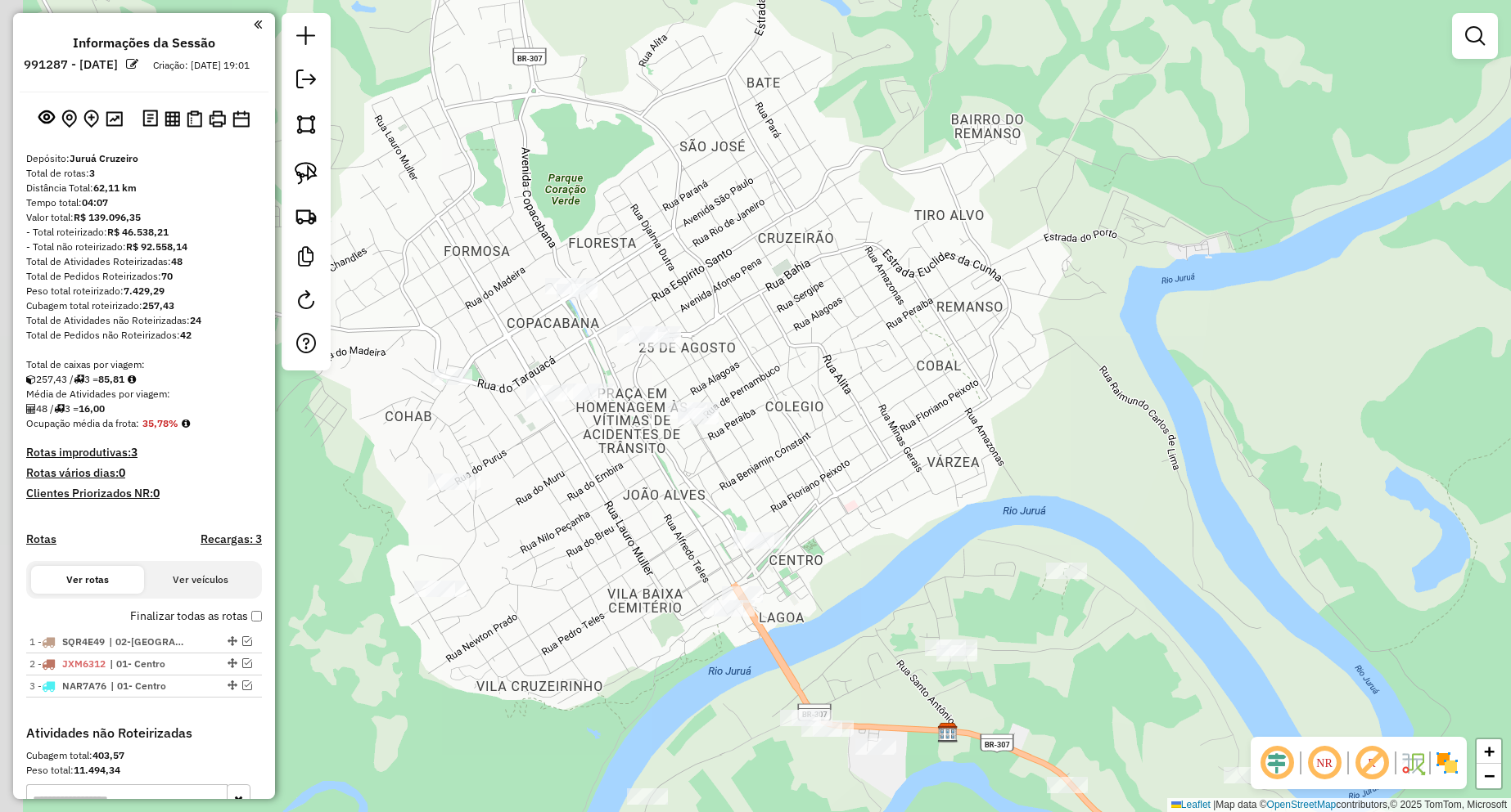
drag, startPoint x: 755, startPoint y: 399, endPoint x: 852, endPoint y: 382, distance: 98.5
click at [852, 382] on div "Janela de atendimento Grade de atendimento Capacidade Transportadoras Veículos …" at bounding box center [755, 406] width 1511 height 812
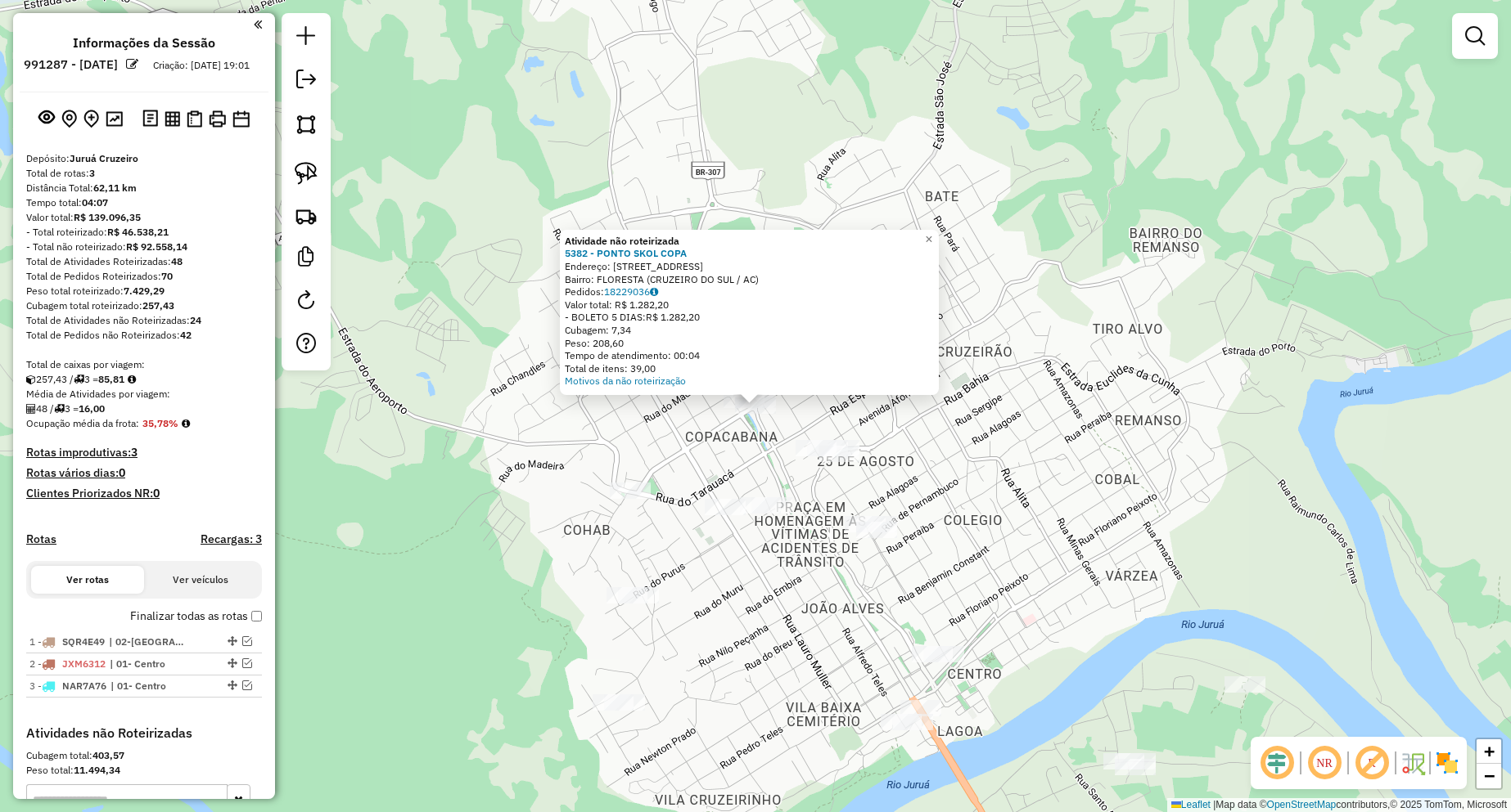
click at [938, 477] on div "Atividade não roteirizada 5382 - PONTO SKOL COPA Endereço: [STREET_ADDRESS] Ped…" at bounding box center [755, 406] width 1511 height 812
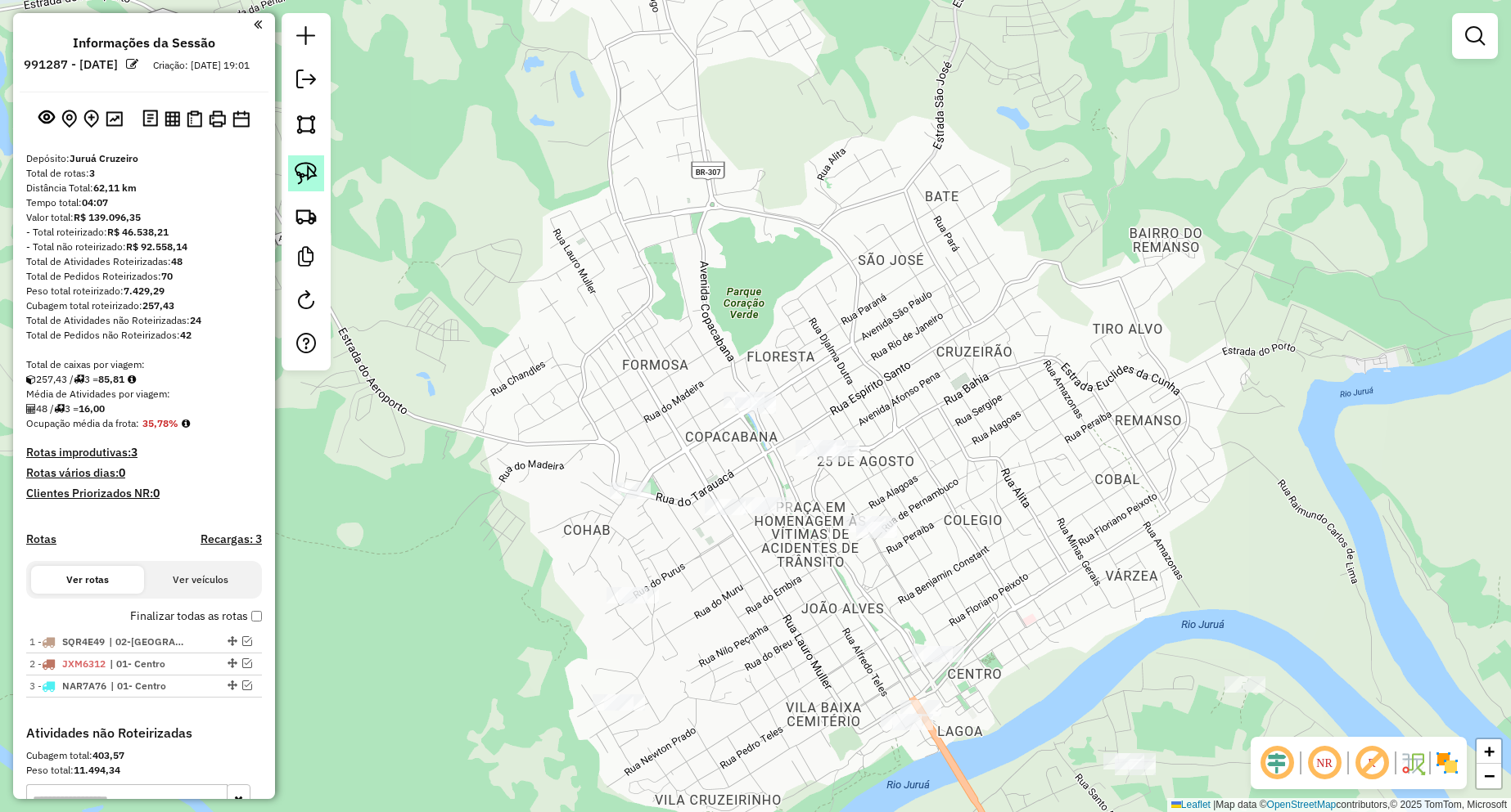
drag, startPoint x: 287, startPoint y: 173, endPoint x: 299, endPoint y: 176, distance: 12.4
click at [296, 175] on div at bounding box center [307, 191] width 49 height 357
click at [299, 176] on img at bounding box center [306, 173] width 23 height 23
drag, startPoint x: 721, startPoint y: 356, endPoint x: 795, endPoint y: 357, distance: 74.0
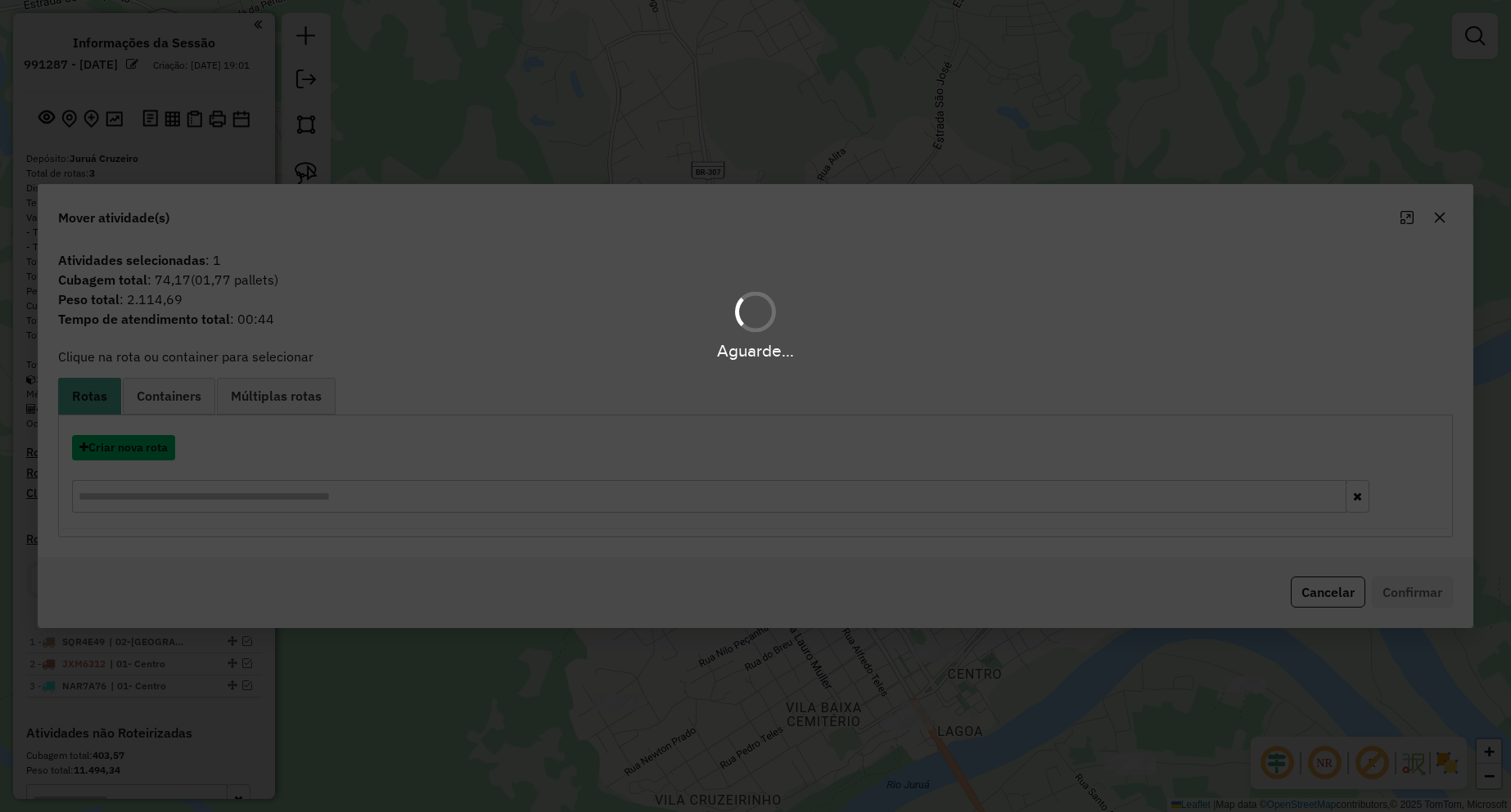
click at [139, 453] on button "Criar nova rota" at bounding box center [123, 448] width 103 height 25
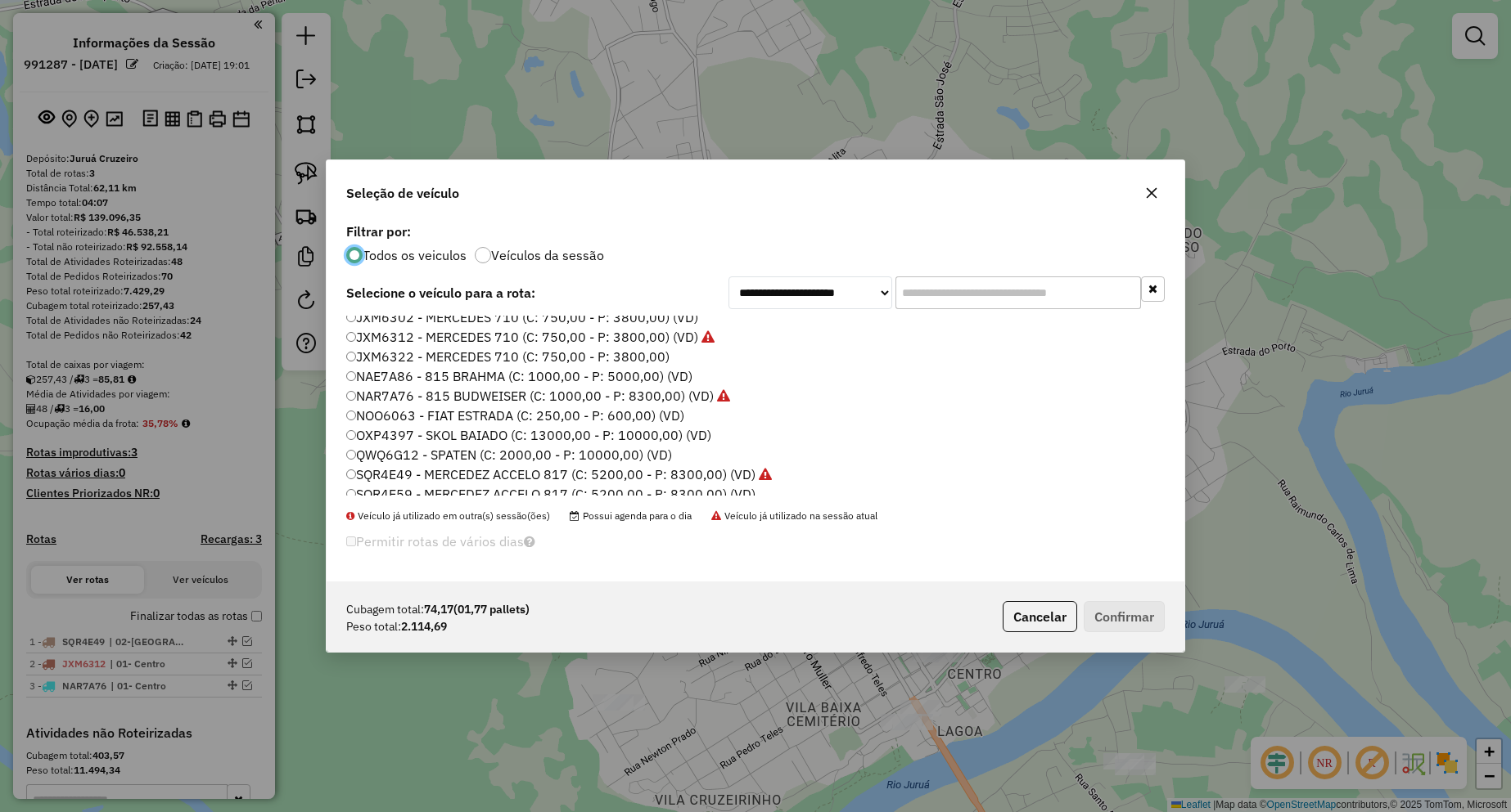
scroll to position [16, 0]
click at [420, 446] on label "QWQ6G12 - SPATEN (C: 2000,00 - P: 10000,00) (VD)" at bounding box center [509, 446] width 326 height 20
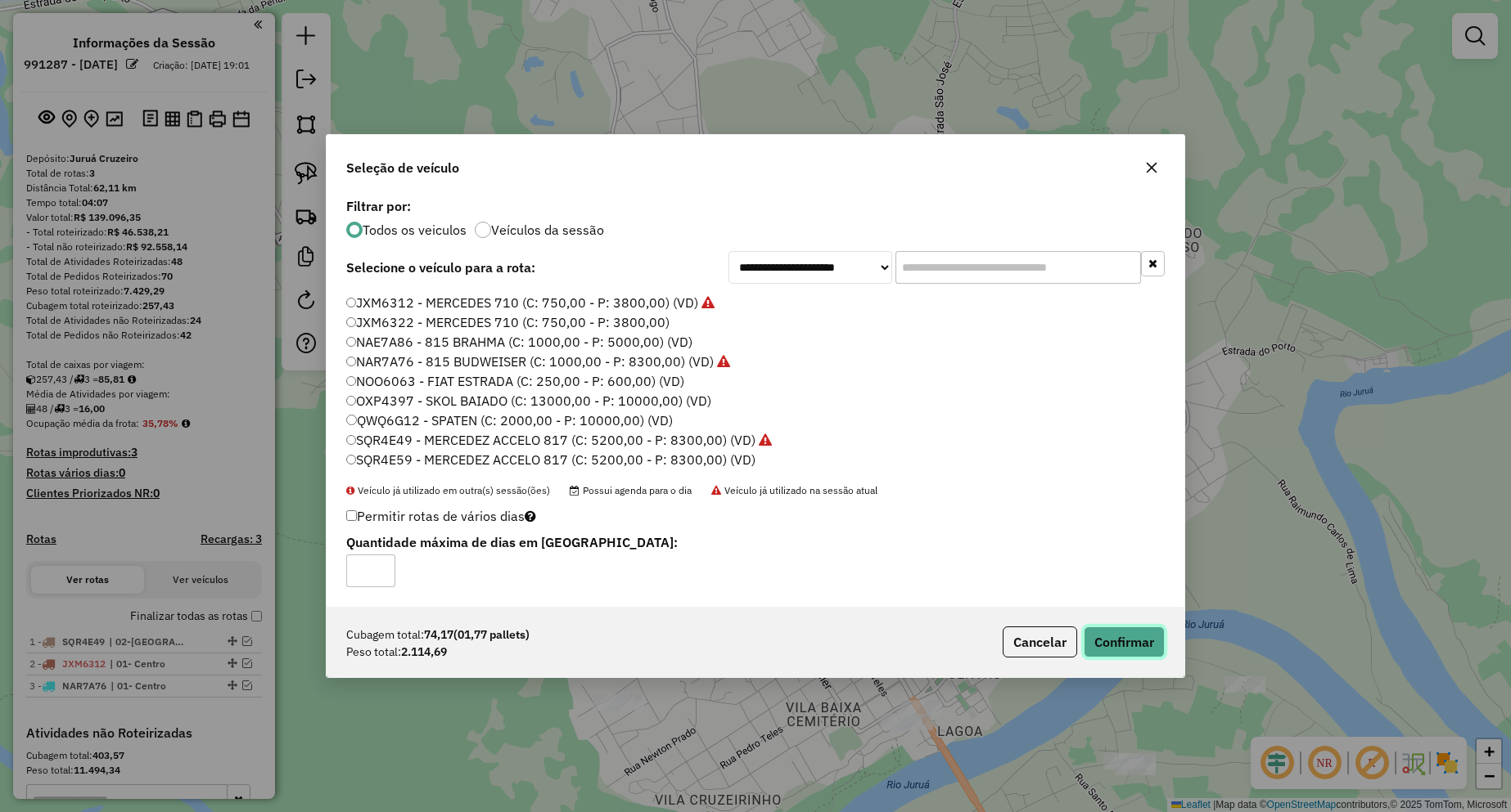
click at [1113, 635] on button "Confirmar" at bounding box center [1123, 642] width 81 height 31
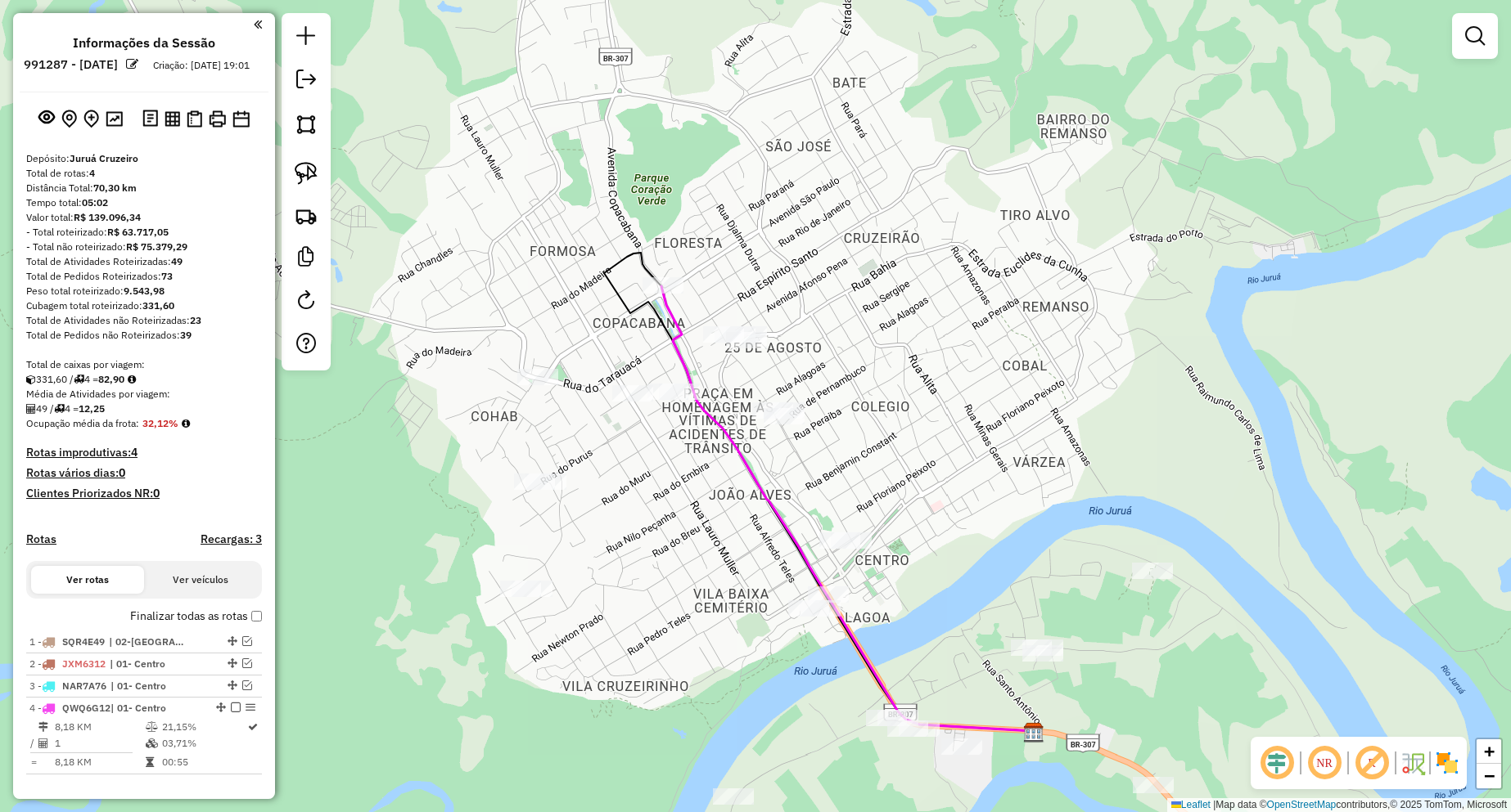
drag, startPoint x: 902, startPoint y: 409, endPoint x: 804, endPoint y: 291, distance: 153.4
click at [805, 287] on div "Janela de atendimento Grade de atendimento Capacidade Transportadoras Veículos …" at bounding box center [755, 406] width 1511 height 812
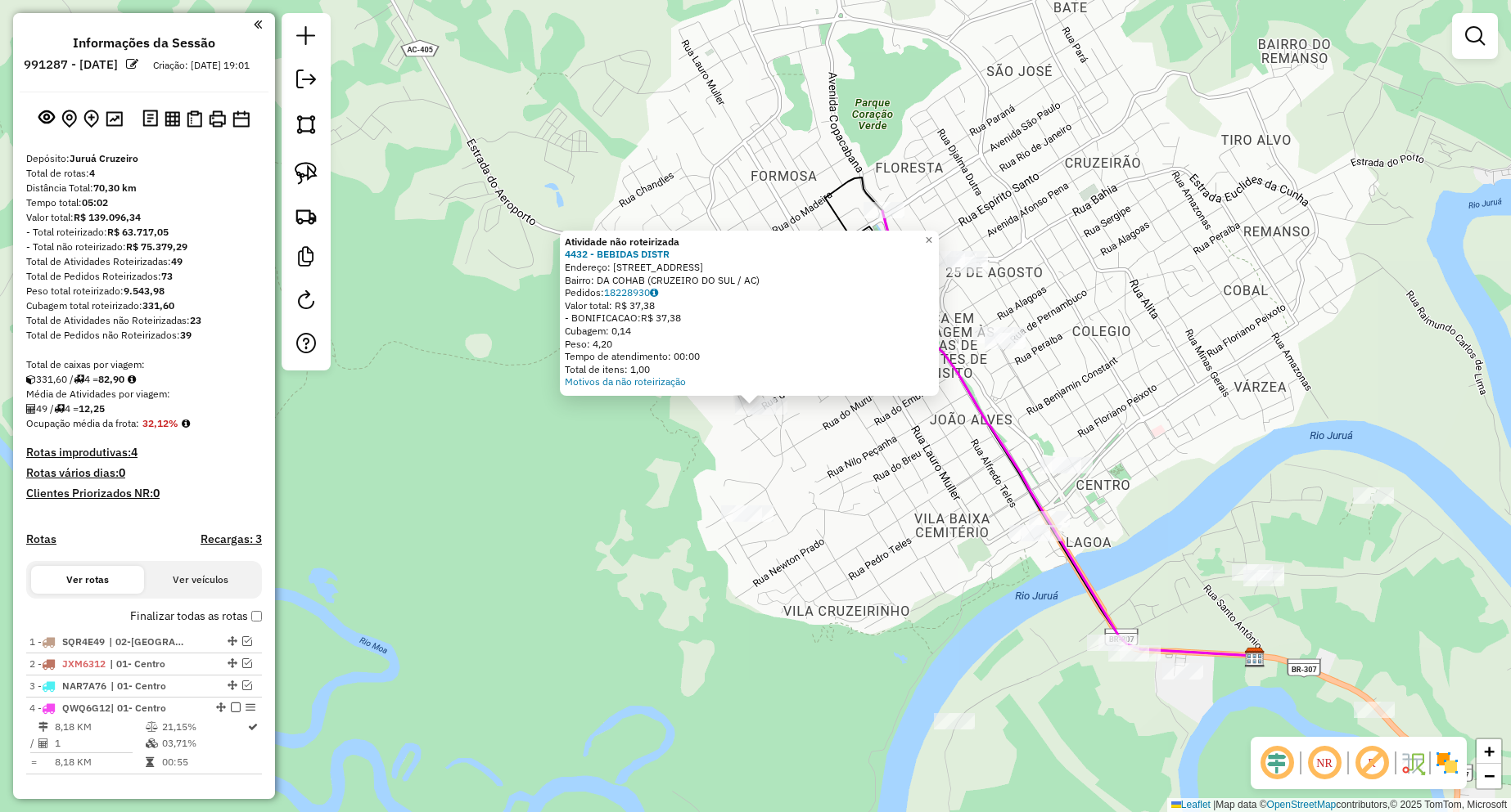
click at [870, 453] on div "Atividade não roteirizada 4432 - BEBIDAS DISTR Endereço: [STREET_ADDRESS] Pedid…" at bounding box center [755, 406] width 1511 height 812
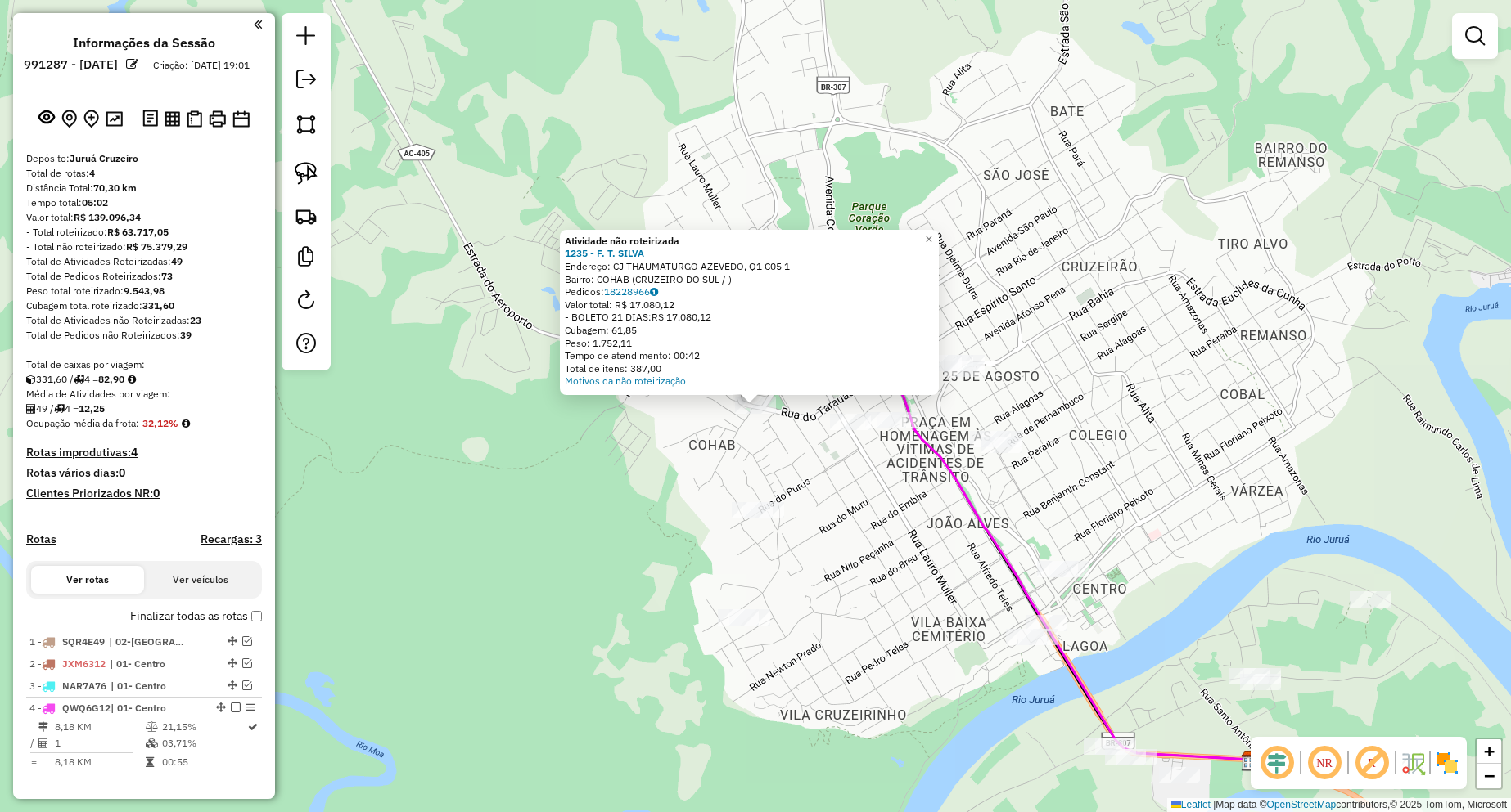
drag, startPoint x: 863, startPoint y: 516, endPoint x: 719, endPoint y: 469, distance: 151.5
click at [862, 516] on div "Atividade não roteirizada 1235 - F. T. SILVA Endereço: CJ THAUMATURGO AZEVEDO, …" at bounding box center [755, 406] width 1511 height 812
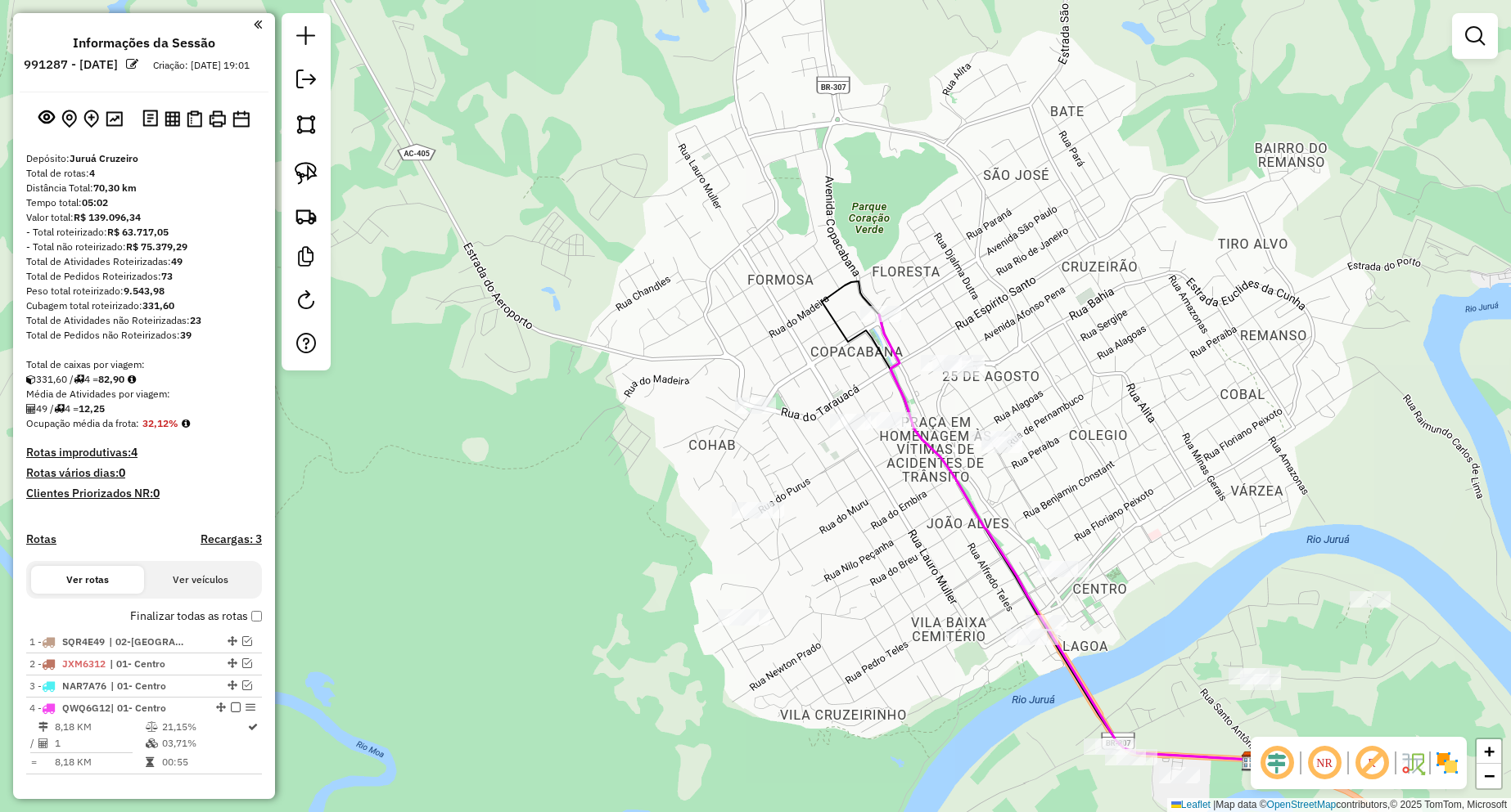
drag, startPoint x: 304, startPoint y: 164, endPoint x: 523, endPoint y: 278, distance: 246.9
click at [305, 165] on img at bounding box center [306, 173] width 23 height 23
drag, startPoint x: 755, startPoint y: 375, endPoint x: 777, endPoint y: 383, distance: 23.4
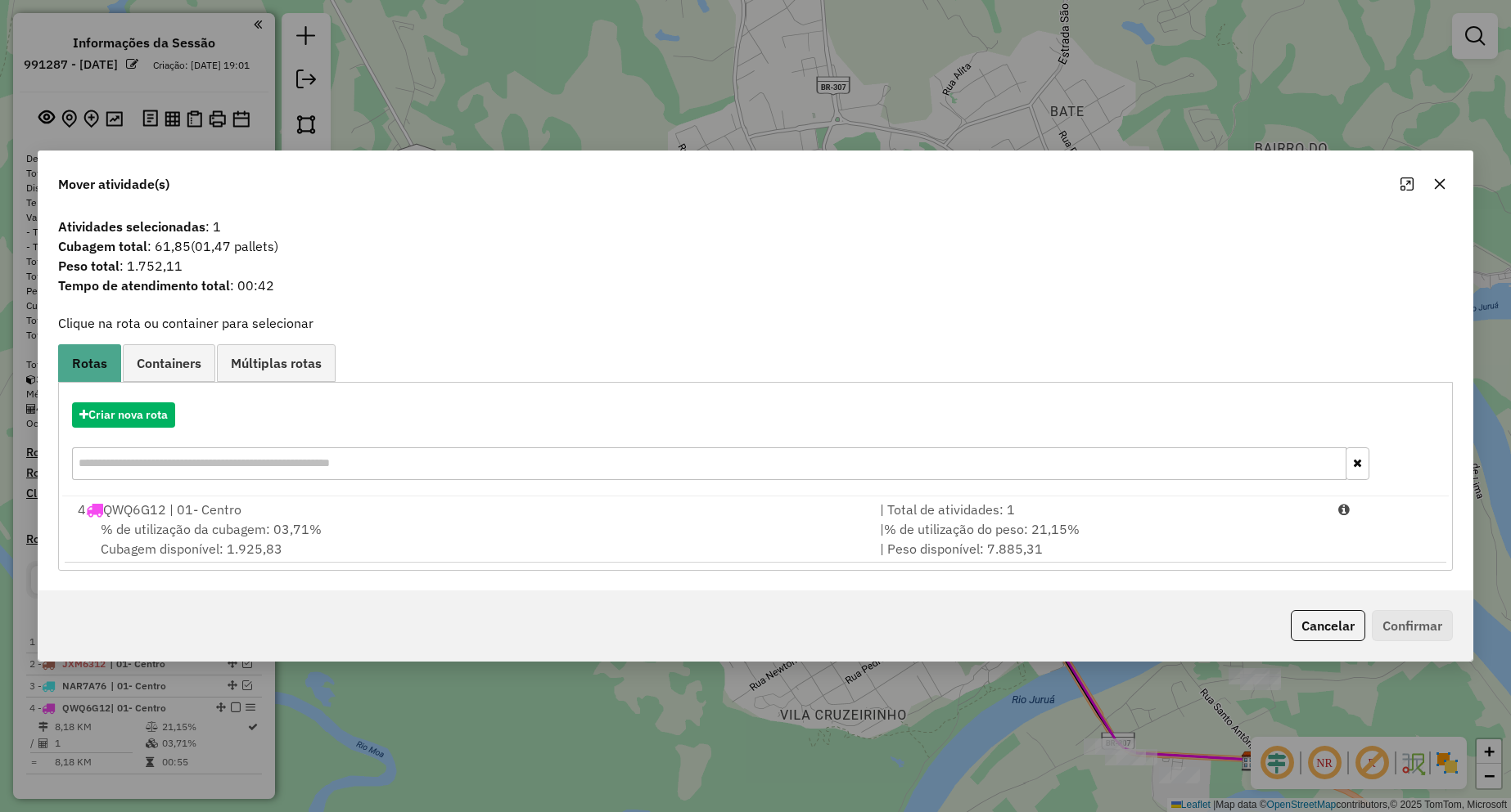
click at [239, 531] on span "% de utilização da cubagem: 03,71%" at bounding box center [211, 529] width 221 height 16
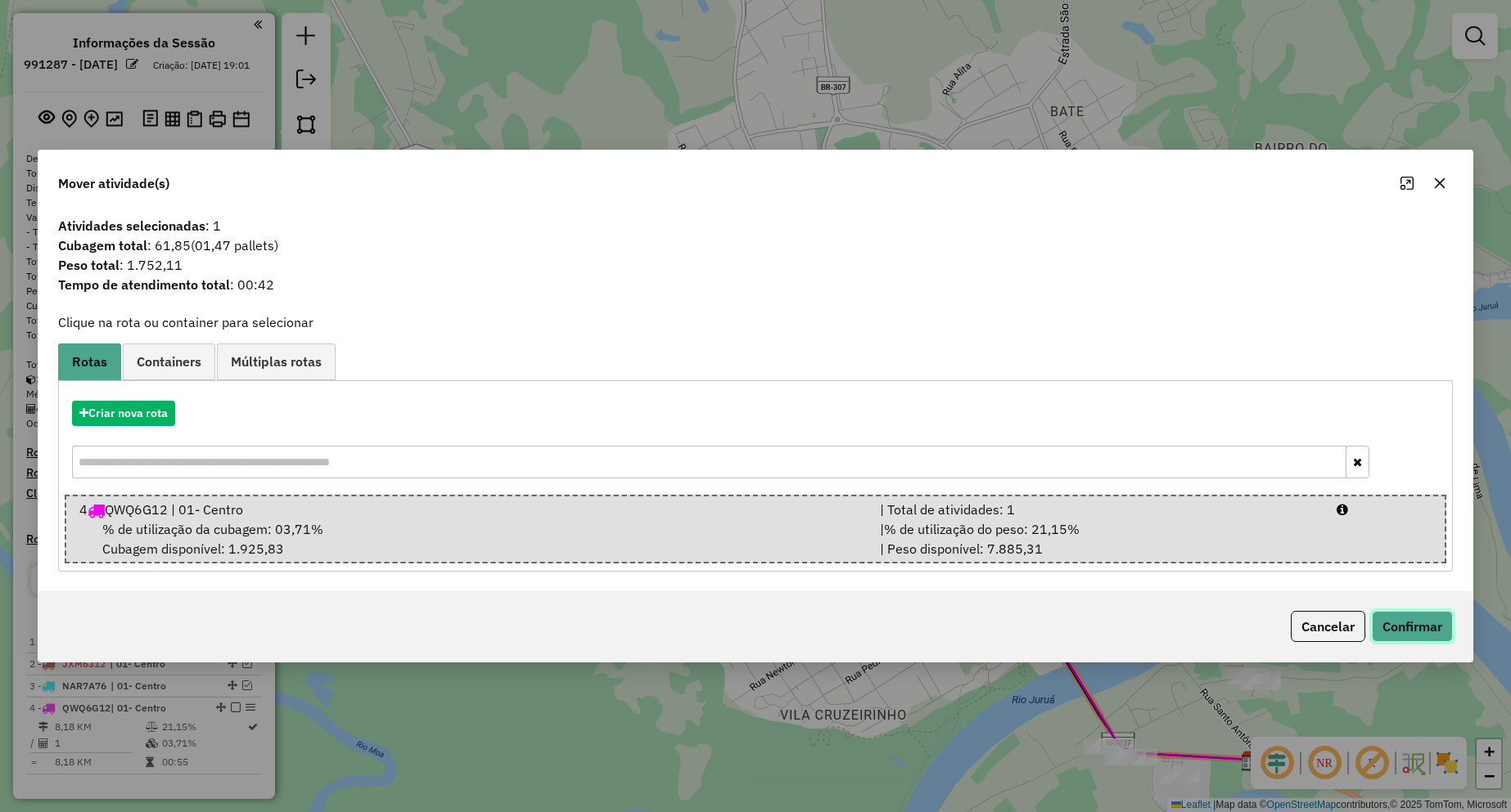
click at [1380, 614] on button "Confirmar" at bounding box center [1412, 627] width 81 height 31
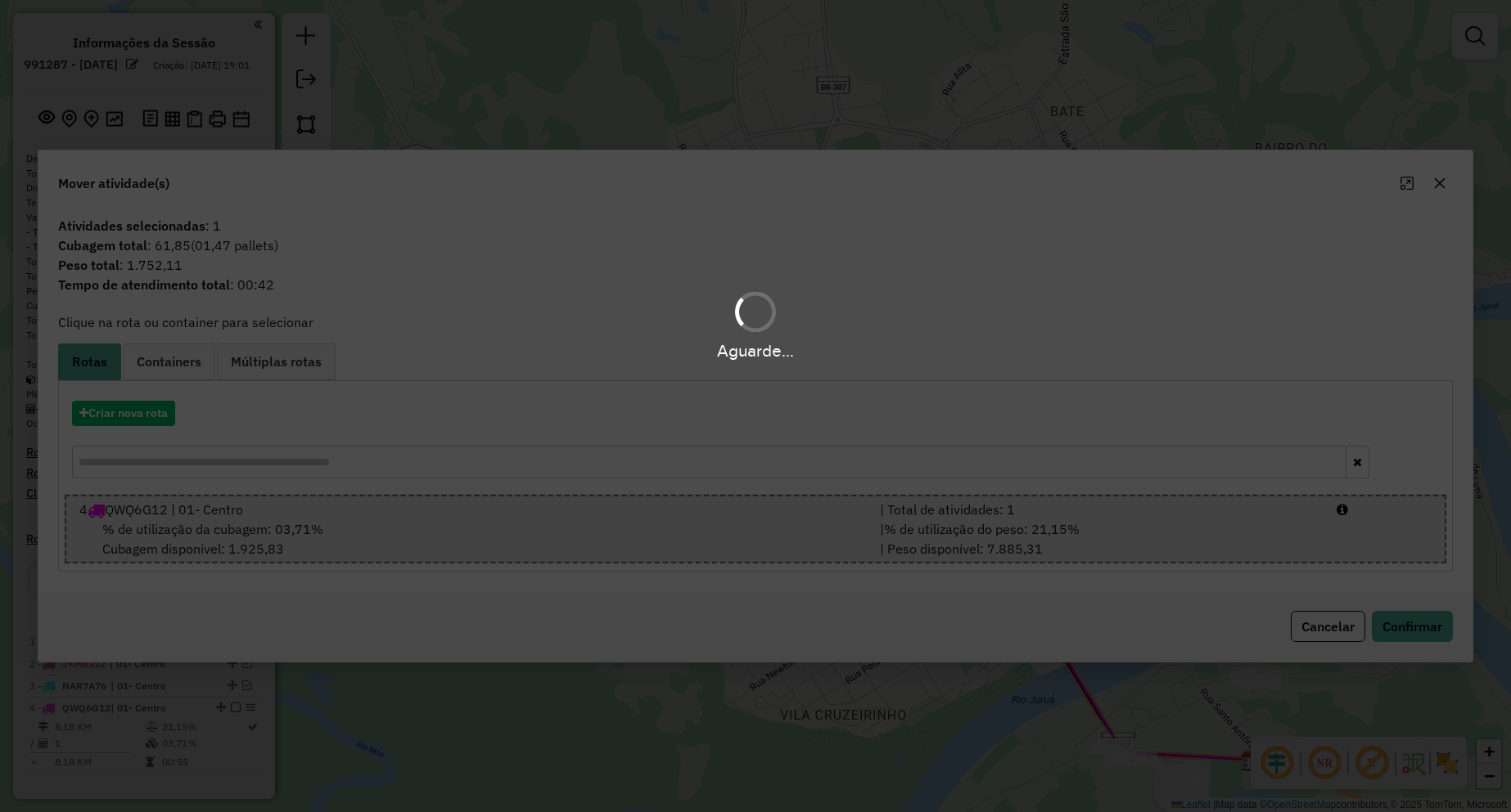
click at [1397, 625] on div "Aguarde..." at bounding box center [755, 406] width 1511 height 812
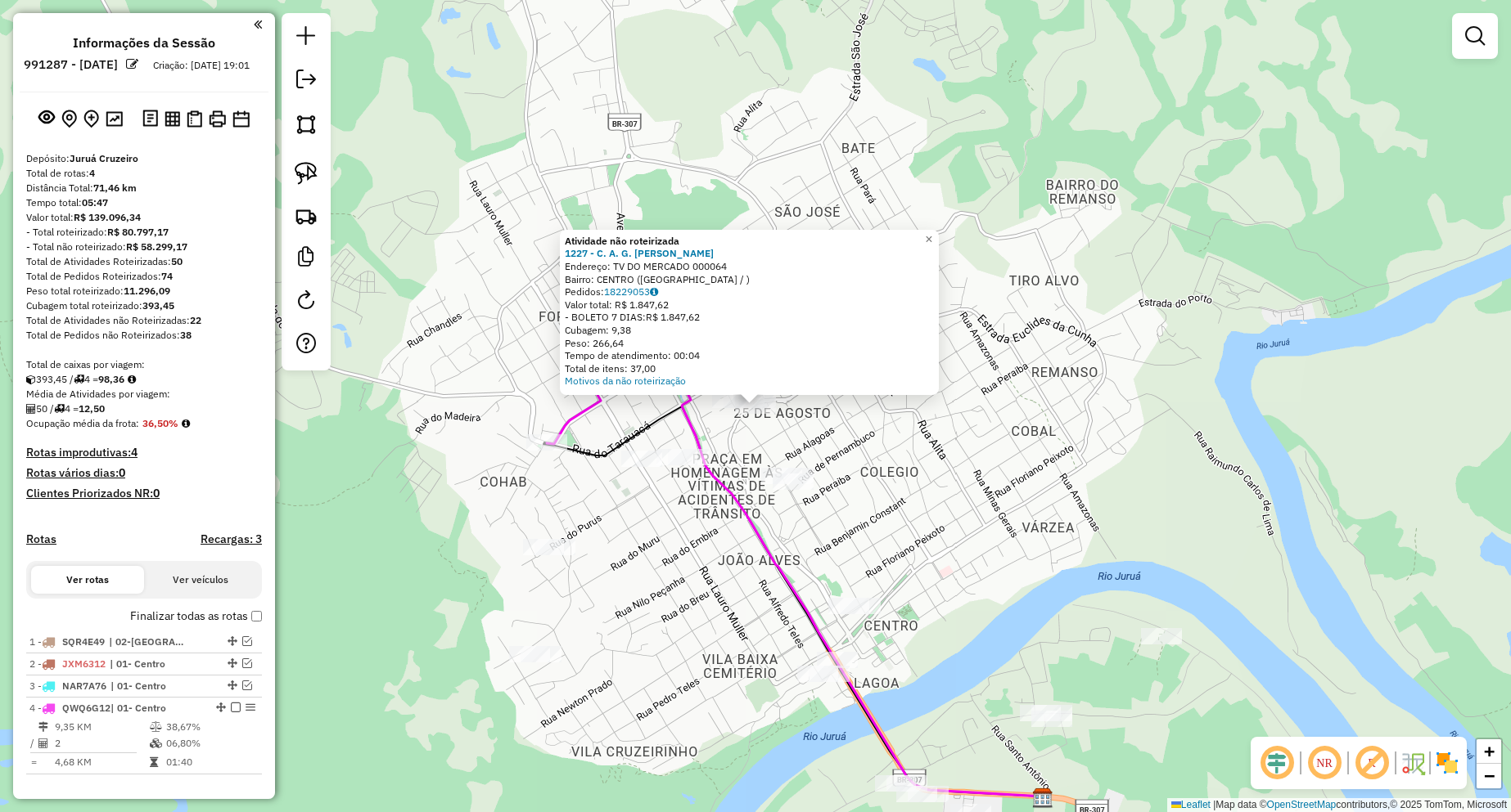
click at [1054, 404] on div "Atividade não roteirizada 1227 - C. A. G. DE OLIVEIRA Endereço: TV DO MERCADO 0…" at bounding box center [755, 406] width 1511 height 812
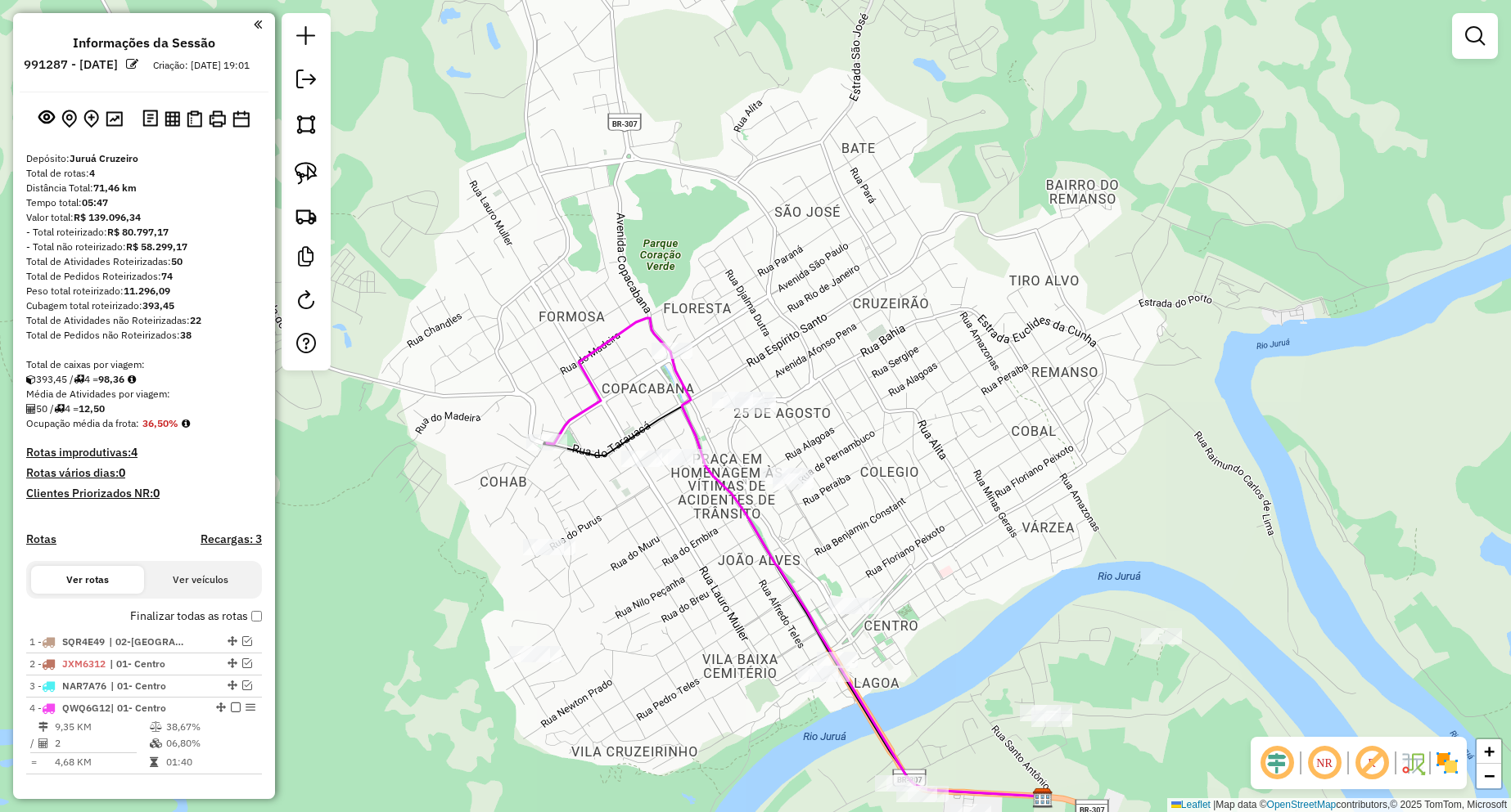
click at [680, 470] on div "Janela de atendimento Grade de atendimento Capacidade Transportadoras Veículos …" at bounding box center [755, 406] width 1511 height 812
click at [782, 490] on div at bounding box center [792, 482] width 41 height 16
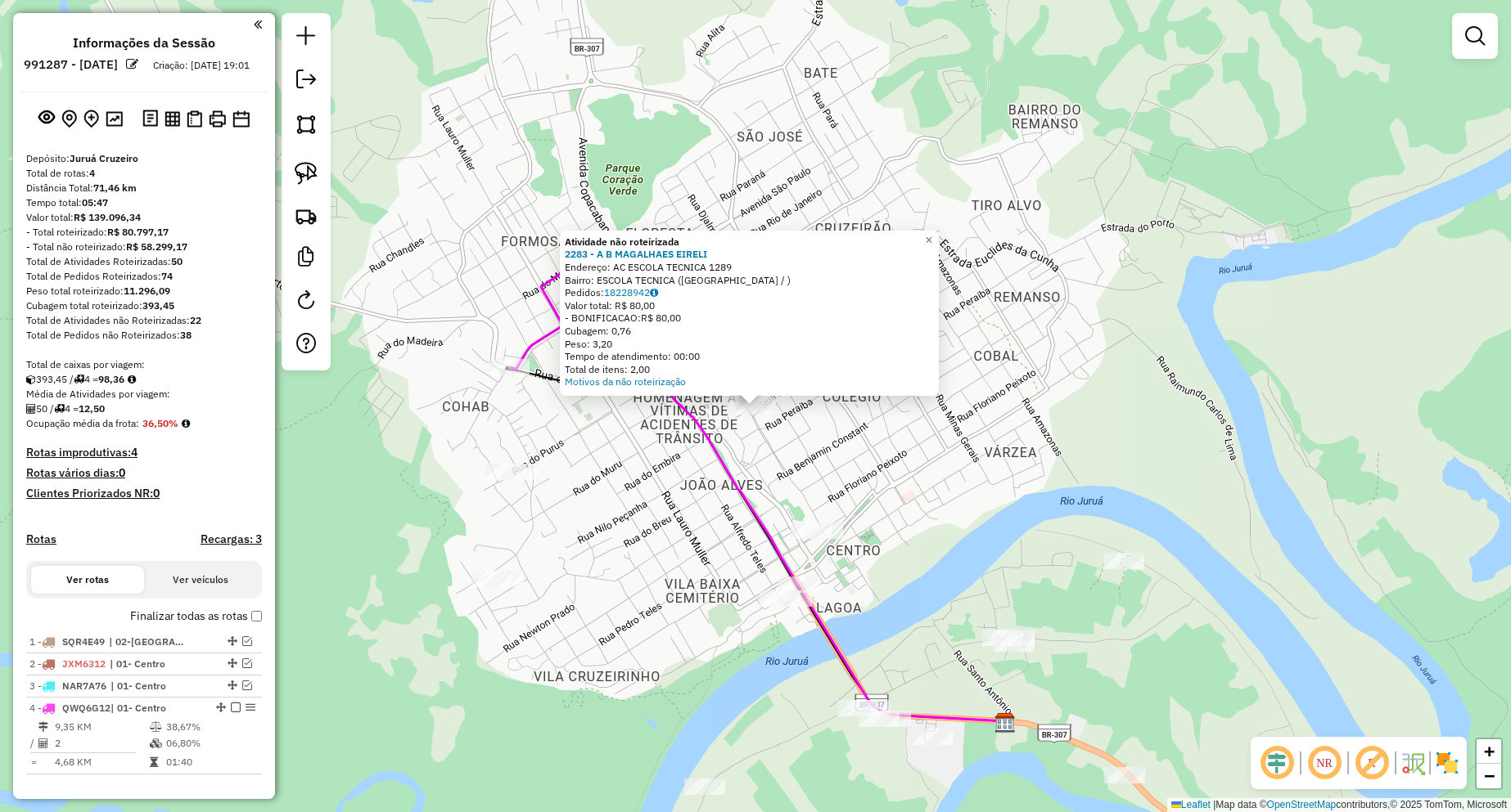
click at [468, 310] on div "Rota 4 - Placa QWQ6G12 1235 - F. T. SILVA Atividade não roteirizada 2283 - A B …" at bounding box center [755, 406] width 1511 height 812
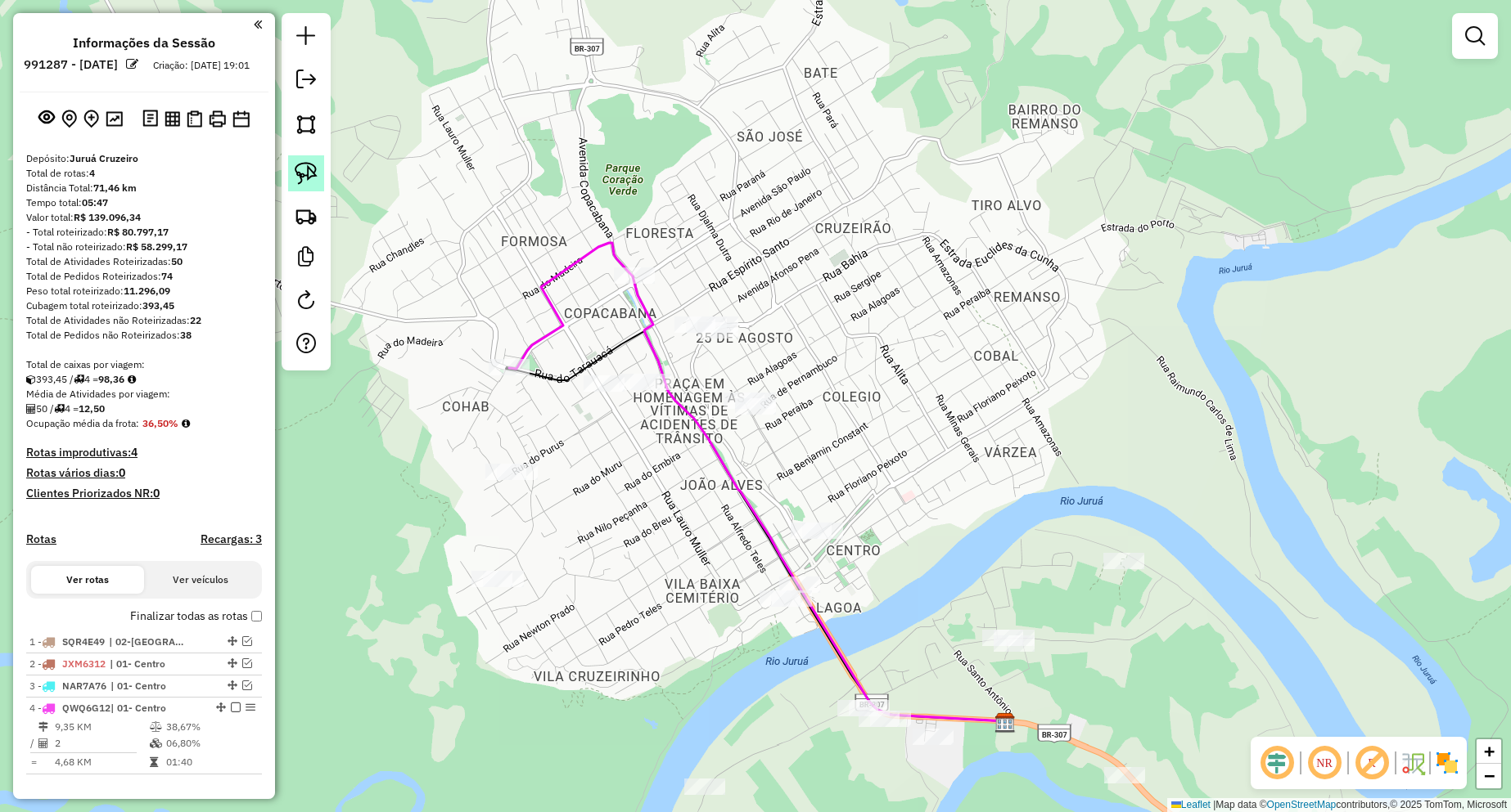
click at [312, 178] on img at bounding box center [306, 173] width 23 height 23
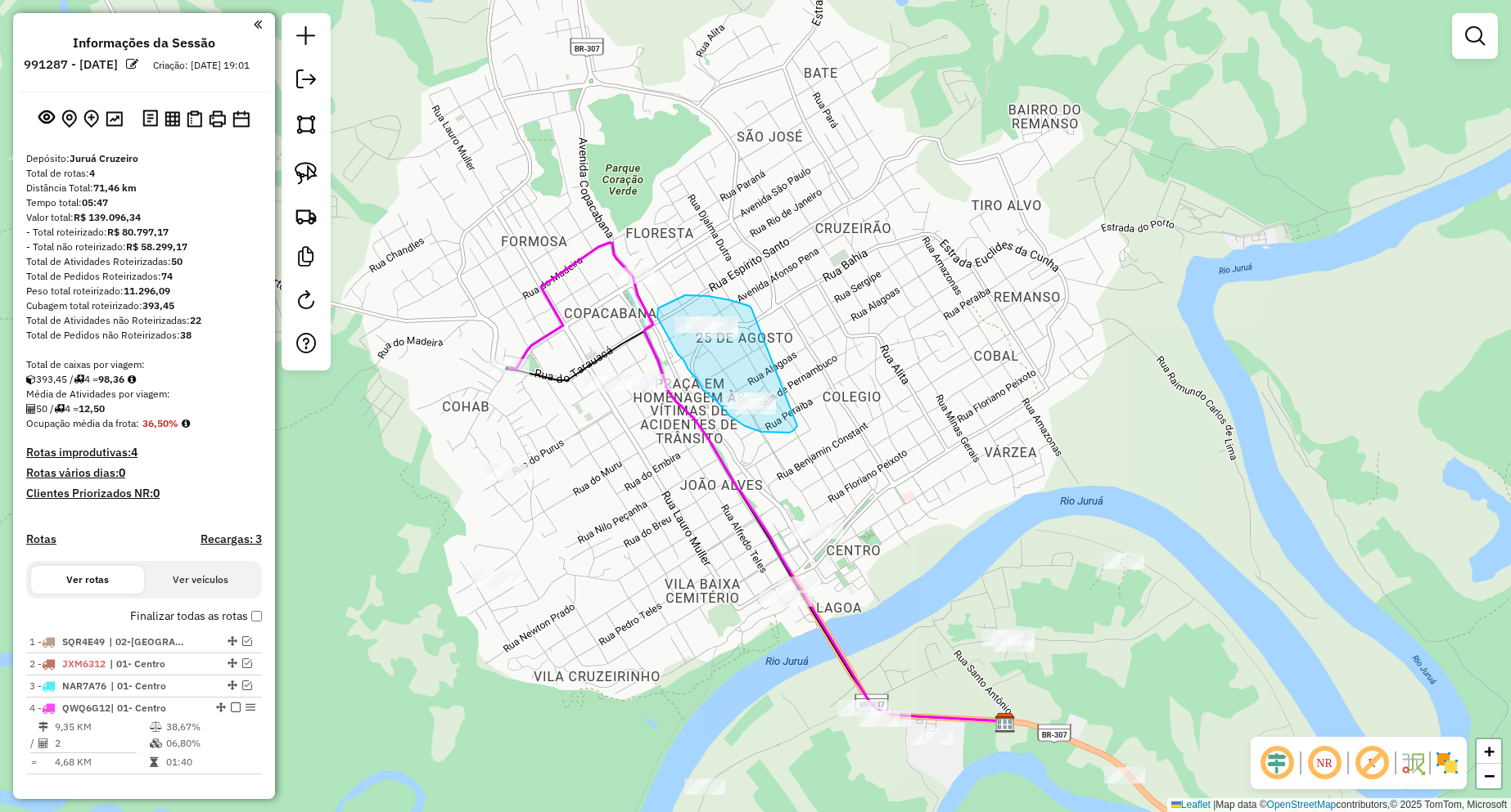
drag, startPoint x: 750, startPoint y: 307, endPoint x: 801, endPoint y: 406, distance: 111.4
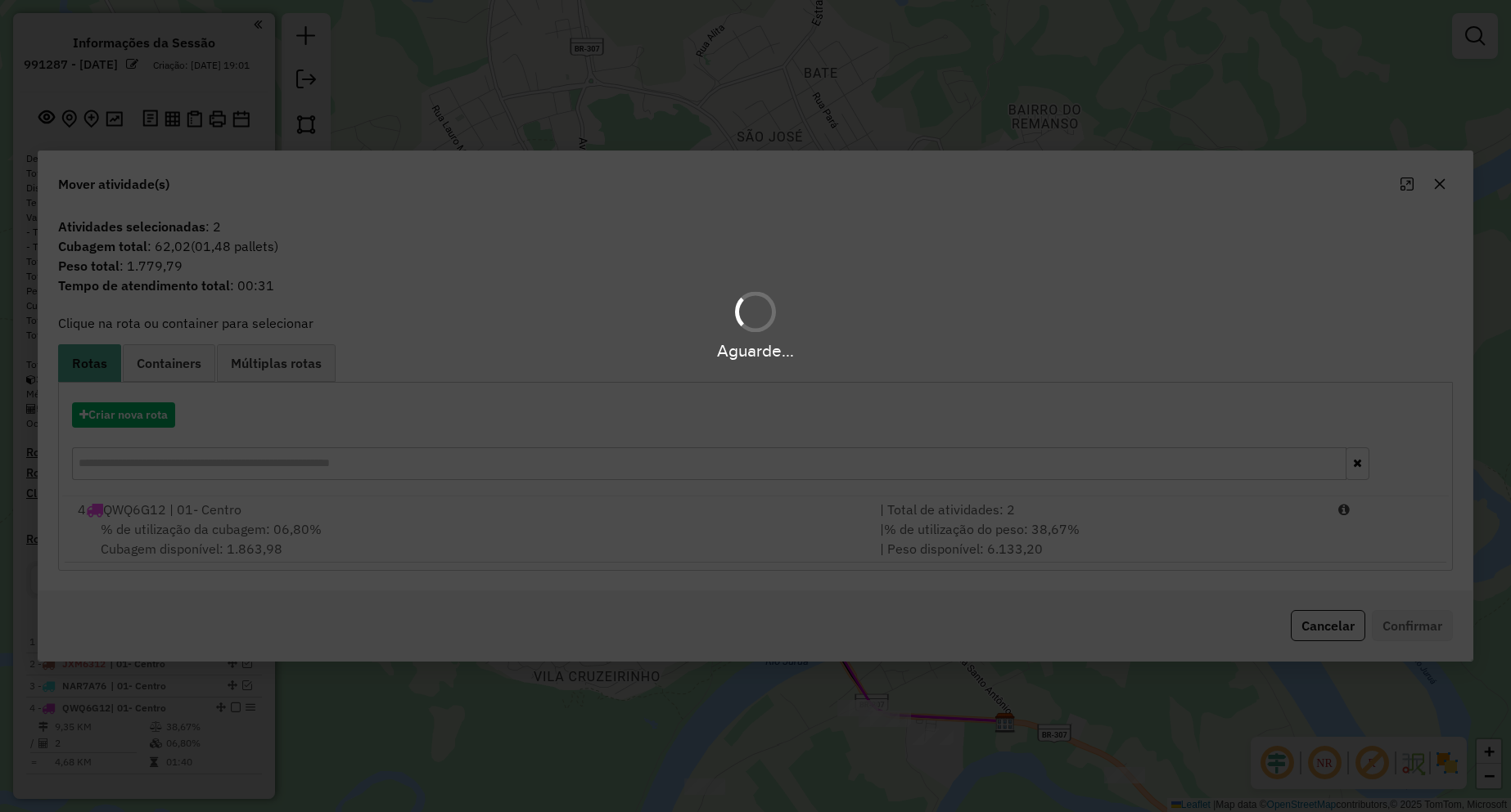
click at [291, 539] on div "Aguarde..." at bounding box center [755, 406] width 1511 height 812
click at [313, 540] on hb-app "Aguarde... Pop-up bloqueado! Seu navegador bloqueou automáticamente a abertura …" at bounding box center [755, 406] width 1511 height 812
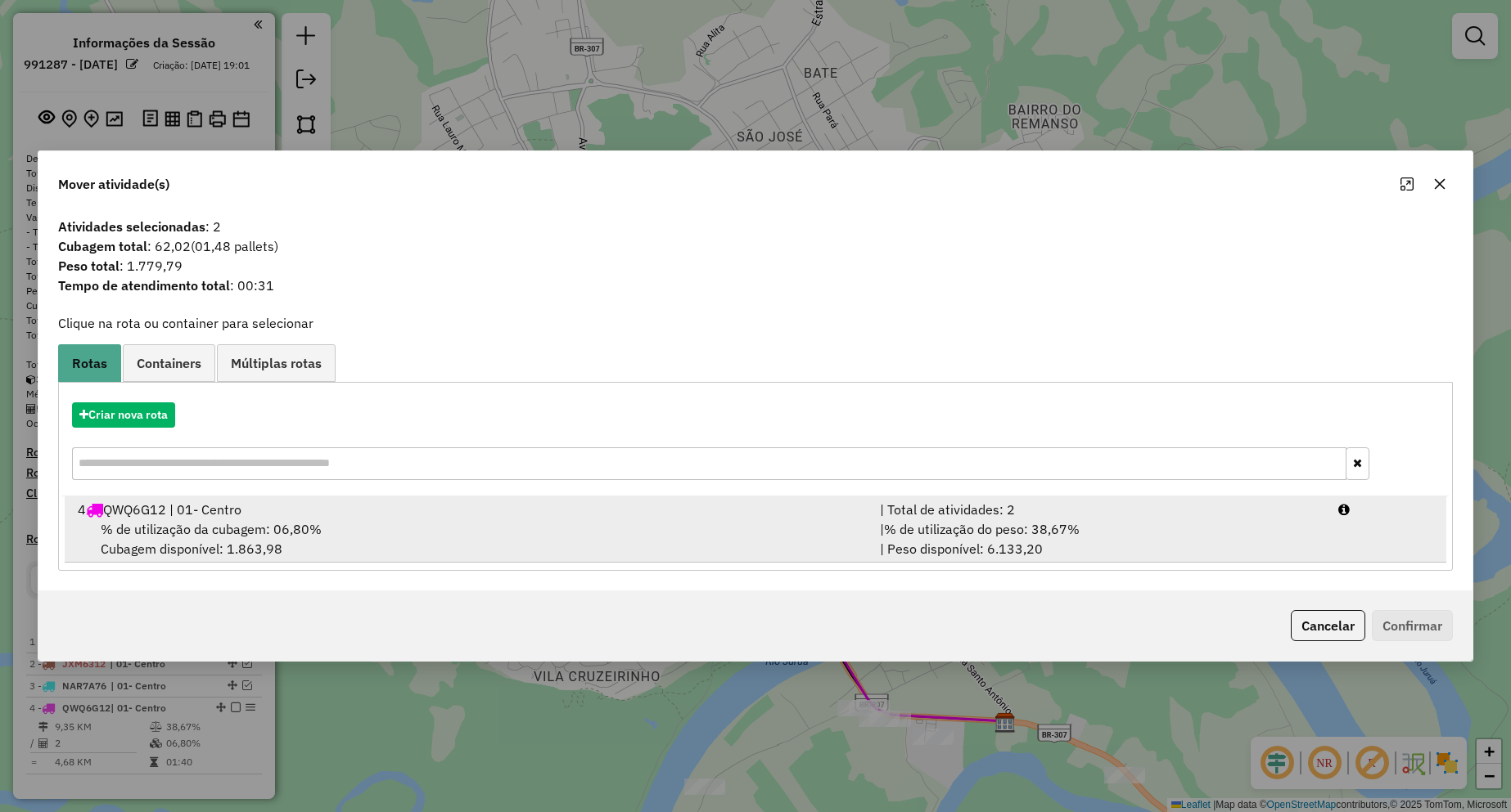
click at [307, 539] on div "% de utilização da cubagem: 06,80% Cubagem disponível: 1.863,98" at bounding box center [469, 538] width 802 height 39
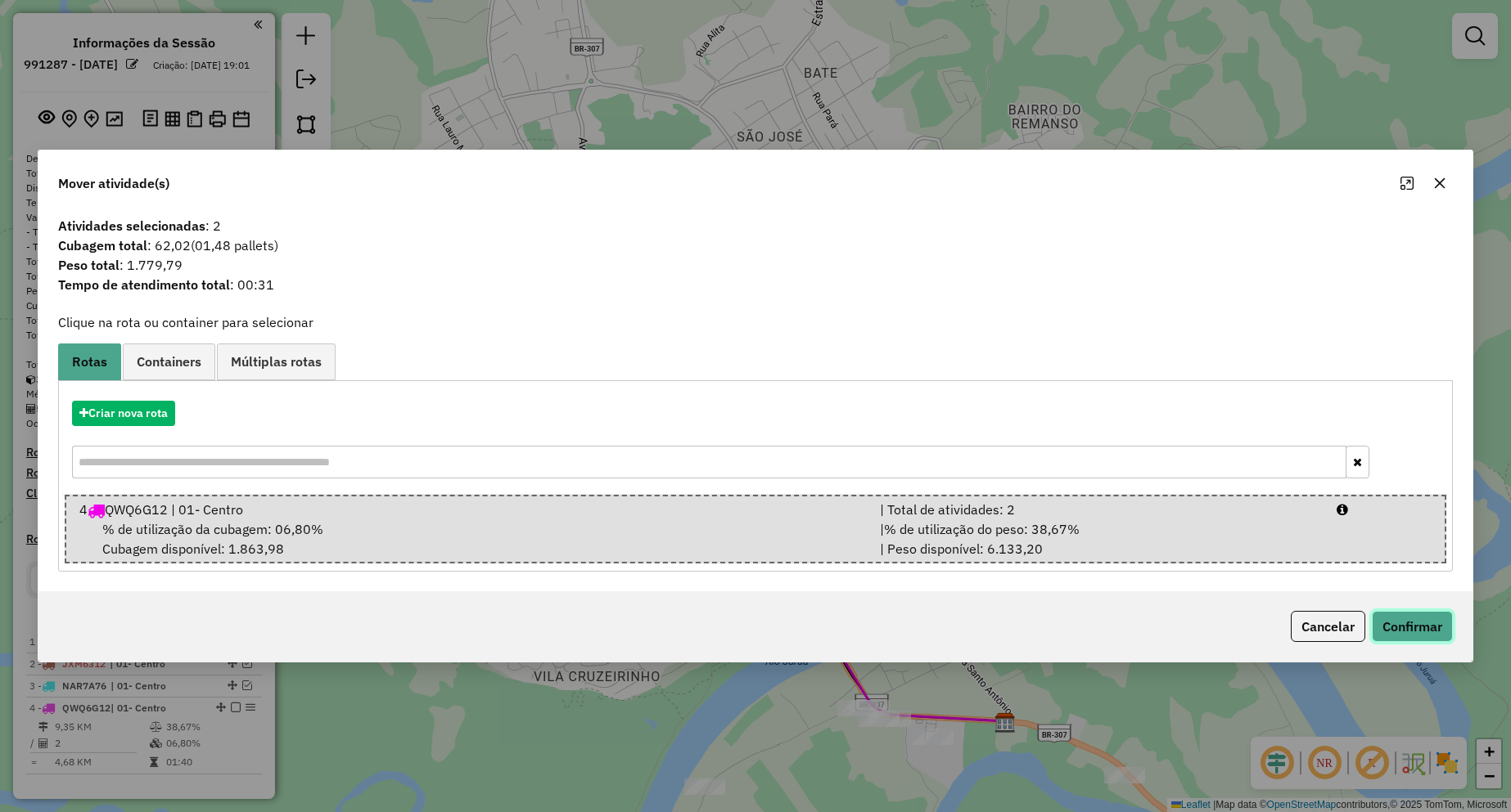
click at [1392, 613] on button "Confirmar" at bounding box center [1412, 627] width 81 height 31
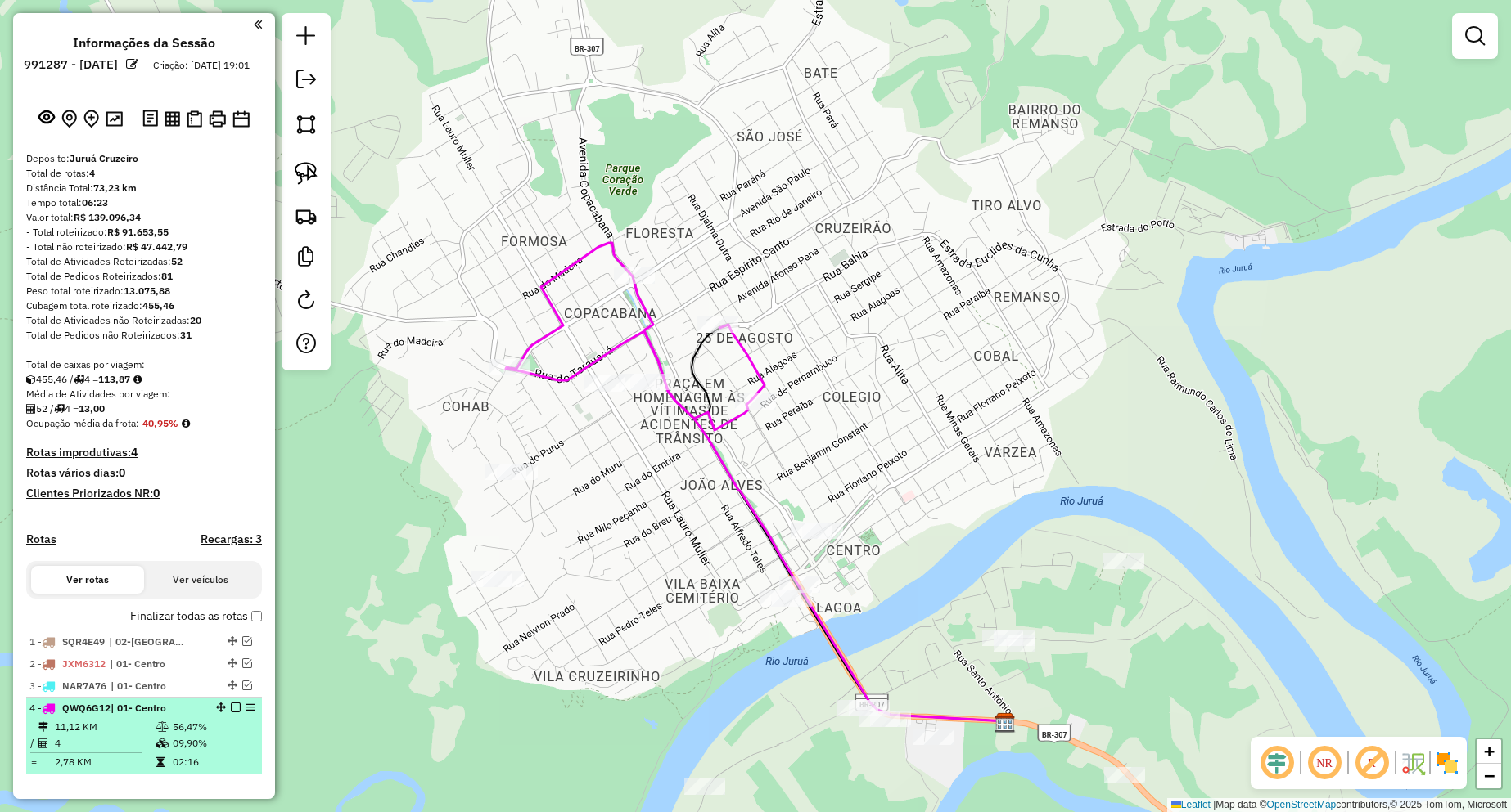
click at [140, 736] on td "11,12 KM" at bounding box center [105, 727] width 102 height 16
select select "**********"
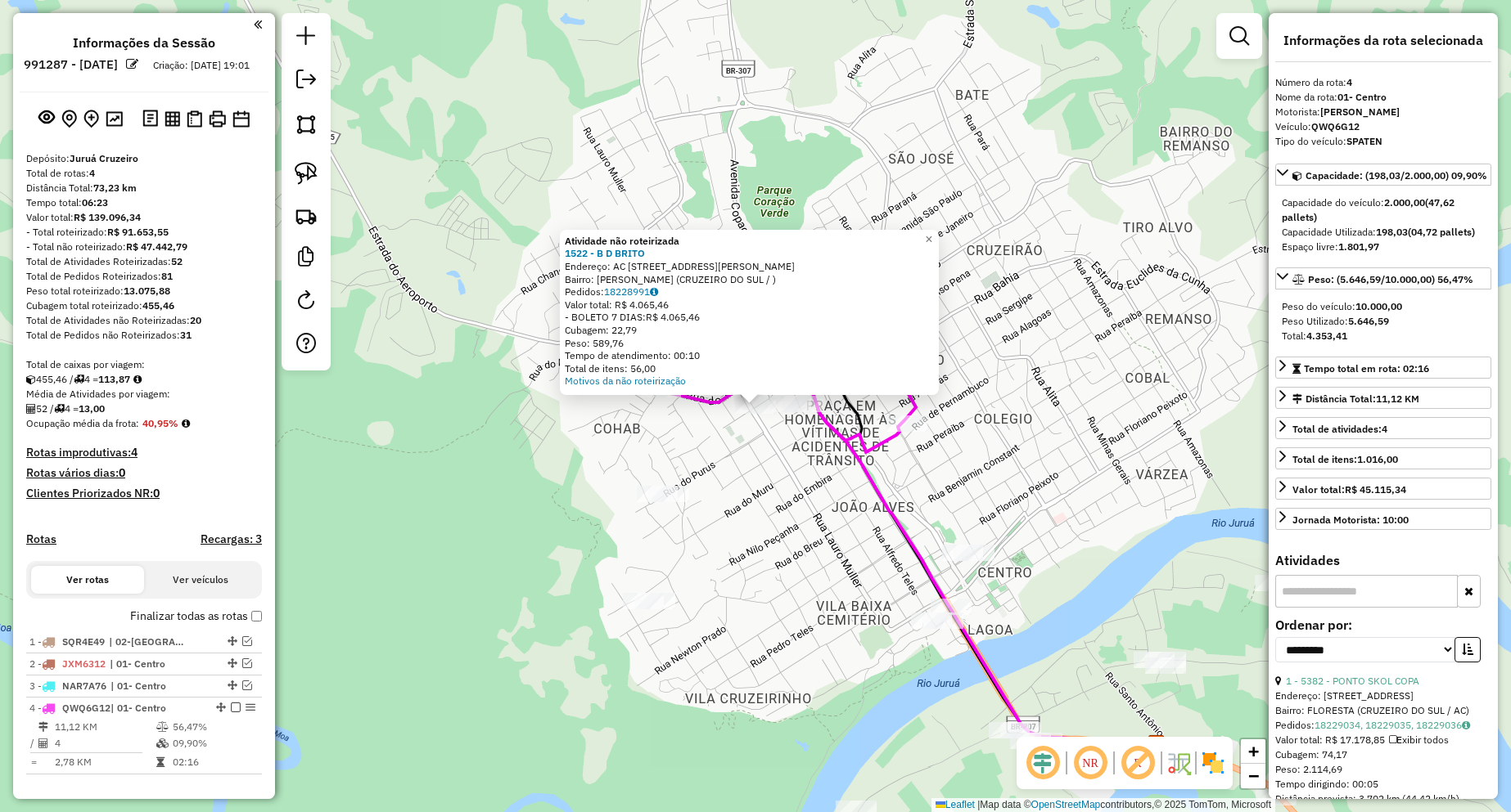
click at [773, 455] on div "Atividade não roteirizada 1522 - B D [PERSON_NAME]: AC [STREET_ADDRESS][PERSON_…" at bounding box center [755, 406] width 1511 height 812
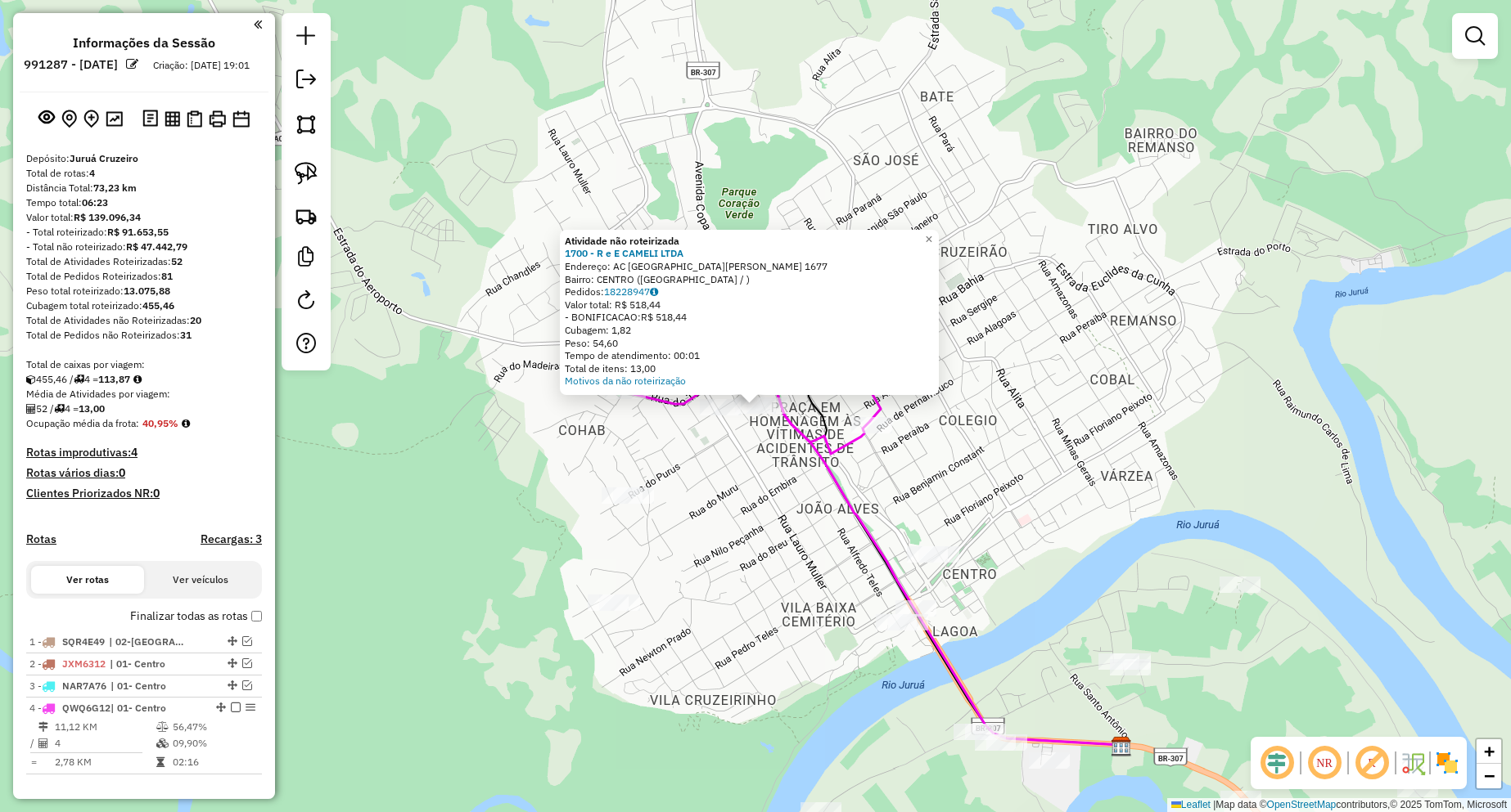
click at [772, 486] on div "Atividade não roteirizada 1700 - R e E CAMELI LTDA Endereço: AC [GEOGRAPHIC_DAT…" at bounding box center [755, 406] width 1511 height 812
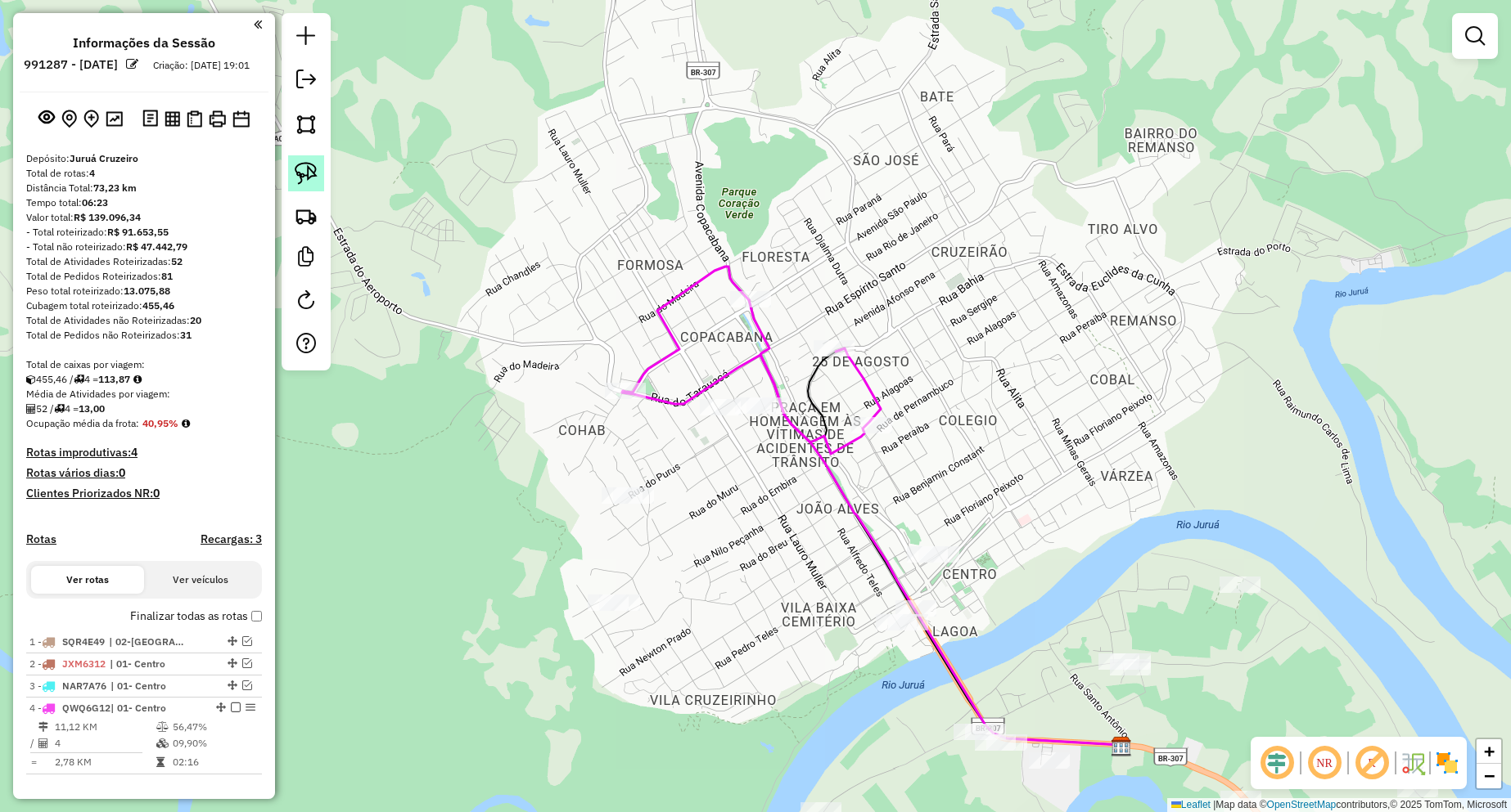
click at [322, 181] on link at bounding box center [307, 174] width 36 height 36
drag, startPoint x: 729, startPoint y: 365, endPoint x: 786, endPoint y: 396, distance: 64.9
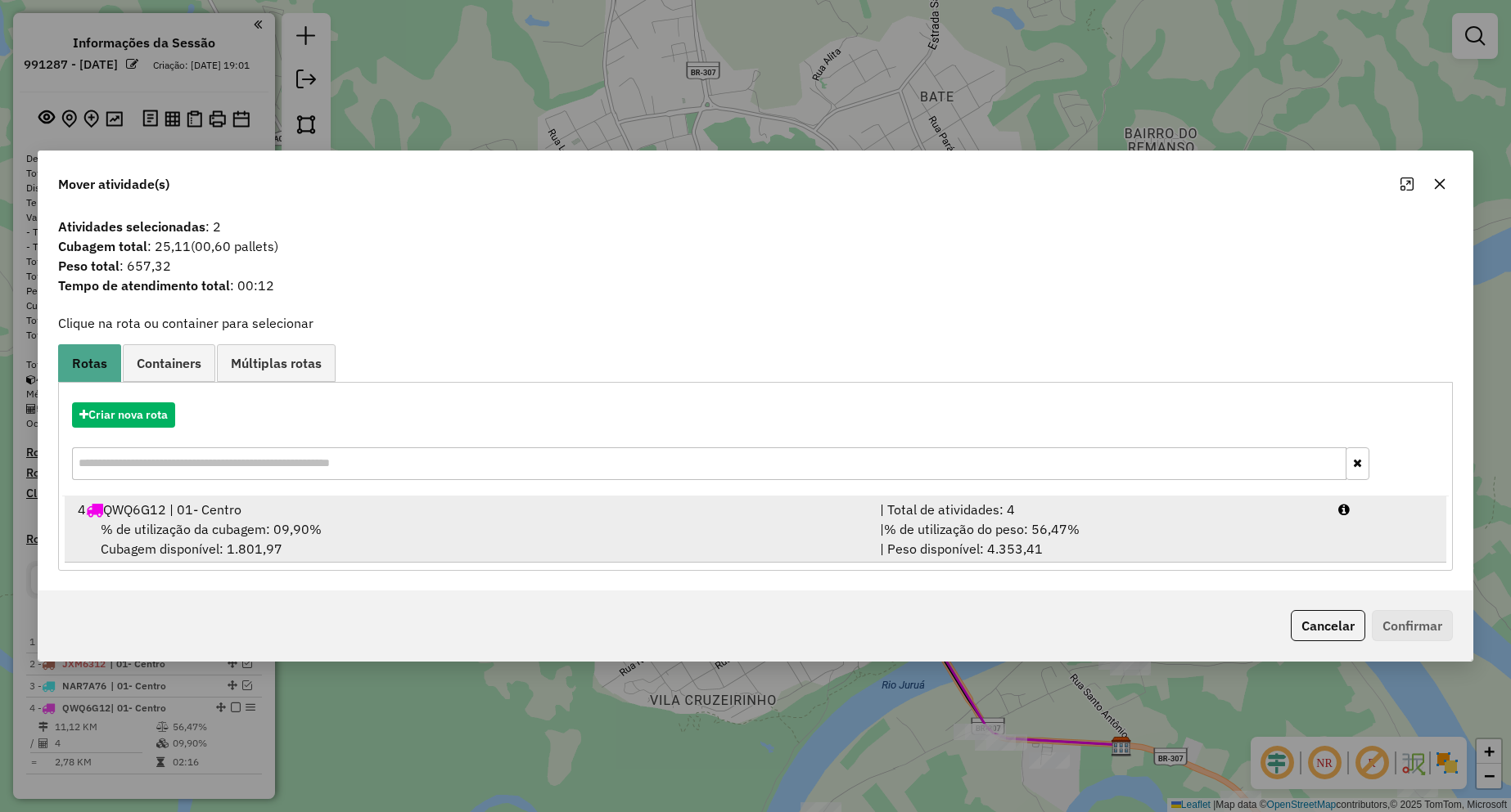
click at [368, 523] on div "% de utilização da cubagem: 09,90% Cubagem disponível: 1.801,97" at bounding box center [469, 538] width 802 height 39
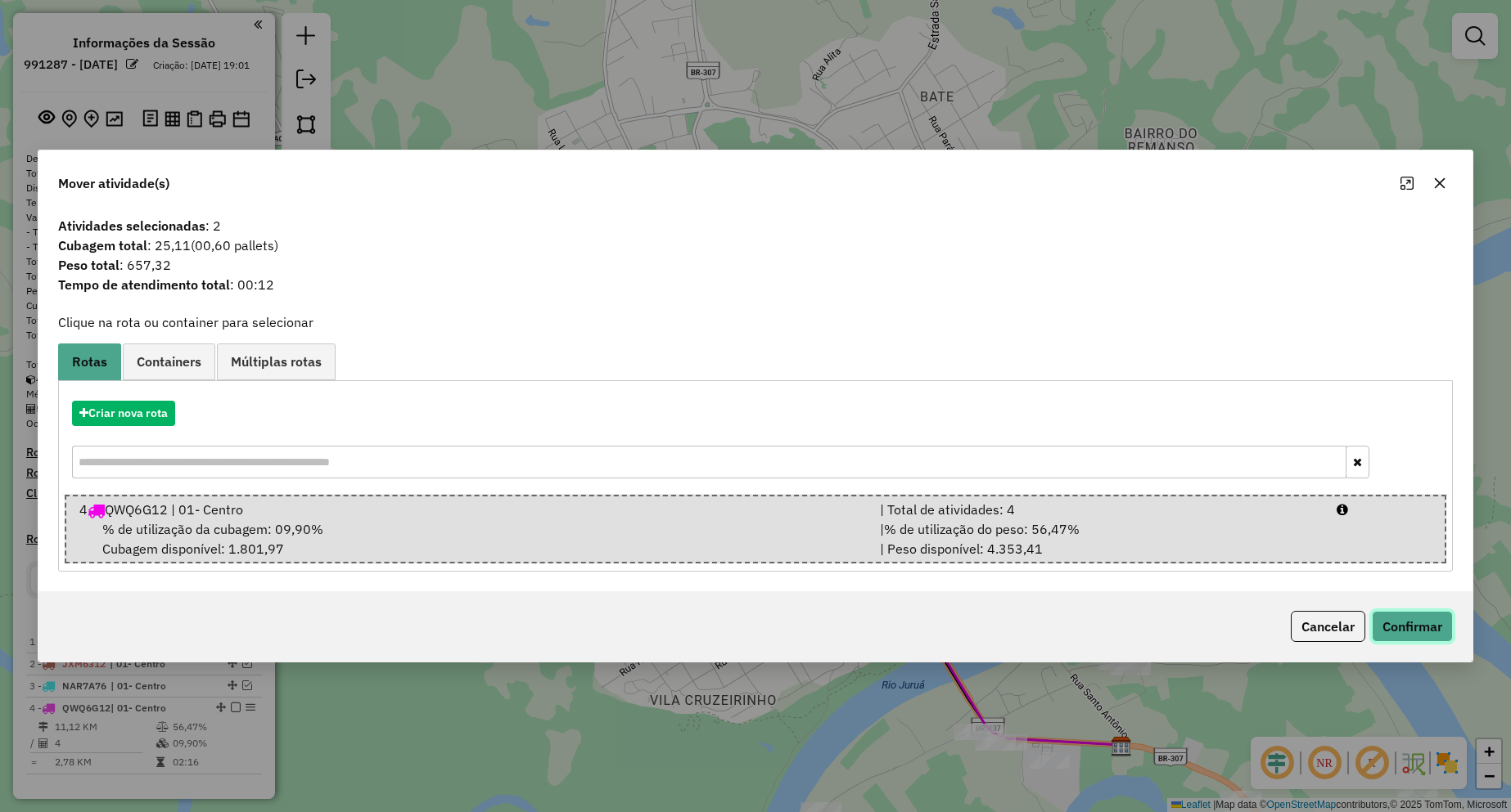
click at [1405, 627] on button "Confirmar" at bounding box center [1412, 627] width 81 height 31
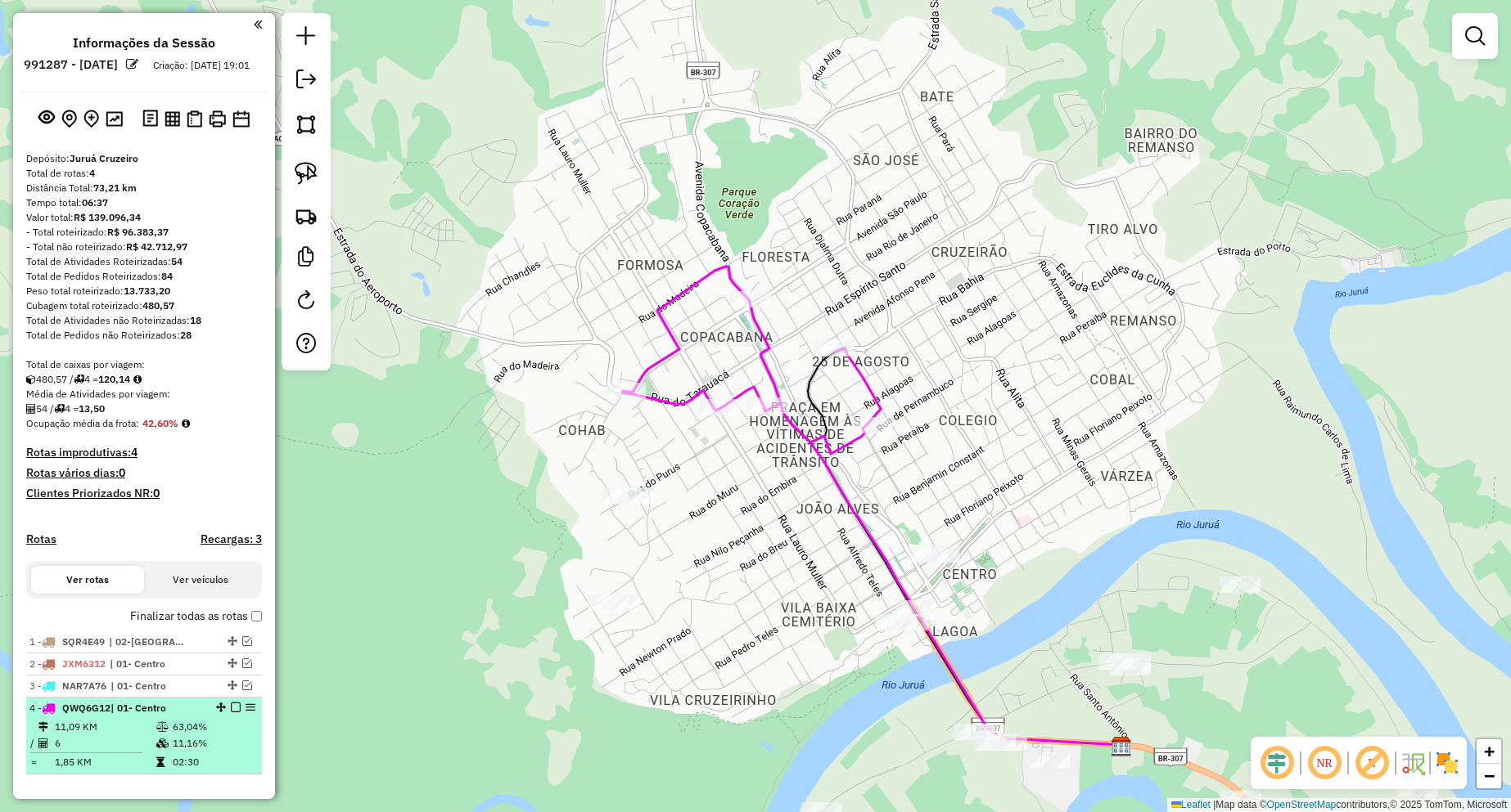
click at [231, 713] on em at bounding box center [236, 707] width 10 height 10
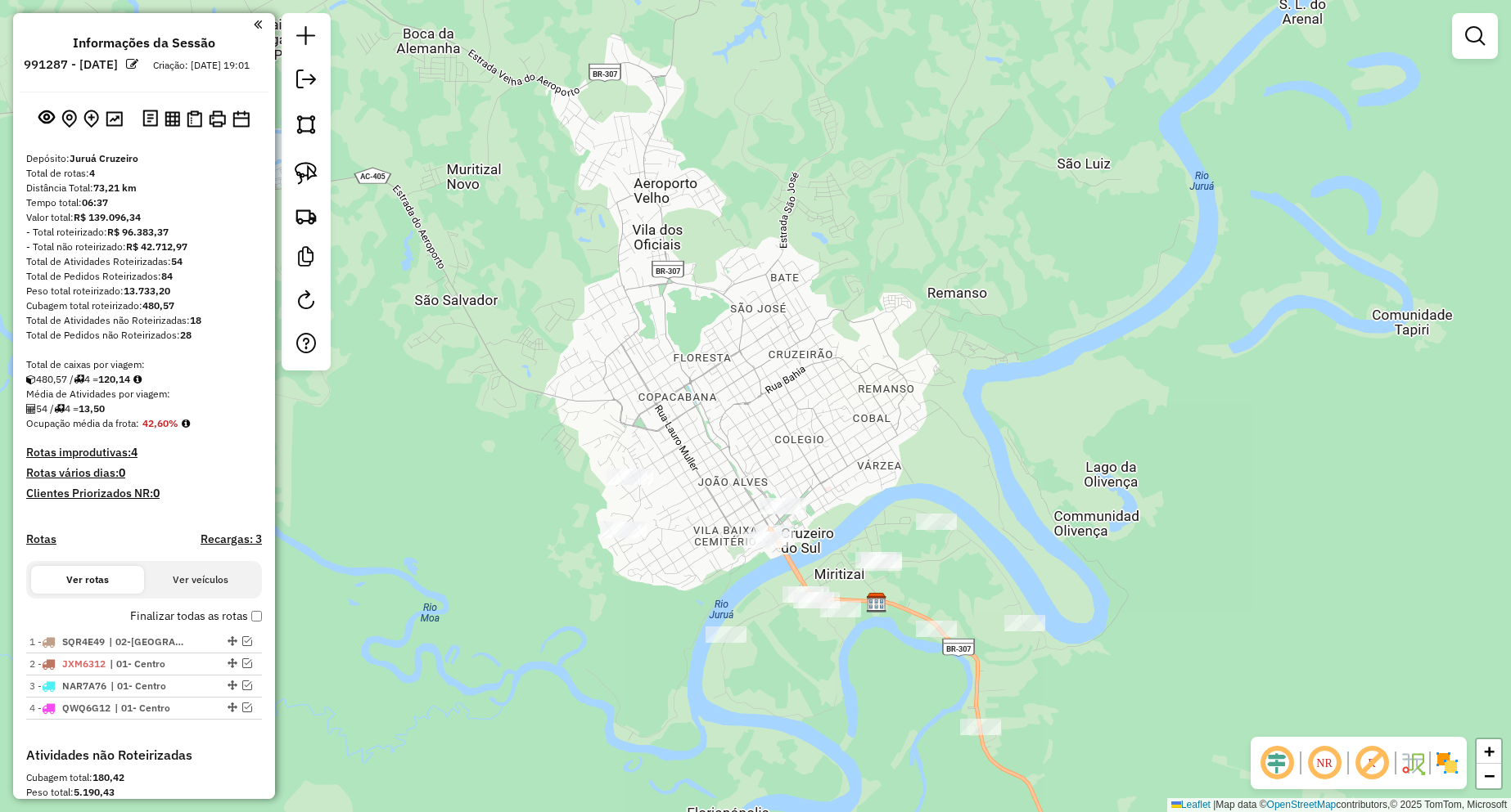
drag, startPoint x: 827, startPoint y: 599, endPoint x: 781, endPoint y: 417, distance: 187.7
click at [781, 417] on div "Janela de atendimento Grade de atendimento Capacidade Transportadoras Veículos …" at bounding box center [755, 406] width 1511 height 812
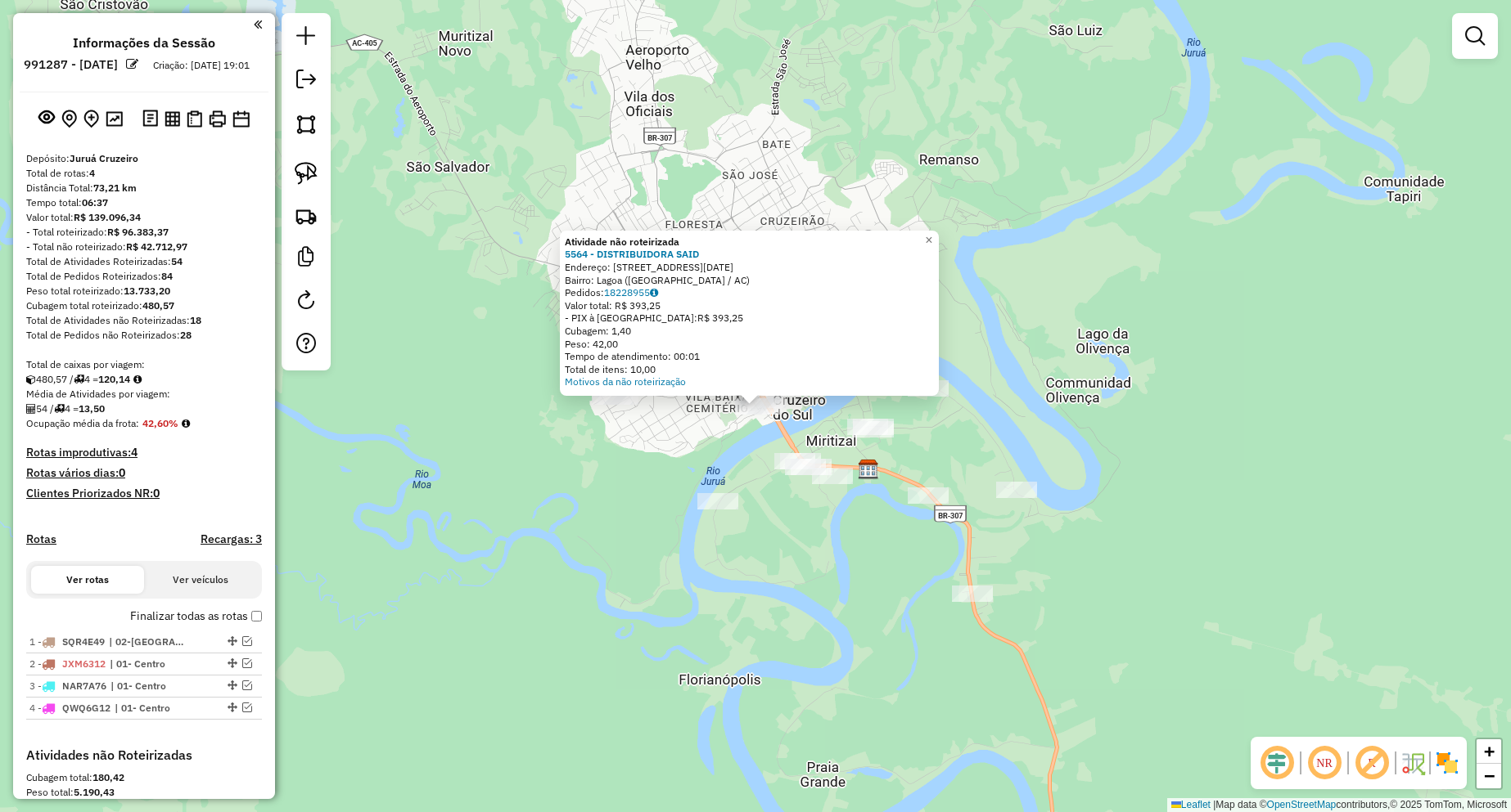
click at [1153, 293] on div "Atividade não roteirizada 5564 - DISTRIBUIDORA SAID Endereço: [STREET_ADDRESS][…" at bounding box center [755, 406] width 1511 height 812
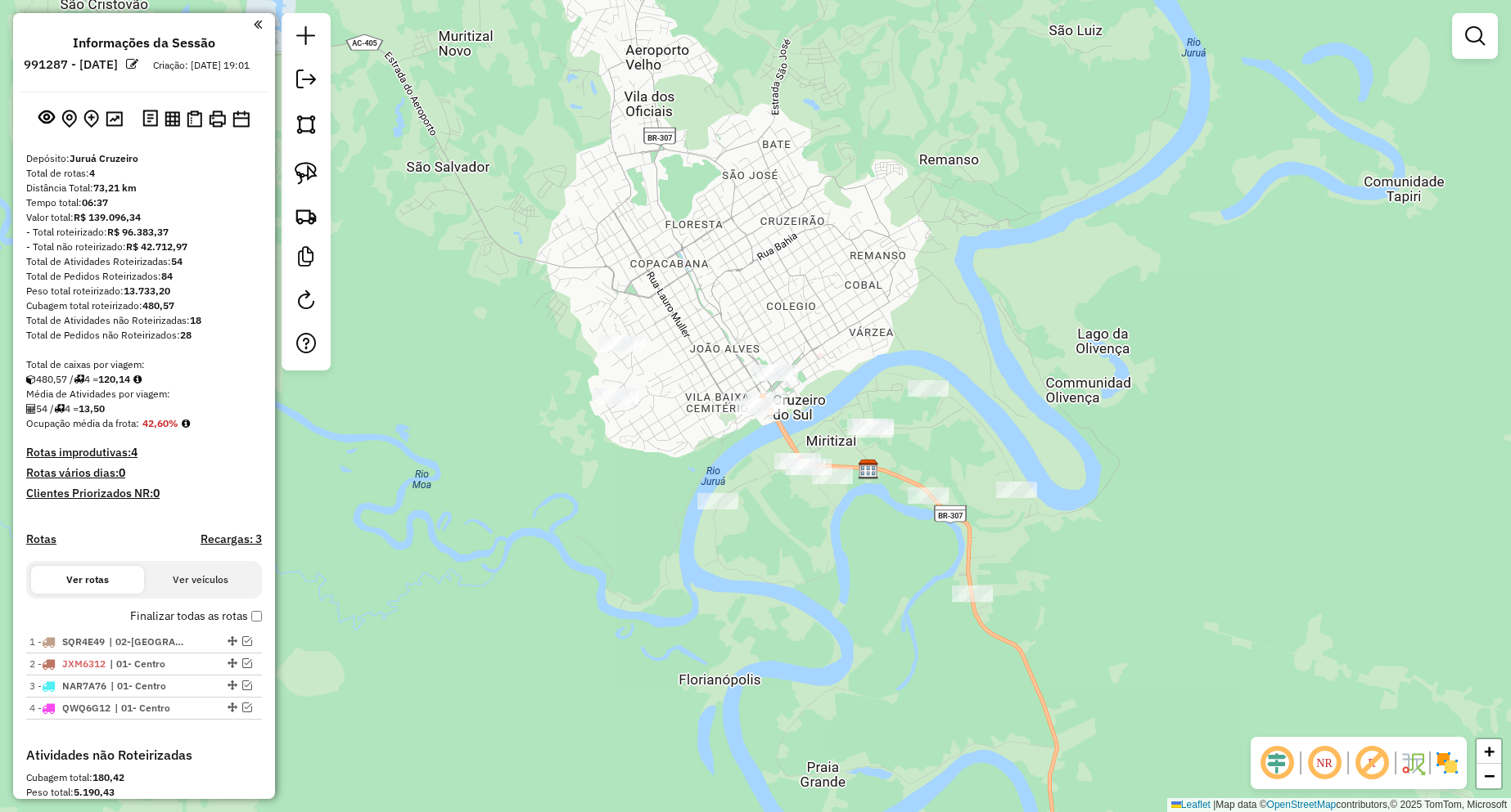
click at [750, 371] on div "Janela de atendimento Grade de atendimento Capacidade Transportadoras Veículos …" at bounding box center [755, 406] width 1511 height 812
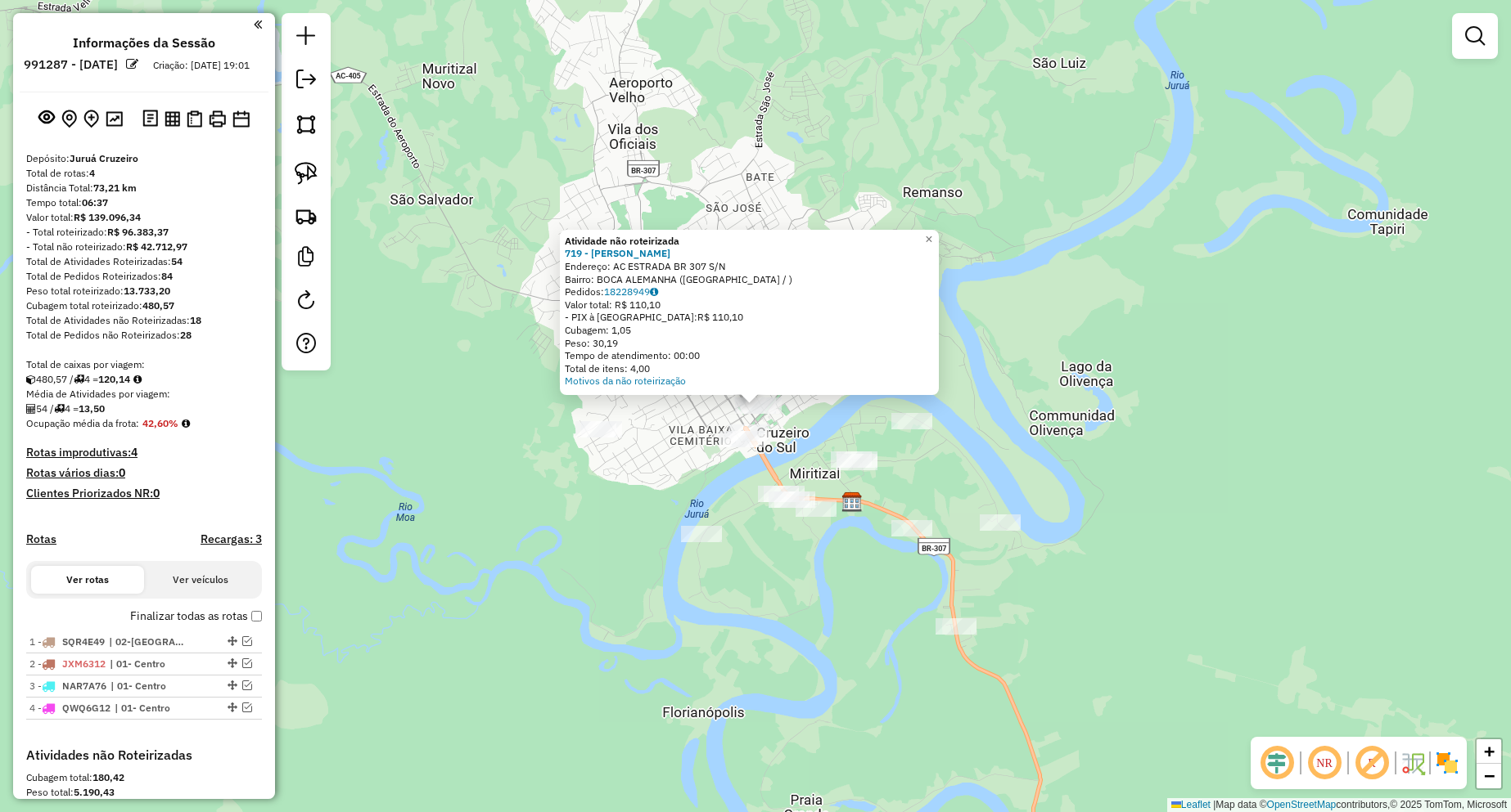
click at [627, 456] on div "Atividade não roteirizada 719 - CLEICIANE [PERSON_NAME]: AC ESTRADA BR 307 S/N …" at bounding box center [755, 406] width 1511 height 812
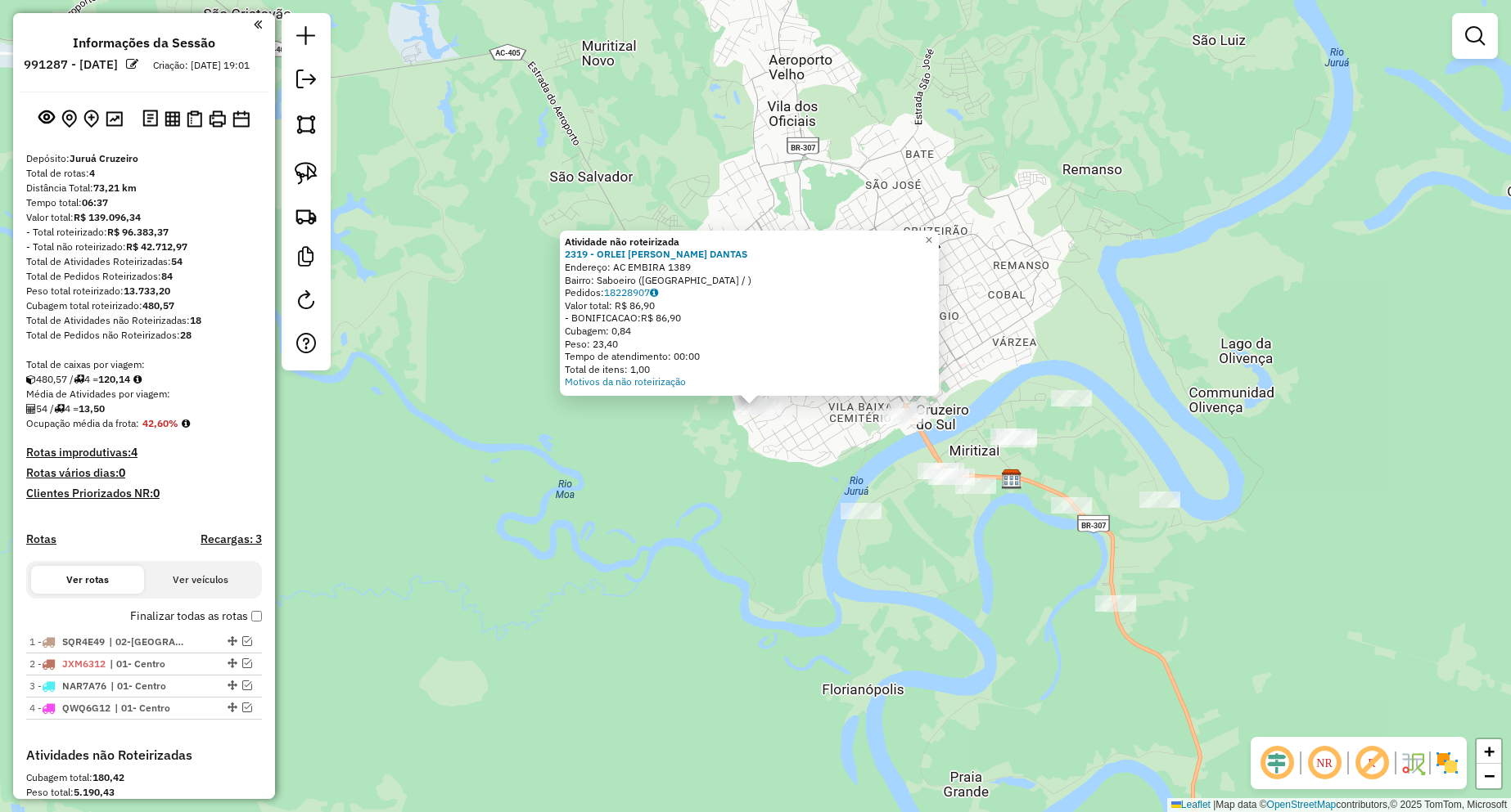
click at [719, 456] on div "Atividade não roteirizada 2319 - ORLEI [PERSON_NAME] DANTAS Endereço: AC EMBIRA…" at bounding box center [755, 406] width 1511 height 812
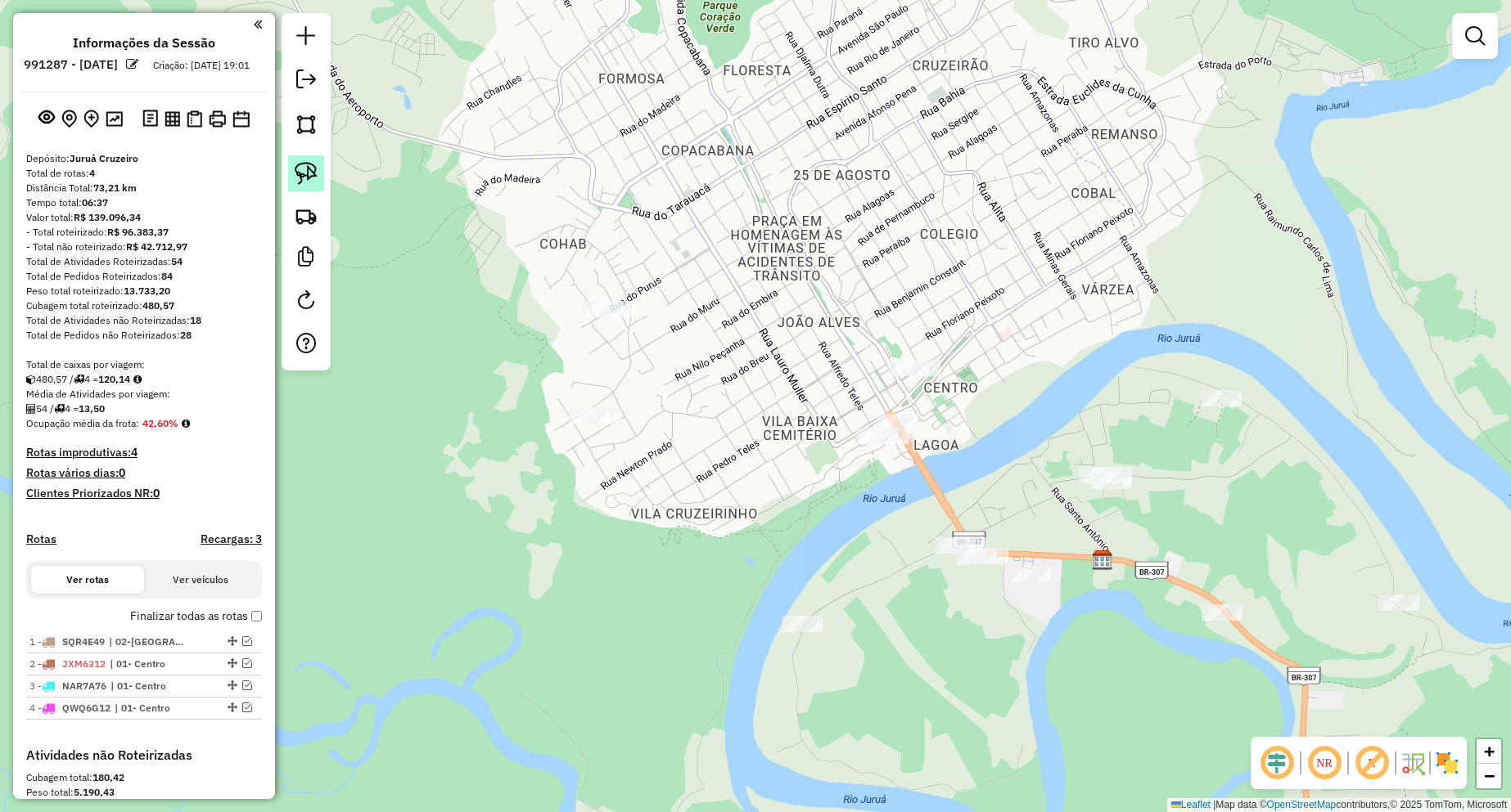
click at [306, 170] on img at bounding box center [306, 173] width 23 height 23
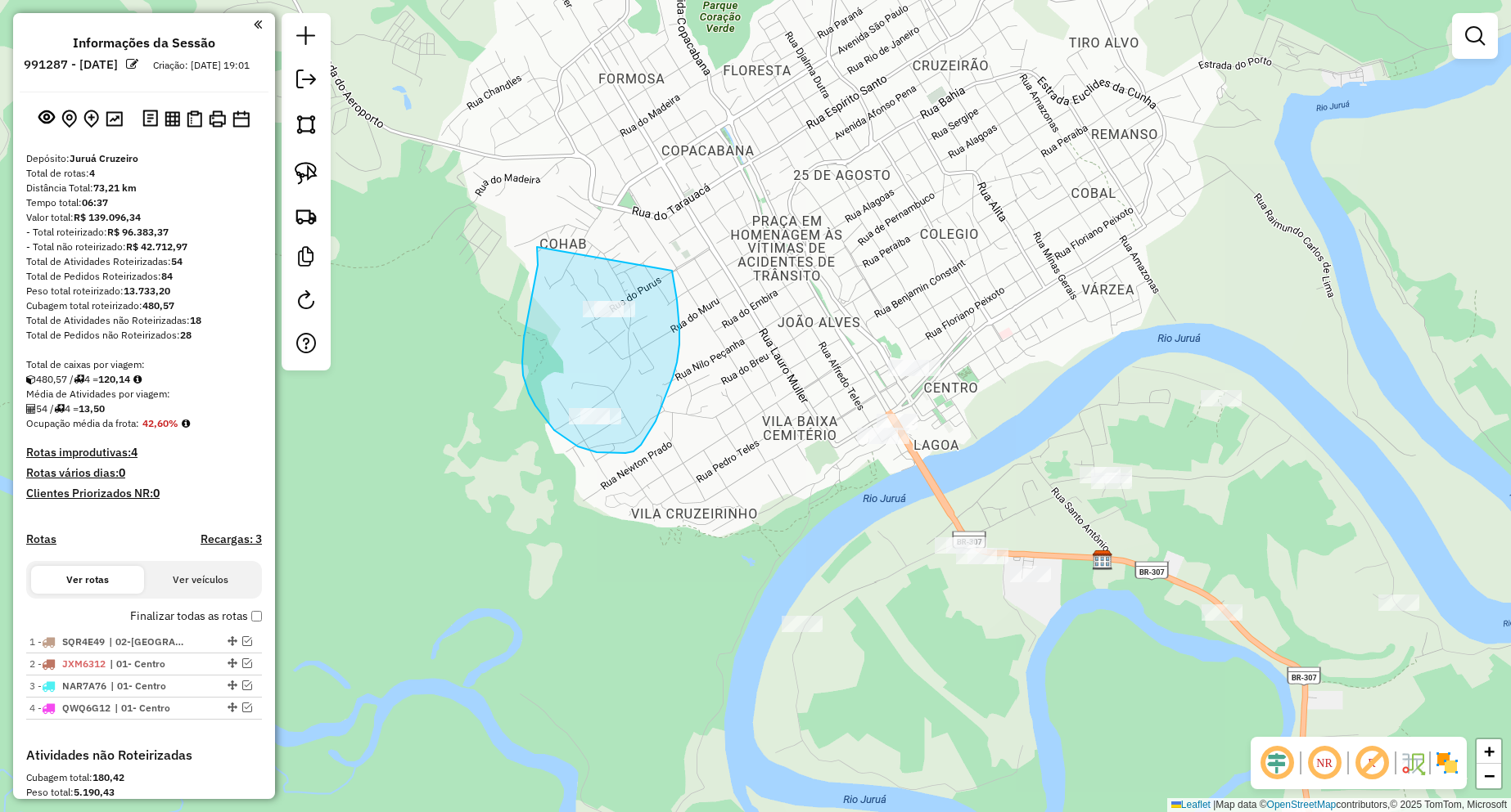
drag, startPoint x: 537, startPoint y: 247, endPoint x: 670, endPoint y: 265, distance: 134.2
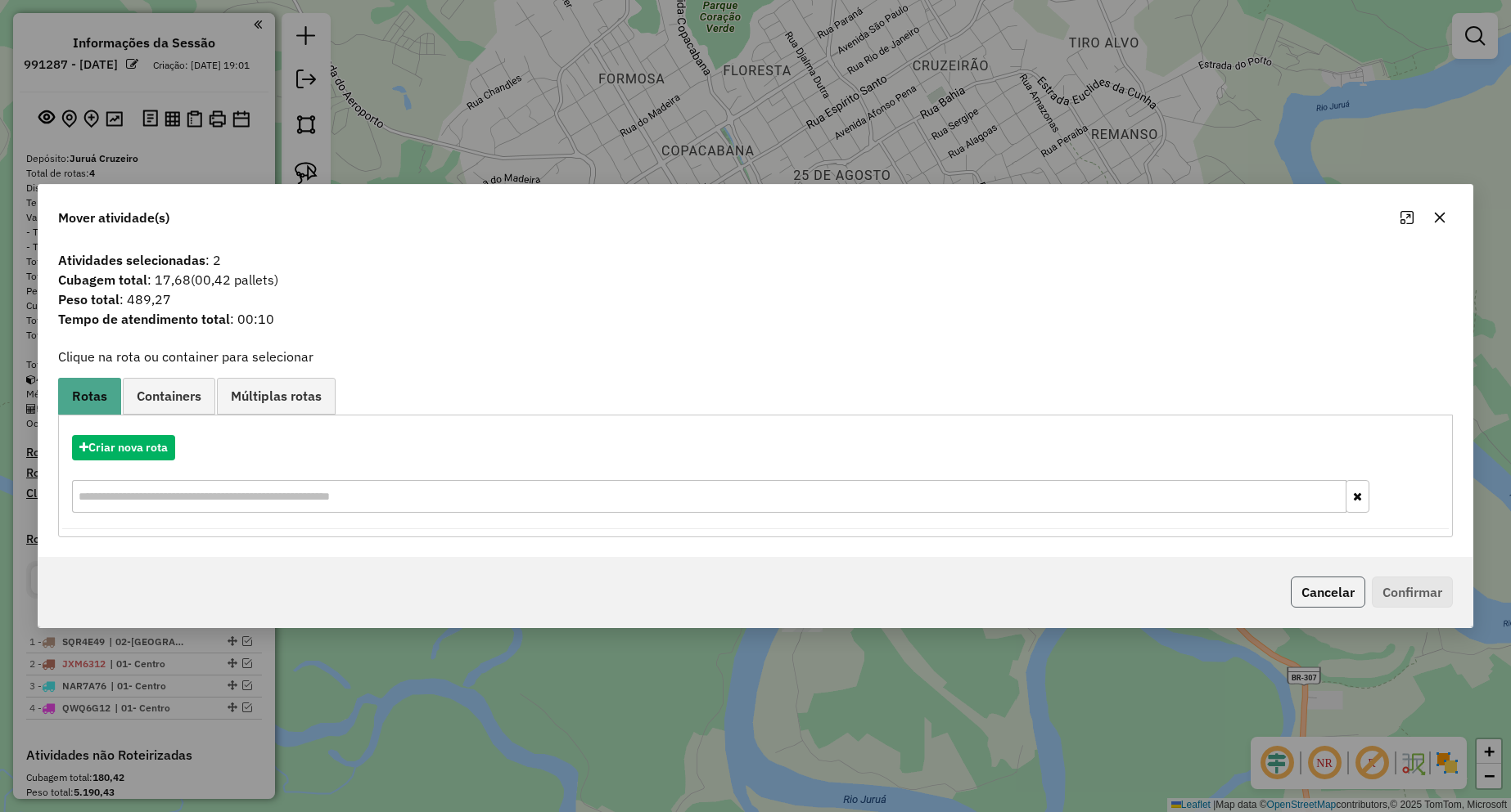
click at [1318, 594] on button "Cancelar" at bounding box center [1328, 592] width 75 height 31
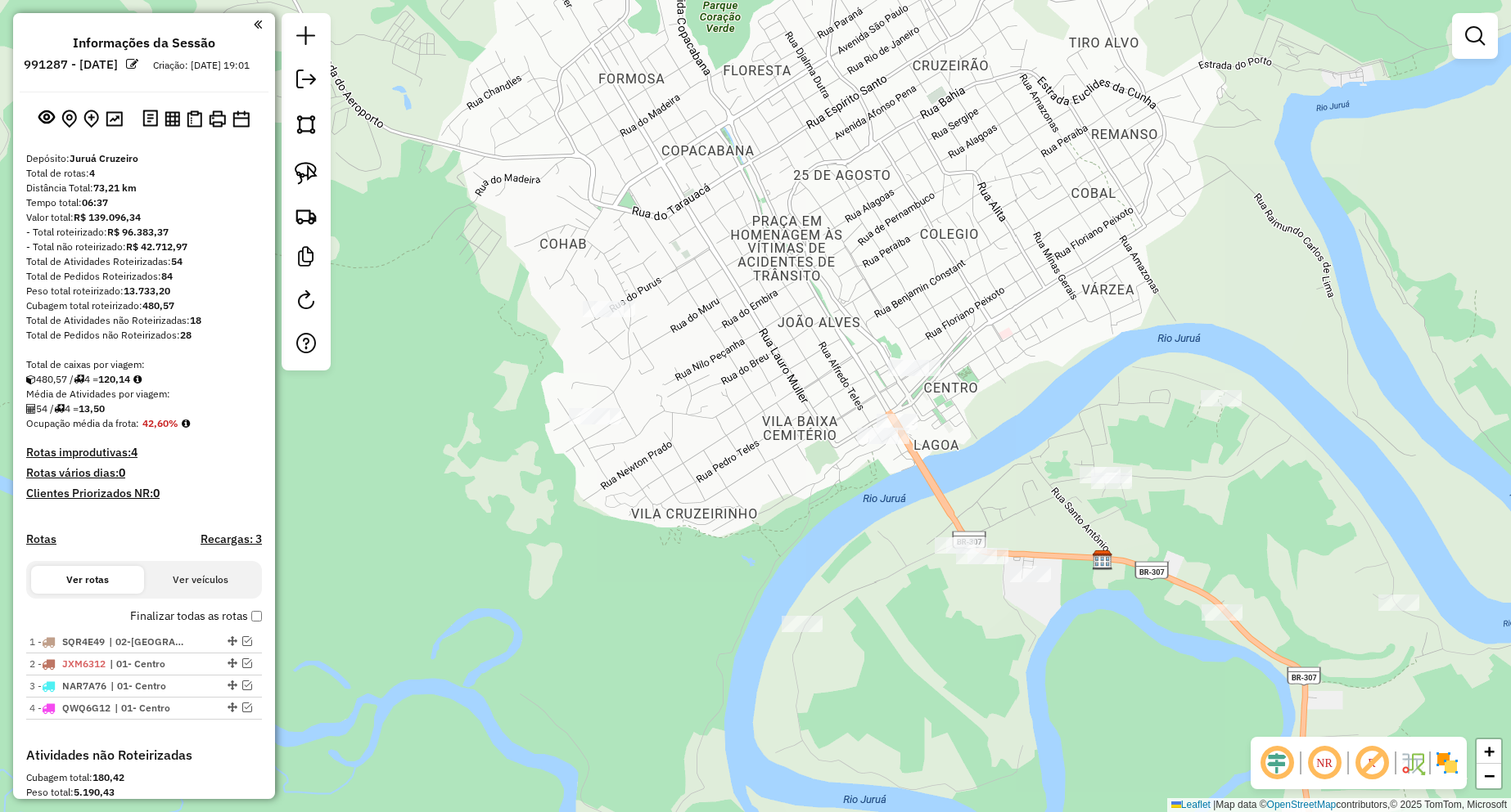
click at [598, 425] on div at bounding box center [589, 416] width 41 height 16
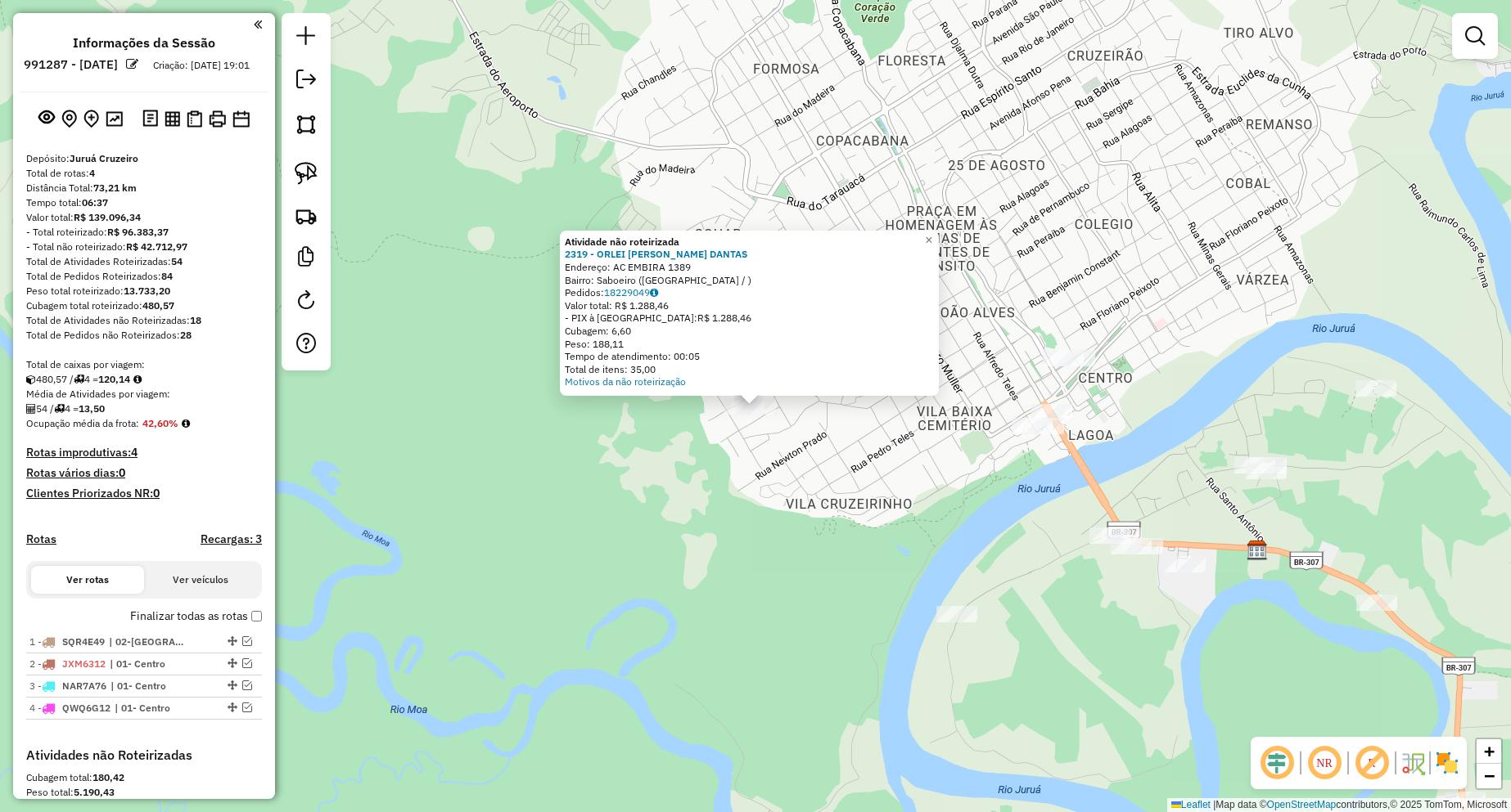
click at [773, 437] on div "Atividade não roteirizada 2319 - ORLEI [PERSON_NAME] [PERSON_NAME]: AC EMBIRA 1…" at bounding box center [755, 406] width 1511 height 812
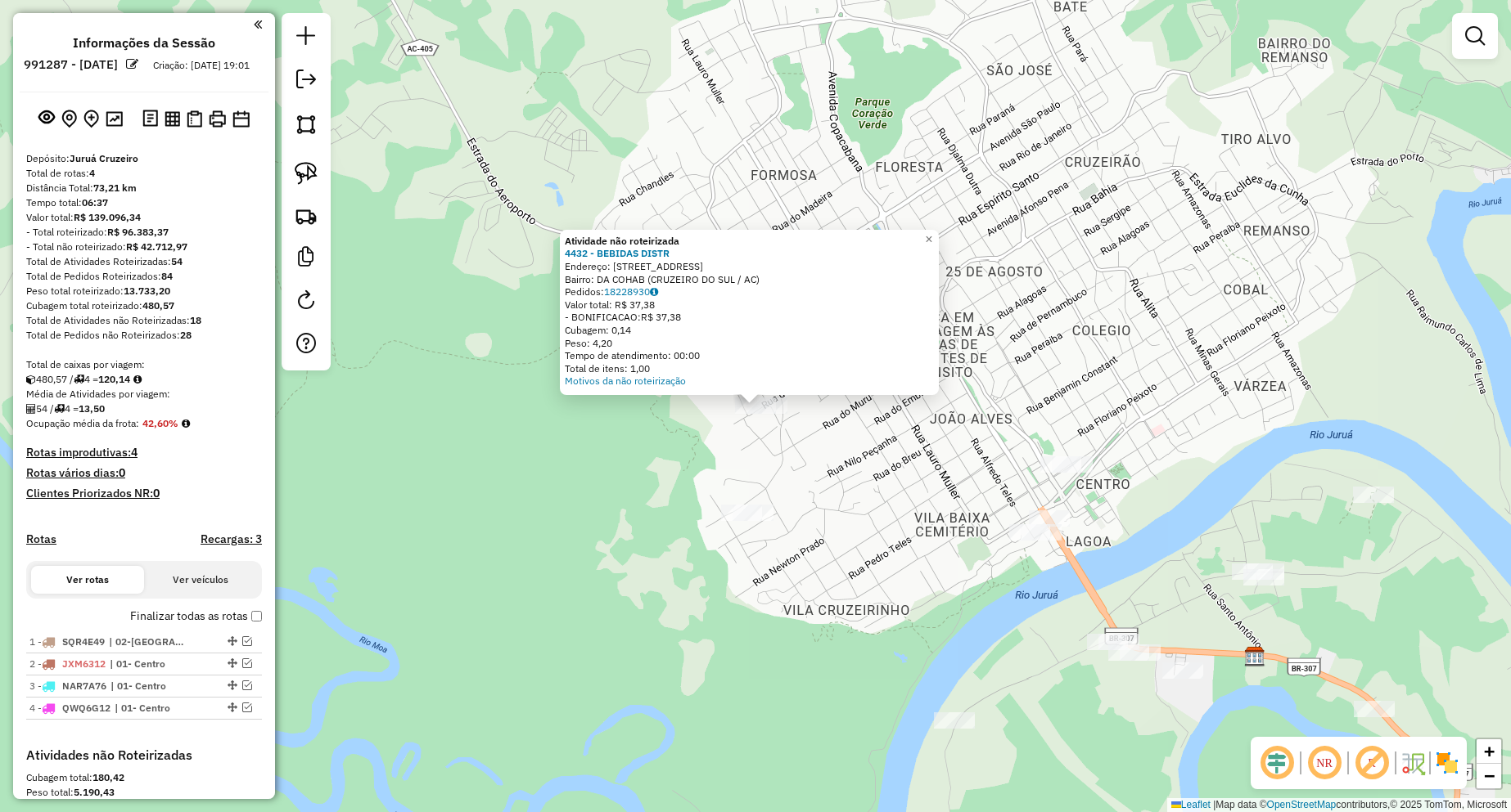
click at [796, 462] on div "Atividade não roteirizada 4432 - BEBIDAS DISTR Endereço: [STREET_ADDRESS] Pedid…" at bounding box center [755, 406] width 1511 height 812
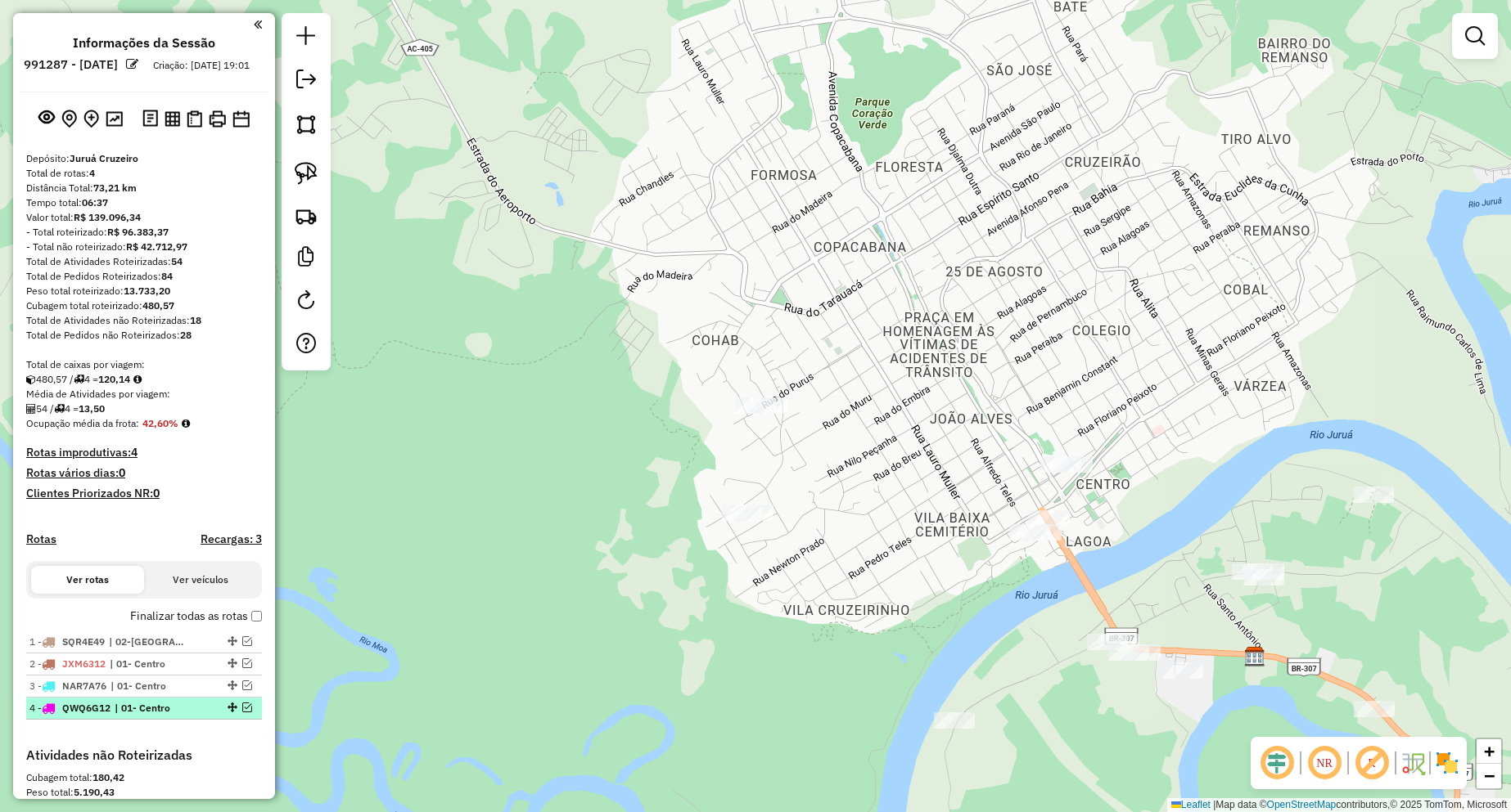
click at [245, 713] on em at bounding box center [247, 707] width 10 height 10
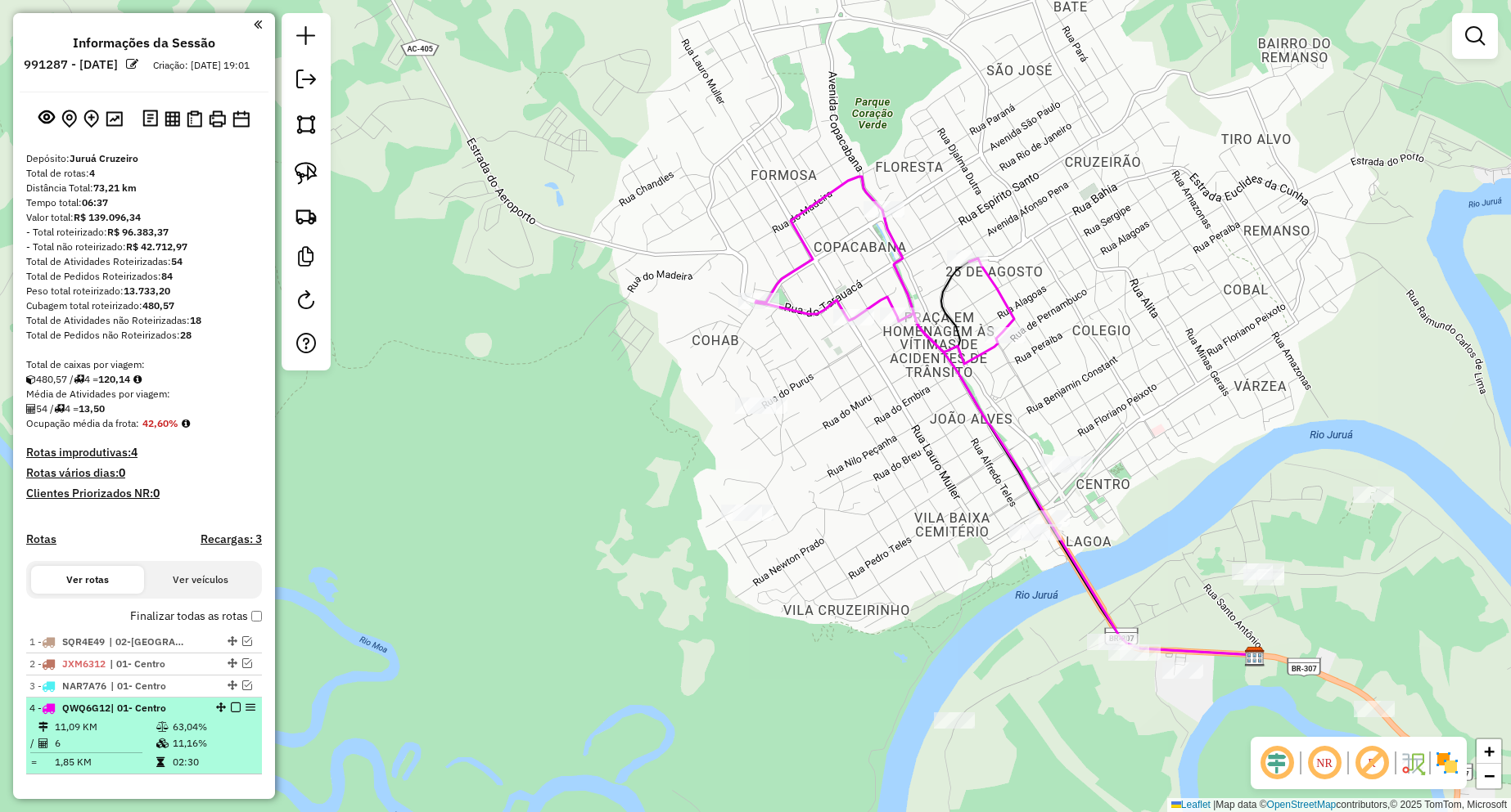
click at [233, 713] on em at bounding box center [236, 707] width 10 height 10
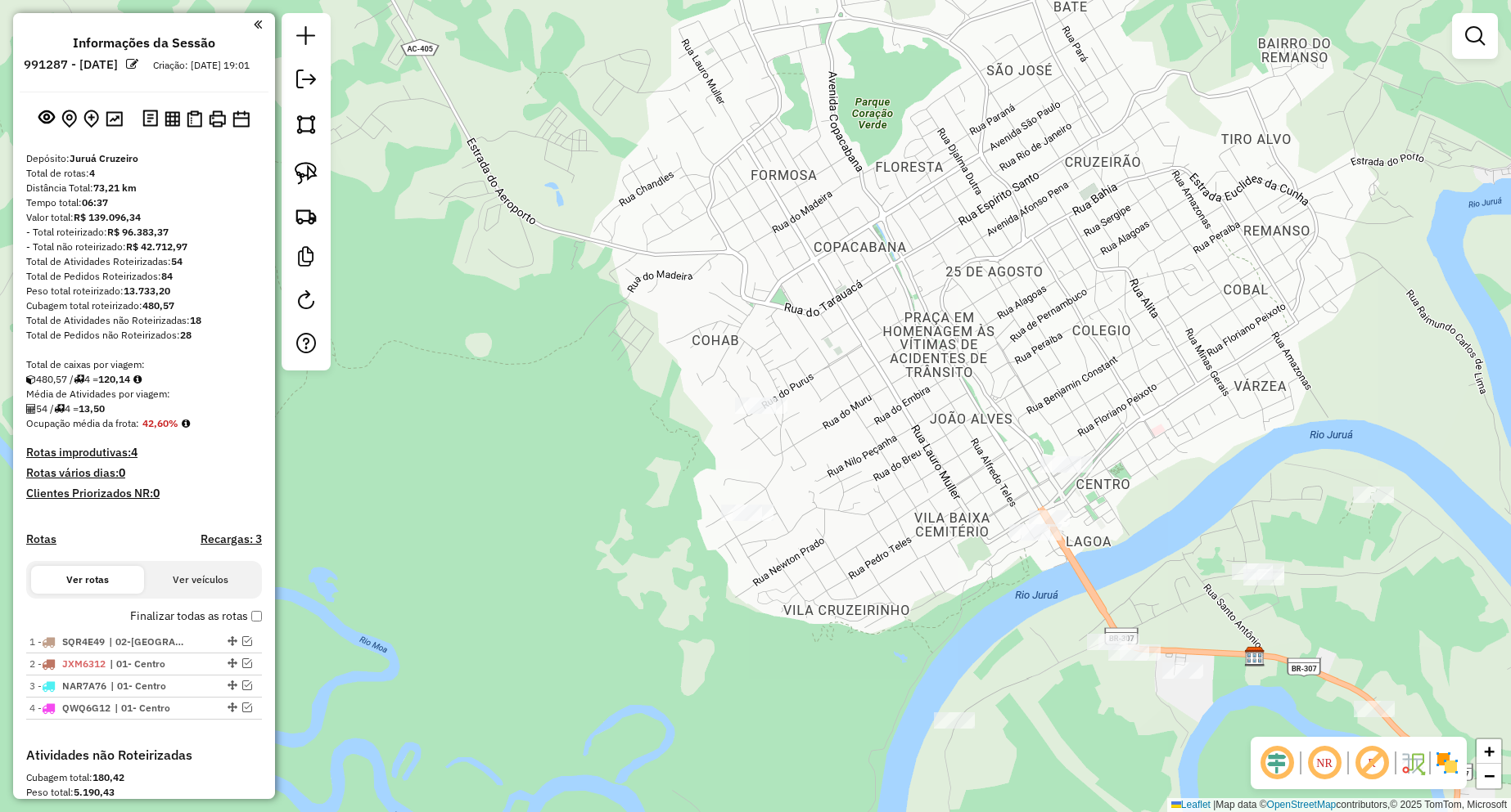
click at [324, 178] on div at bounding box center [307, 191] width 49 height 357
click at [312, 173] on img at bounding box center [306, 173] width 23 height 23
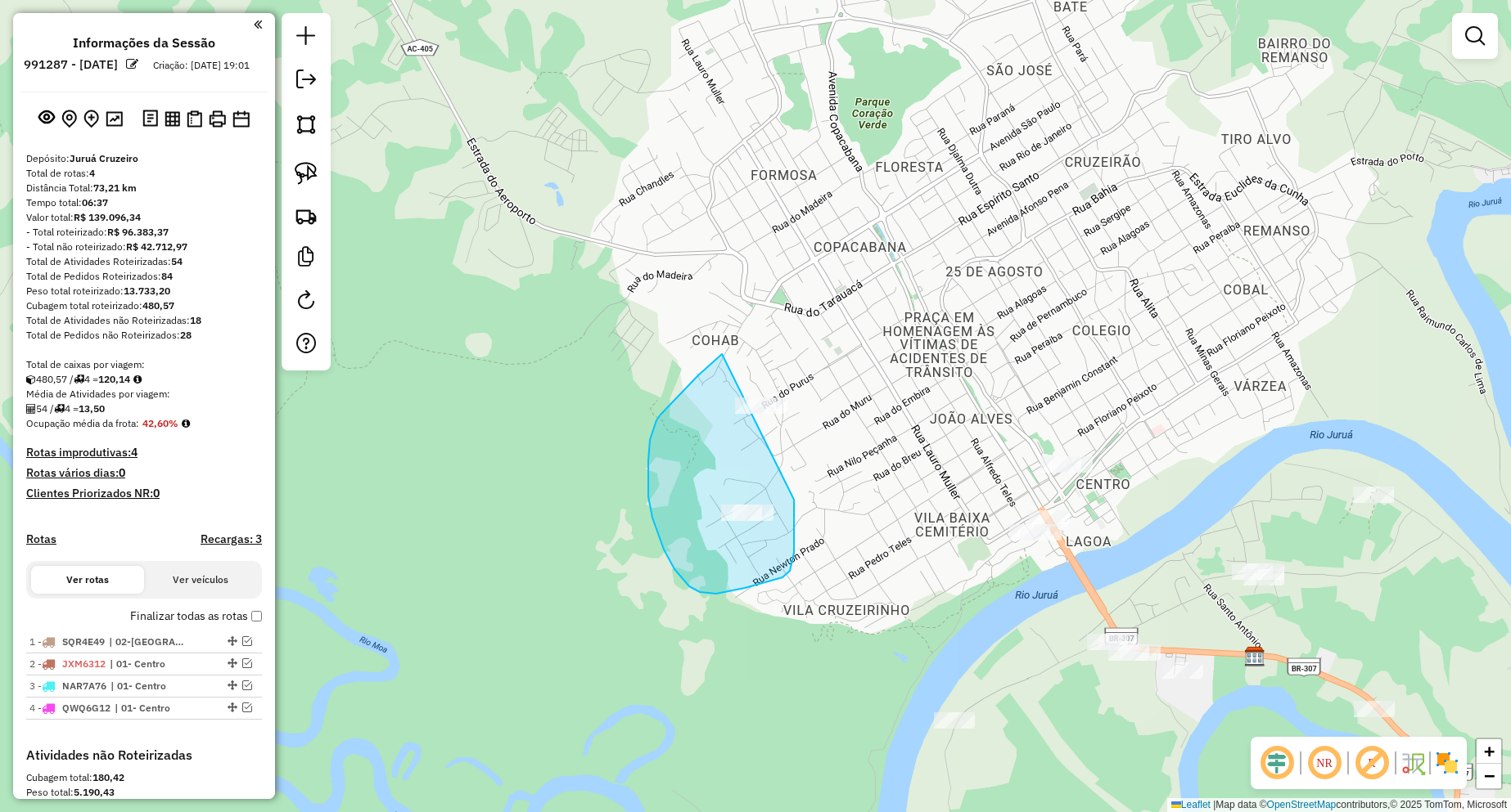
drag, startPoint x: 721, startPoint y: 355, endPoint x: 779, endPoint y: 310, distance: 73.4
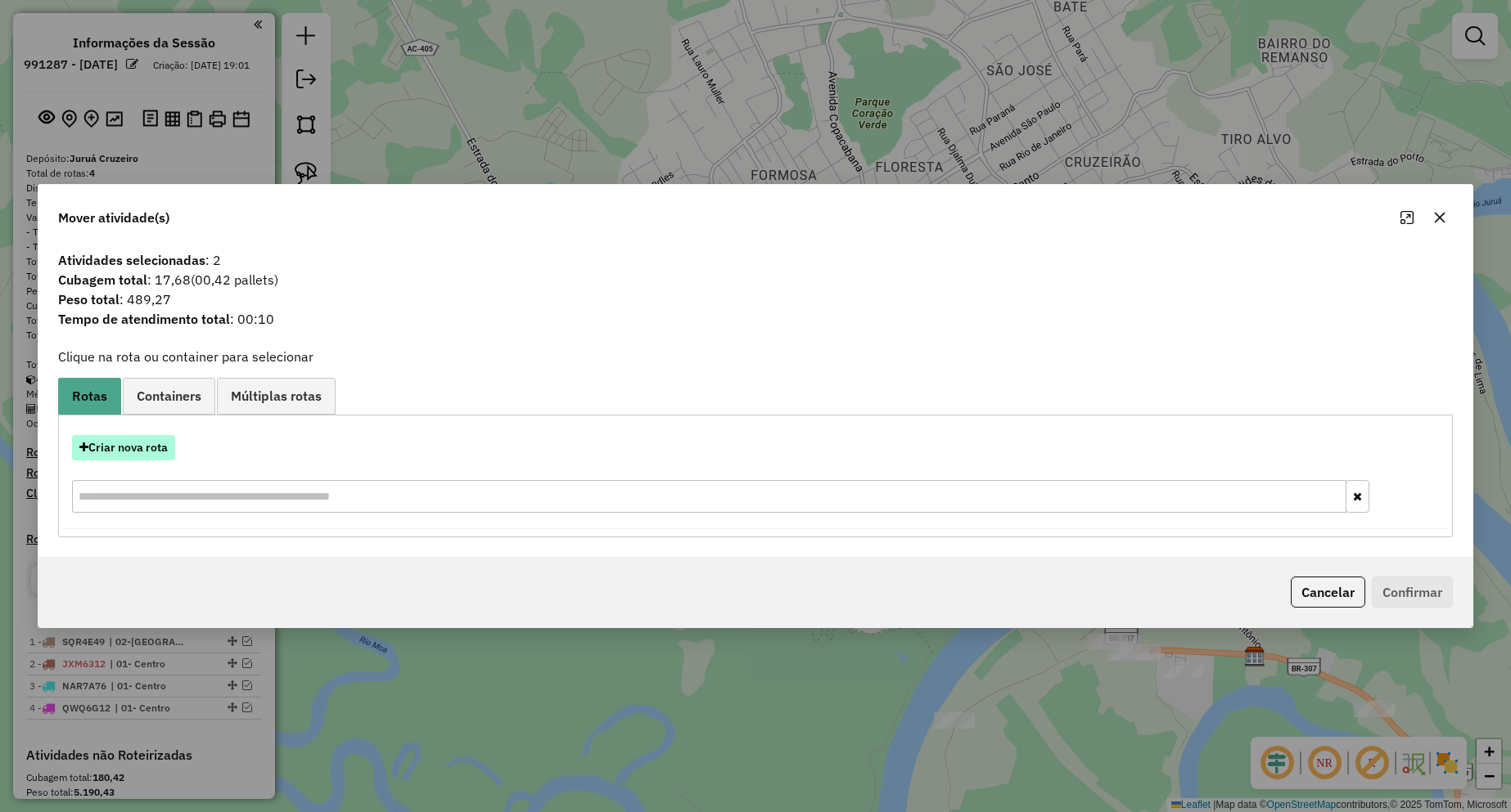
click at [151, 446] on button "Criar nova rota" at bounding box center [123, 448] width 103 height 25
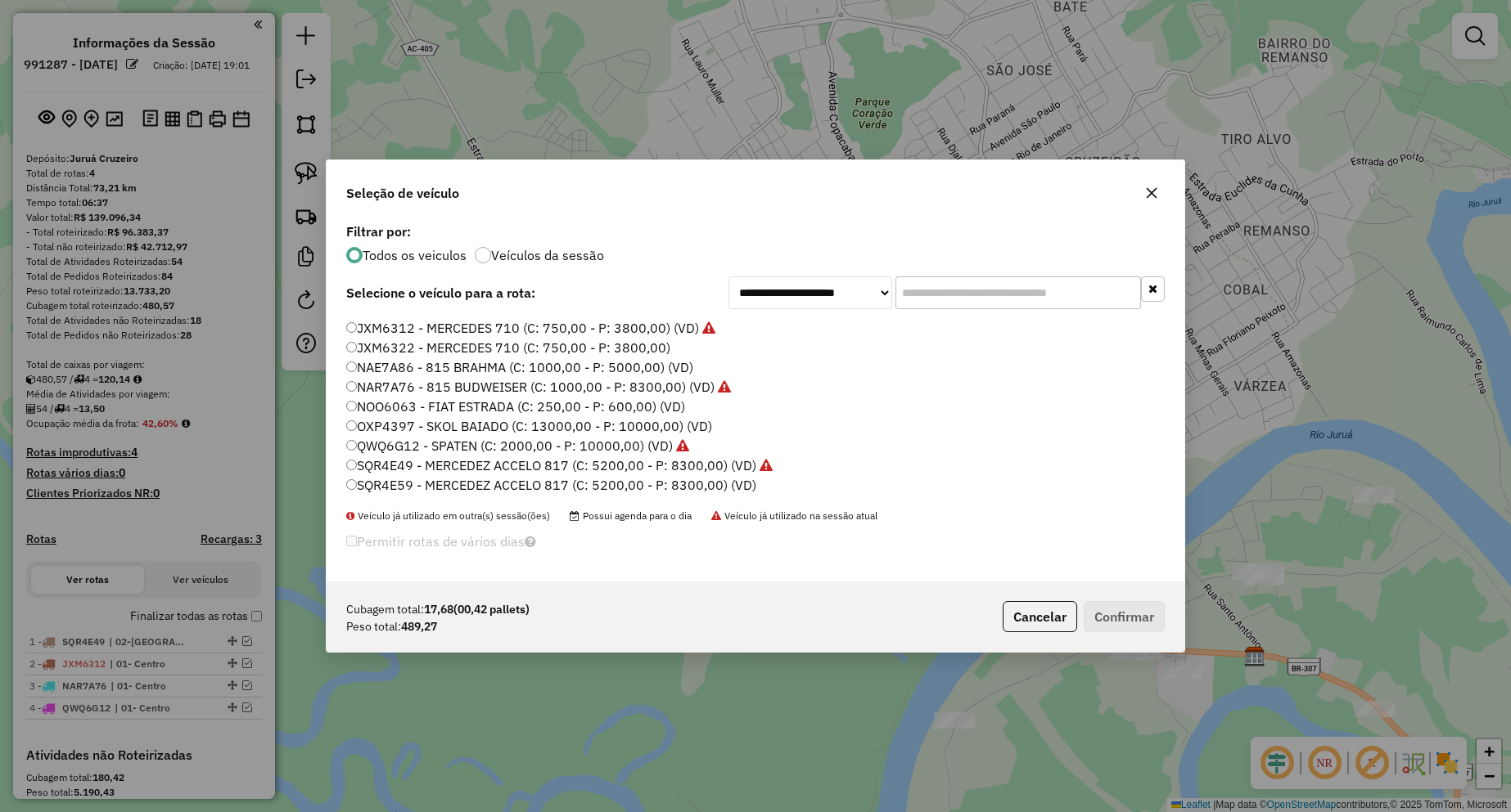
drag, startPoint x: 428, startPoint y: 409, endPoint x: 677, endPoint y: 453, distance: 252.9
click at [428, 409] on label "NOO6063 - FIAT ESTRADA (C: 250,00 - P: 600,00) (VD)" at bounding box center [516, 406] width 338 height 20
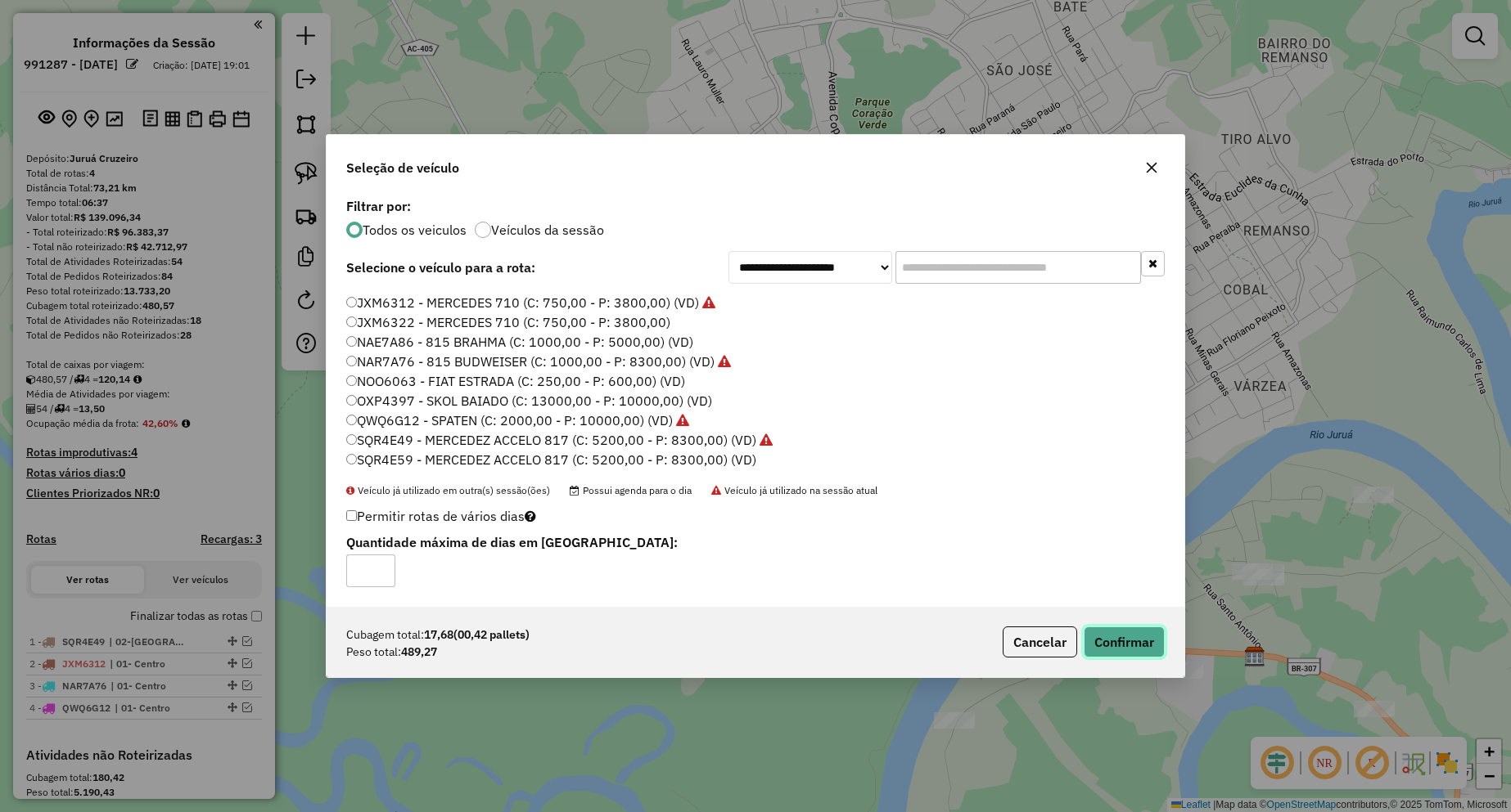
click at [1114, 643] on button "Confirmar" at bounding box center [1123, 642] width 81 height 31
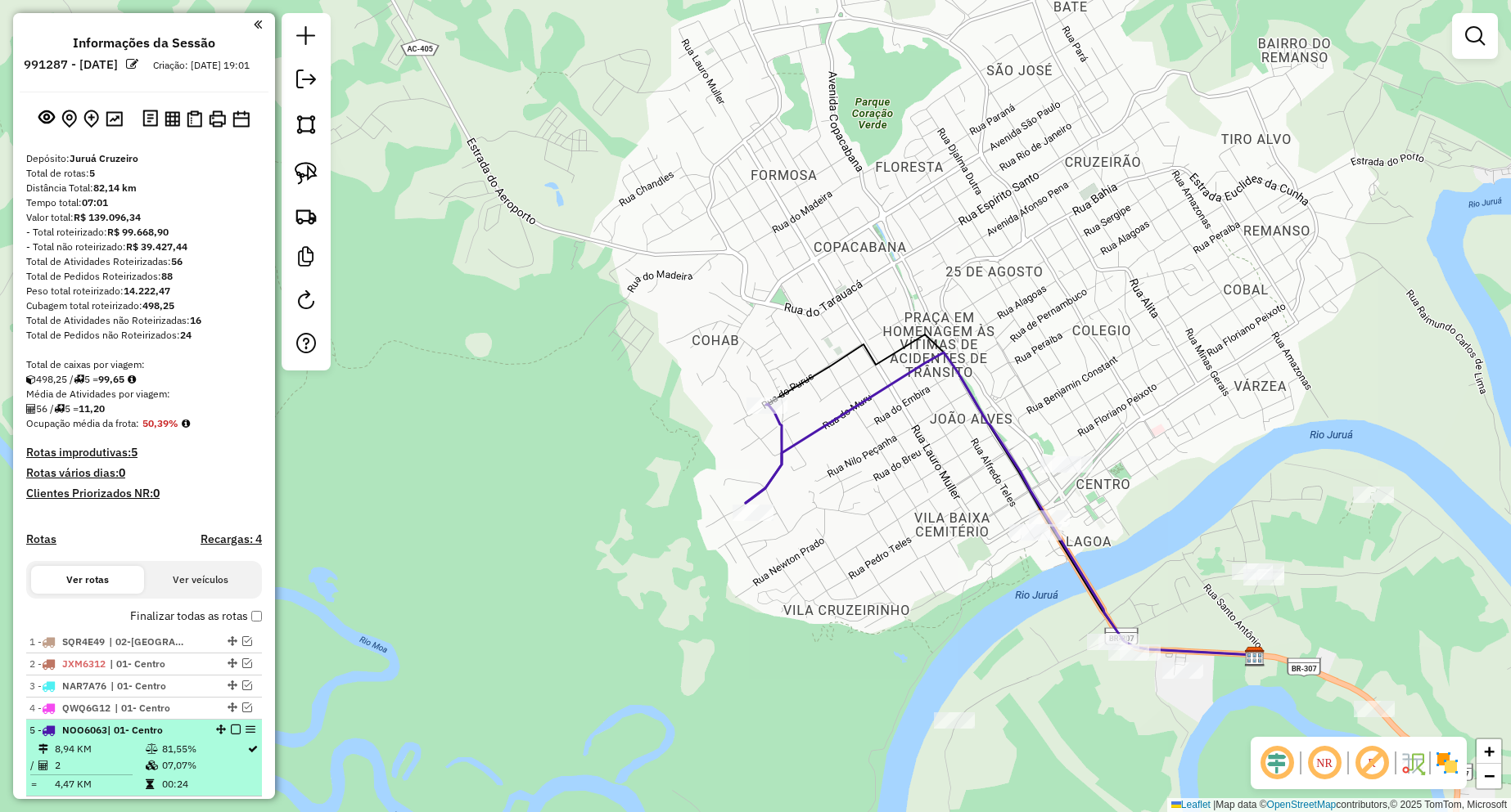
click at [232, 735] on em at bounding box center [236, 729] width 10 height 10
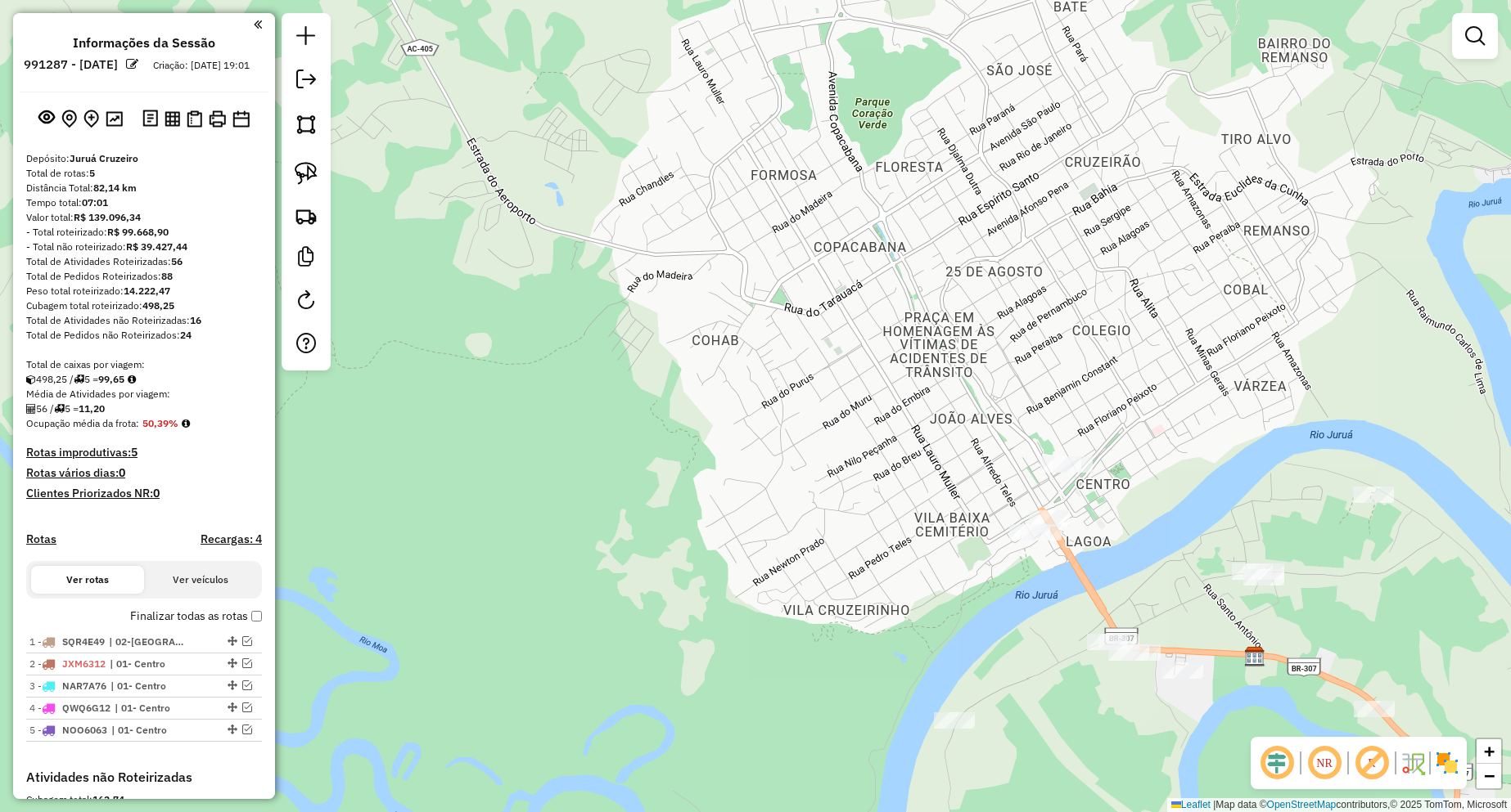
drag, startPoint x: 948, startPoint y: 703, endPoint x: 680, endPoint y: 564, distance: 301.9
click at [680, 564] on div "Janela de atendimento Grade de atendimento Capacidade Transportadoras Veículos …" at bounding box center [755, 406] width 1511 height 812
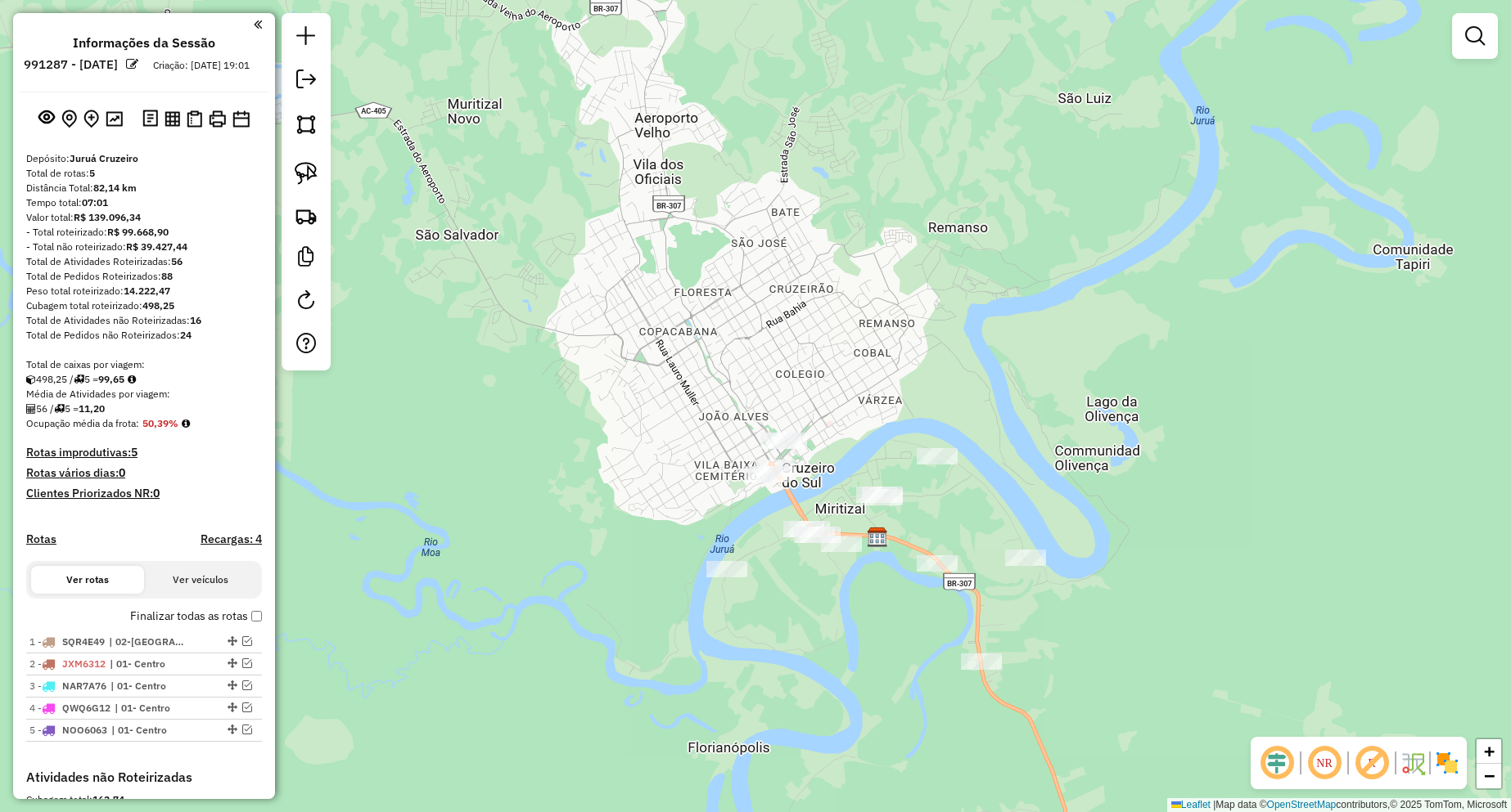
drag, startPoint x: 885, startPoint y: 606, endPoint x: 821, endPoint y: 576, distance: 70.7
click at [821, 576] on div "Janela de atendimento Grade de atendimento Capacidade Transportadoras Veículos …" at bounding box center [755, 406] width 1511 height 812
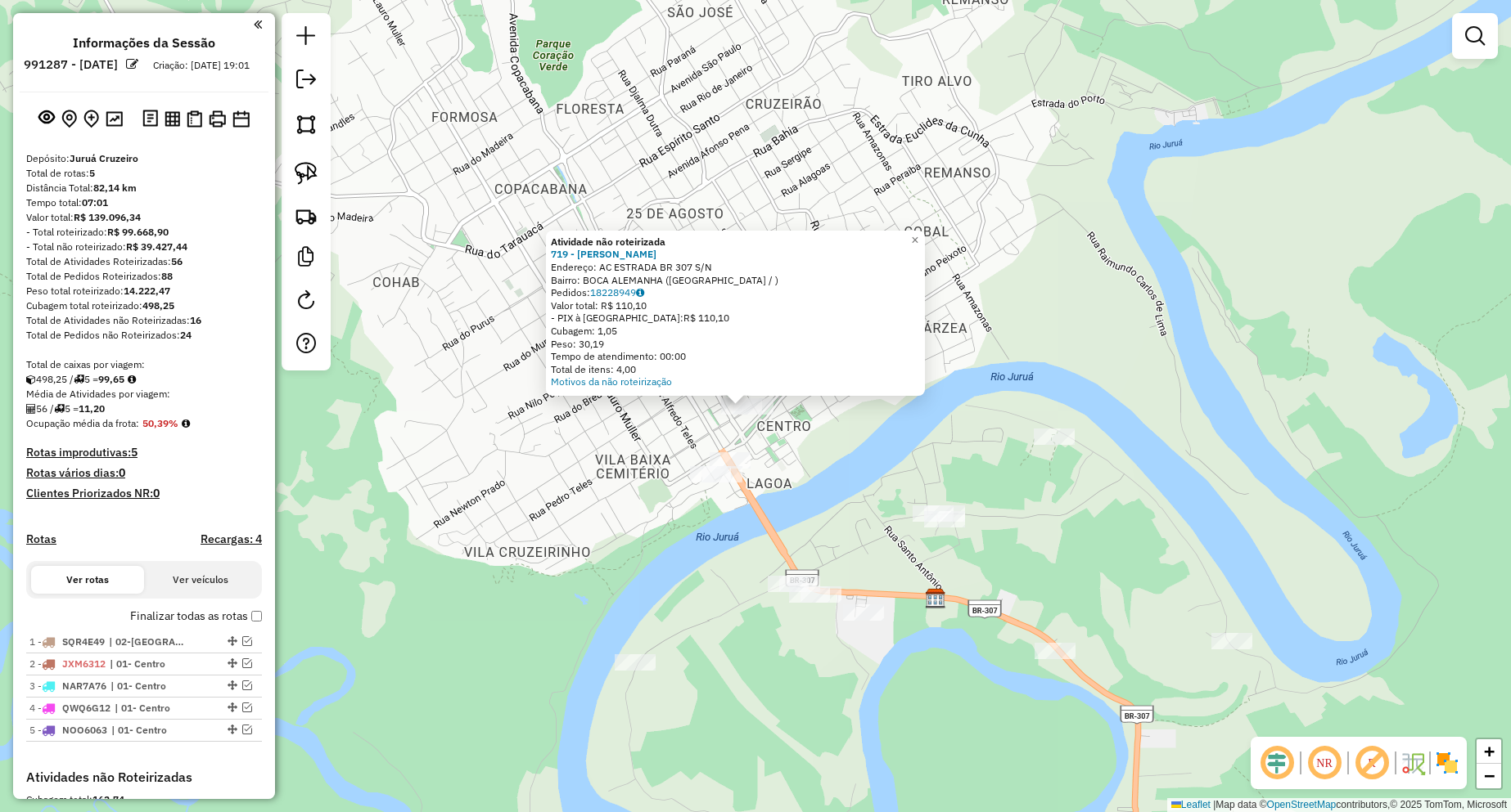
click at [780, 414] on div "Atividade não roteirizada 719 - CLEICIANE [PERSON_NAME]: AC ESTRADA BR 307 S/N …" at bounding box center [755, 406] width 1511 height 812
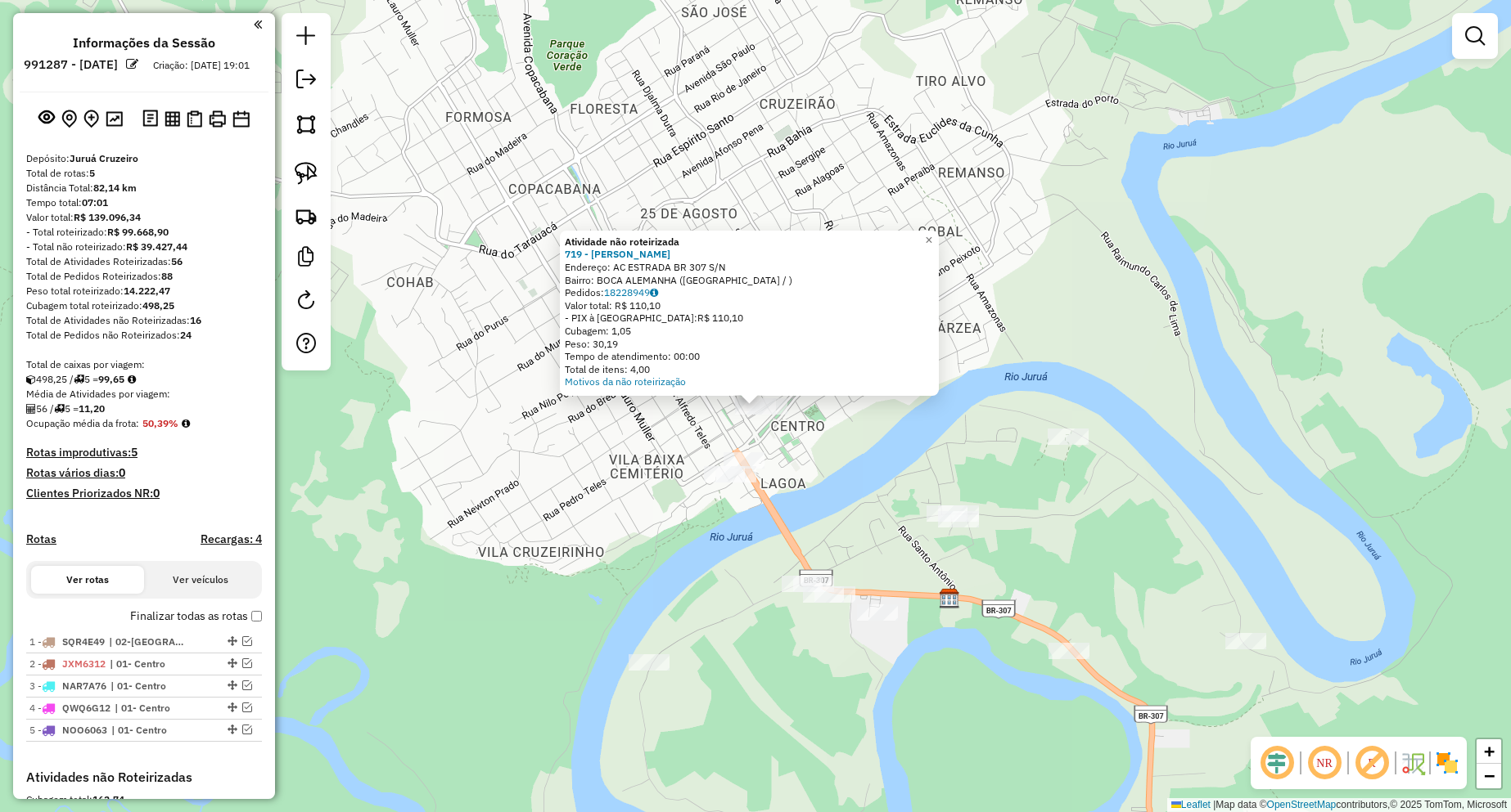
click at [849, 458] on div "Atividade não roteirizada 719 - CLEICIANE [PERSON_NAME]: AC ESTRADA BR 307 S/N …" at bounding box center [755, 406] width 1511 height 812
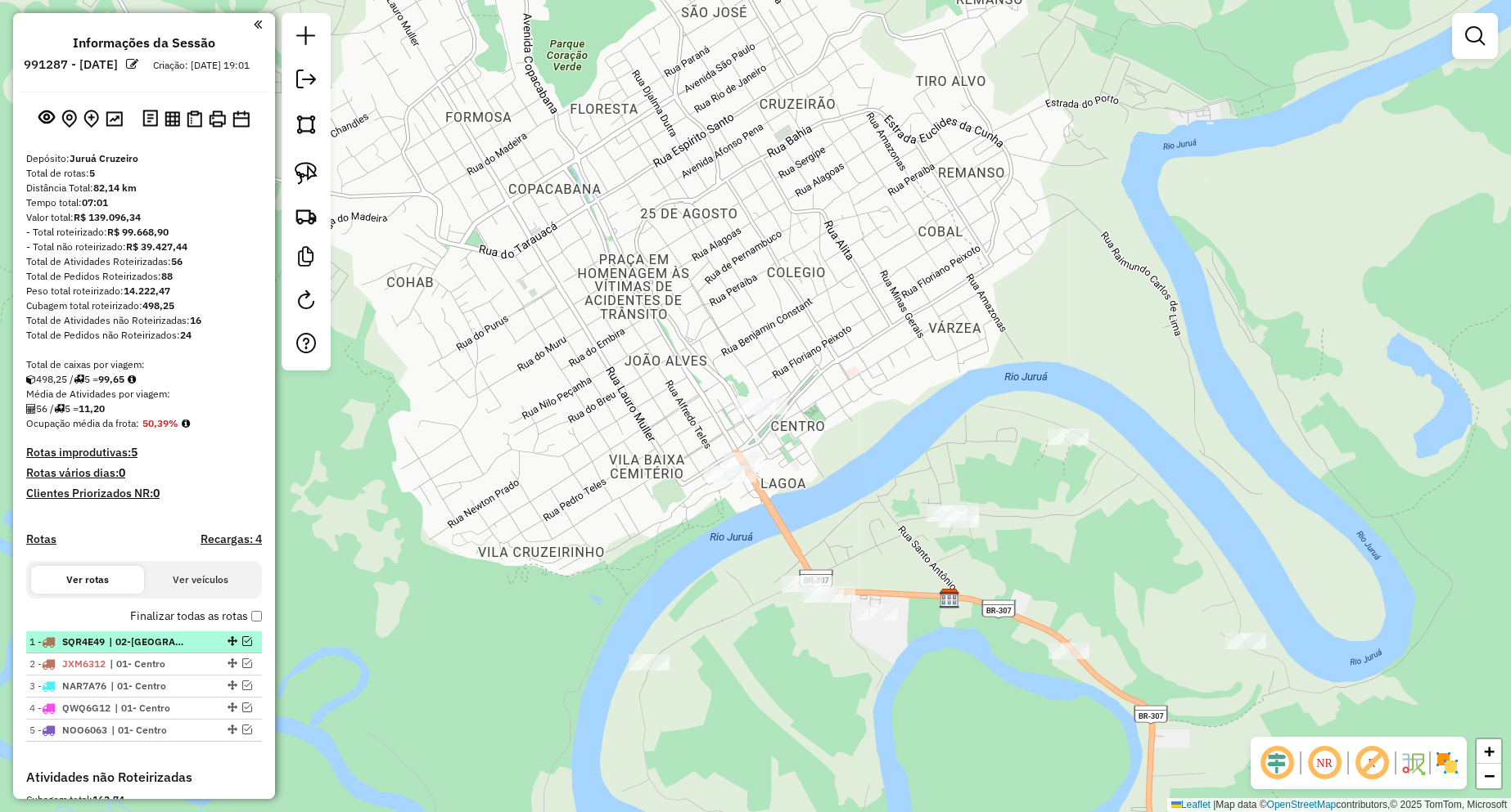
click at [242, 647] on em at bounding box center [247, 641] width 10 height 10
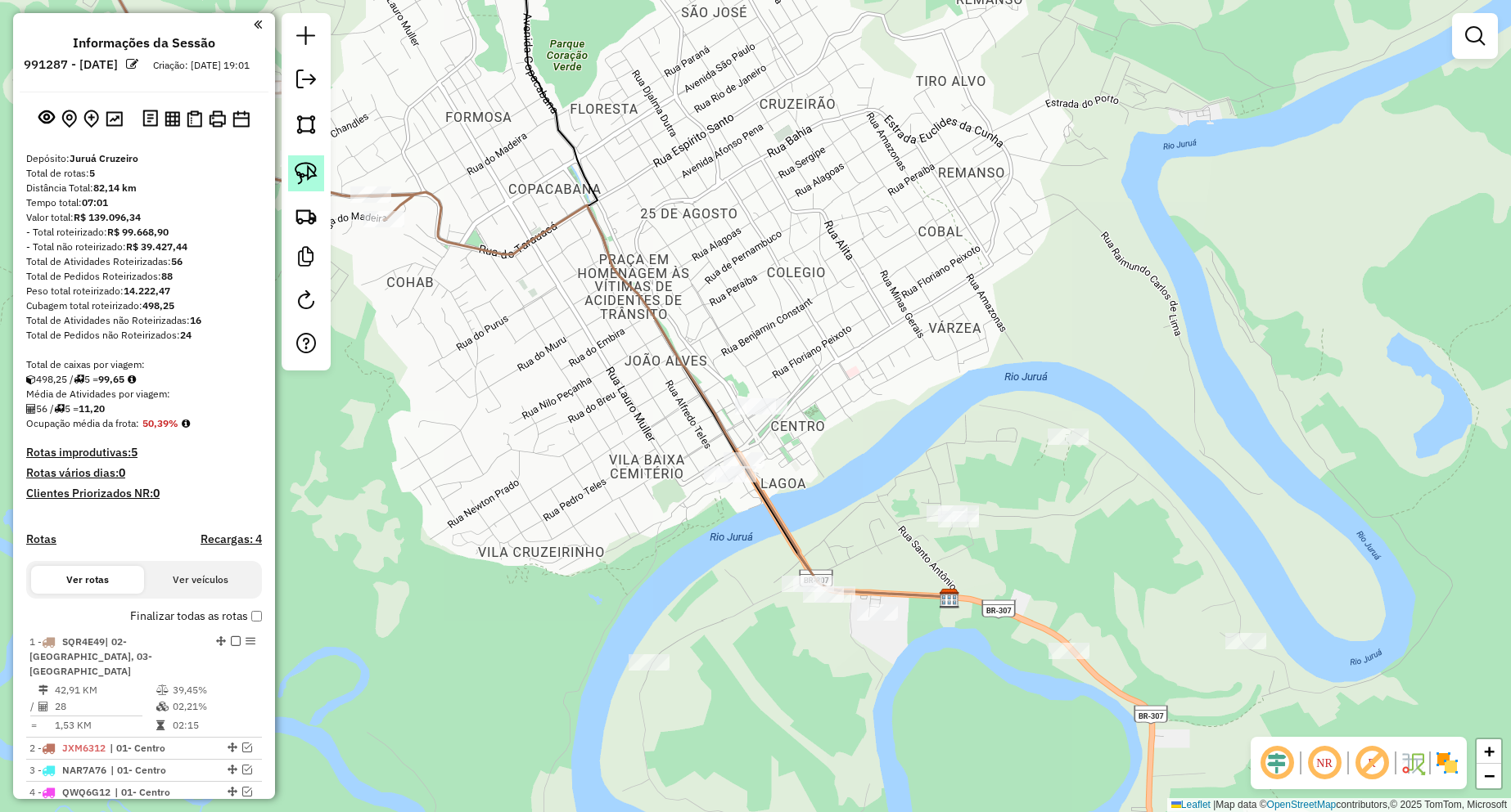
click at [314, 165] on img at bounding box center [306, 173] width 23 height 23
drag, startPoint x: 781, startPoint y: 379, endPoint x: 791, endPoint y: 407, distance: 29.7
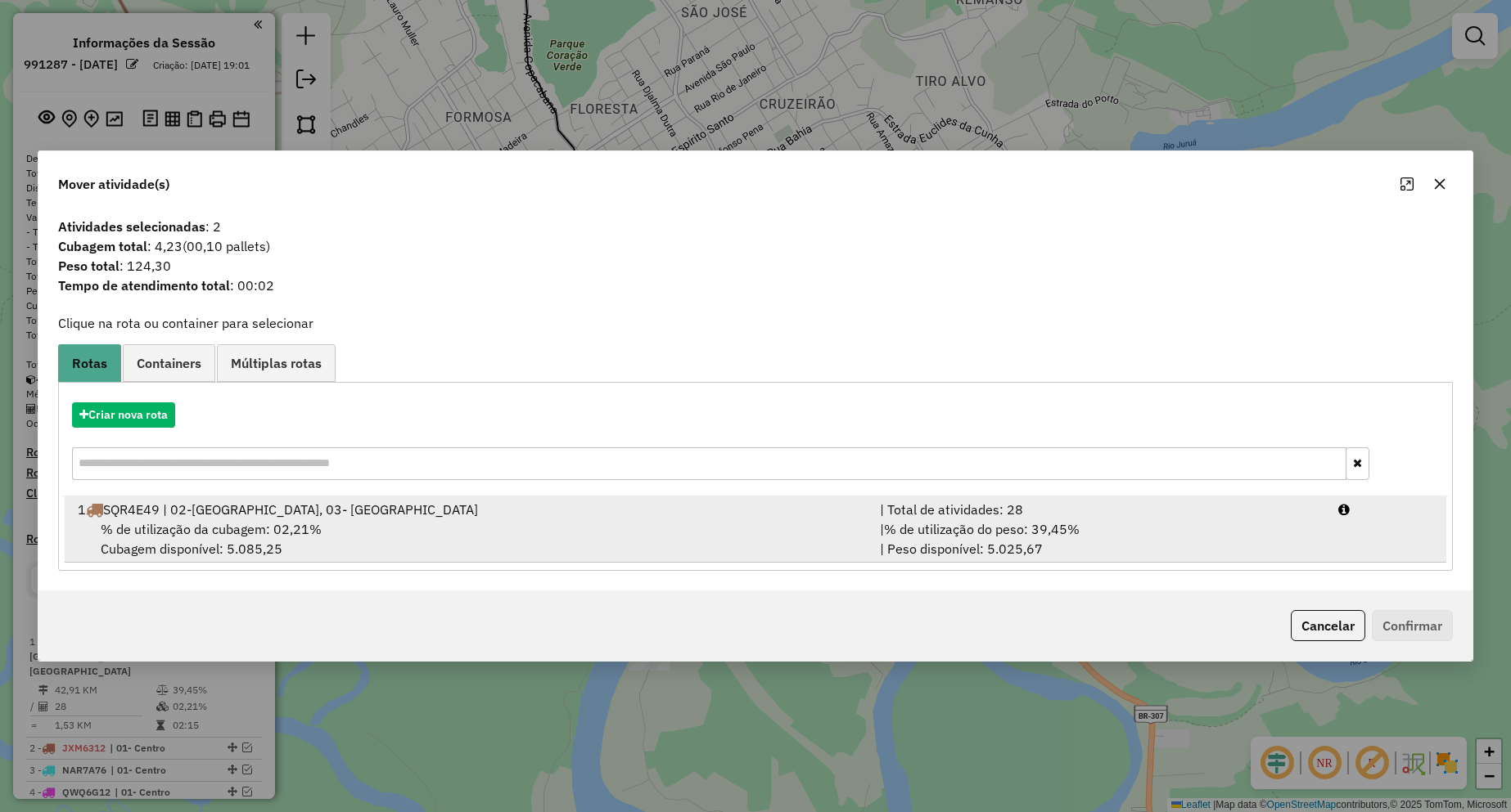
click at [302, 527] on span "% de utilização da cubagem: 02,21%" at bounding box center [211, 529] width 221 height 16
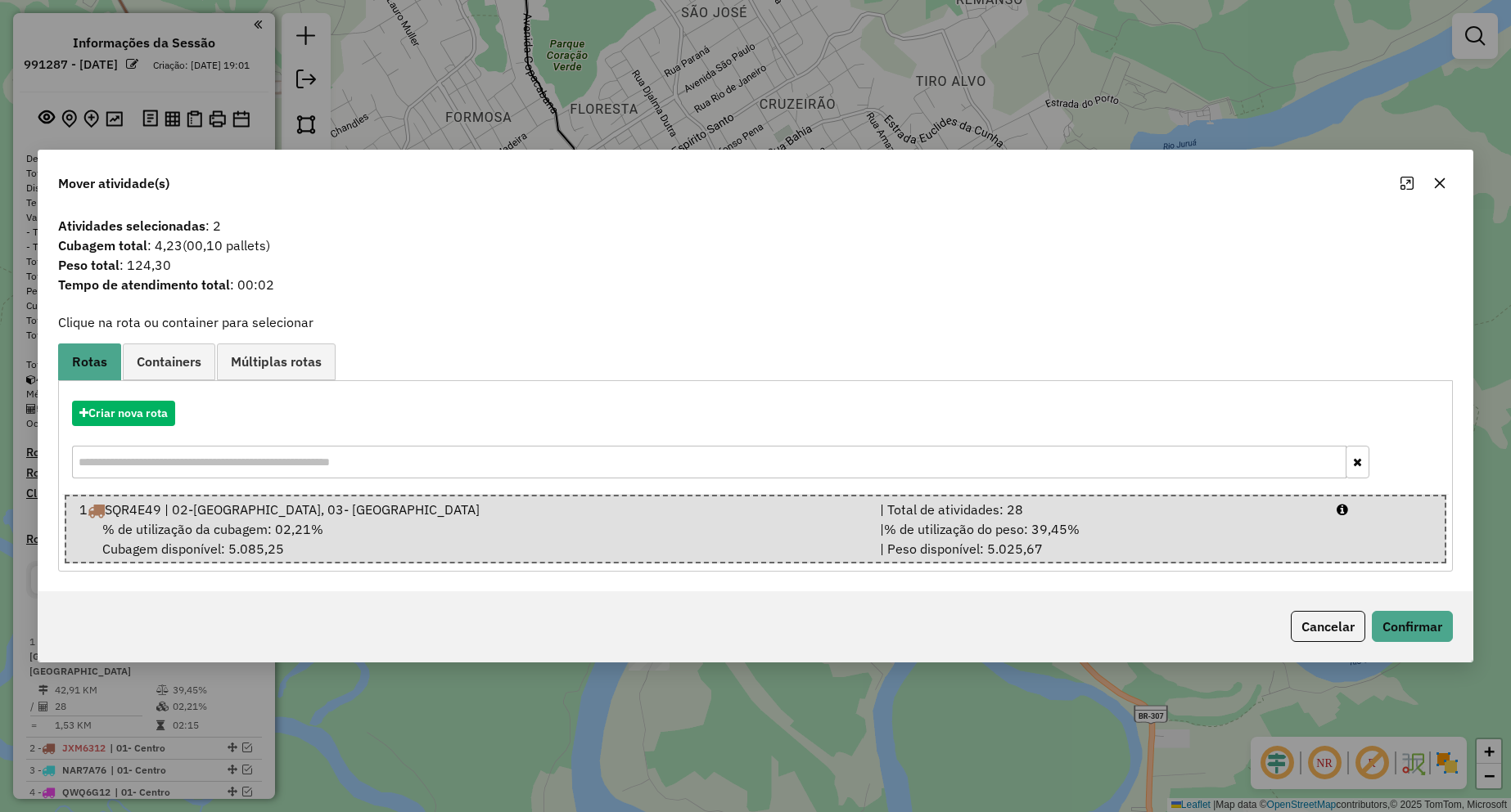
click at [1416, 607] on div "Cancelar Confirmar" at bounding box center [755, 627] width 1434 height 70
click at [1421, 627] on button "Confirmar" at bounding box center [1412, 627] width 81 height 31
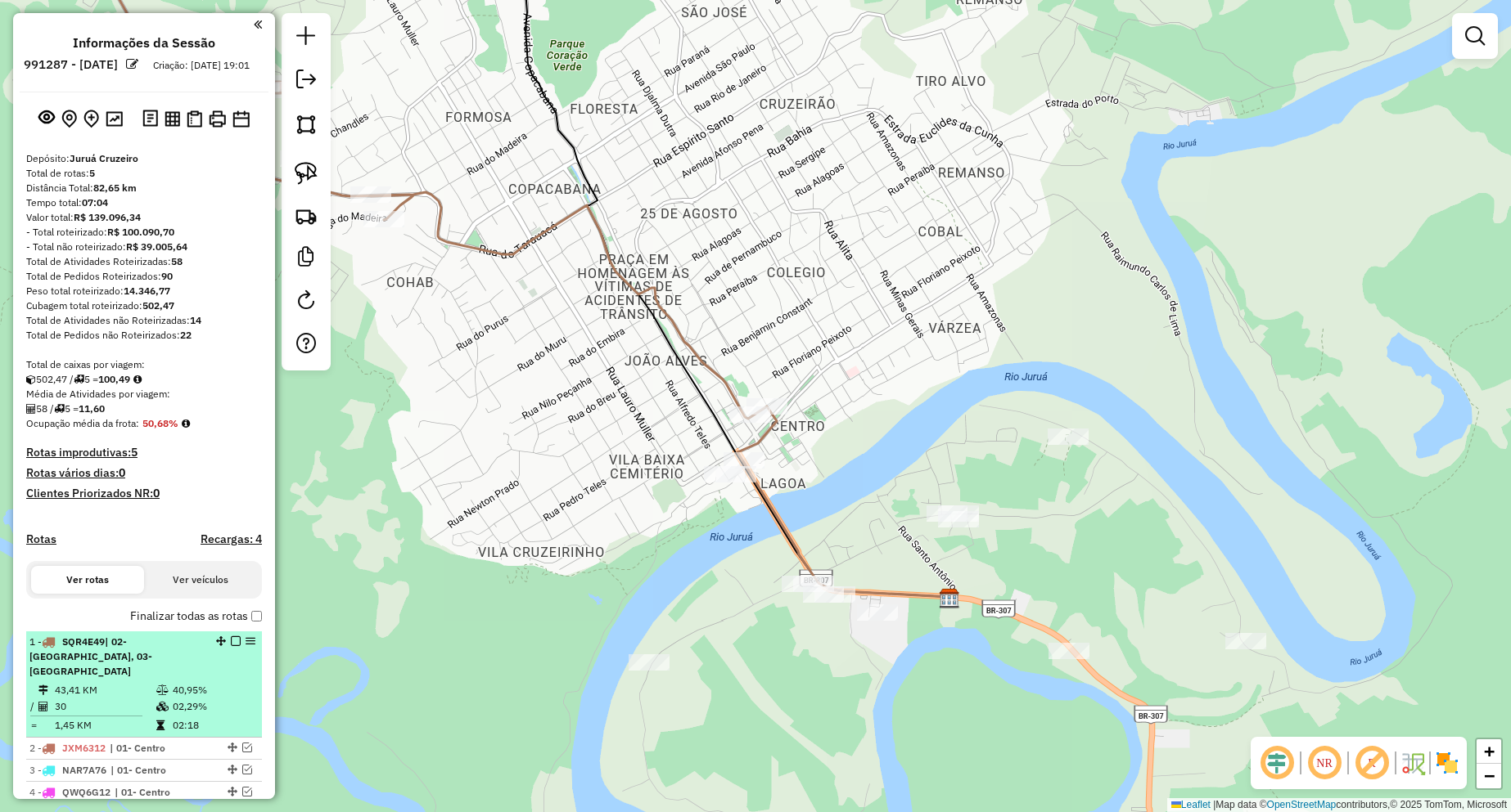
click at [231, 647] on em at bounding box center [236, 641] width 10 height 10
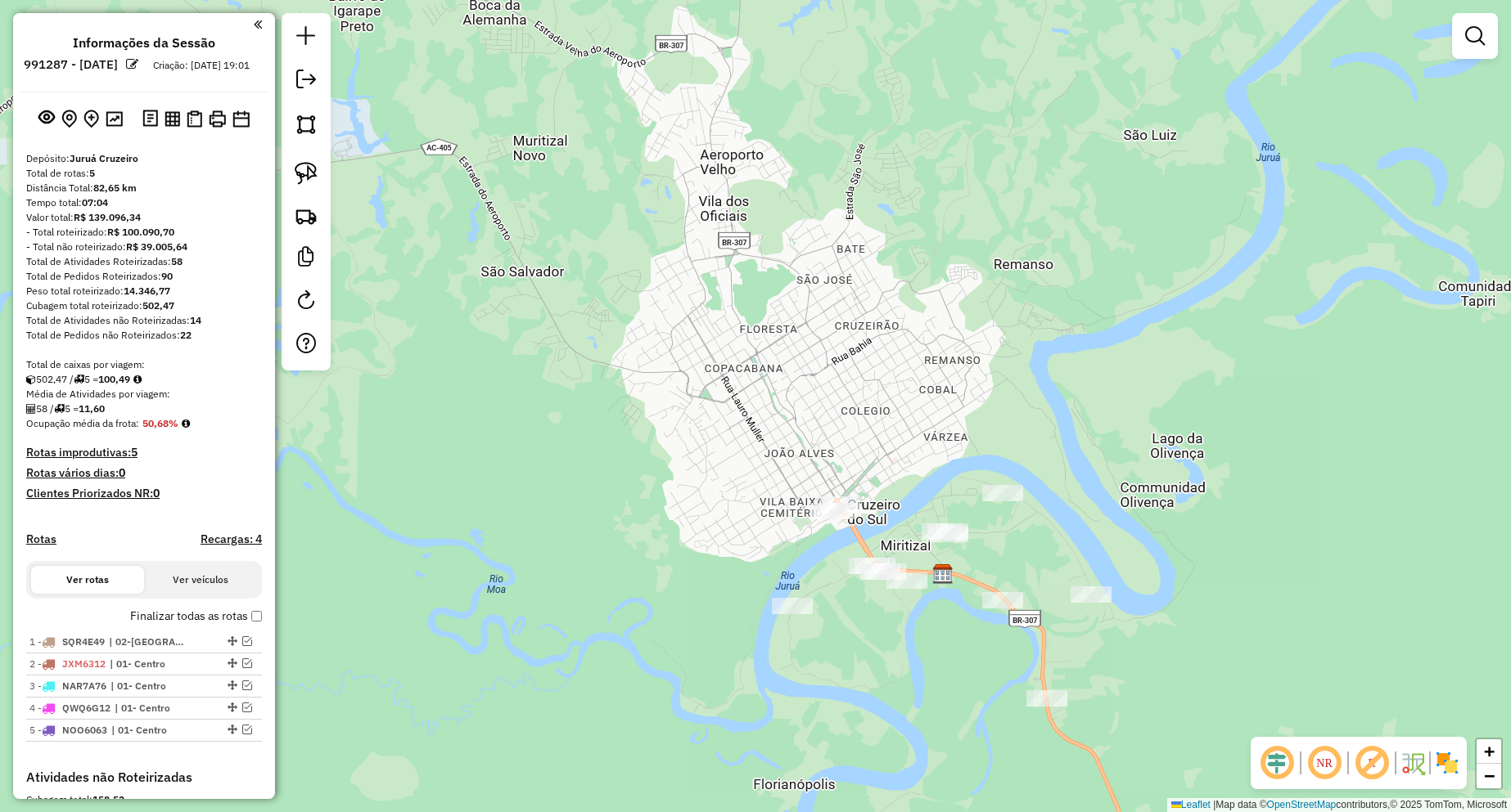
drag, startPoint x: 1101, startPoint y: 540, endPoint x: 902, endPoint y: 420, distance: 232.4
click at [904, 422] on div "Janela de atendimento Grade de atendimento Capacidade Transportadoras Veículos …" at bounding box center [755, 406] width 1511 height 812
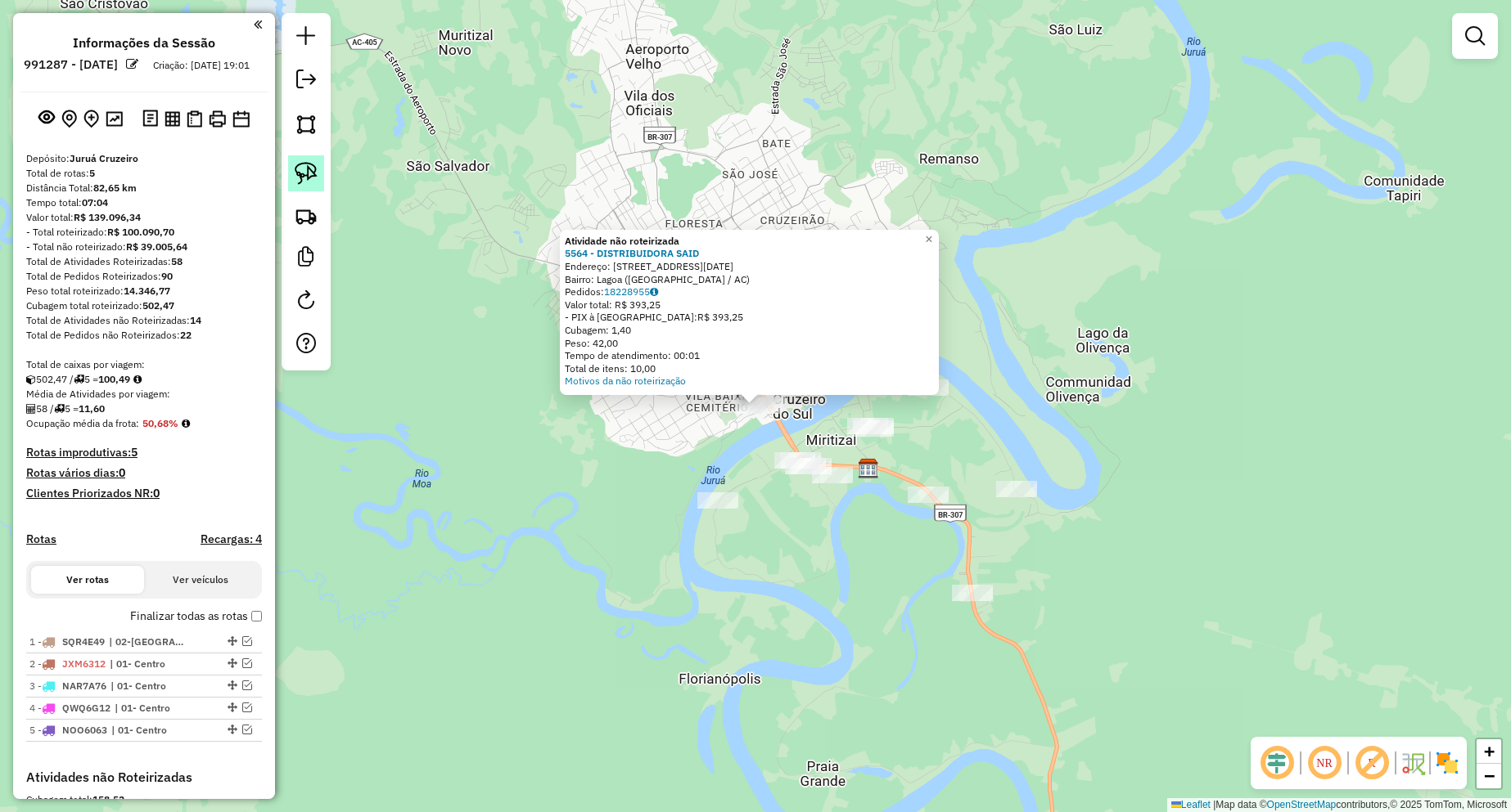
click at [290, 173] on link at bounding box center [307, 174] width 36 height 36
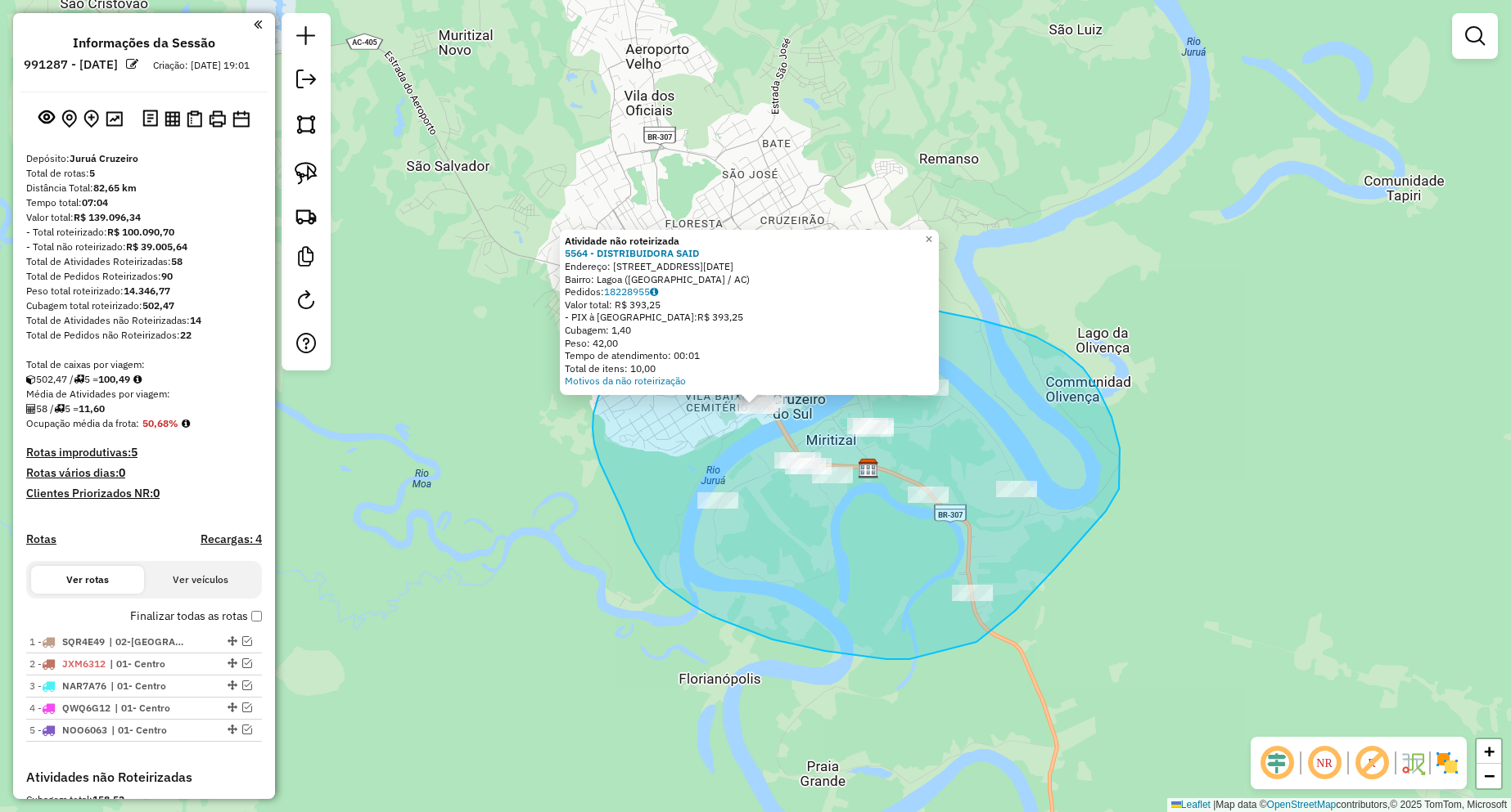
drag, startPoint x: 976, startPoint y: 642, endPoint x: 923, endPoint y: 657, distance: 55.1
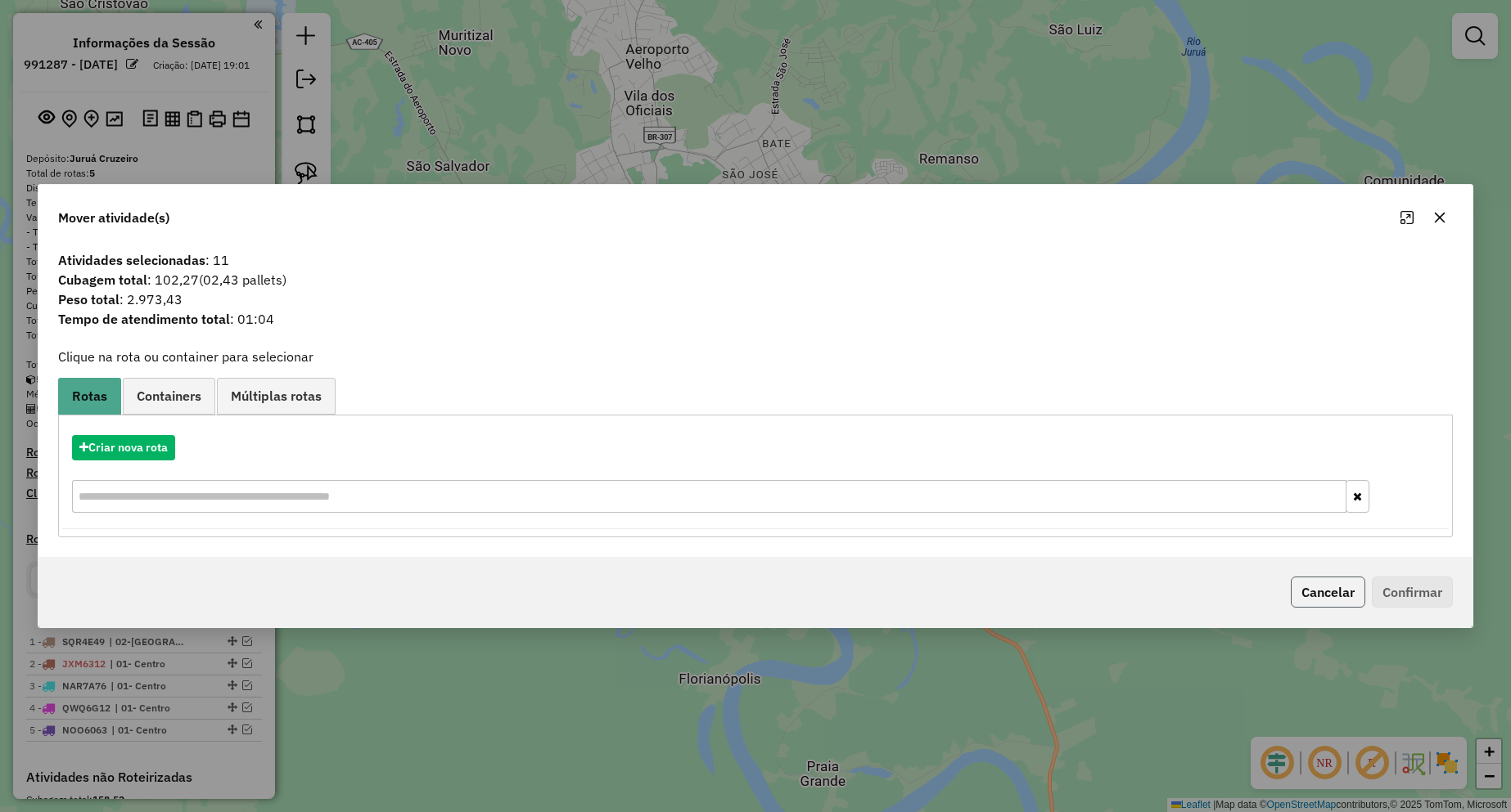
click at [1319, 594] on button "Cancelar" at bounding box center [1328, 592] width 75 height 31
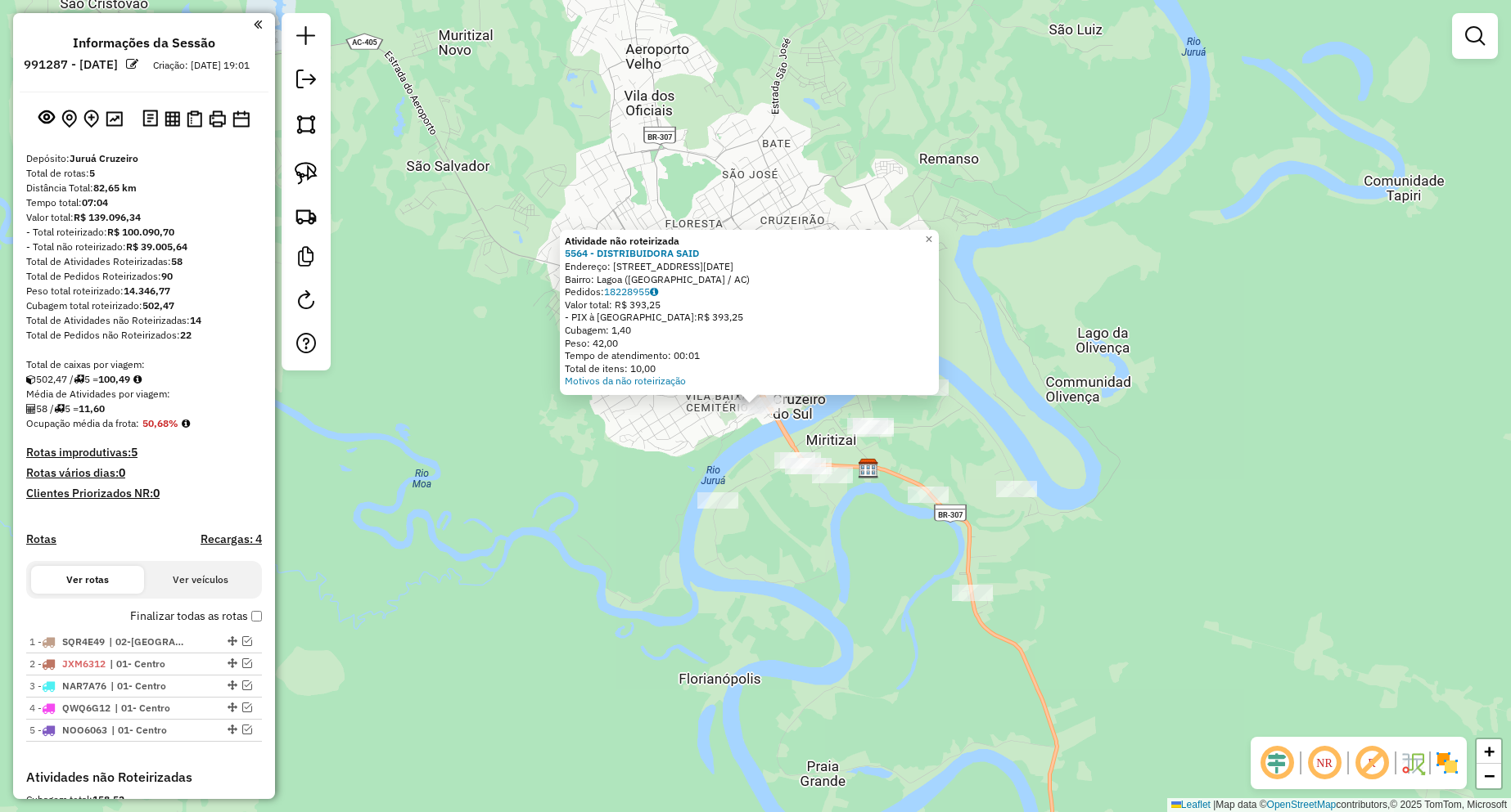
click at [1085, 414] on div "Atividade não roteirizada 5564 - DISTRIBUIDORA SAID Endereço: [STREET_ADDRESS][…" at bounding box center [755, 406] width 1511 height 812
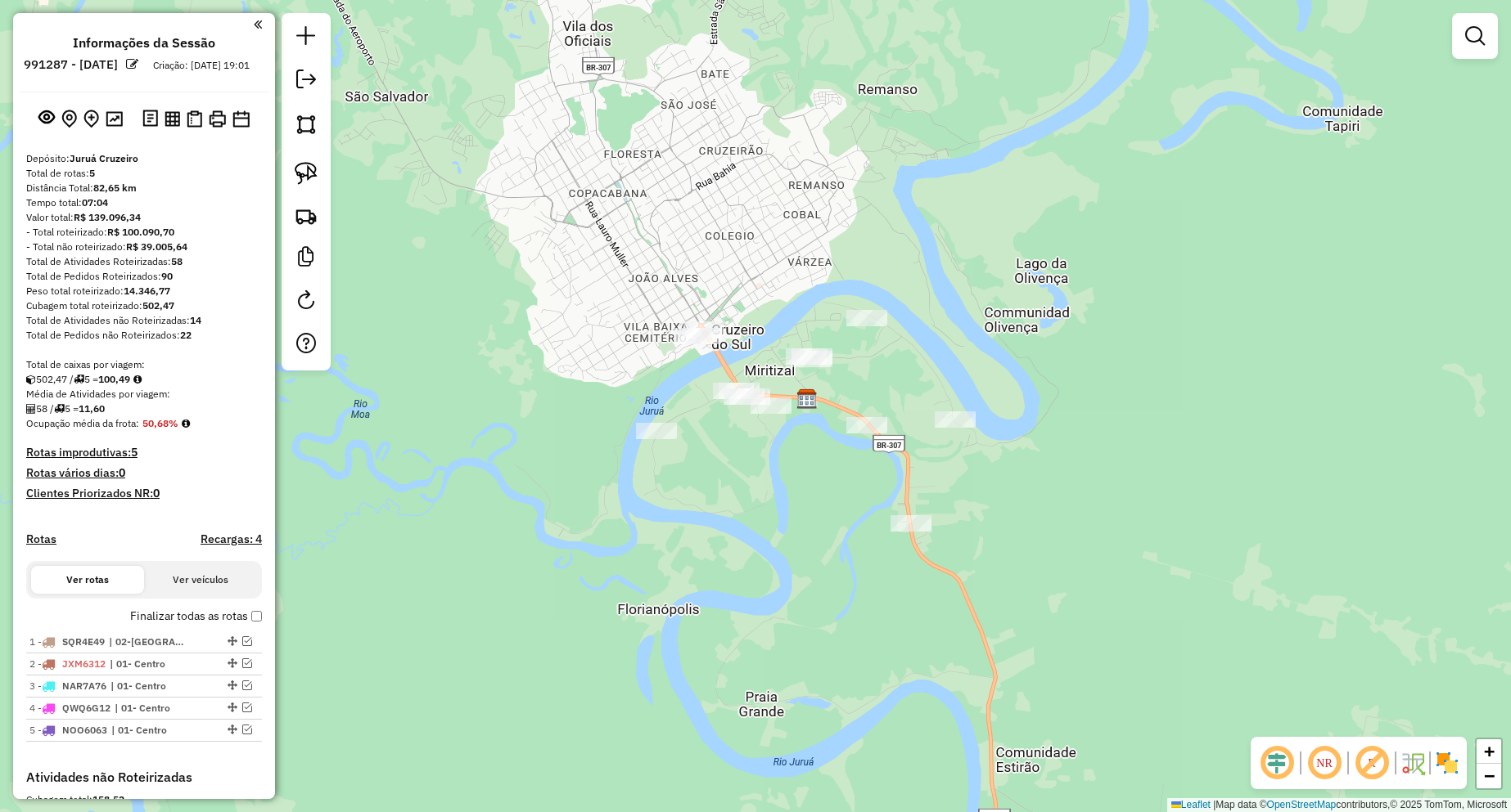
drag, startPoint x: 945, startPoint y: 316, endPoint x: 882, endPoint y: 267, distance: 79.8
click at [882, 267] on div "Janela de atendimento Grade de atendimento Capacidade Transportadoras Veículos …" at bounding box center [755, 406] width 1511 height 812
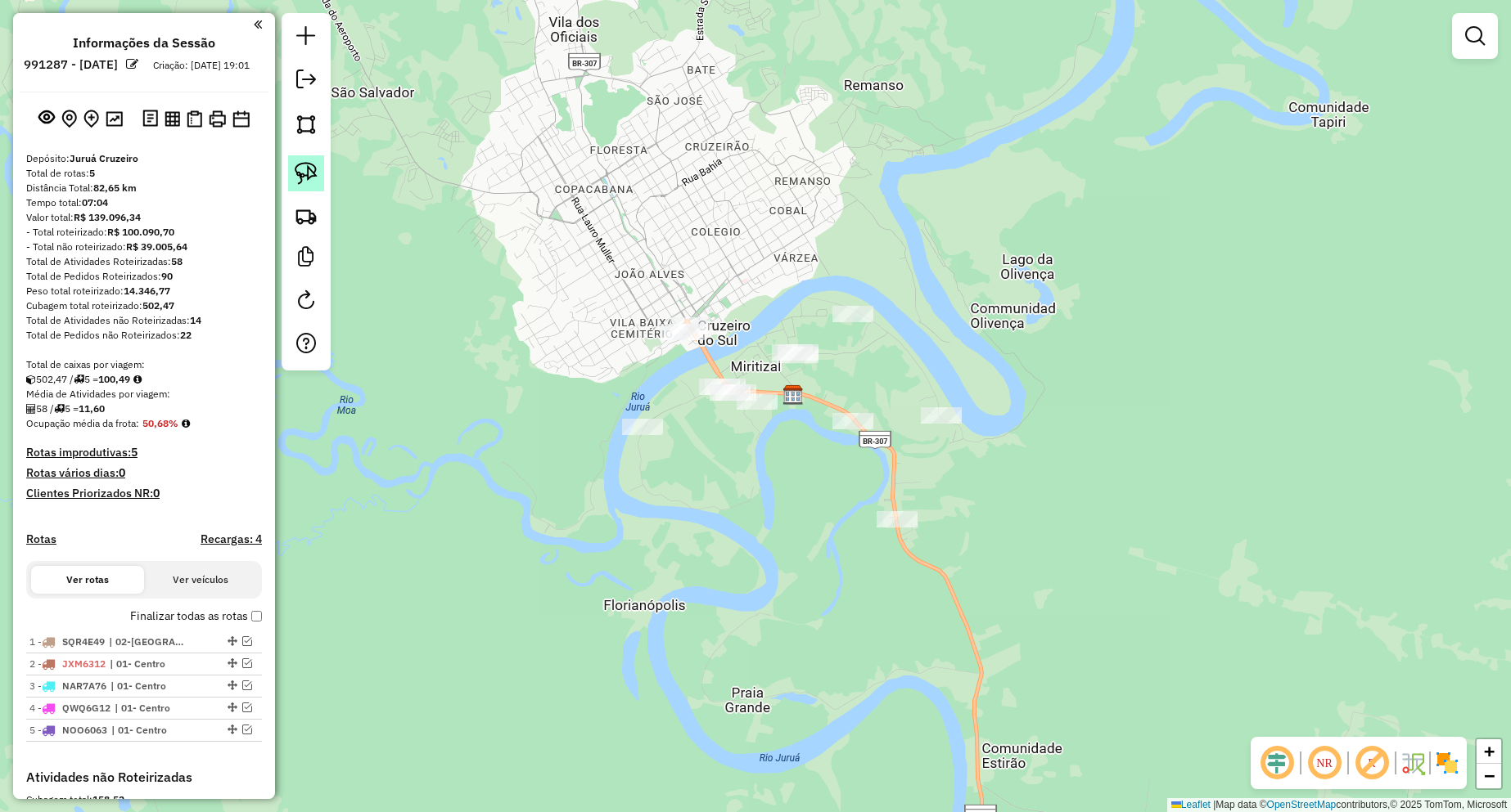
click at [305, 169] on img at bounding box center [306, 173] width 23 height 23
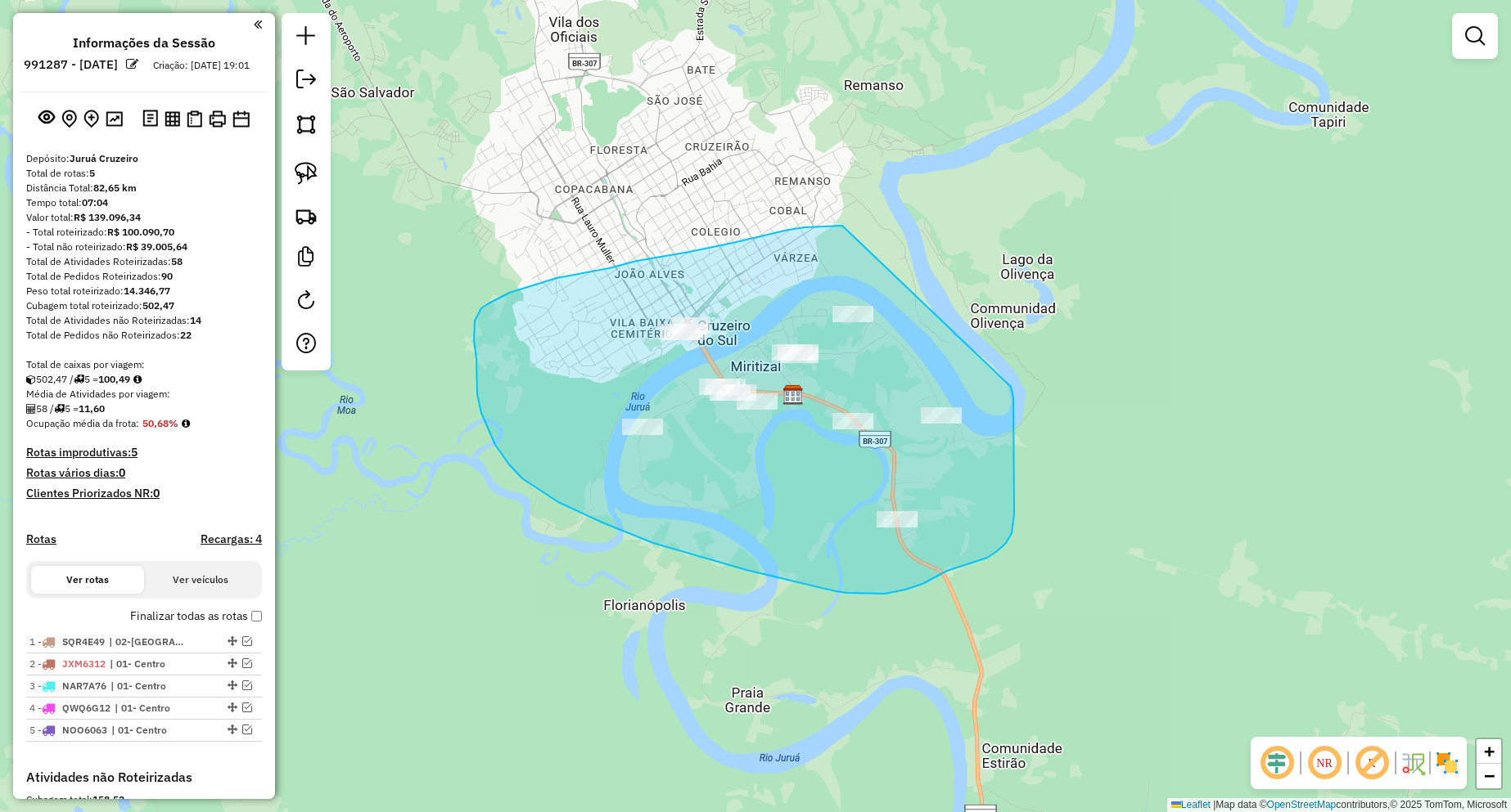
drag, startPoint x: 637, startPoint y: 261, endPoint x: 1011, endPoint y: 387, distance: 394.7
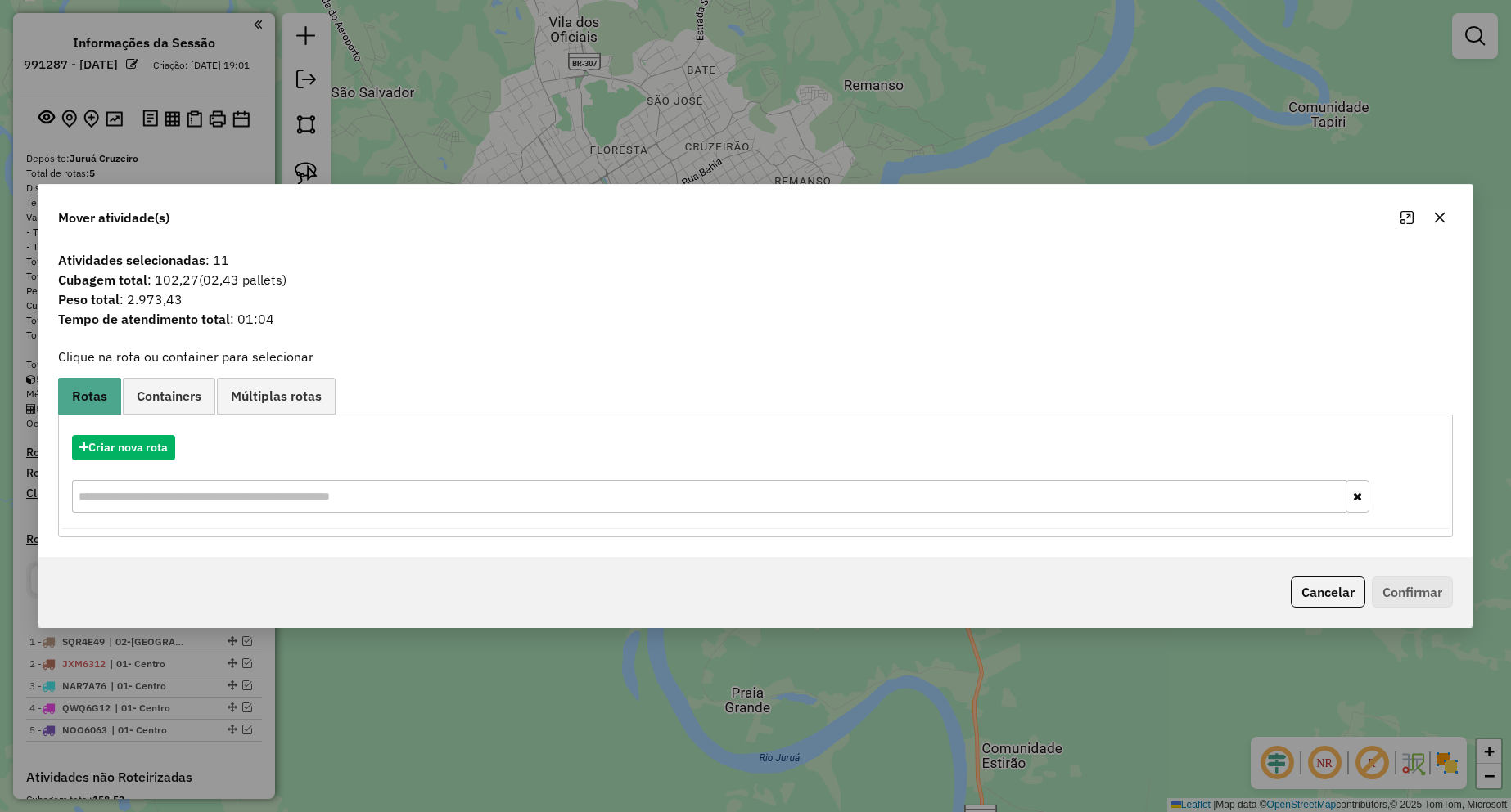
click at [116, 453] on hb-app "Aguarde... Pop-up bloqueado! Seu navegador bloqueou automáticamente a abertura …" at bounding box center [755, 406] width 1511 height 812
click at [116, 453] on button "Criar nova rota" at bounding box center [123, 448] width 103 height 25
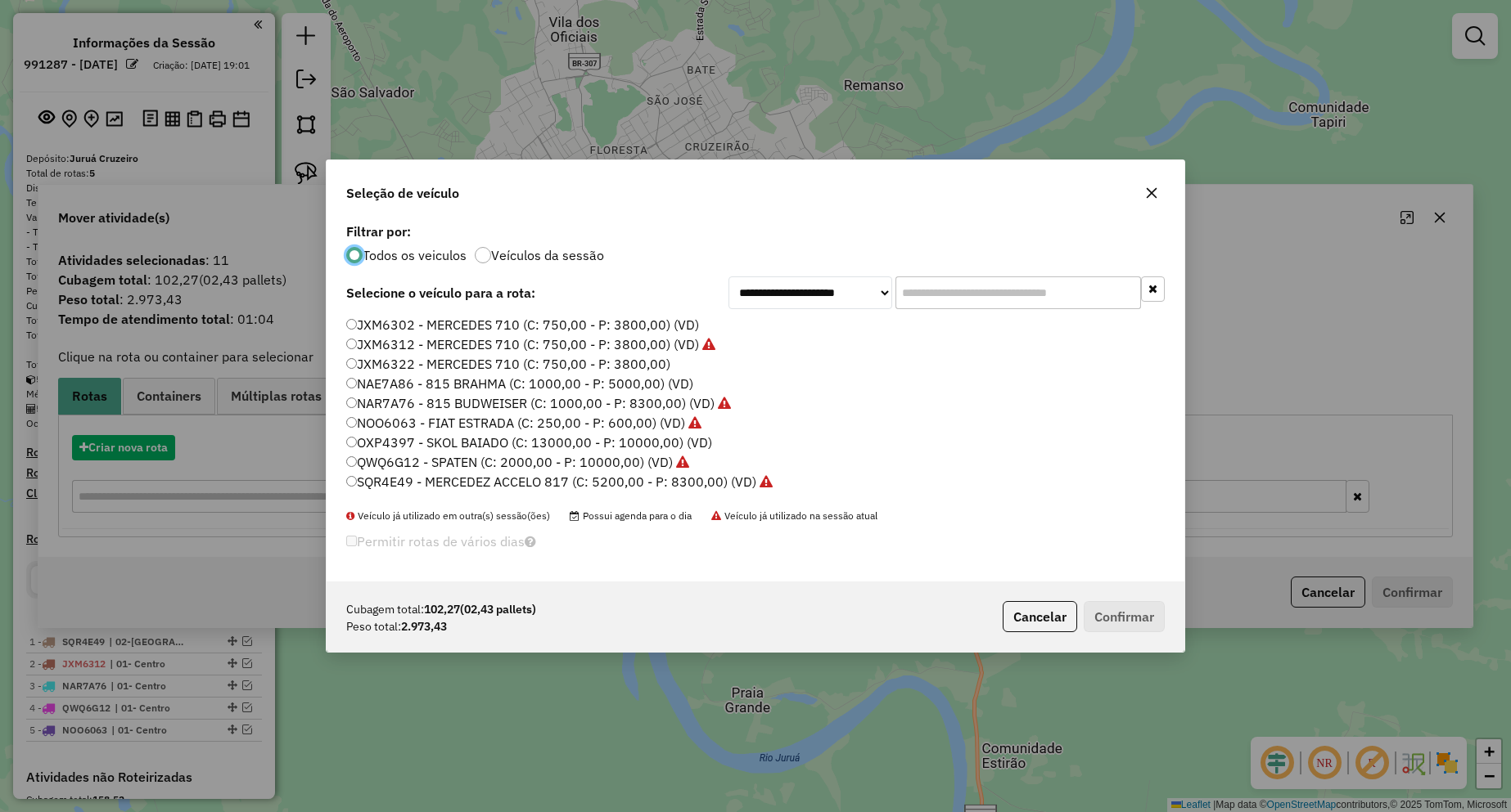
scroll to position [9, 5]
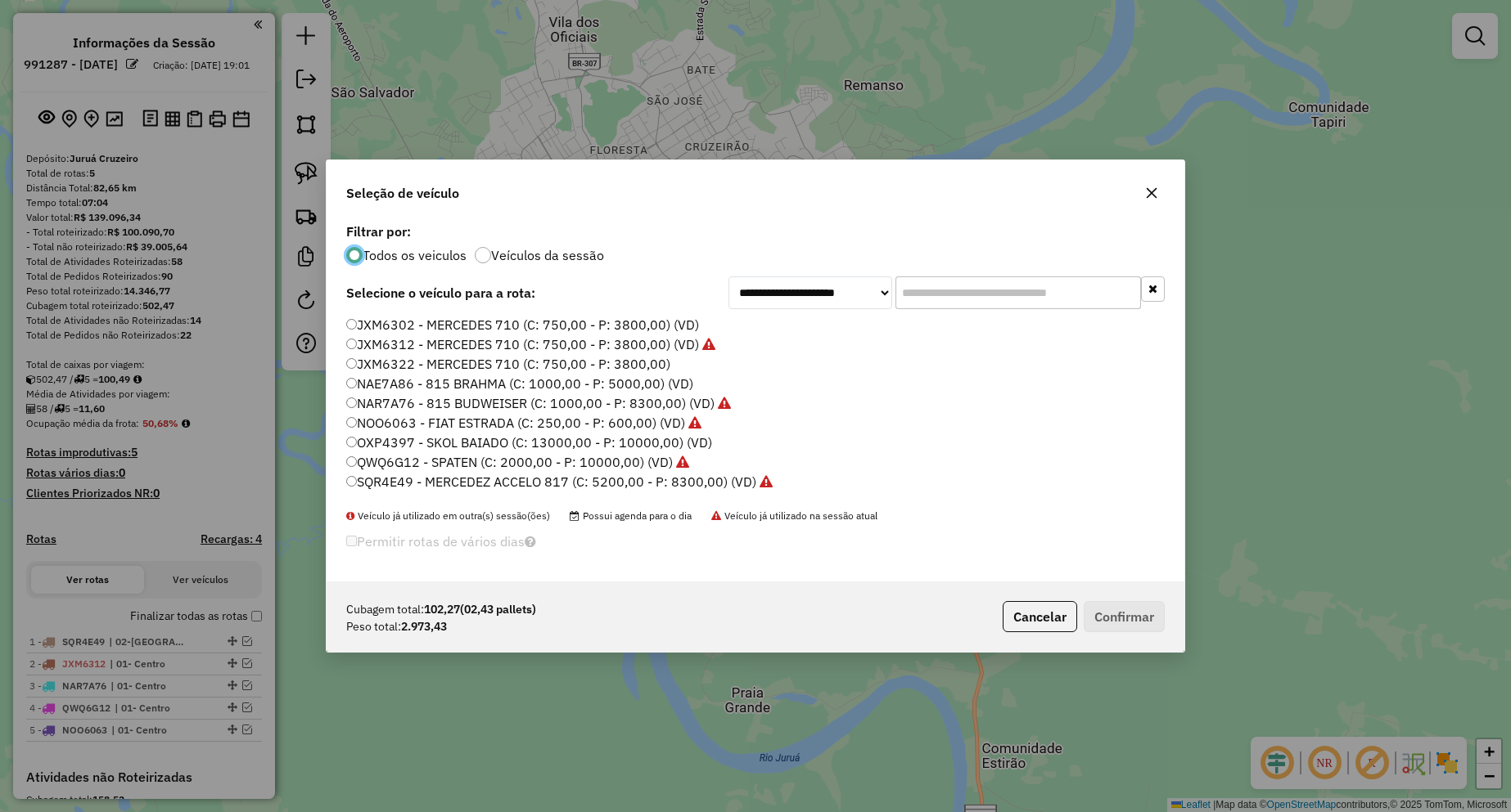
click at [448, 324] on label "JXM6302 - MERCEDES 710 (C: 750,00 - P: 3800,00) (VD)" at bounding box center [523, 325] width 353 height 20
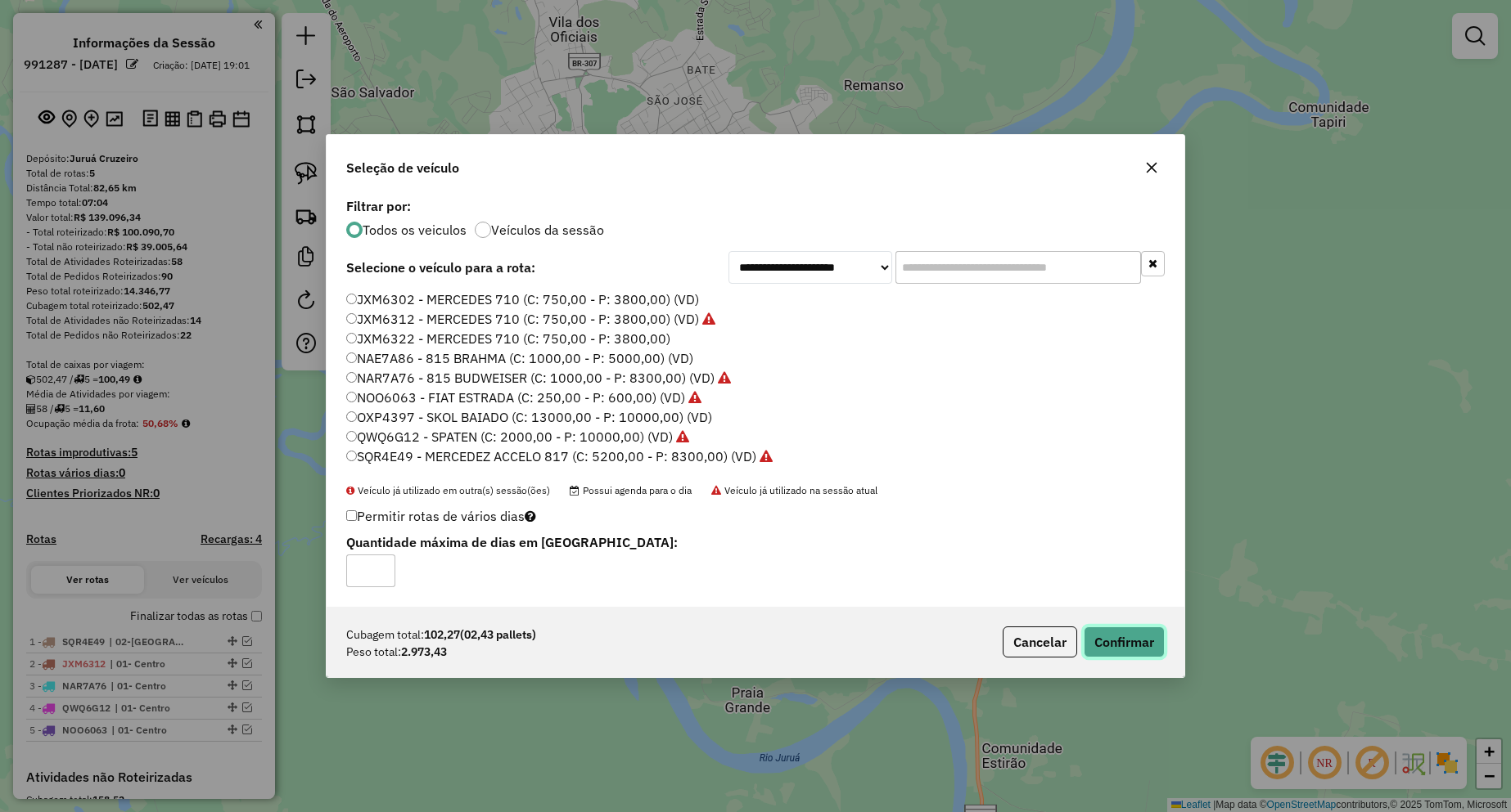
click at [1118, 632] on button "Confirmar" at bounding box center [1123, 642] width 81 height 31
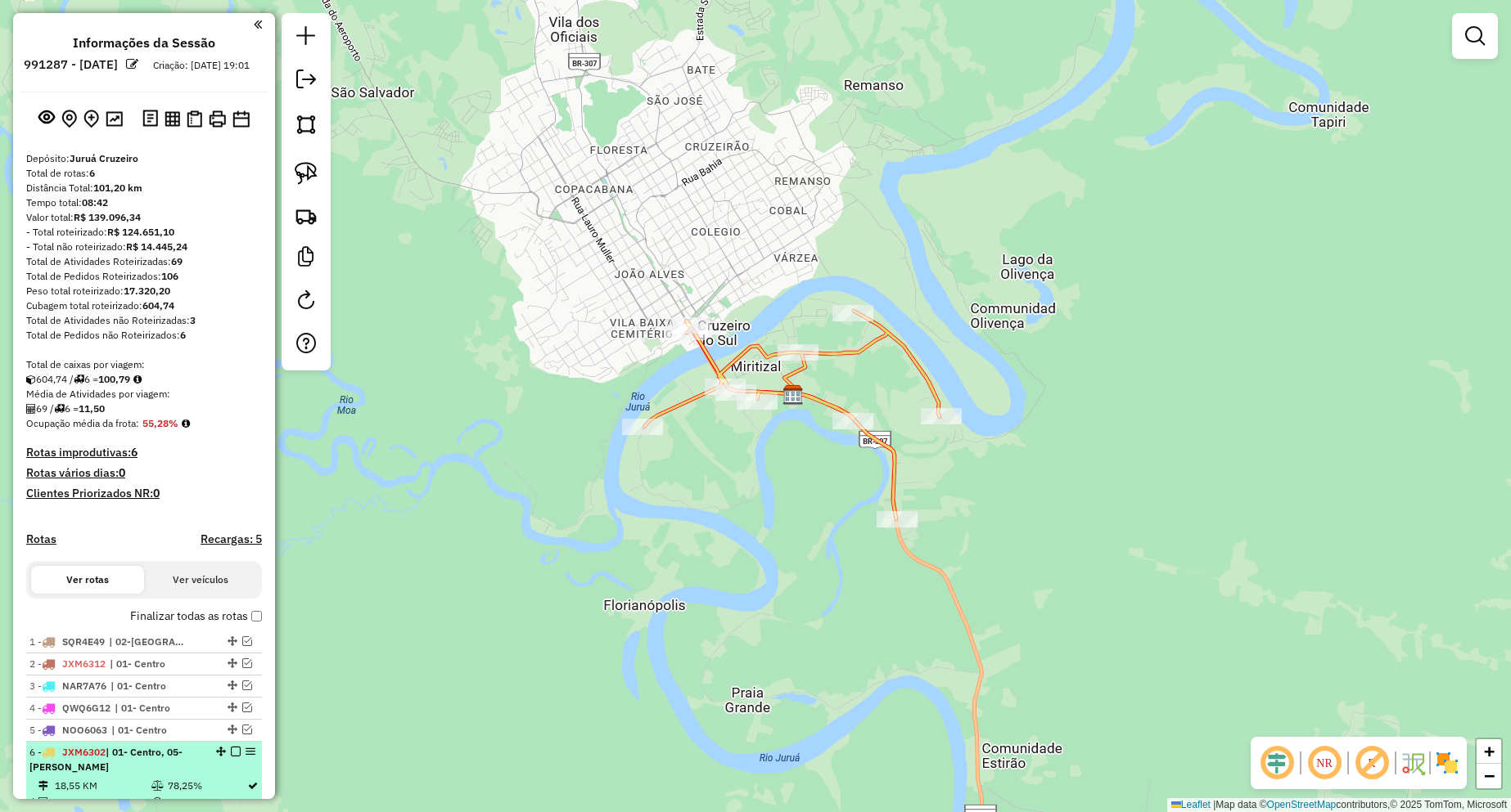
click at [233, 757] on em at bounding box center [236, 751] width 10 height 10
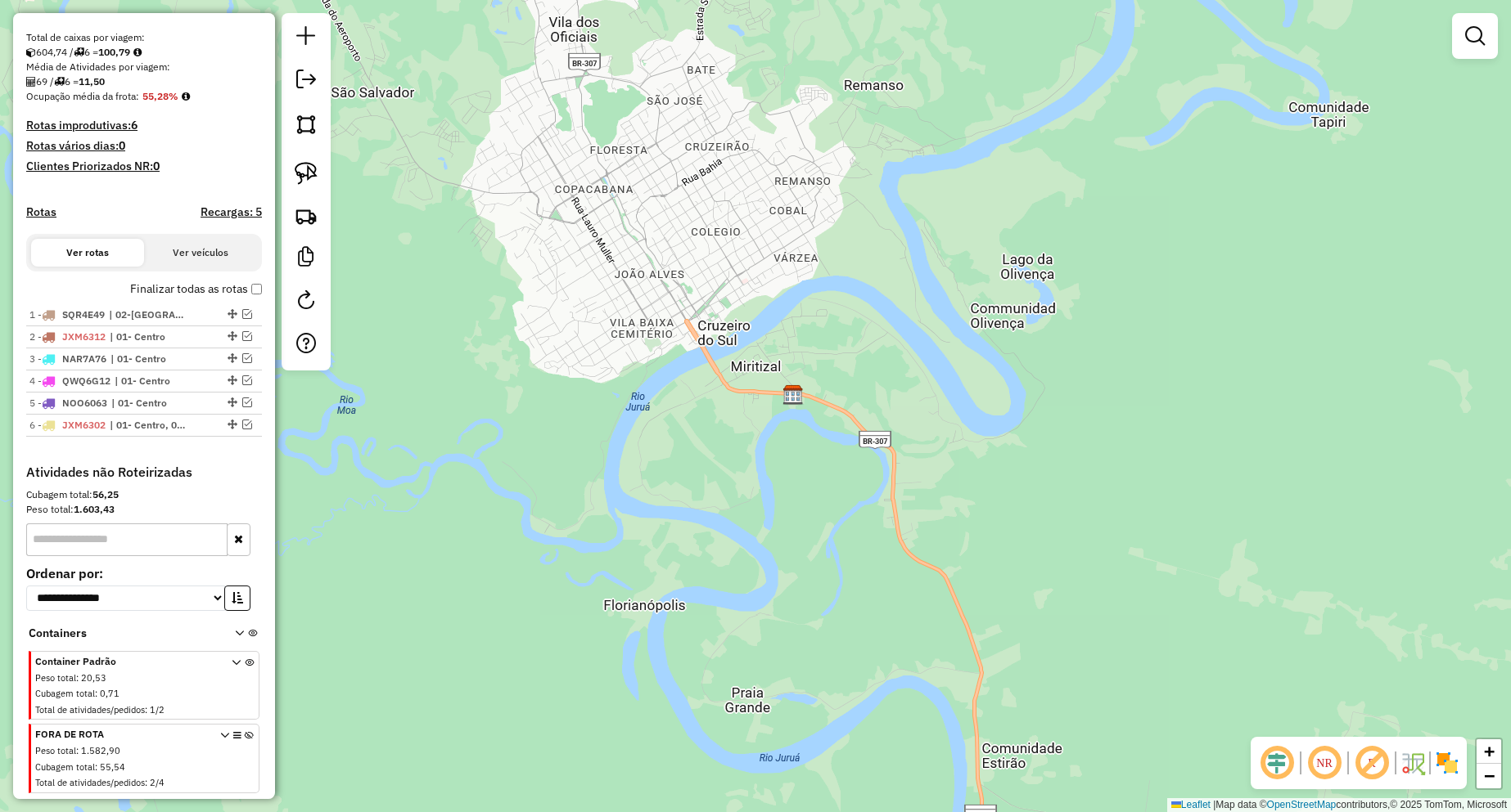
scroll to position [376, 0]
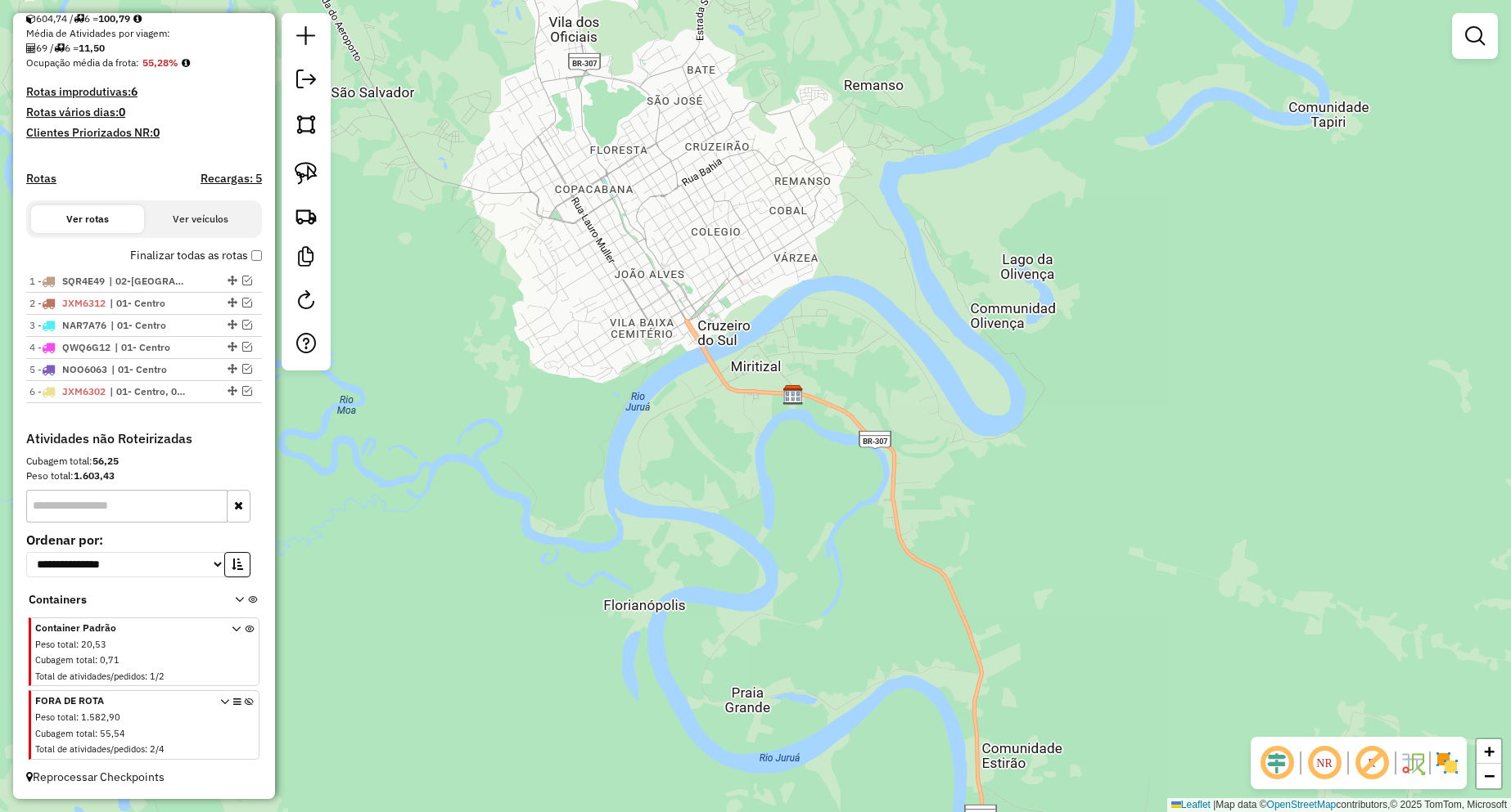
click at [232, 626] on icon at bounding box center [237, 655] width 9 height 61
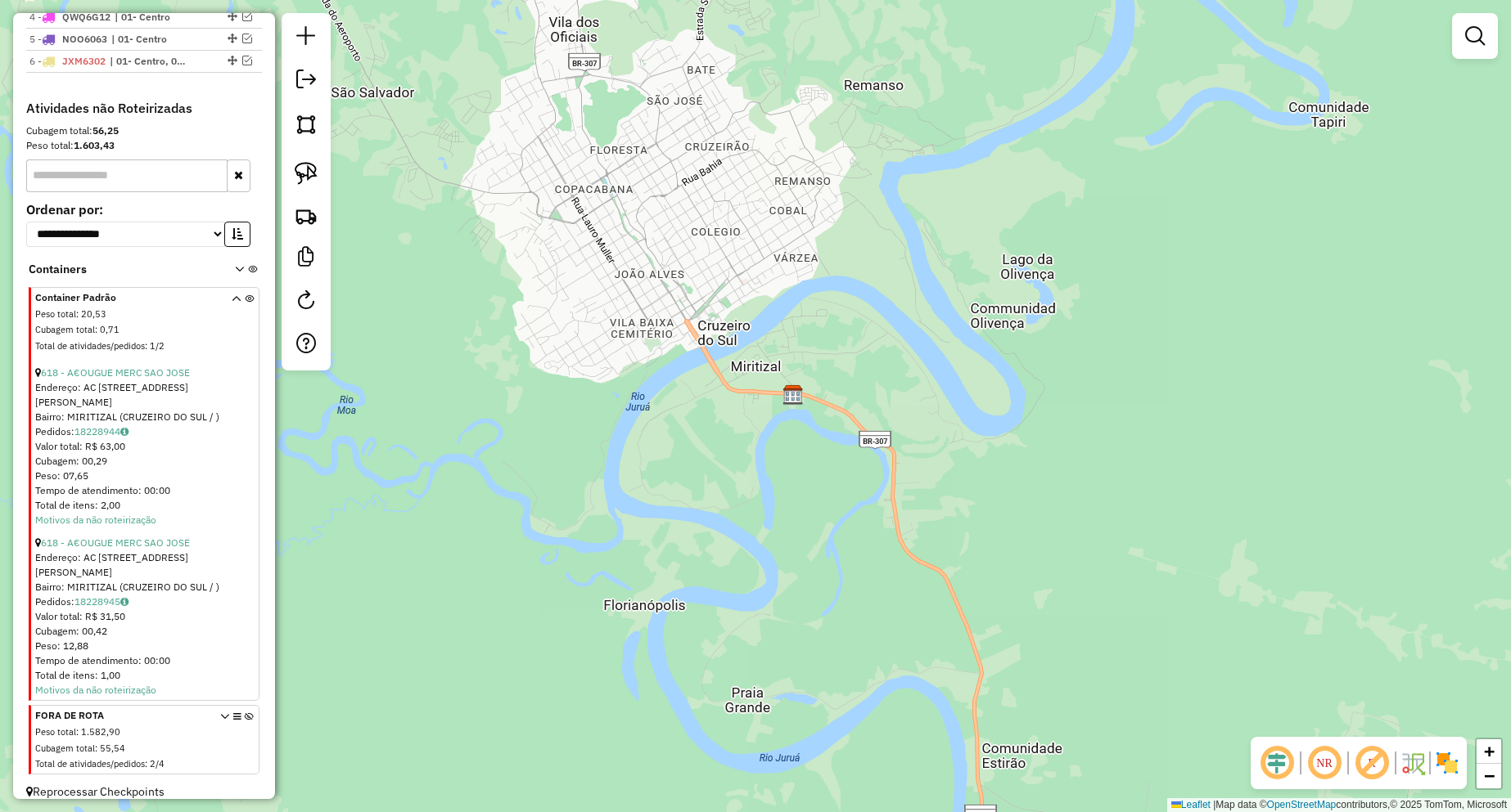
scroll to position [609, 0]
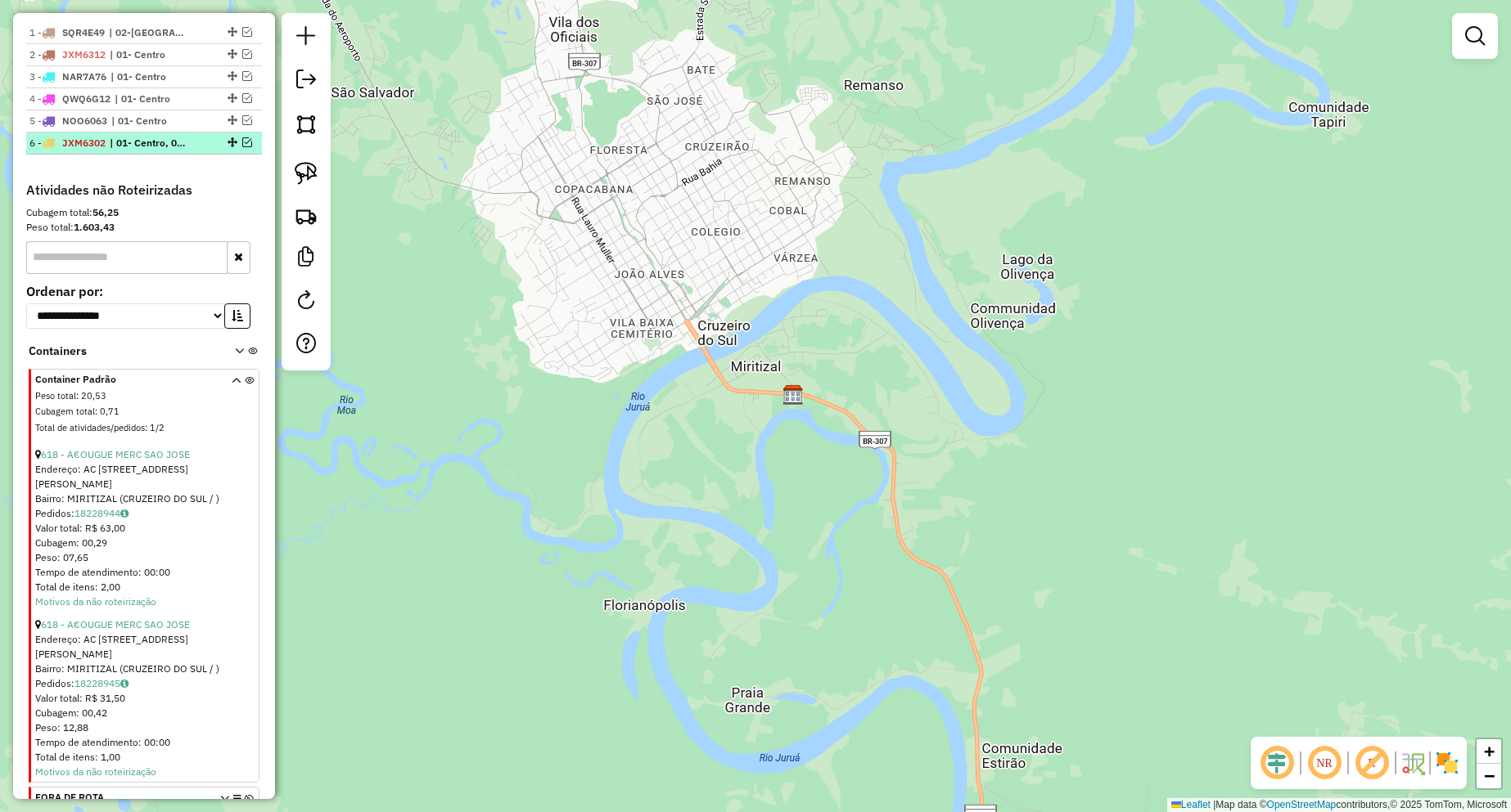
click at [247, 147] on em at bounding box center [247, 142] width 10 height 10
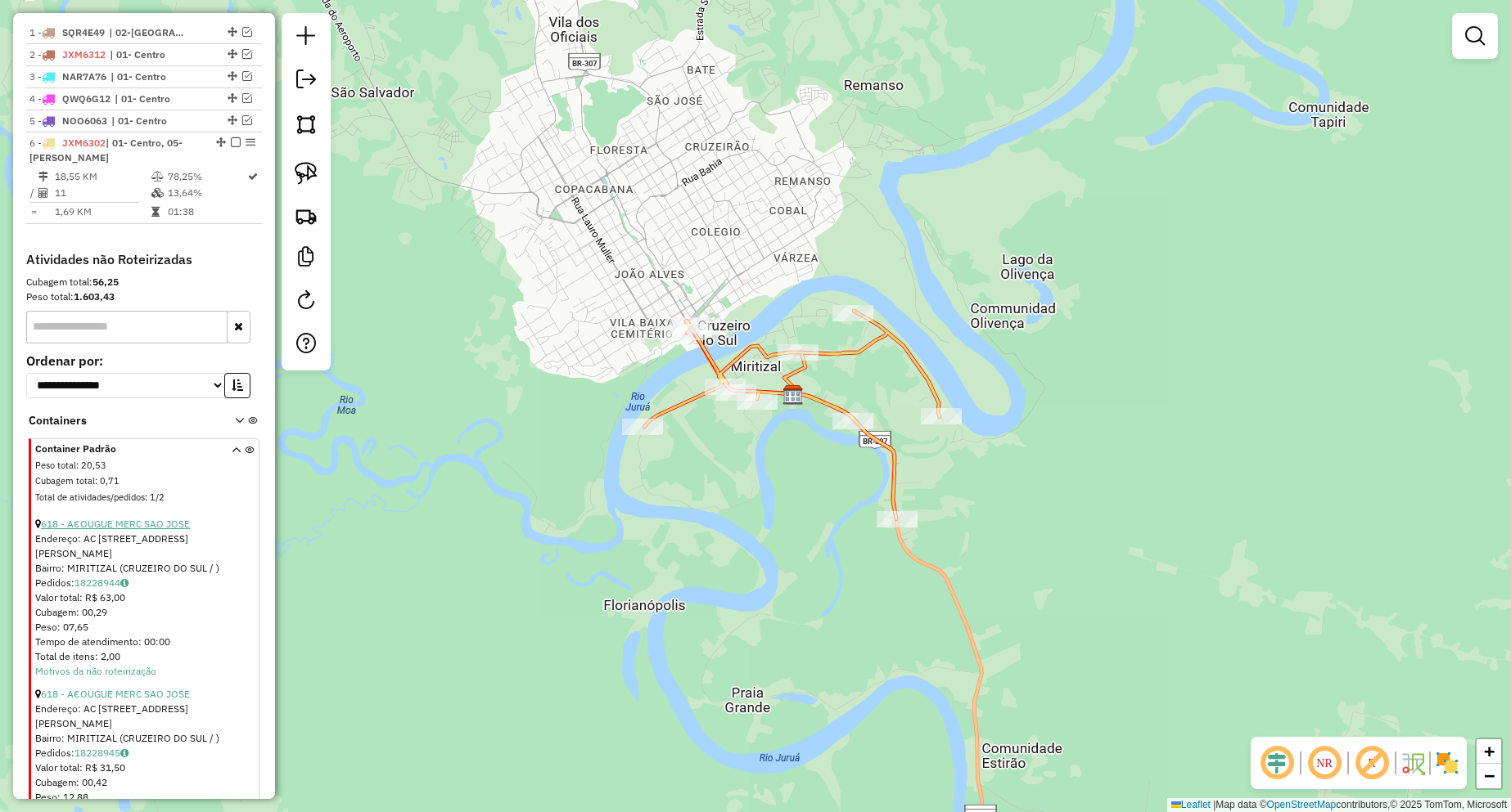
click at [157, 530] on link "618 - A€OUGUE MERC SAO JOSE" at bounding box center [116, 524] width 149 height 12
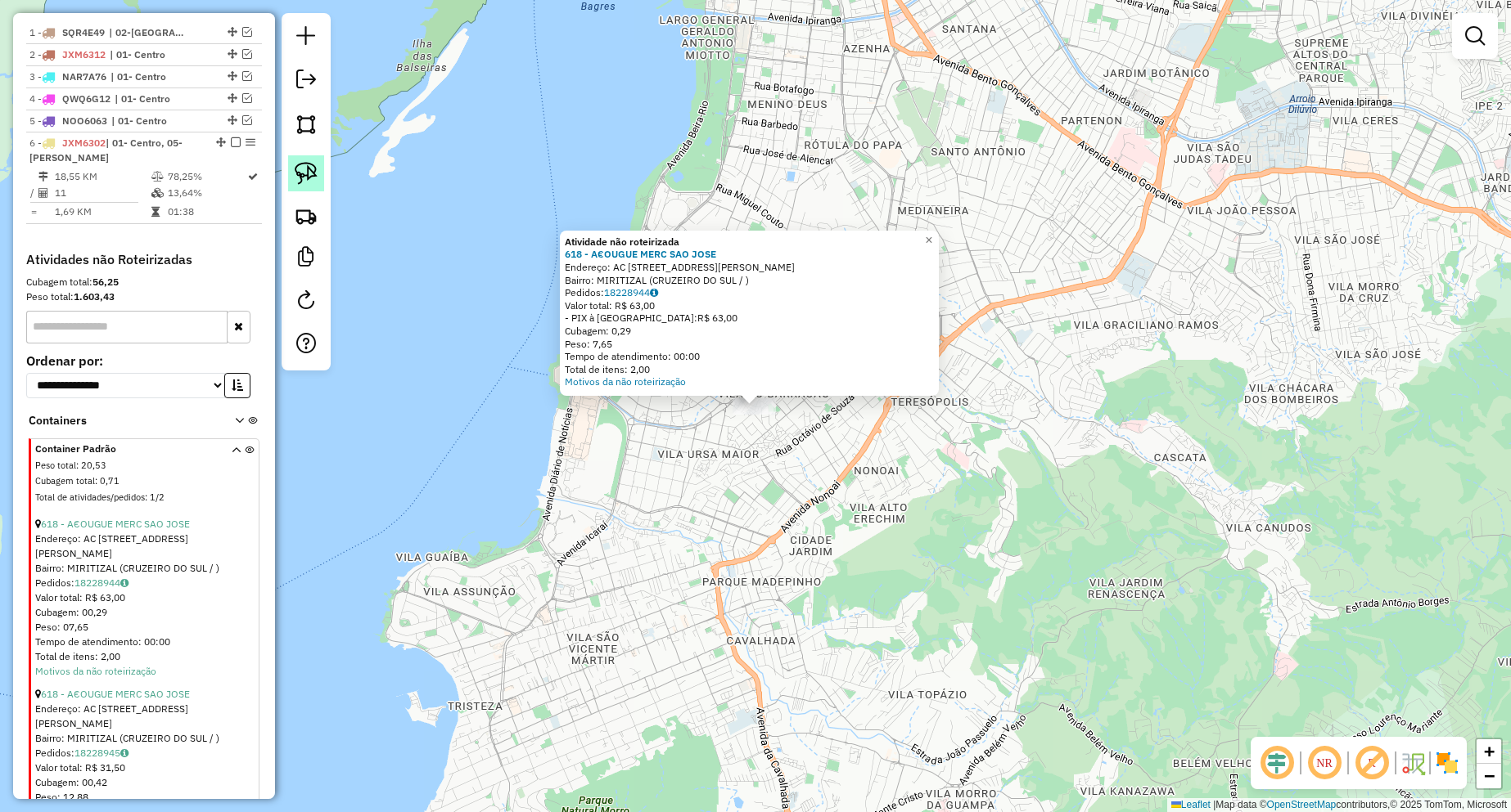
click at [297, 175] on img at bounding box center [306, 173] width 23 height 23
drag, startPoint x: 747, startPoint y: 461, endPoint x: 732, endPoint y: 447, distance: 20.5
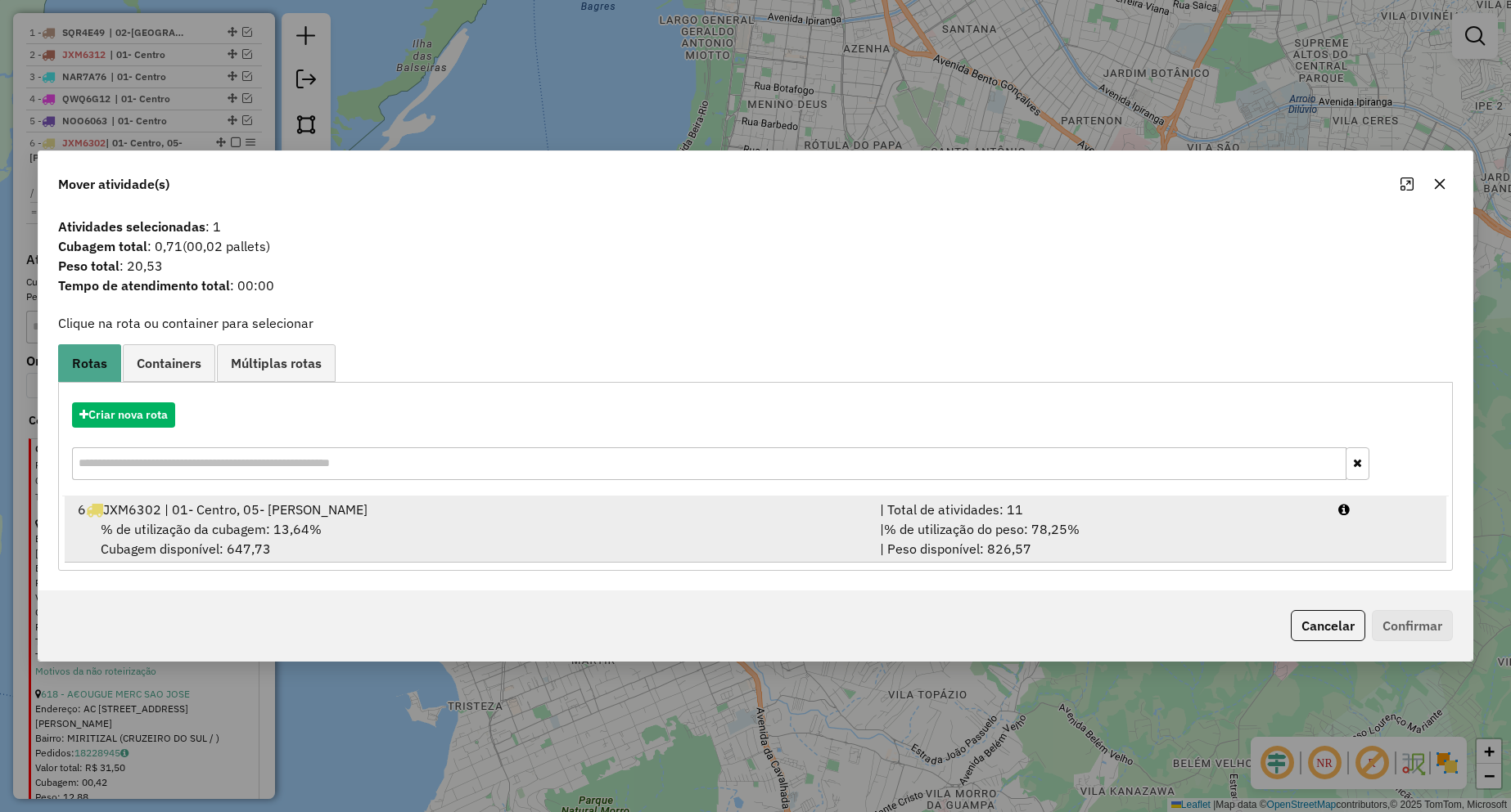
click at [201, 519] on div "% de utilização da cubagem: 13,64% Cubagem disponível: 647,73" at bounding box center [469, 538] width 802 height 39
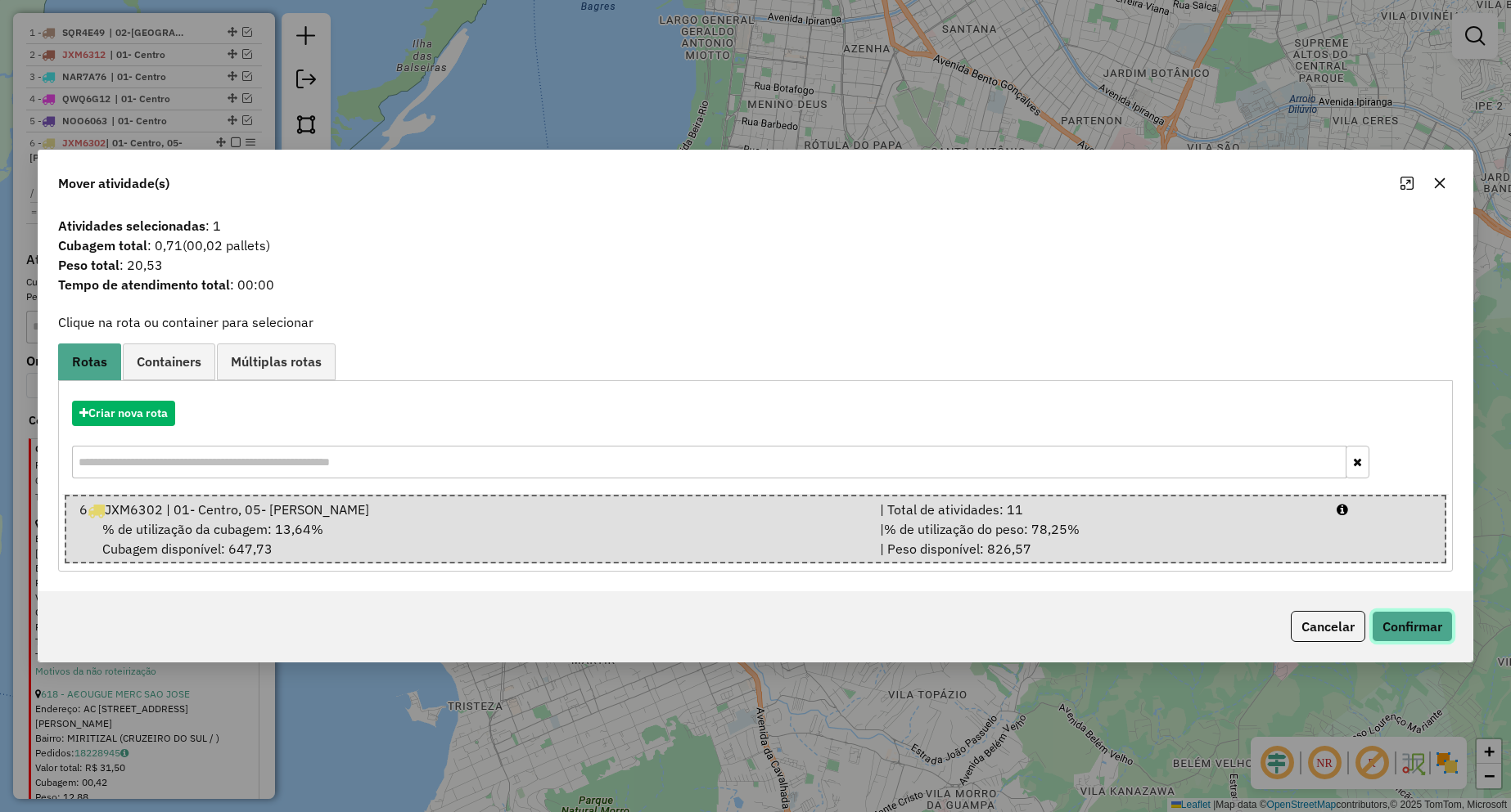
click at [1403, 616] on button "Confirmar" at bounding box center [1412, 627] width 81 height 31
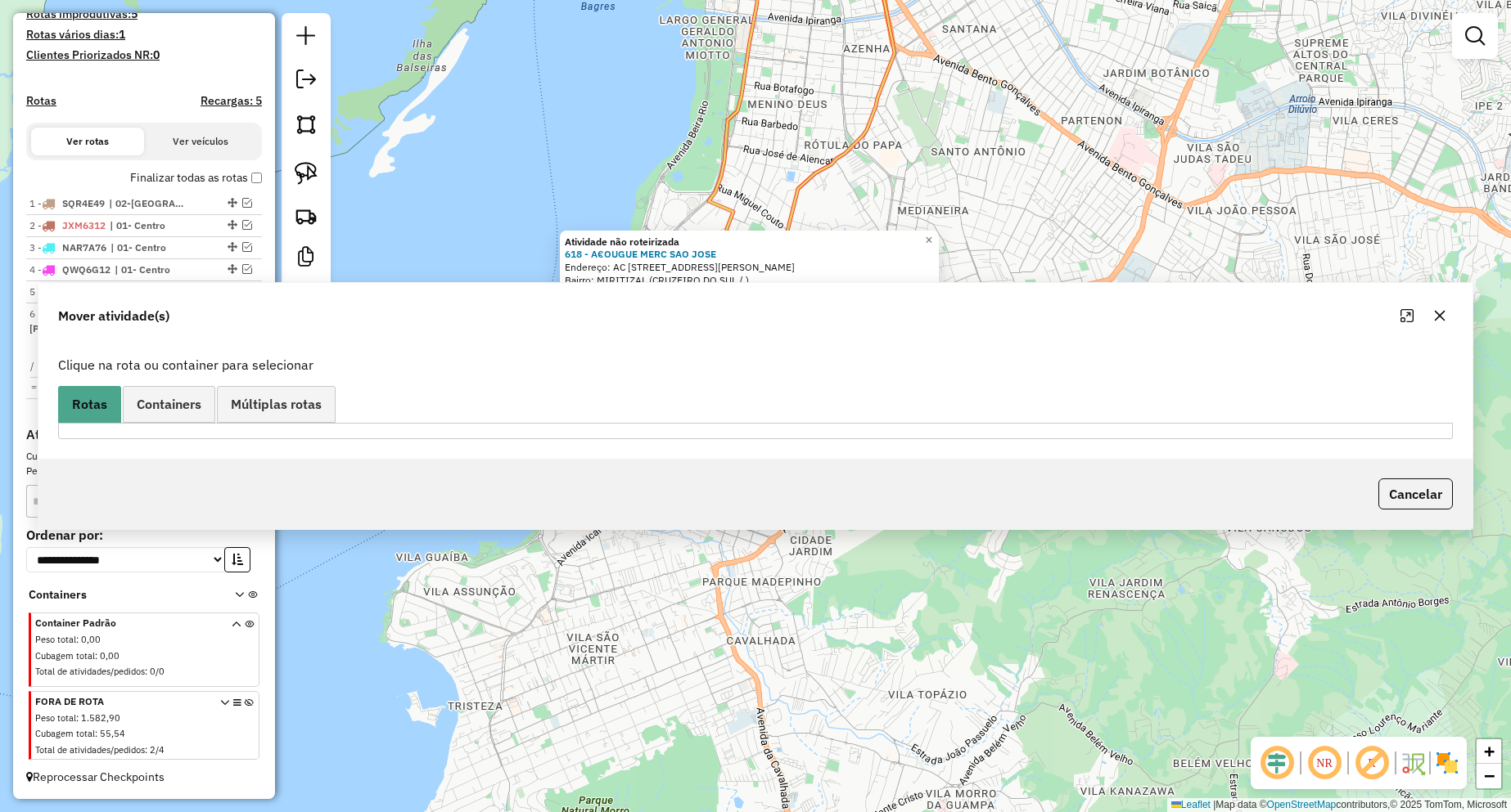
scroll to position [453, 0]
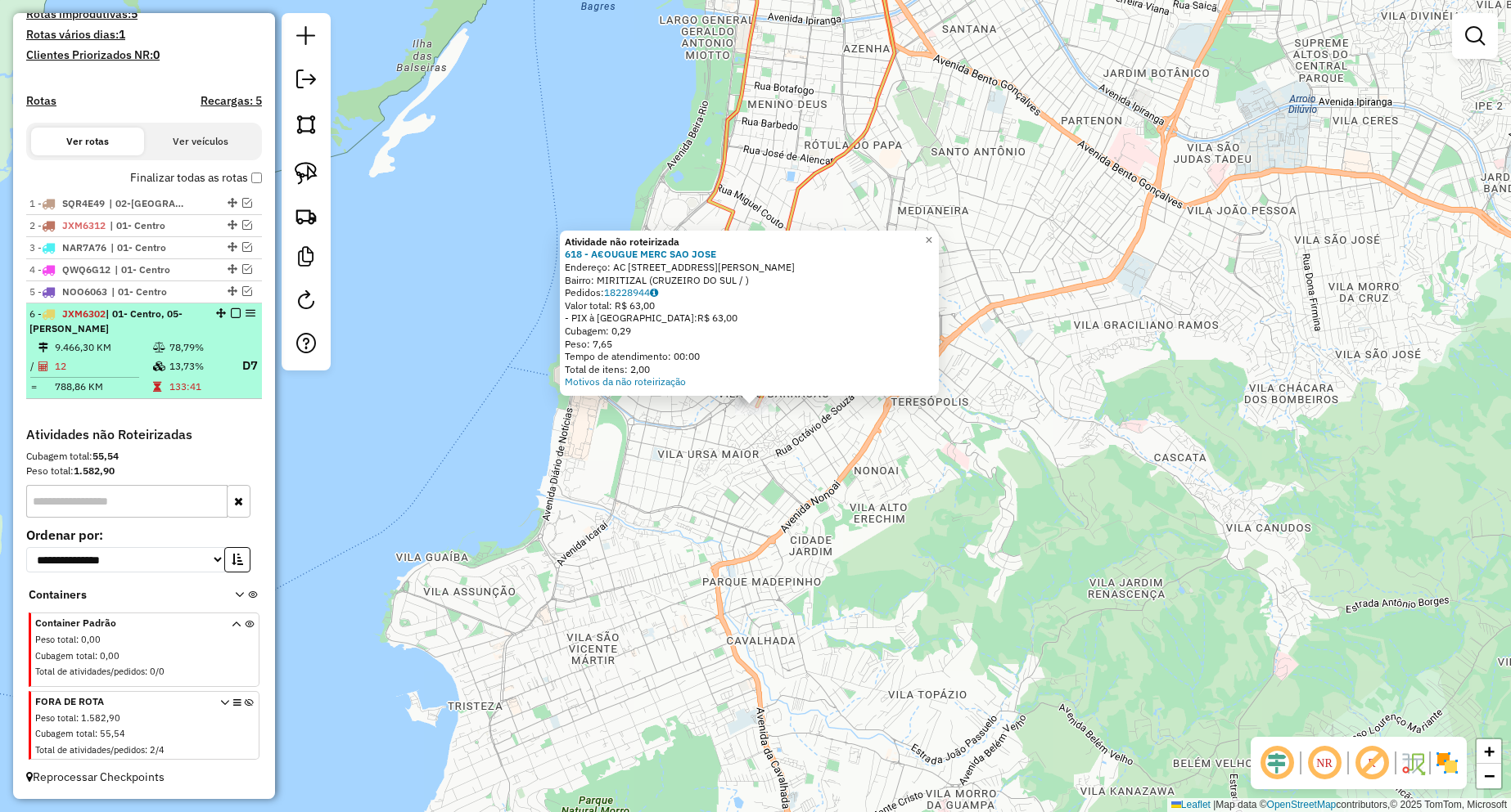
click at [231, 316] on em at bounding box center [236, 313] width 10 height 10
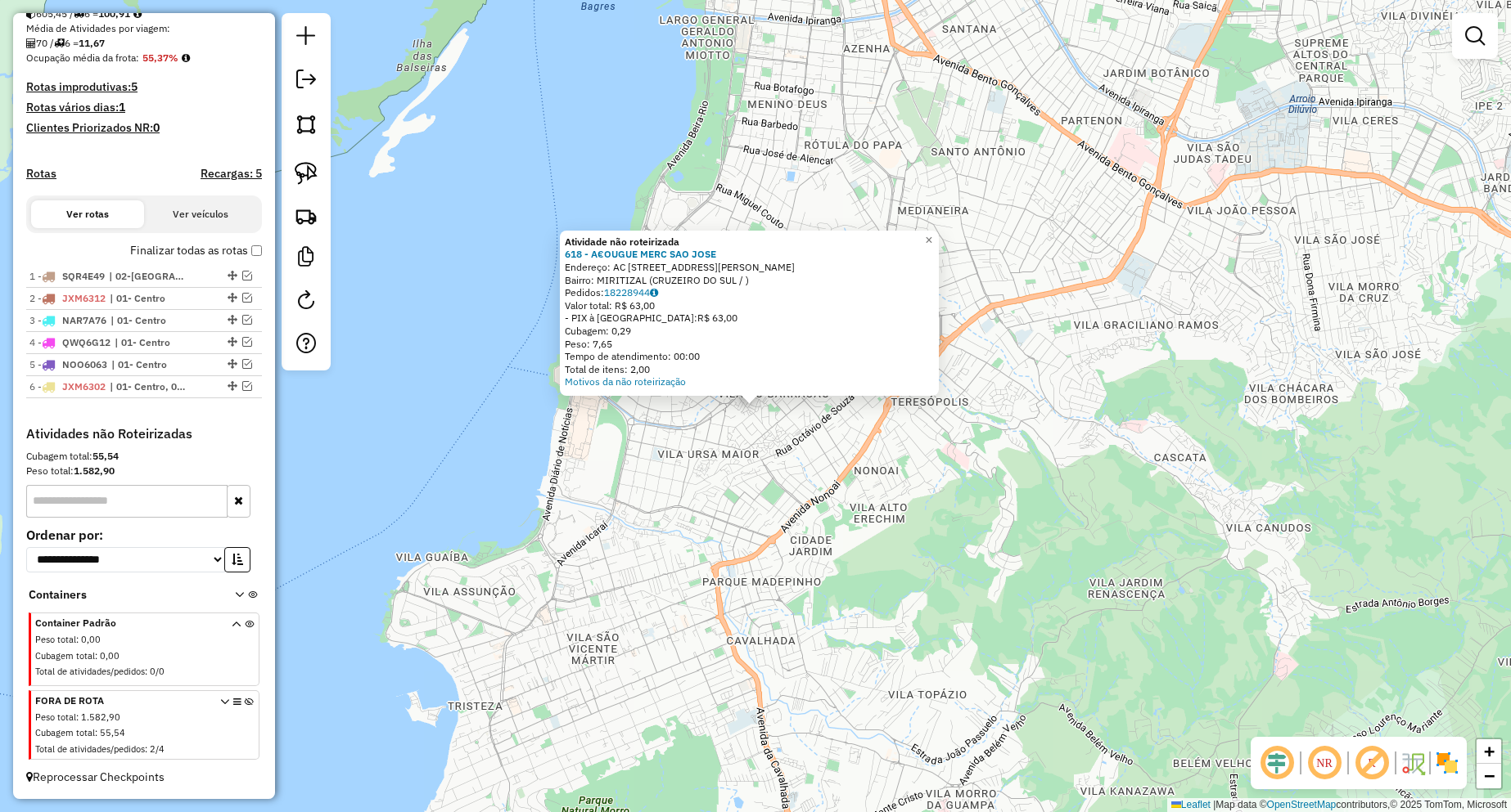
click at [461, 529] on div "Atividade não roteirizada 618 - A€OUGUE MERC SAO [PERSON_NAME]: AC [STREET_ADDR…" at bounding box center [755, 406] width 1511 height 812
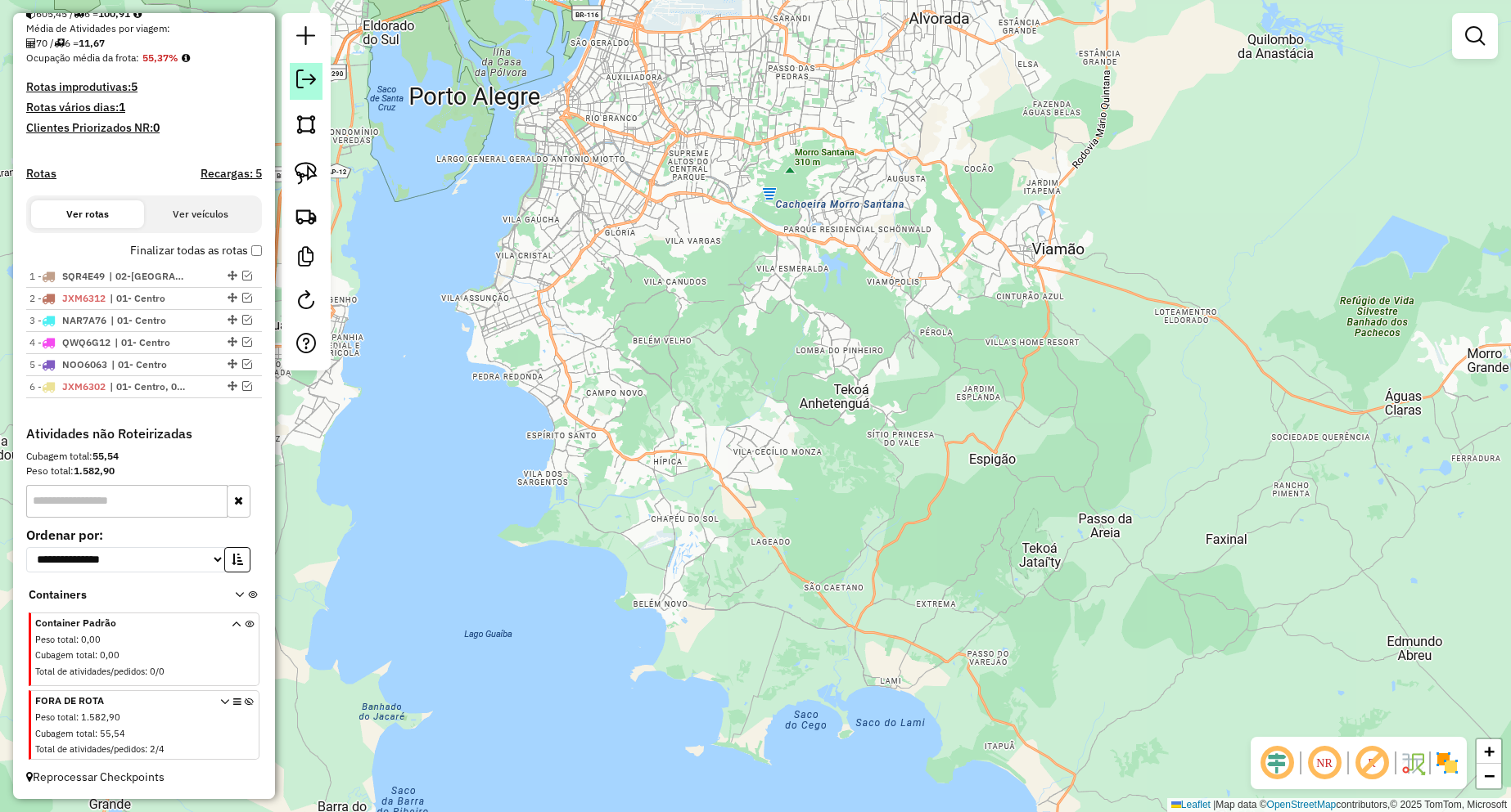
click at [301, 85] on em at bounding box center [307, 79] width 20 height 20
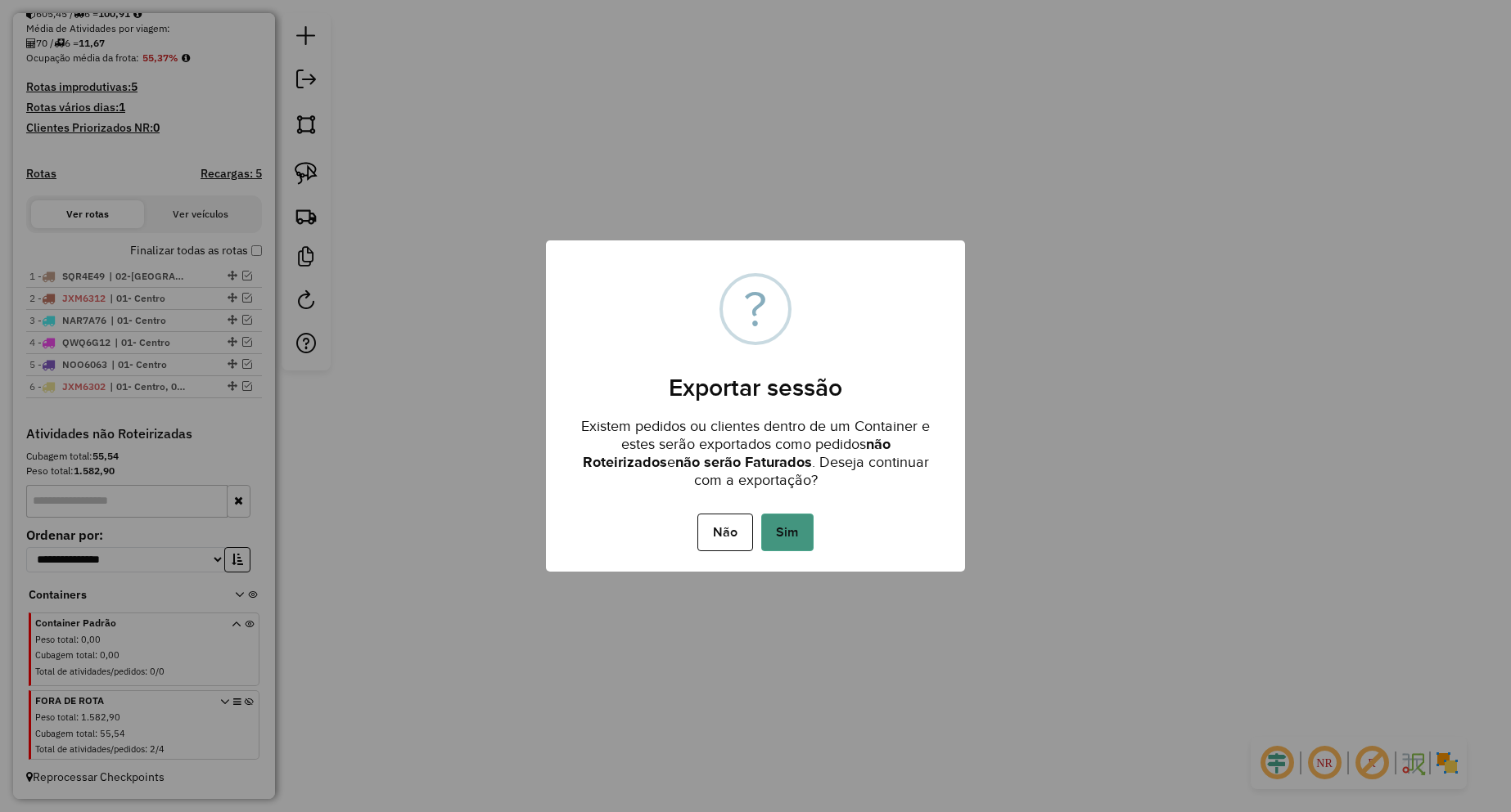
click at [796, 526] on button "Sim" at bounding box center [788, 532] width 53 height 37
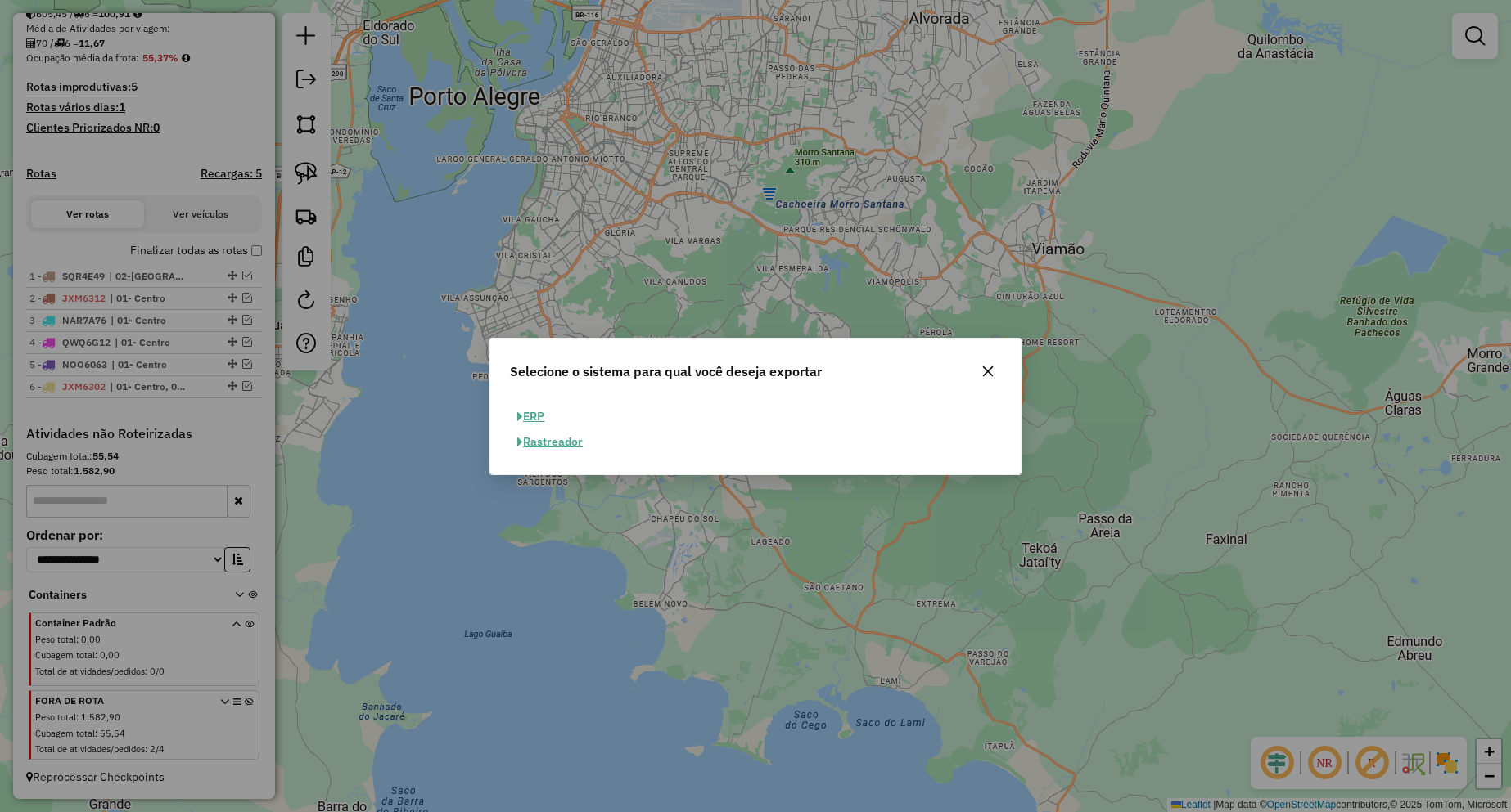
click at [543, 414] on button "ERP" at bounding box center [531, 416] width 42 height 25
select select "**"
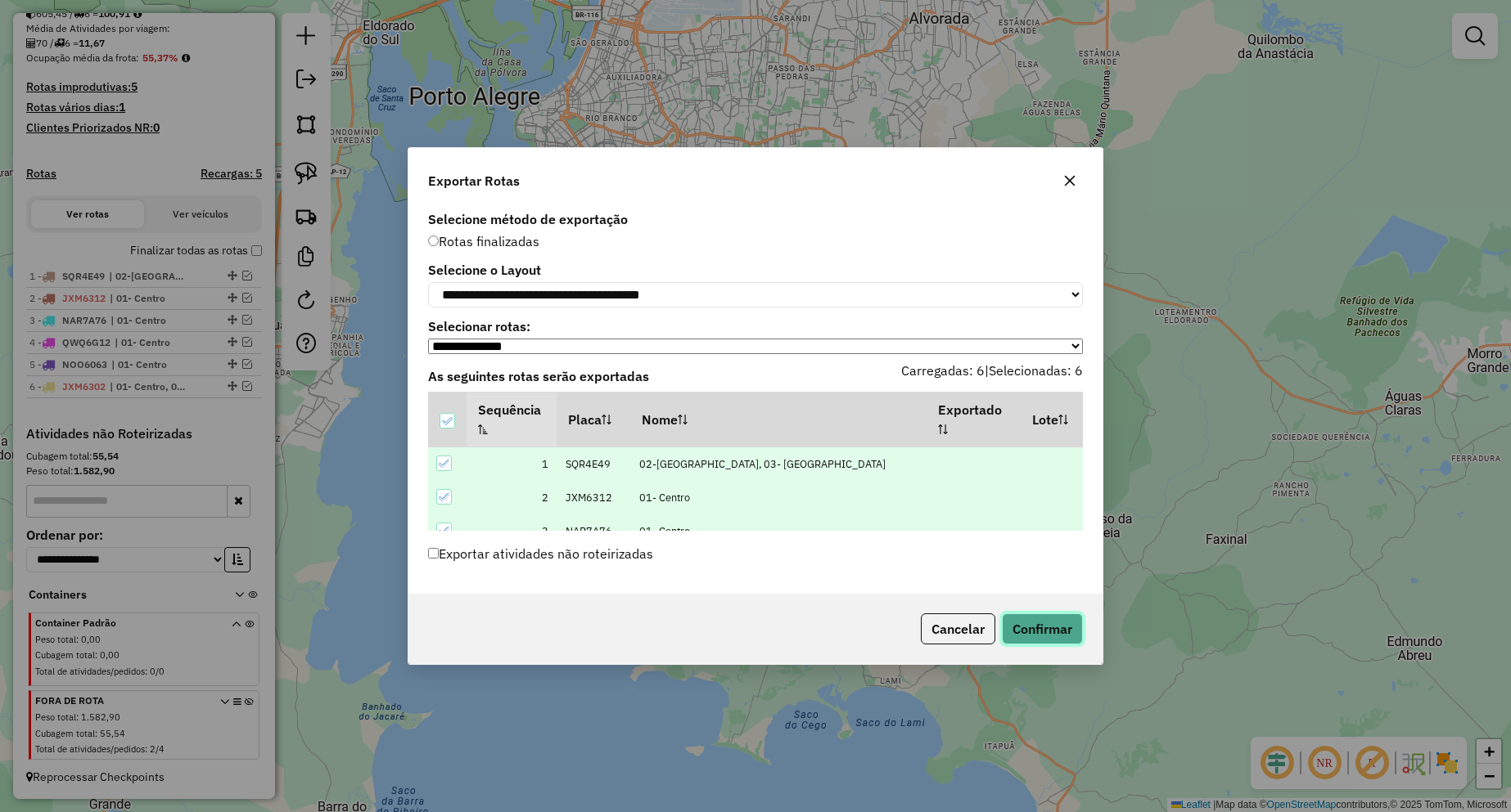
click at [1028, 636] on button "Confirmar" at bounding box center [1042, 629] width 81 height 31
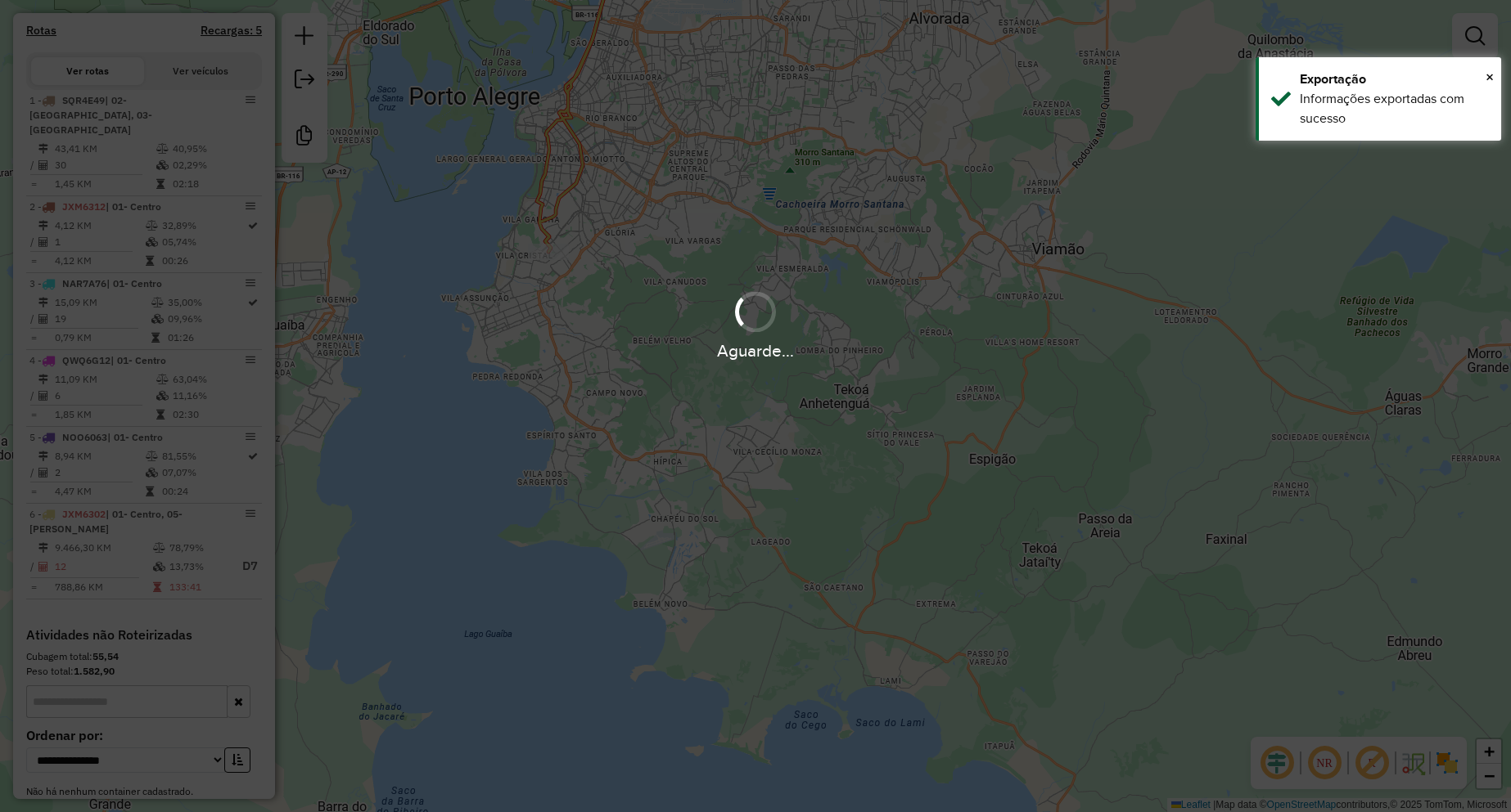
scroll to position [621, 0]
